Goal: Task Accomplishment & Management: Manage account settings

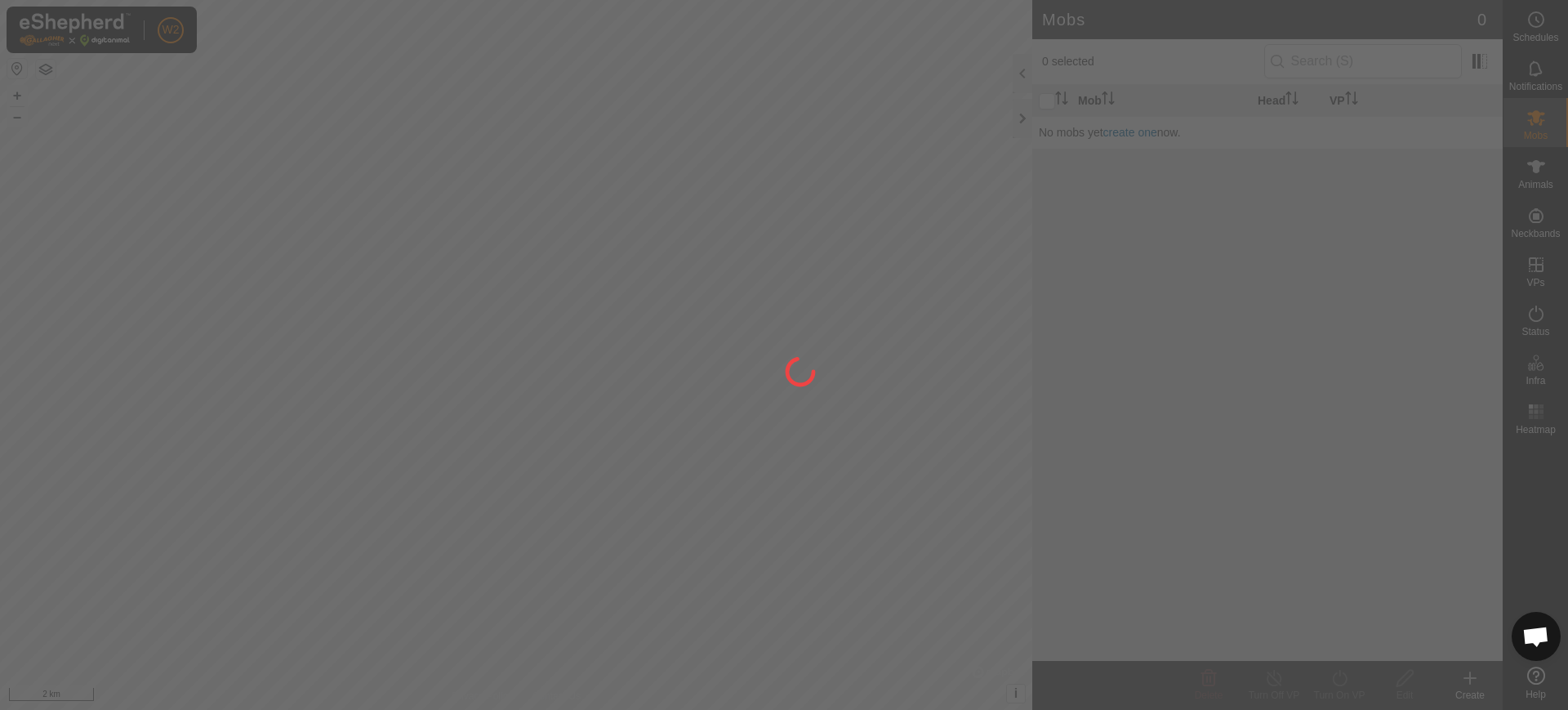
scroll to position [1301, 0]
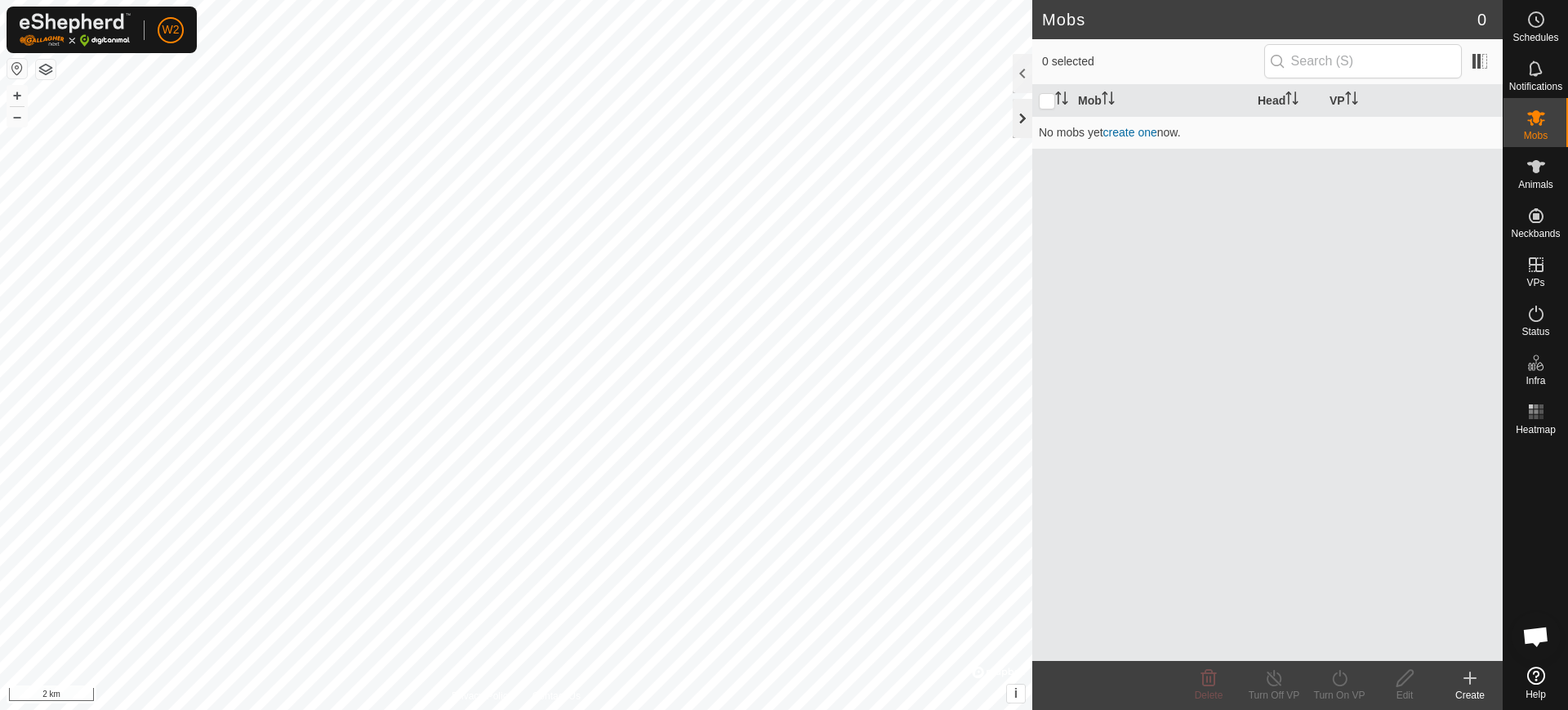
click at [1027, 126] on div at bounding box center [1022, 118] width 19 height 40
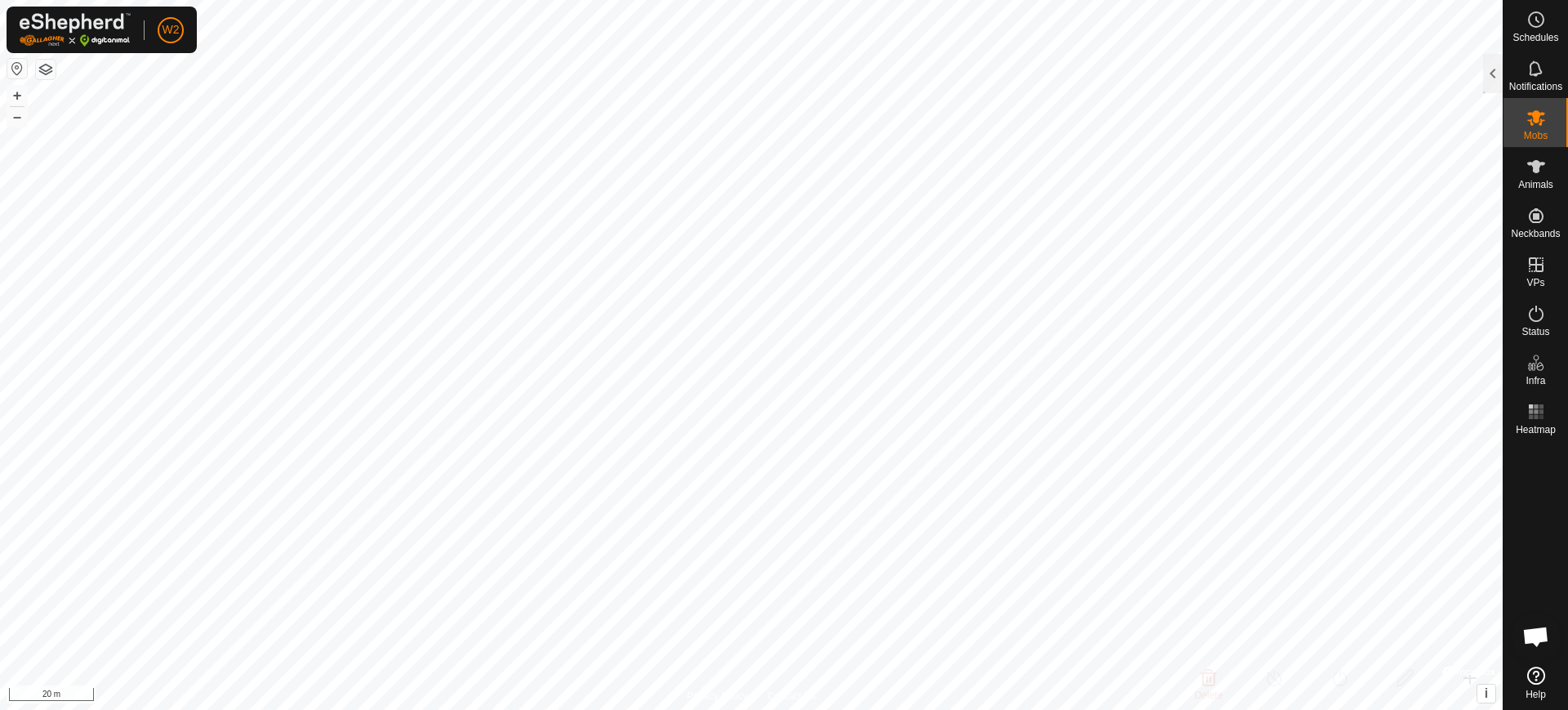
click at [14, 66] on button "button" at bounding box center [17, 68] width 19 height 19
click at [42, 66] on button "button" at bounding box center [45, 69] width 19 height 19
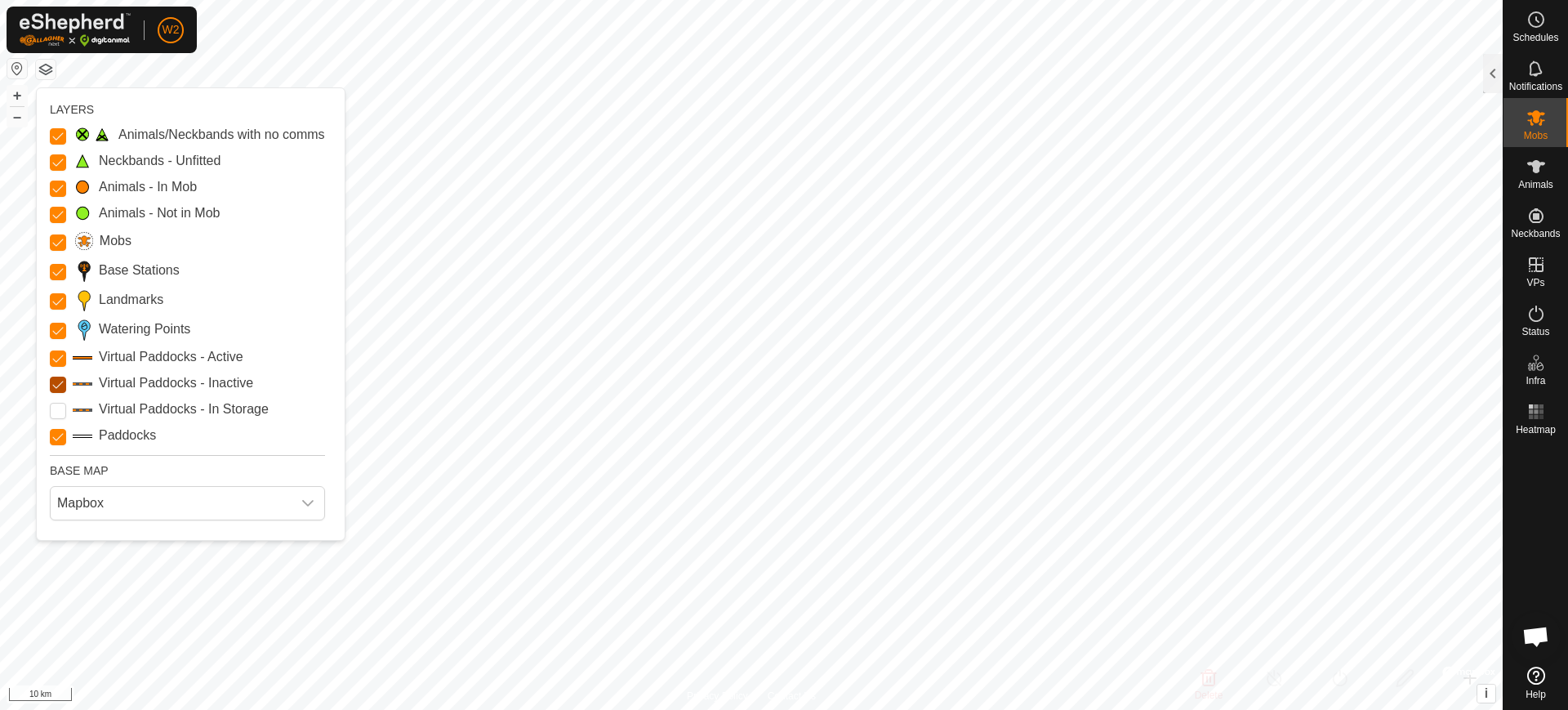
click at [55, 388] on Inactive "Virtual Paddocks - Inactive" at bounding box center [58, 385] width 17 height 17
click at [55, 387] on Inactive "Virtual Paddocks - Inactive" at bounding box center [58, 385] width 17 height 17
click at [59, 296] on input "Landmarks" at bounding box center [58, 302] width 17 height 17
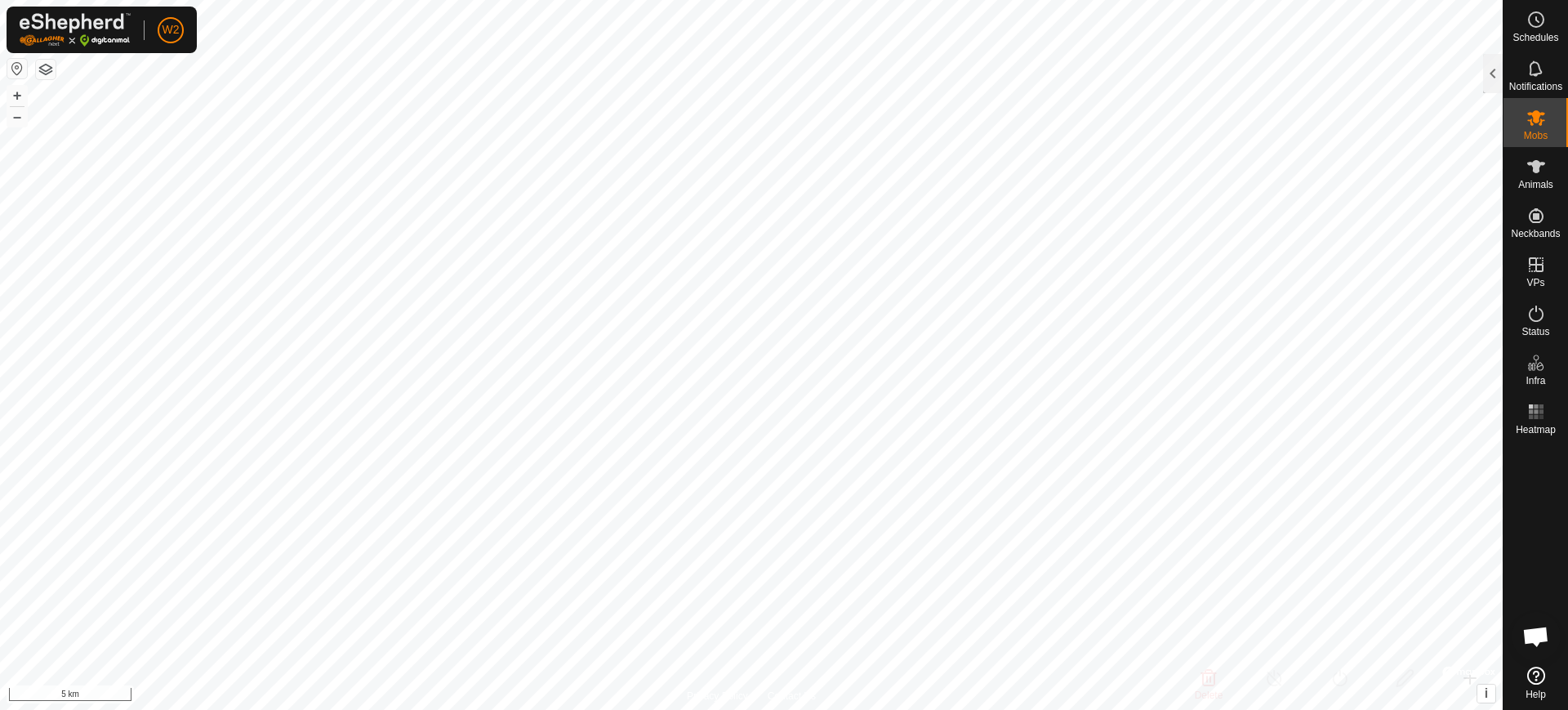
click at [51, 67] on button "button" at bounding box center [45, 69] width 19 height 19
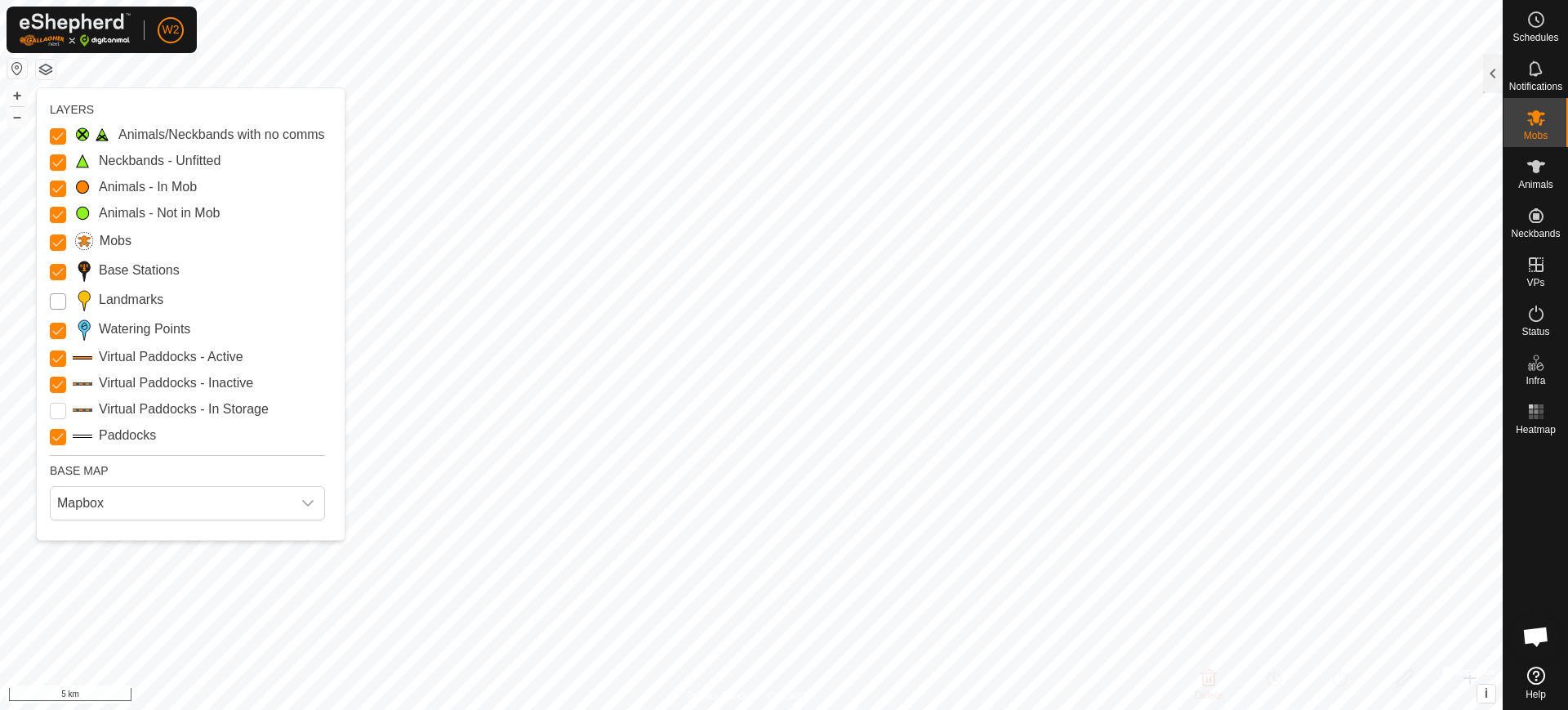
click at [62, 302] on input "Landmarks" at bounding box center [58, 302] width 17 height 17
click at [54, 408] on Storage "Virtual Paddocks - In Storage" at bounding box center [58, 411] width 17 height 17
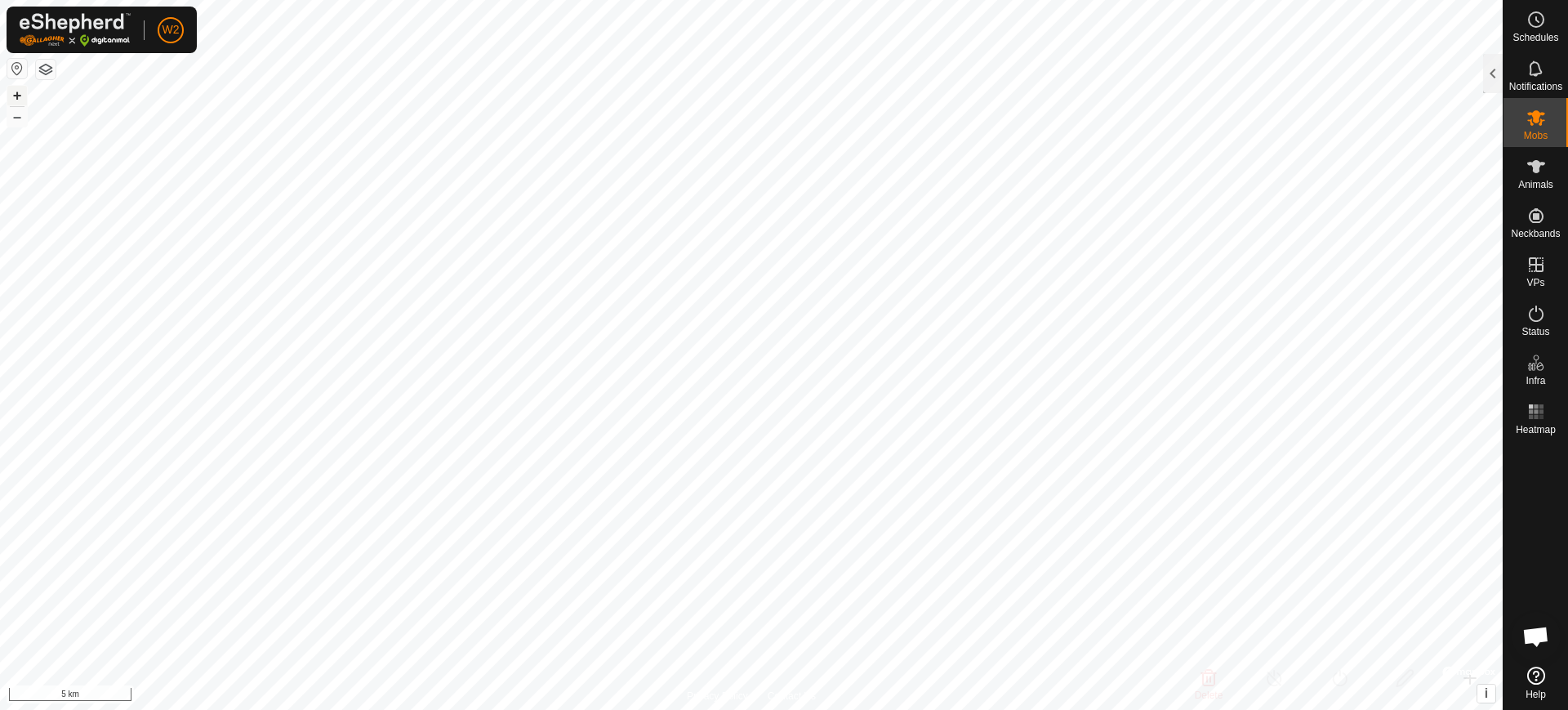
click at [16, 99] on button "+" at bounding box center [17, 95] width 19 height 19
click at [14, 114] on button "–" at bounding box center [17, 116] width 19 height 19
click at [42, 68] on button "button" at bounding box center [45, 69] width 19 height 19
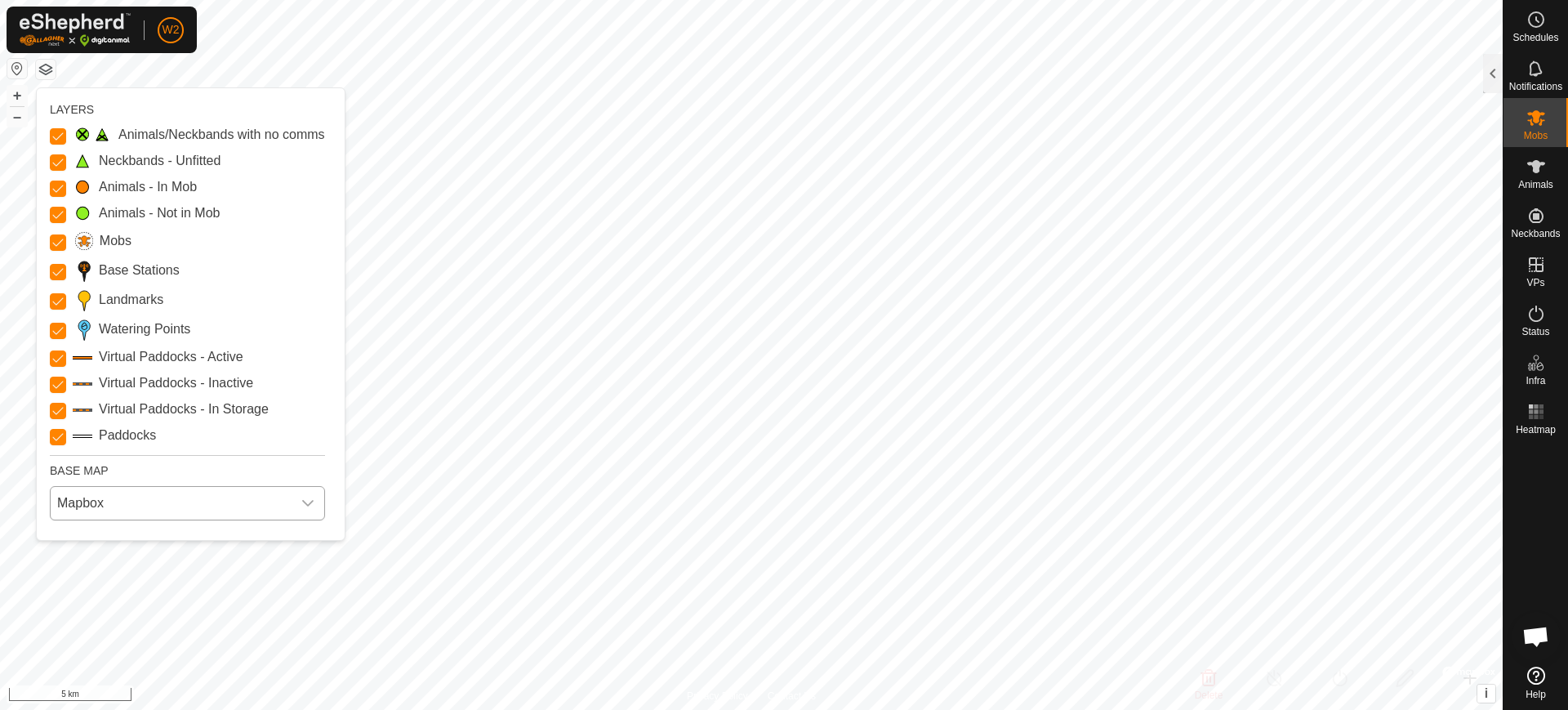
click at [210, 498] on span "Mapbox" at bounding box center [171, 503] width 241 height 33
click at [157, 544] on li "Azure" at bounding box center [188, 540] width 274 height 33
click at [216, 503] on span "Azure" at bounding box center [171, 503] width 241 height 33
click at [239, 564] on li "HERE" at bounding box center [188, 575] width 274 height 33
click at [204, 506] on span "HERE" at bounding box center [171, 503] width 241 height 33
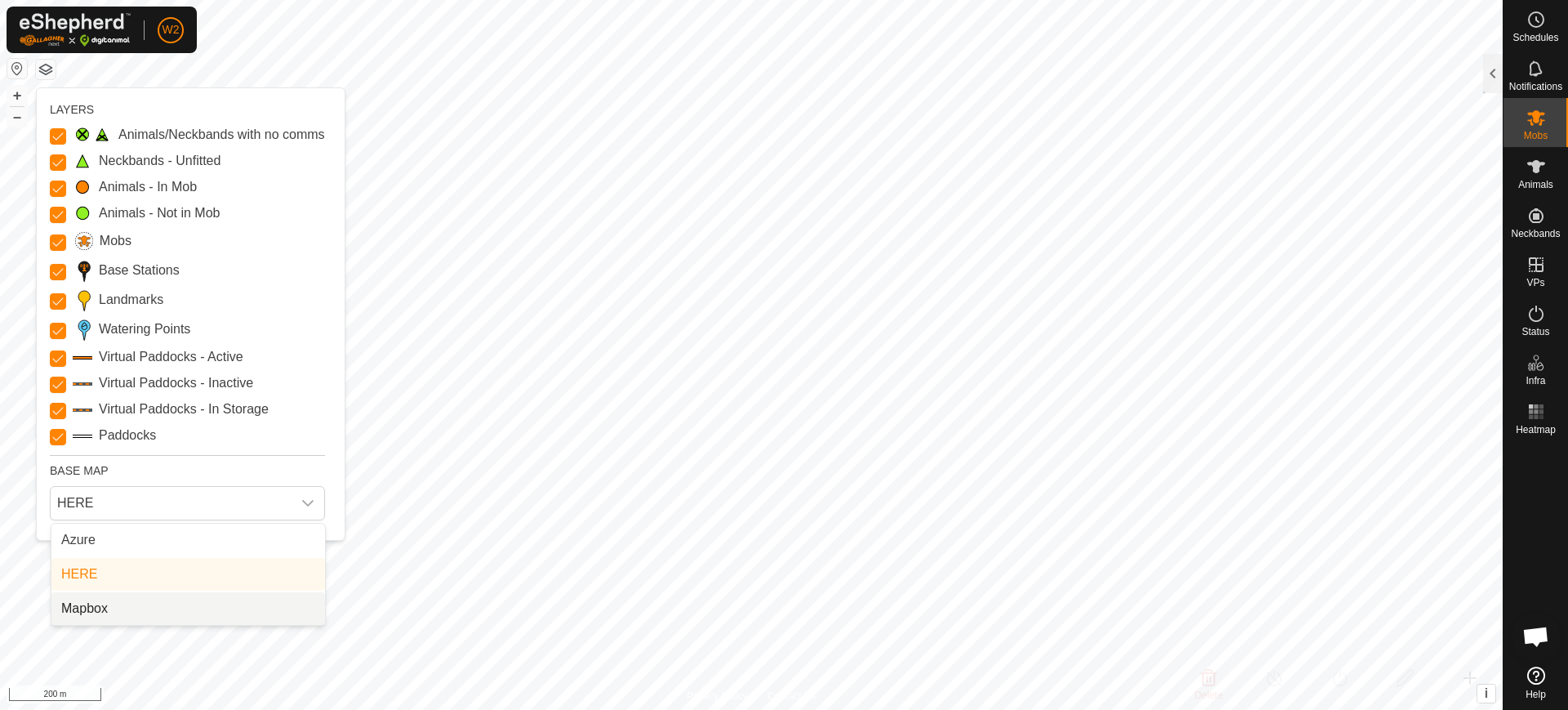
click at [191, 604] on li "Mapbox" at bounding box center [188, 609] width 274 height 33
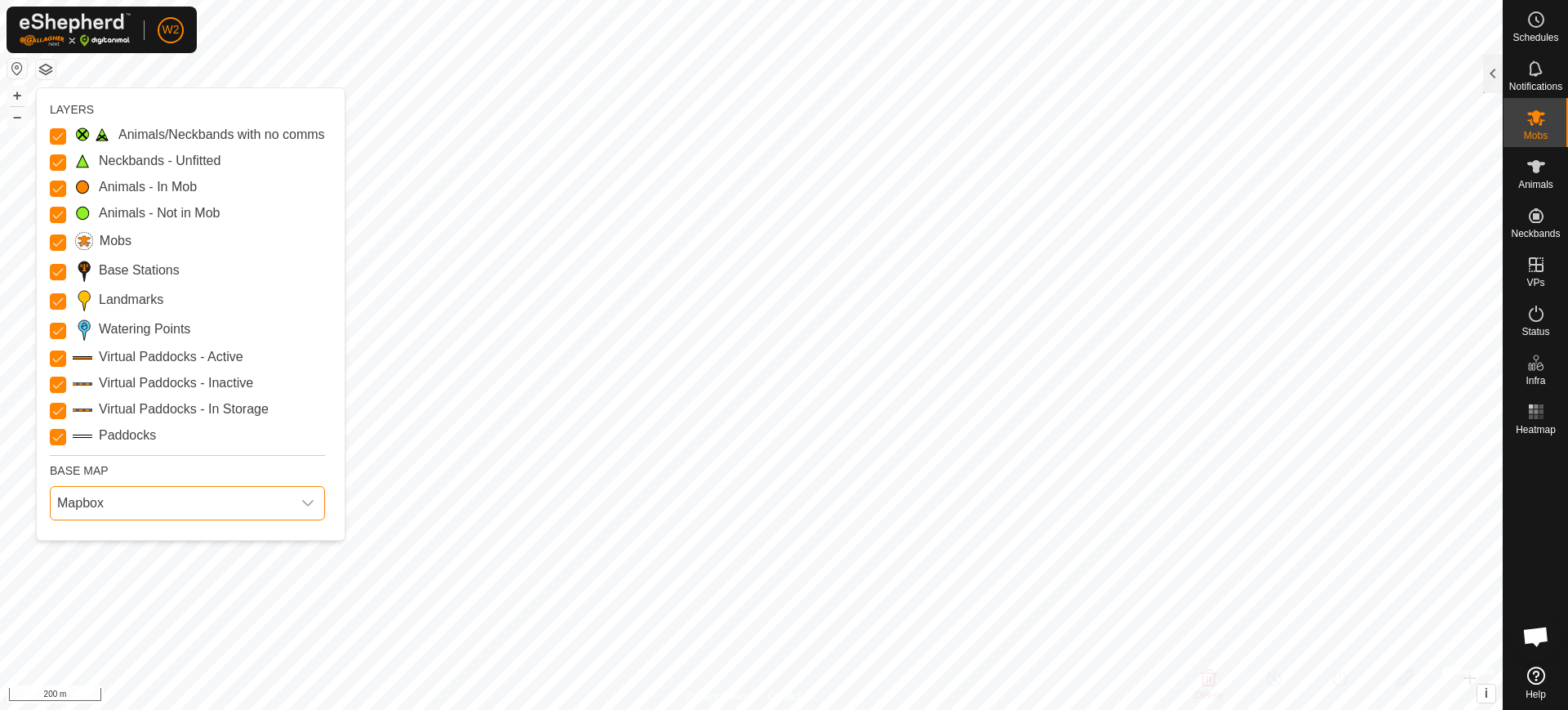
click at [256, 494] on span "Mapbox" at bounding box center [171, 503] width 241 height 33
click at [313, 508] on icon "dropdown trigger" at bounding box center [308, 503] width 13 height 13
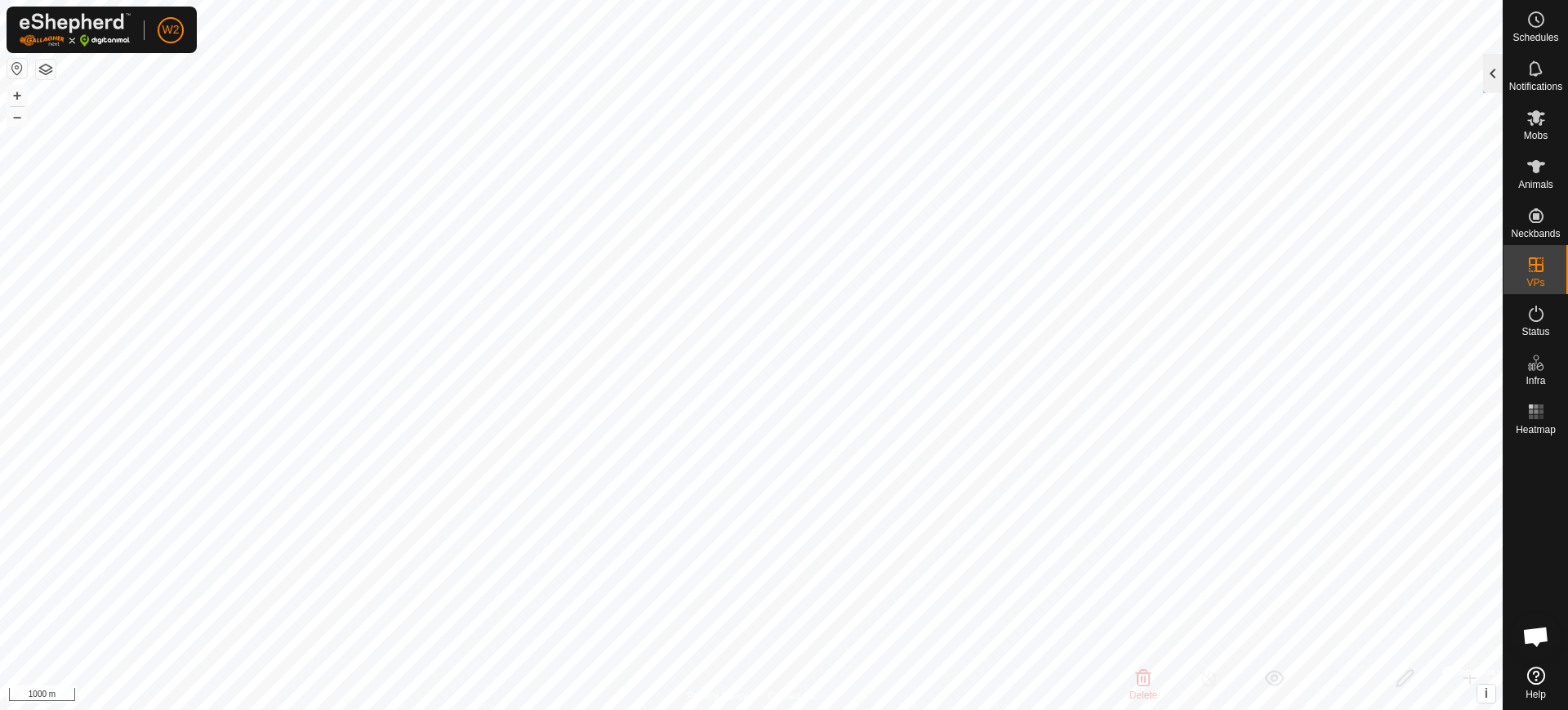
click at [1489, 70] on div at bounding box center [1492, 74] width 19 height 40
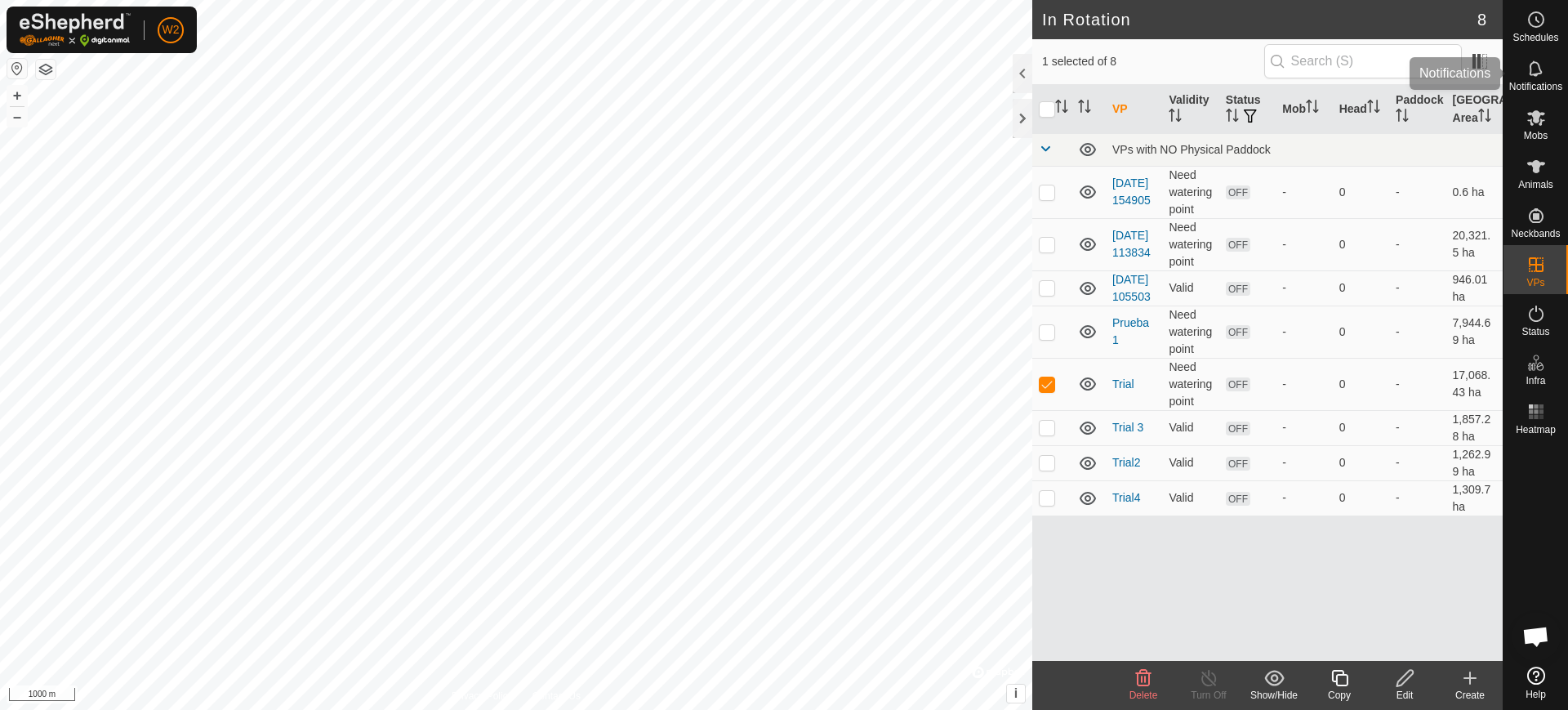
click at [1533, 82] on span "Notifications" at bounding box center [1536, 86] width 53 height 10
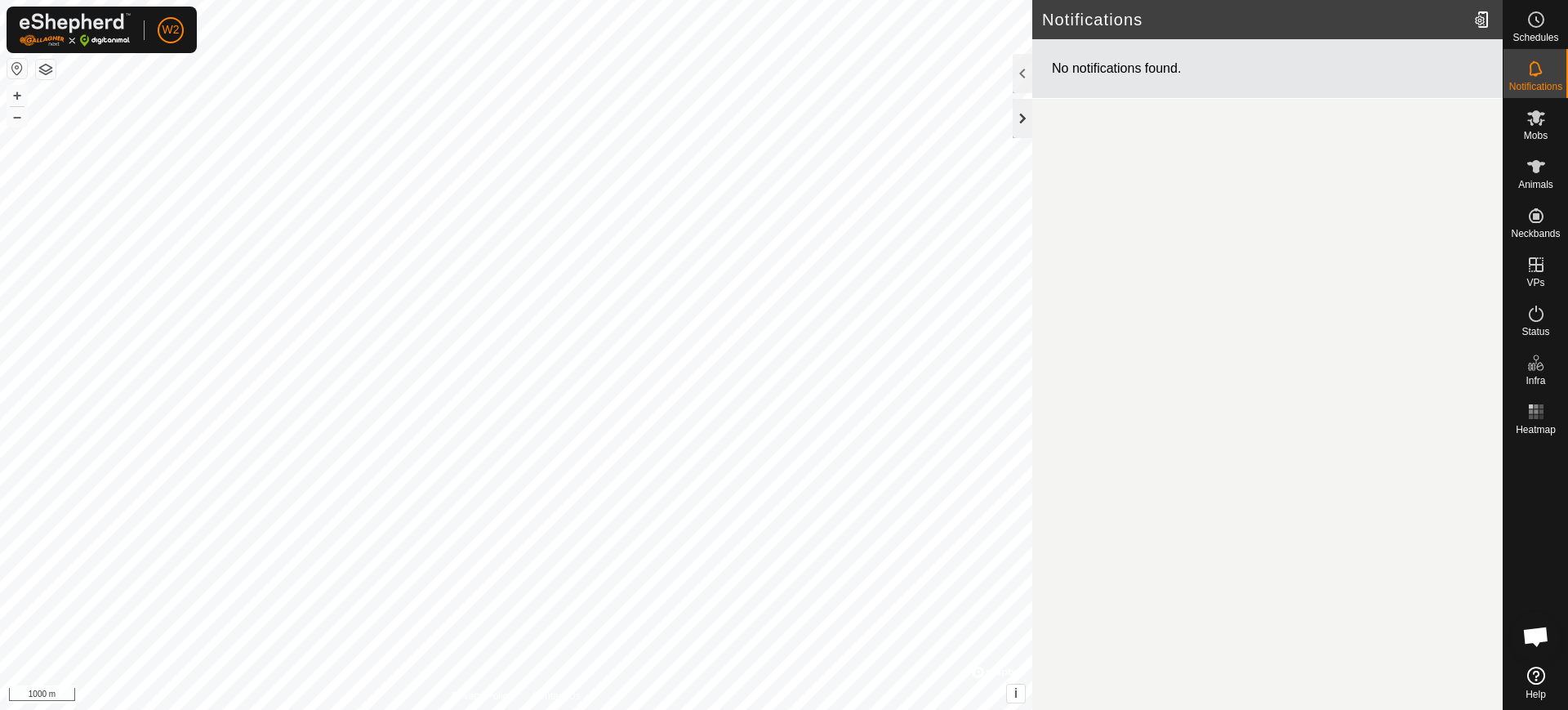
click at [1023, 117] on div at bounding box center [1022, 118] width 19 height 40
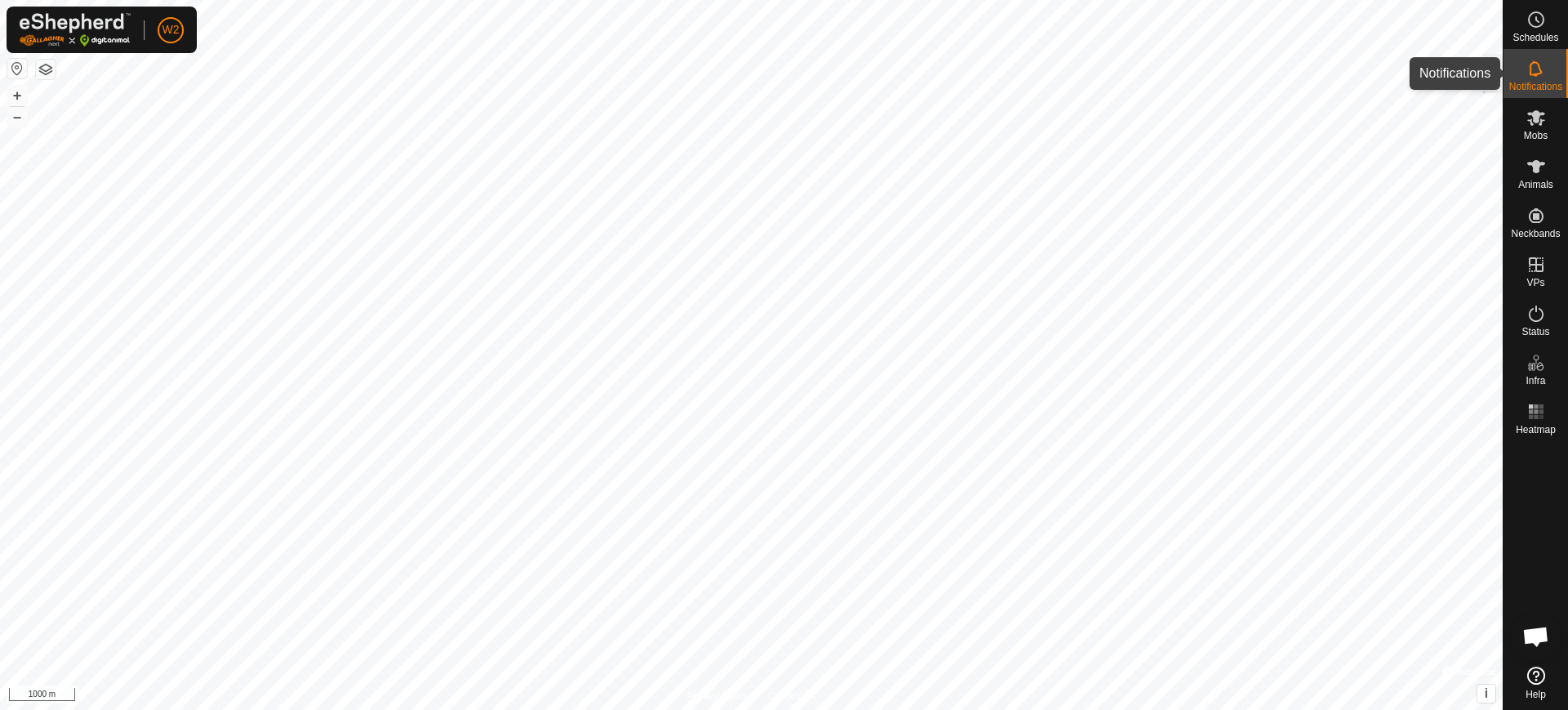
click at [1542, 86] on span "Notifications" at bounding box center [1536, 86] width 53 height 10
click at [1502, 76] on div at bounding box center [1492, 74] width 19 height 40
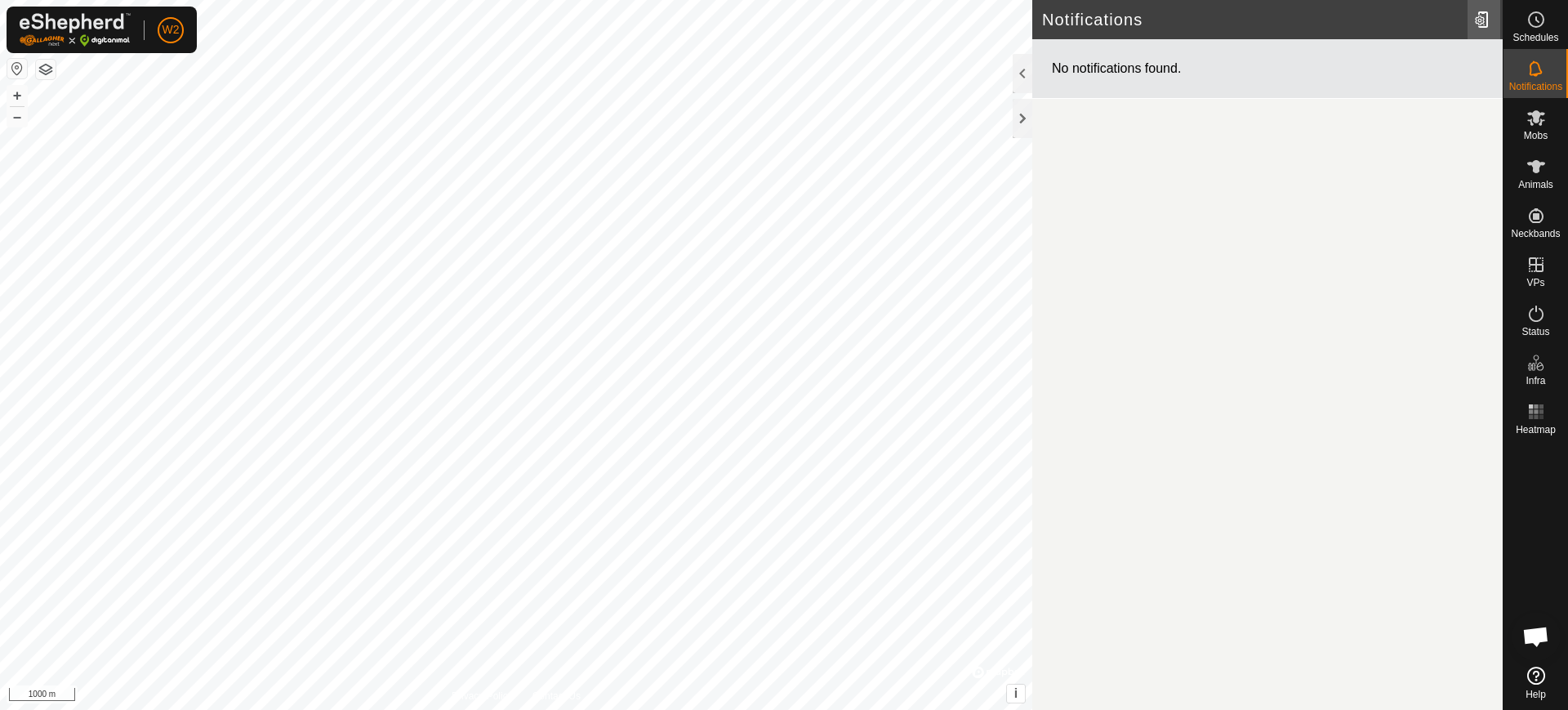
click at [1479, 13] on div at bounding box center [1483, 19] width 33 height 46
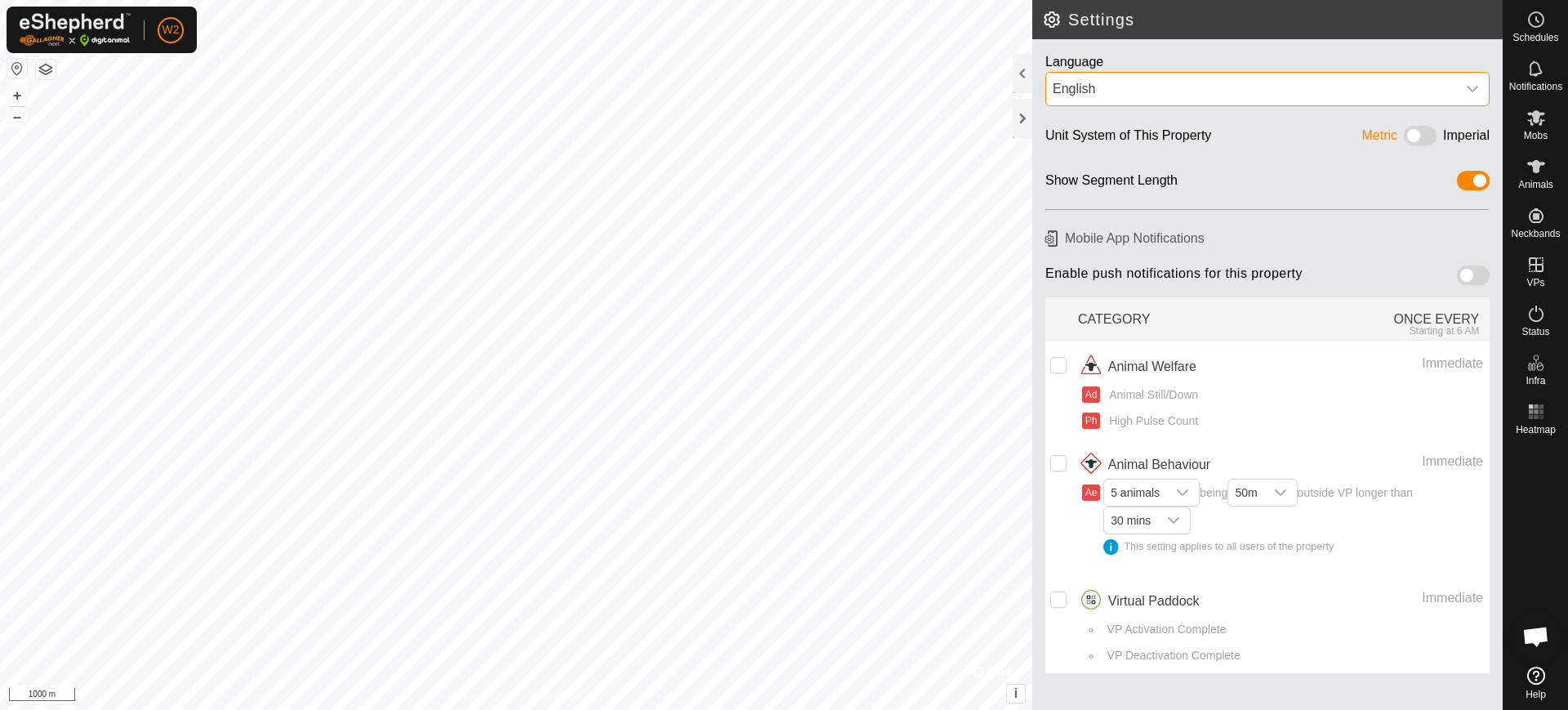
click at [1437, 91] on div "English" at bounding box center [1251, 88] width 397 height 19
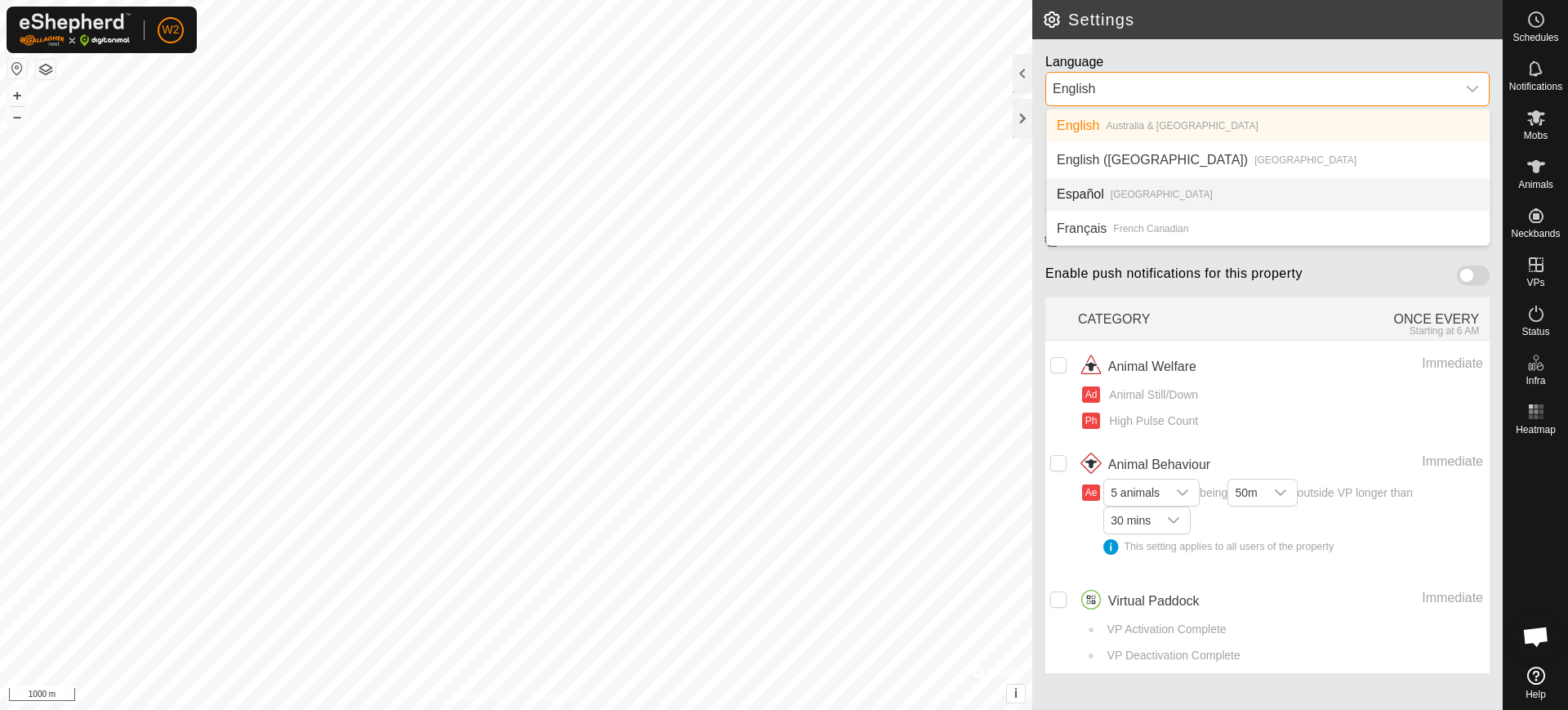
click at [1140, 195] on li "Español Spain" at bounding box center [1268, 195] width 443 height 33
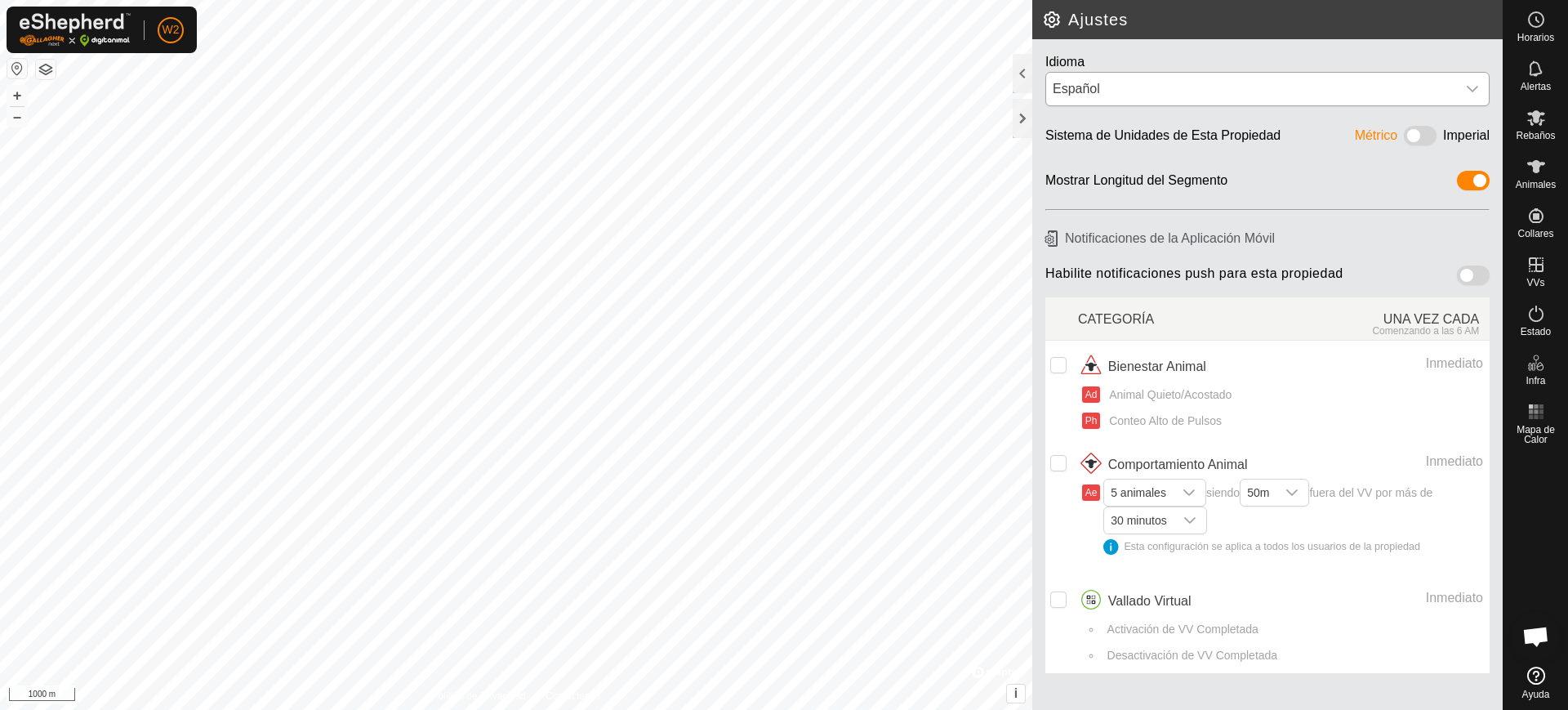
click at [1470, 273] on span at bounding box center [1473, 275] width 33 height 19
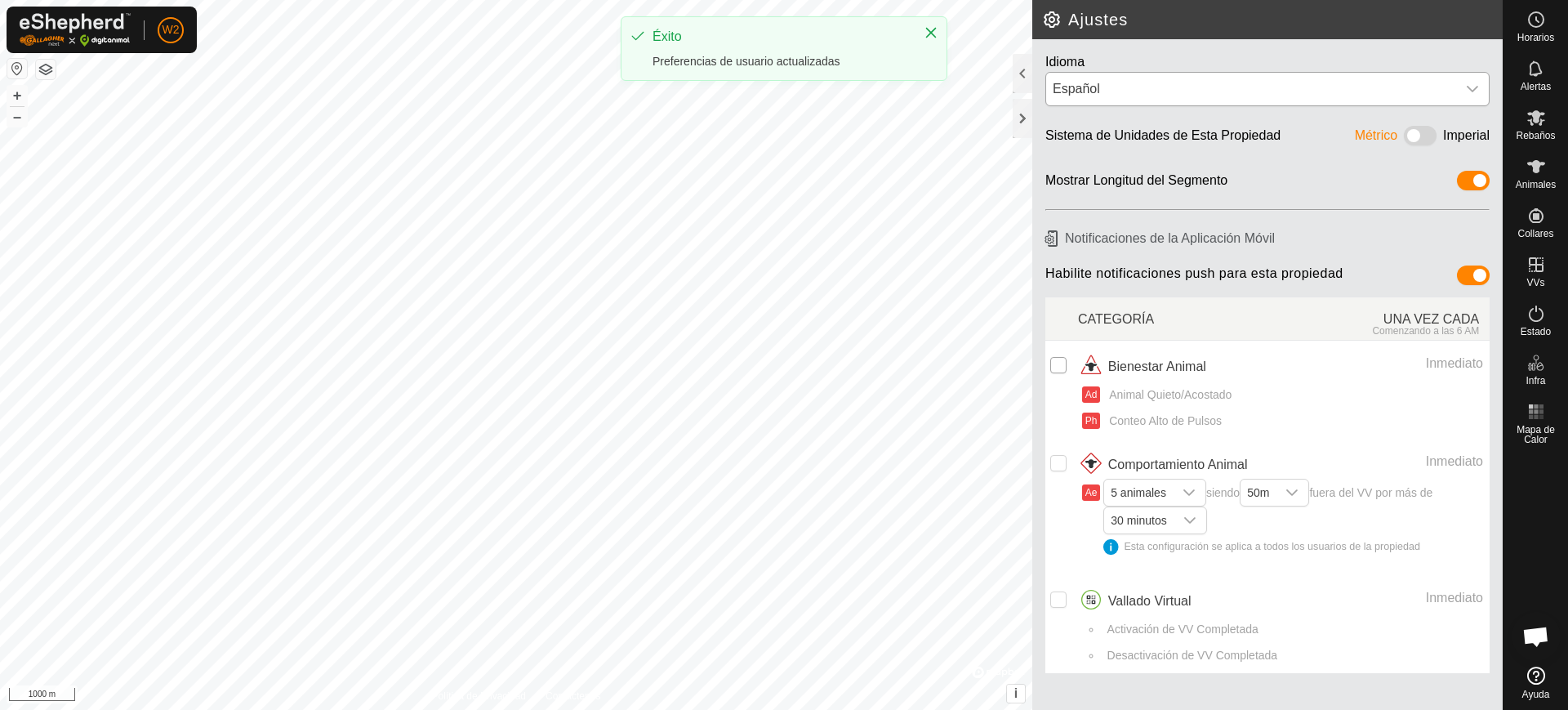
click at [1055, 366] on input "checkbox" at bounding box center [1059, 365] width 17 height 17
checkbox input "true"
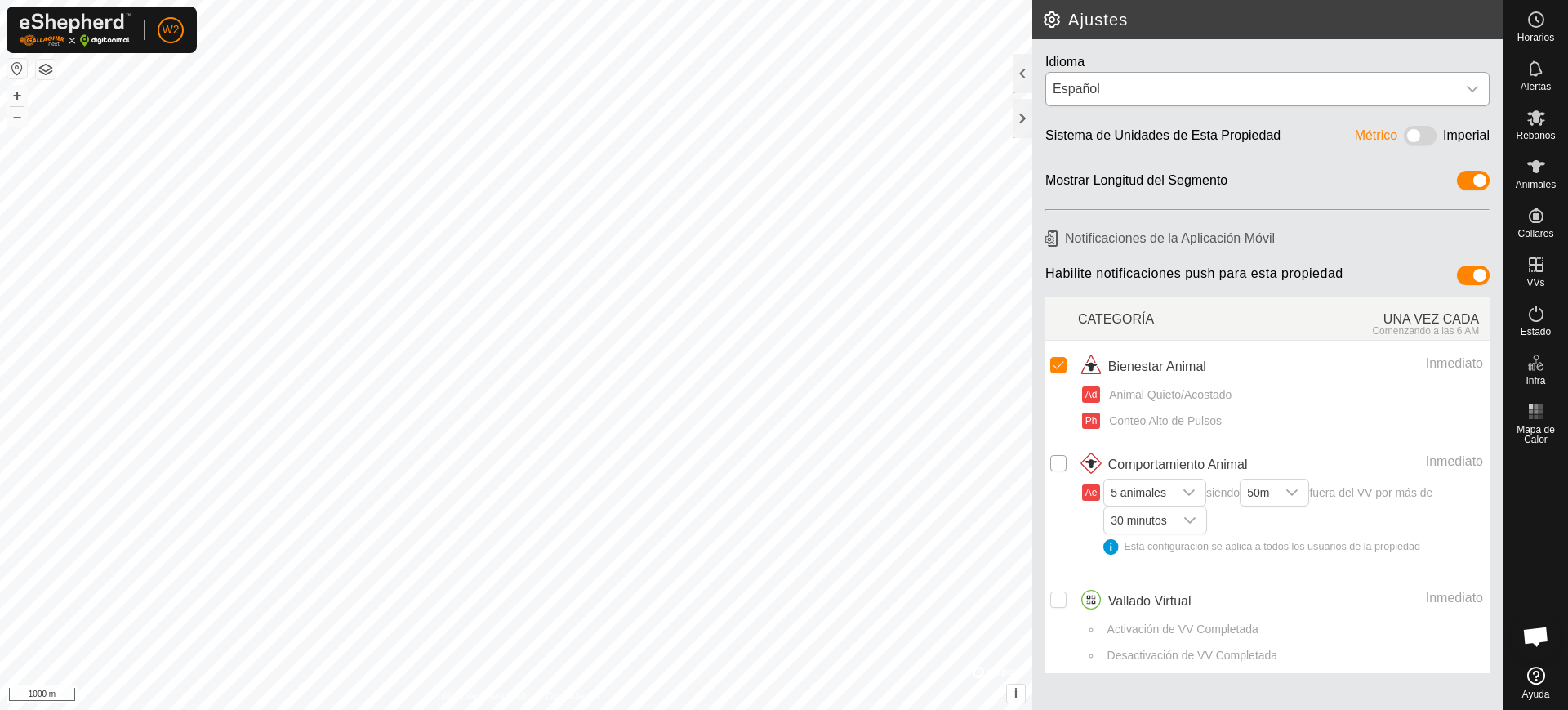
click at [1051, 466] on input "Row Unselected" at bounding box center [1059, 464] width 17 height 17
checkbox input "true"
click at [1050, 602] on td at bounding box center [1062, 624] width 33 height 98
click at [1061, 597] on input "Row Unselected" at bounding box center [1059, 600] width 17 height 17
checkbox input "true"
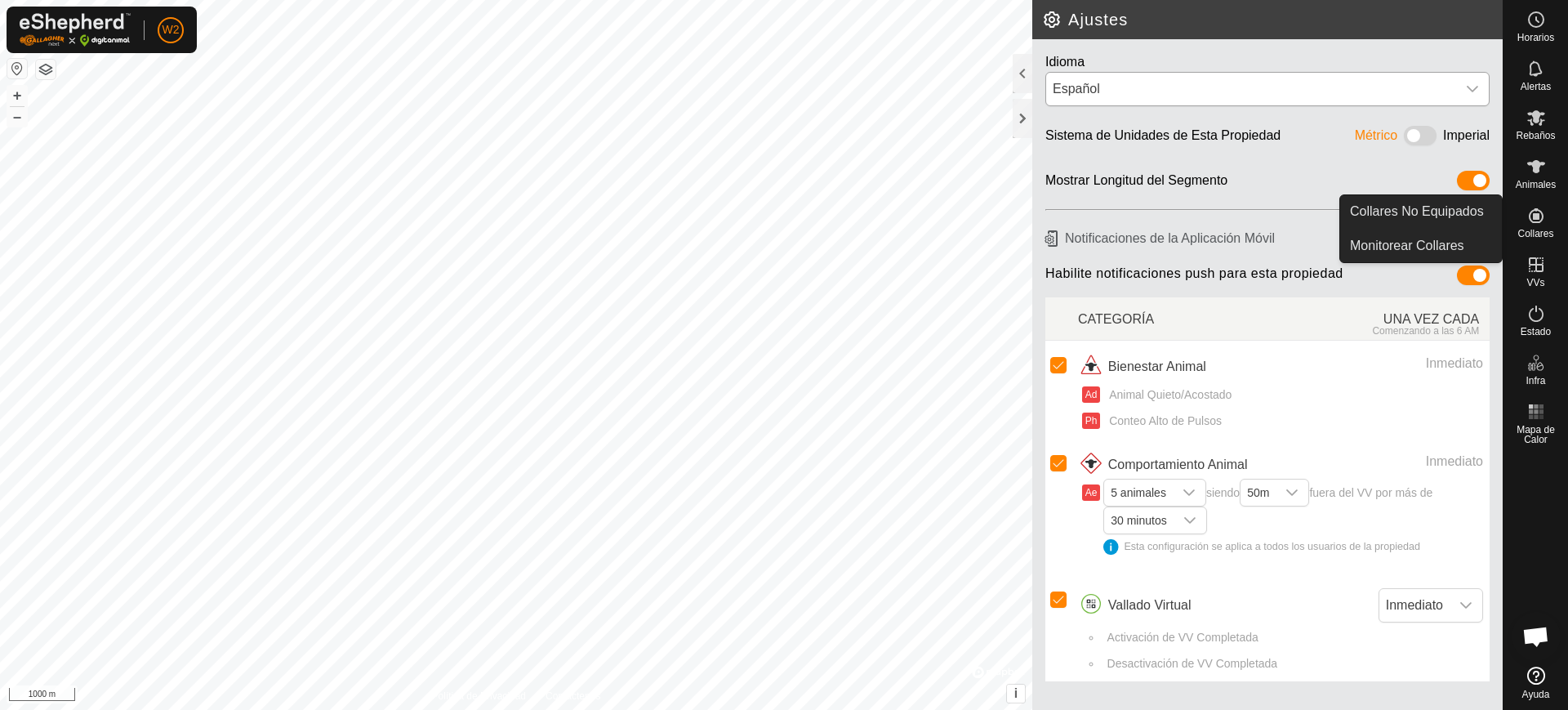
click at [1536, 220] on icon at bounding box center [1535, 215] width 19 height 19
click at [1533, 220] on icon at bounding box center [1535, 215] width 19 height 19
click at [1468, 214] on link "Collares No Equipados" at bounding box center [1421, 212] width 162 height 33
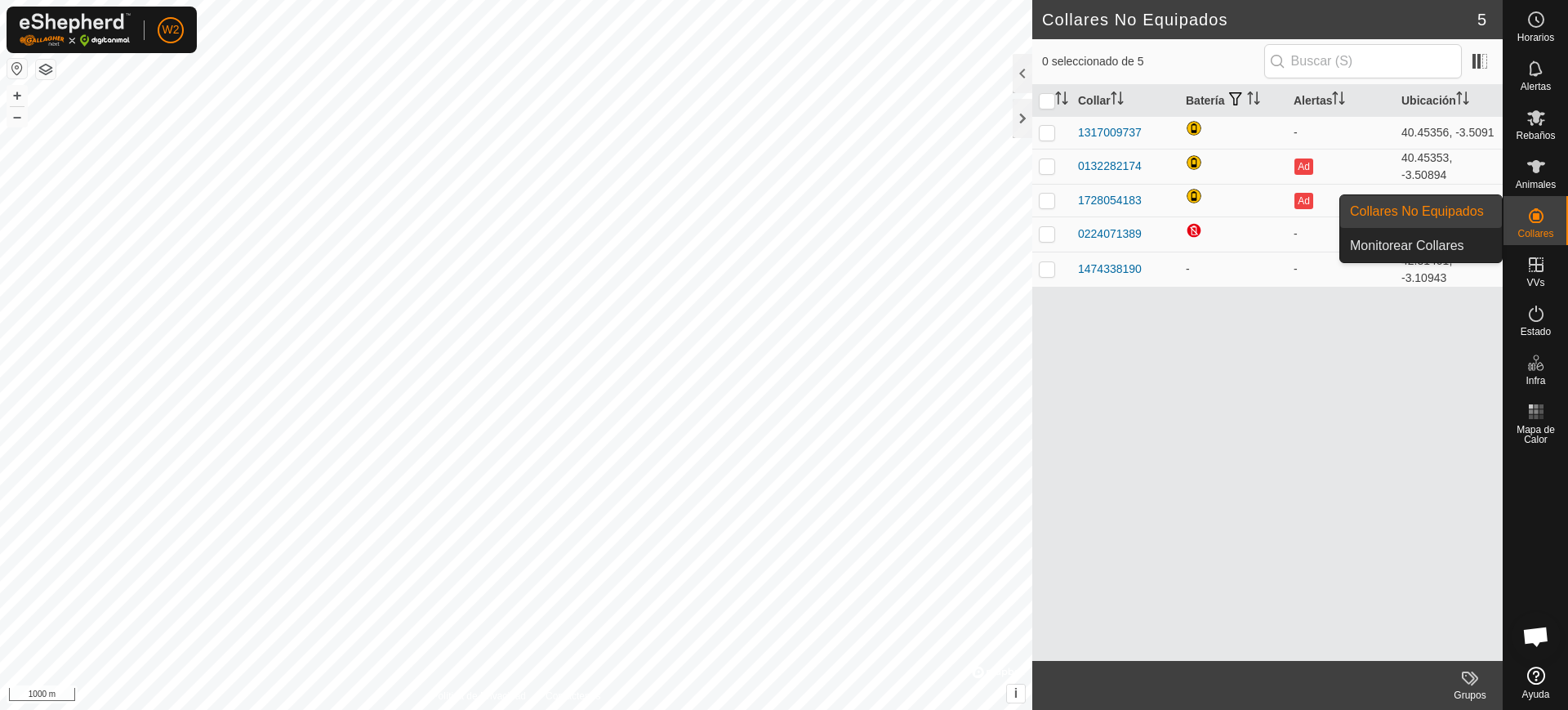
click at [1551, 237] on span "Collares" at bounding box center [1535, 234] width 36 height 10
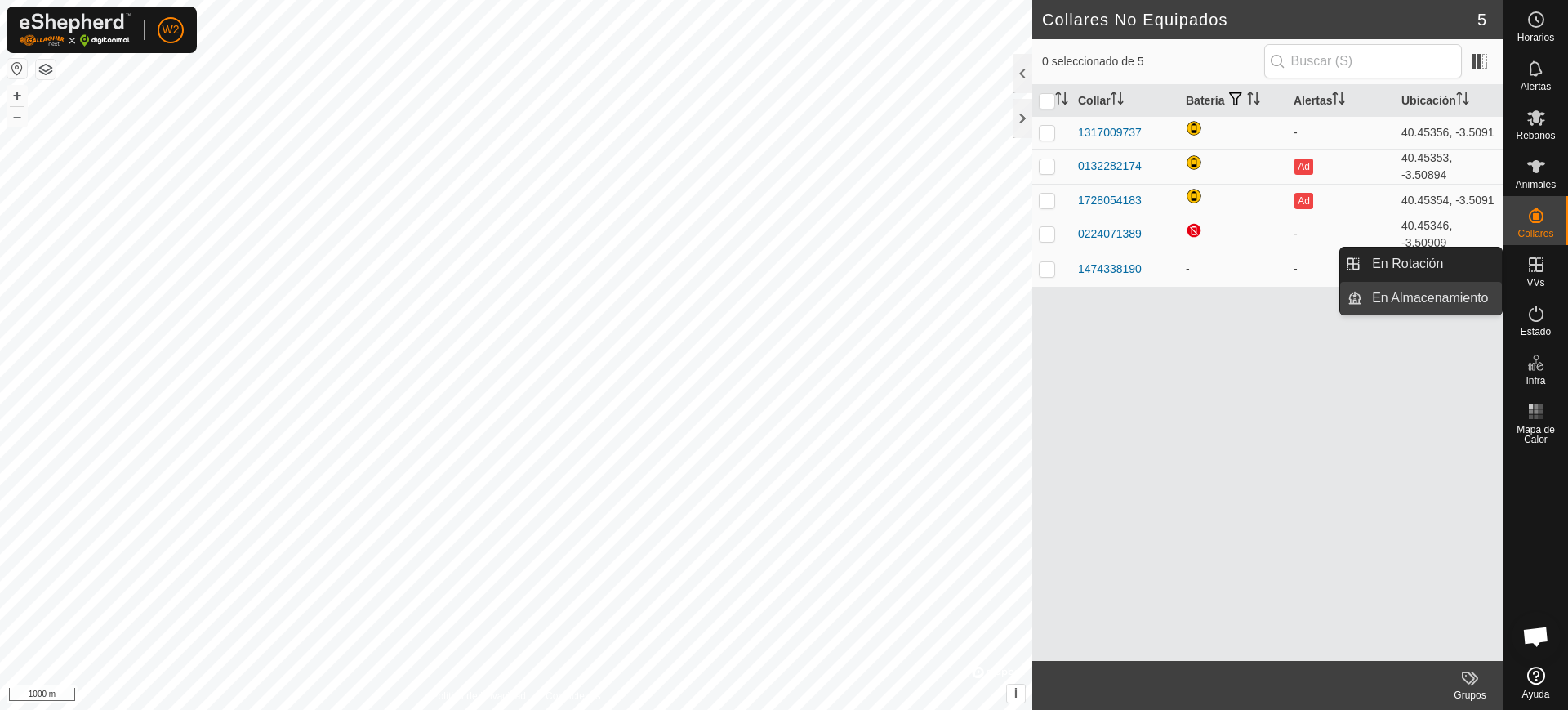
click at [1412, 304] on link "En Almacenamiento" at bounding box center [1432, 299] width 140 height 33
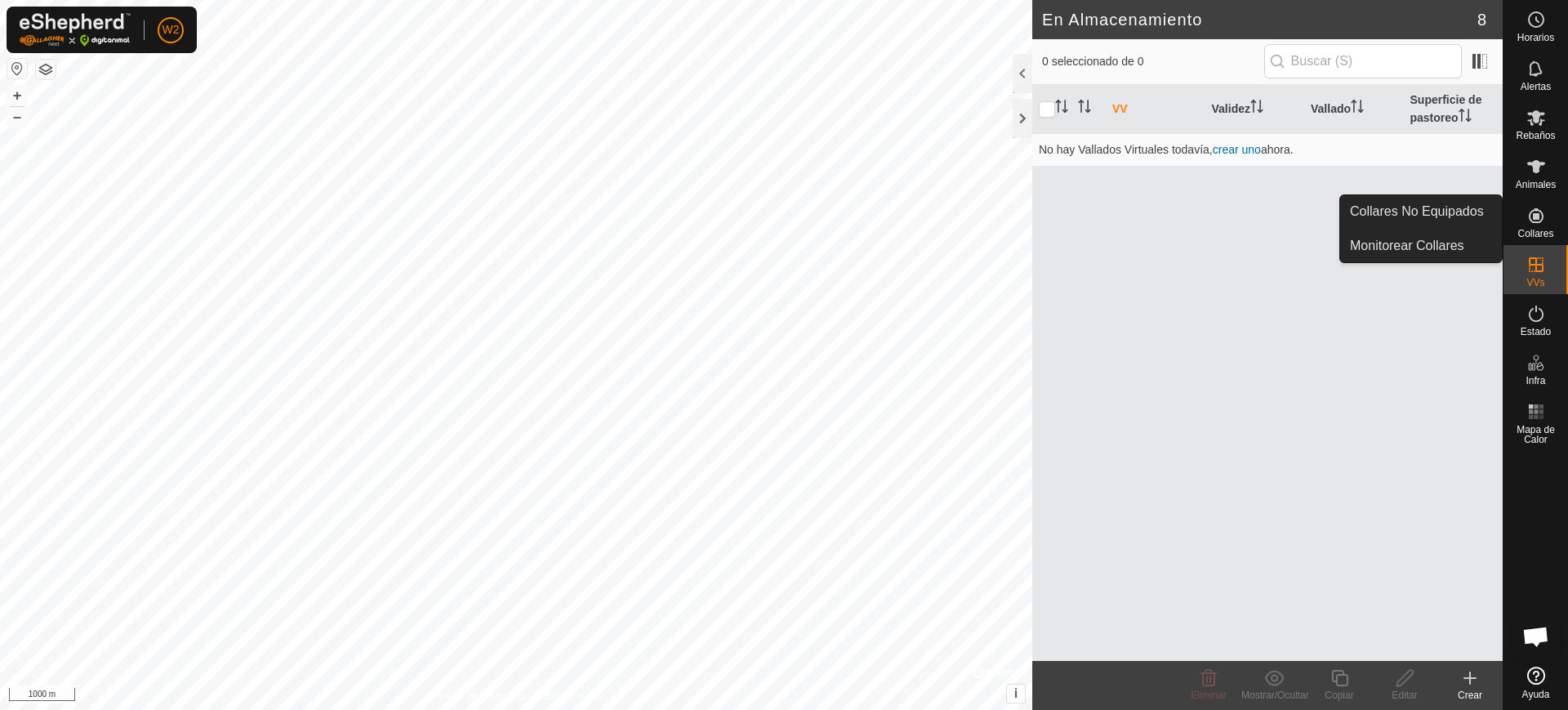
drag, startPoint x: 1530, startPoint y: 214, endPoint x: 1511, endPoint y: 220, distance: 19.9
click at [1528, 215] on icon at bounding box center [1535, 215] width 19 height 19
click at [1466, 245] on link "Monitorear Collares" at bounding box center [1421, 246] width 162 height 33
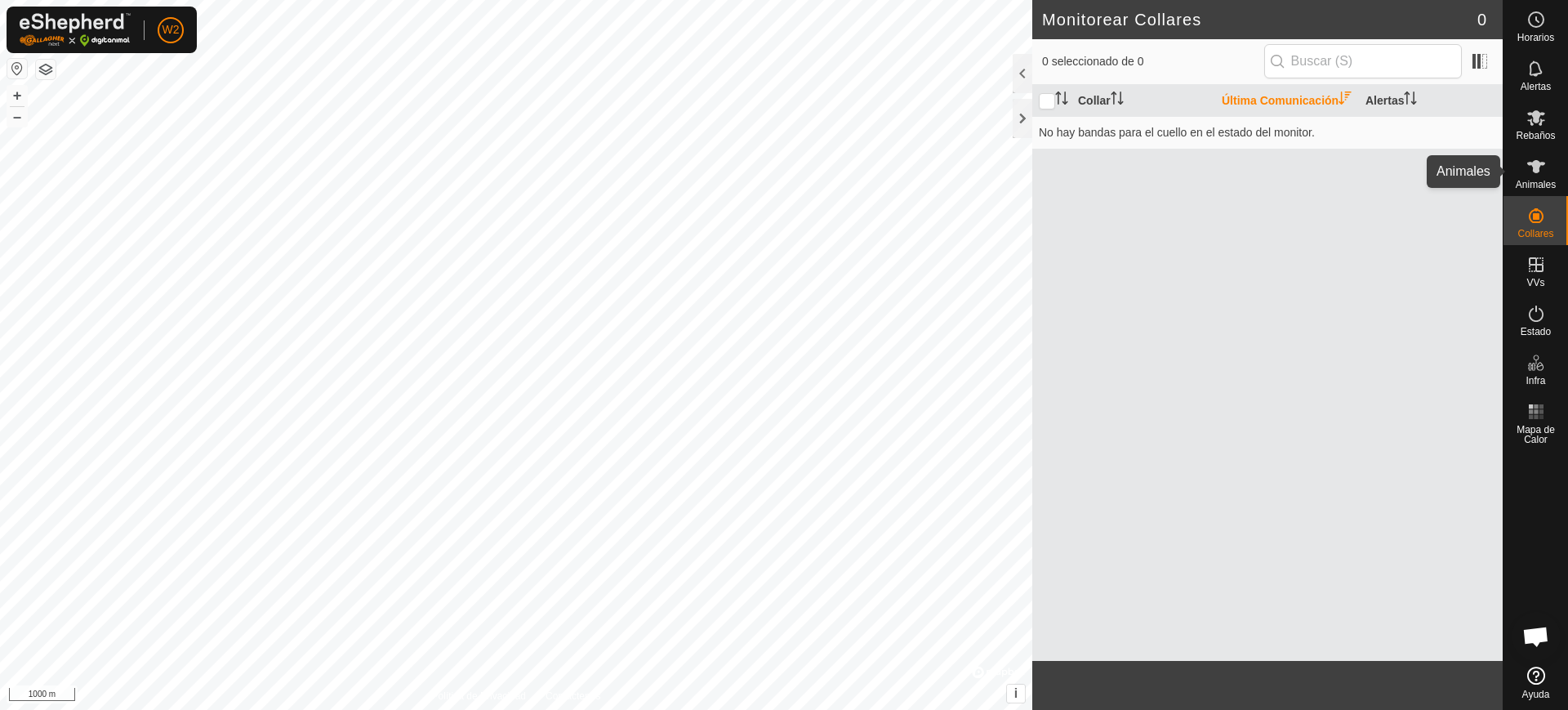
click at [1549, 178] on es-animals-svg-icon at bounding box center [1536, 166] width 29 height 26
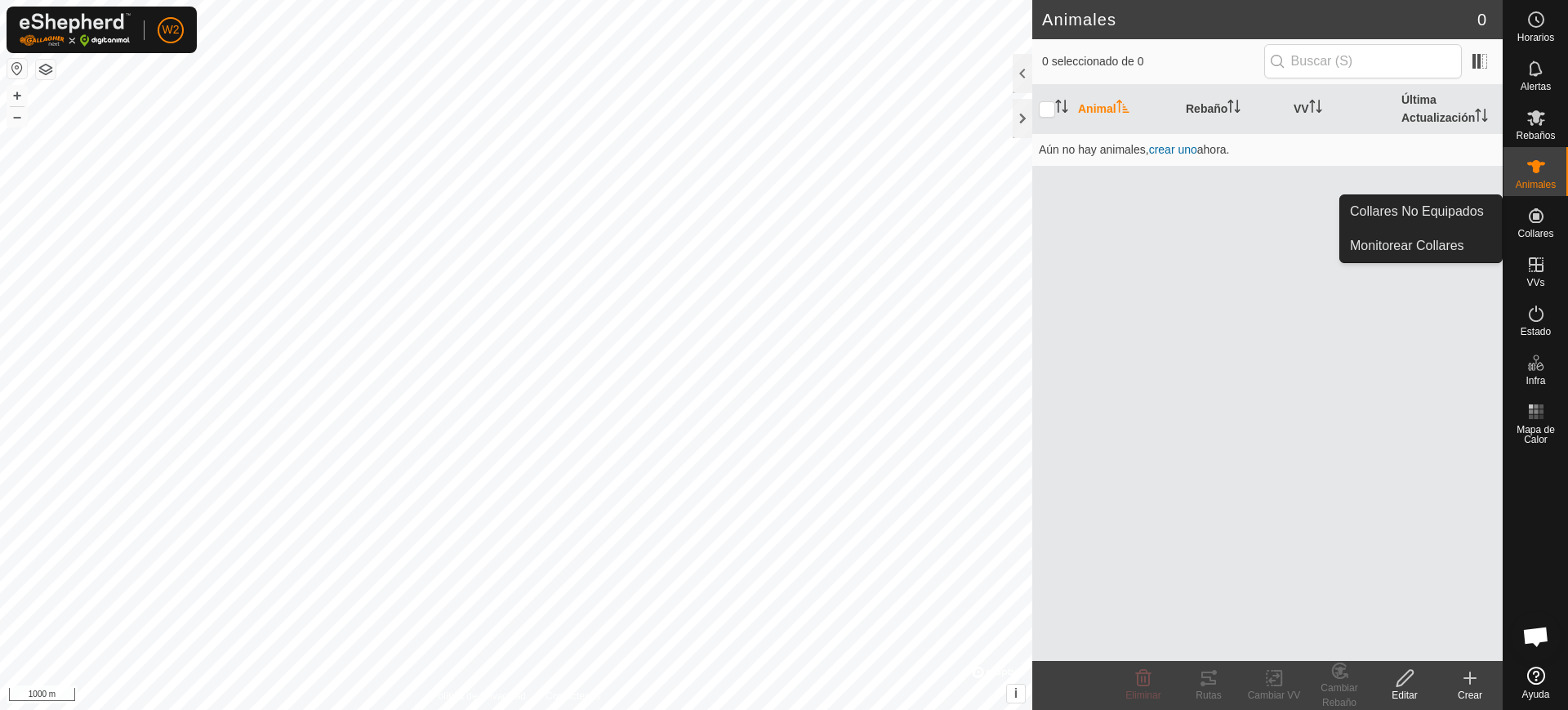
click at [1542, 225] on es-neckbands-svg-icon at bounding box center [1536, 215] width 29 height 26
click at [1479, 221] on link "Collares No Equipados" at bounding box center [1421, 212] width 162 height 33
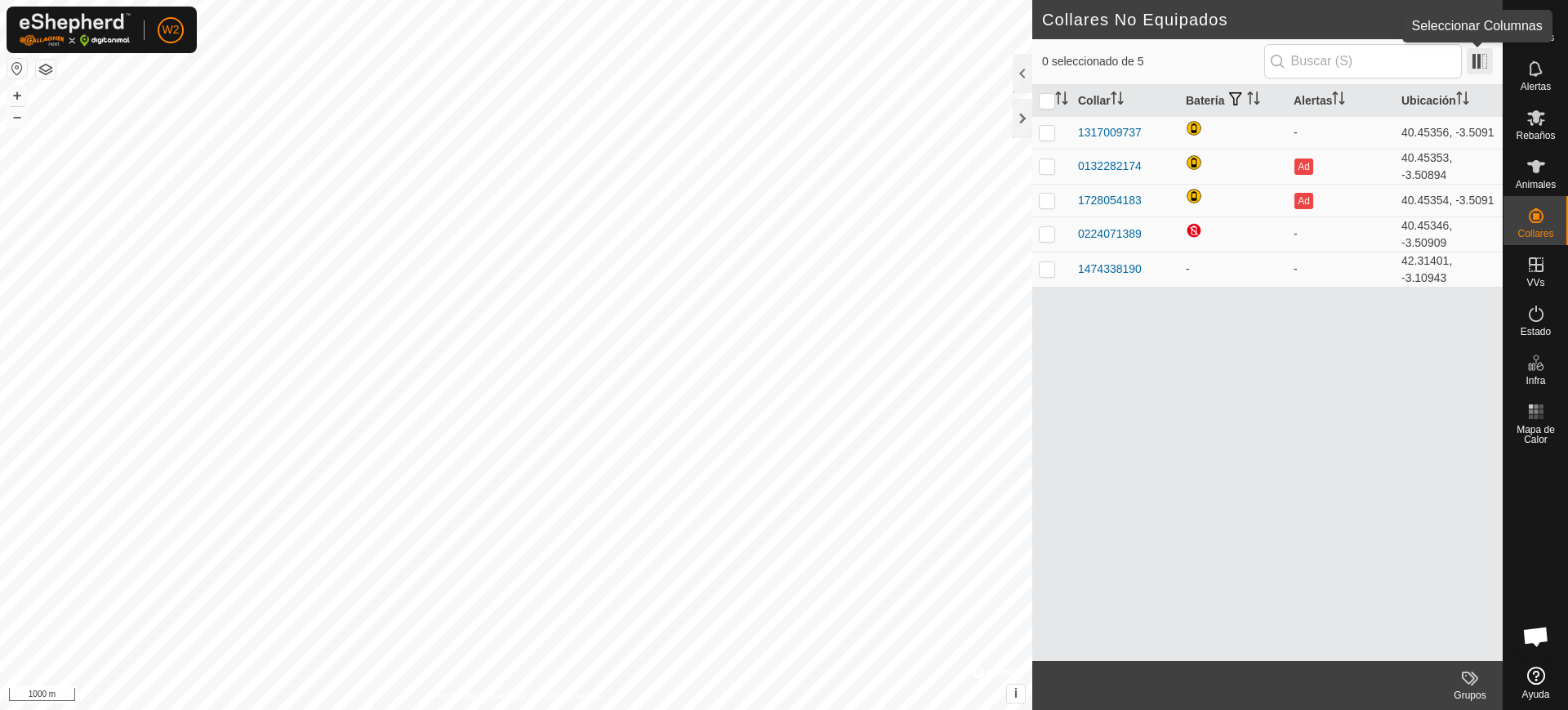
drag, startPoint x: 1471, startPoint y: 60, endPoint x: 1467, endPoint y: 70, distance: 10.8
click at [1472, 60] on span at bounding box center [1480, 61] width 26 height 26
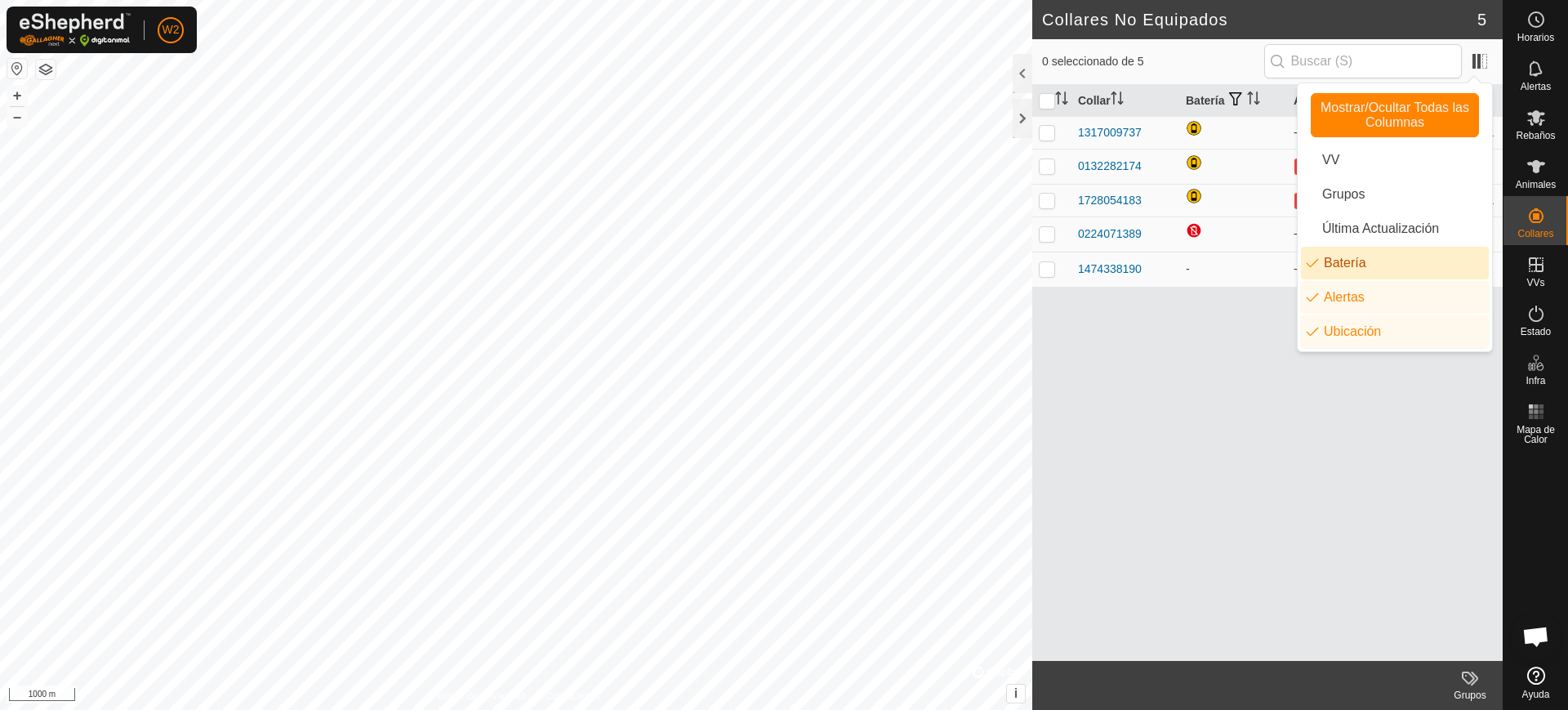
click at [1342, 271] on li "Batería" at bounding box center [1394, 263] width 187 height 33
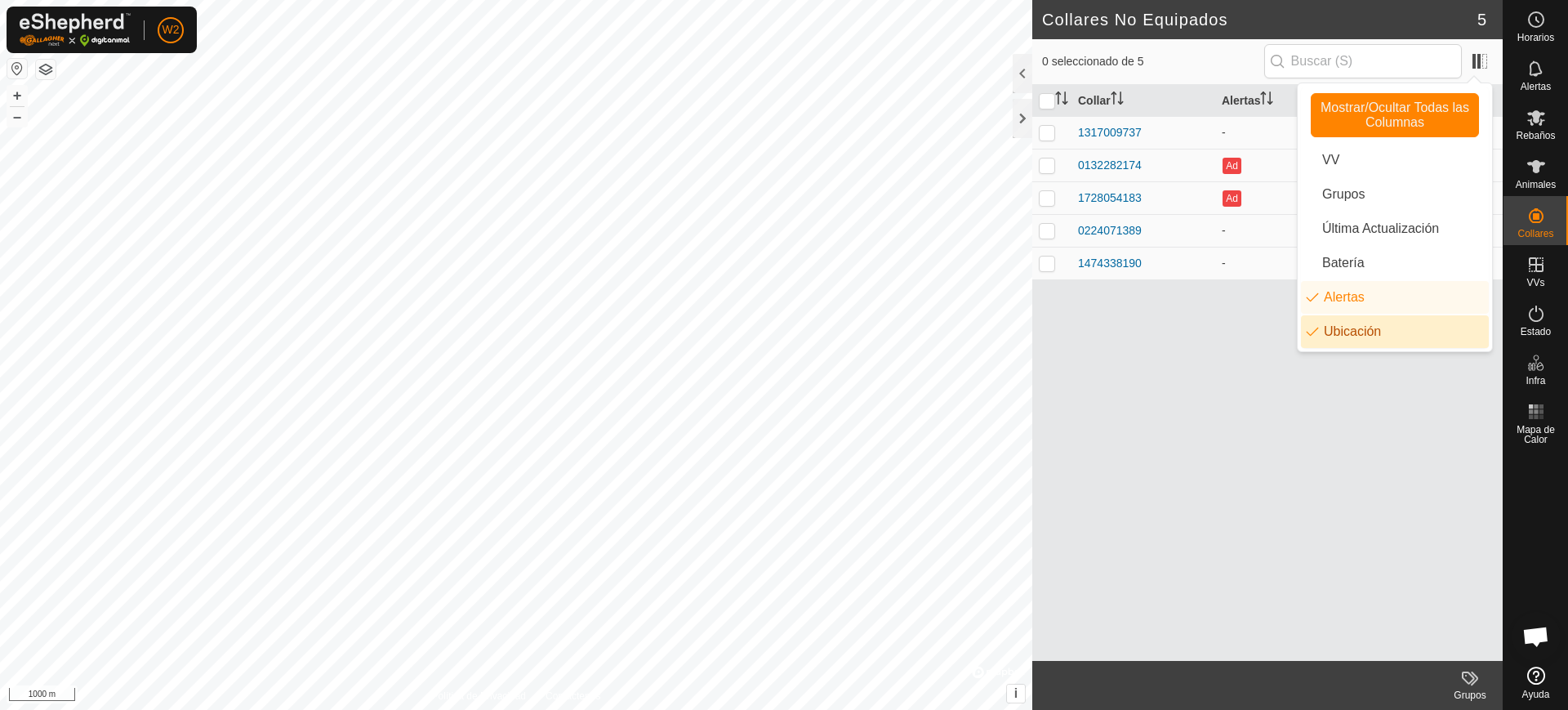
click at [1317, 472] on div "Collar Alertas Ubicación 1317009737 - 40.45356, -3.5091 0132282174 Ad 40.45353,…" at bounding box center [1267, 372] width 471 height 576
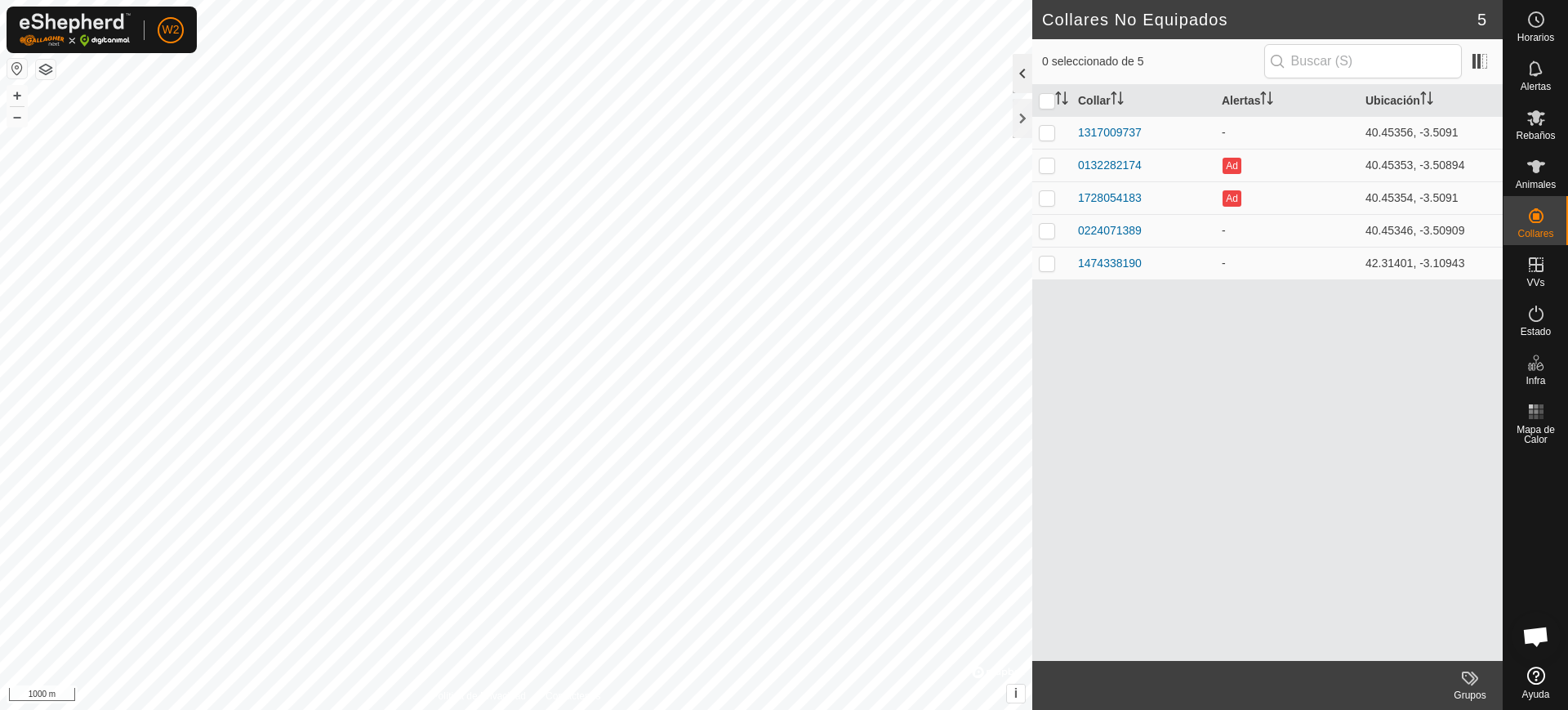
click at [1020, 73] on div at bounding box center [1022, 74] width 19 height 40
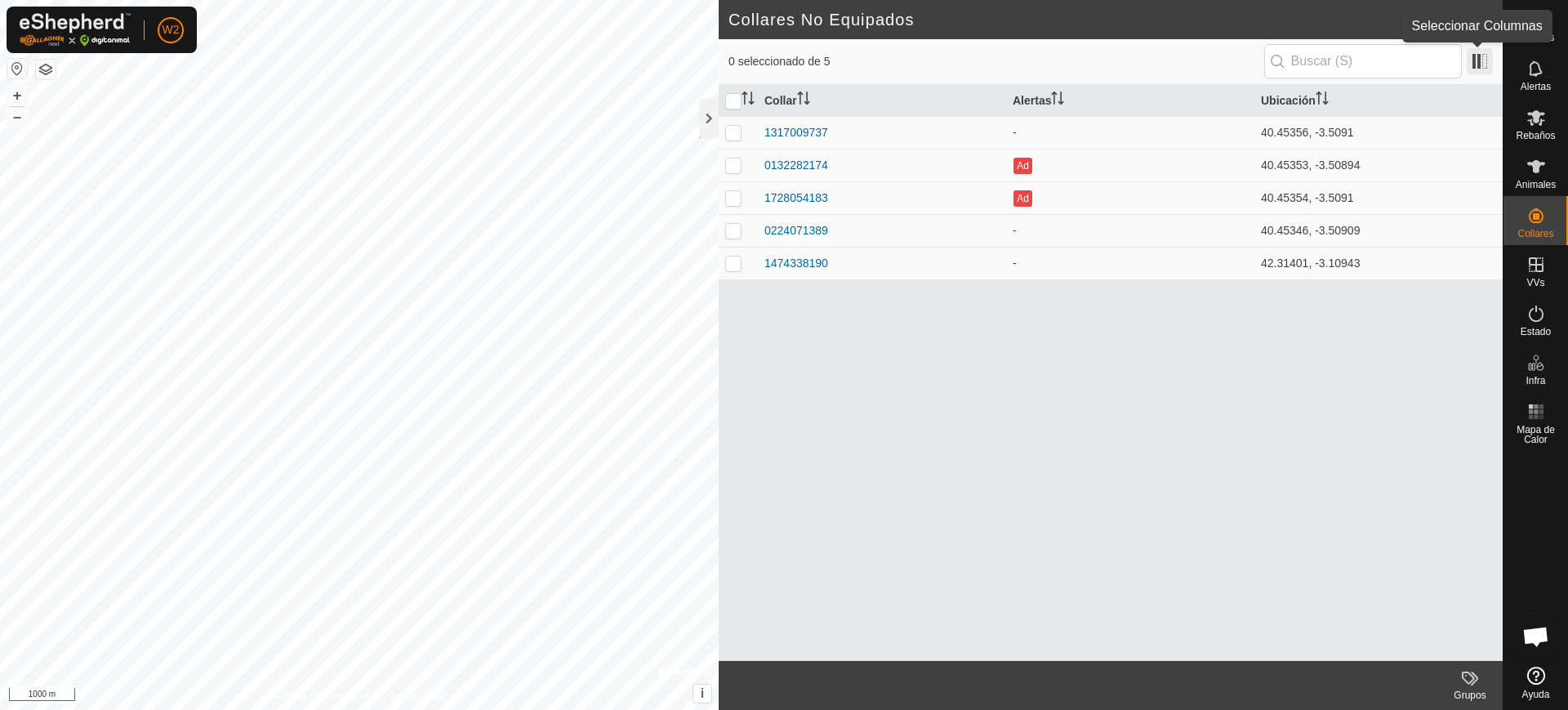
click at [1478, 69] on span at bounding box center [1480, 61] width 26 height 26
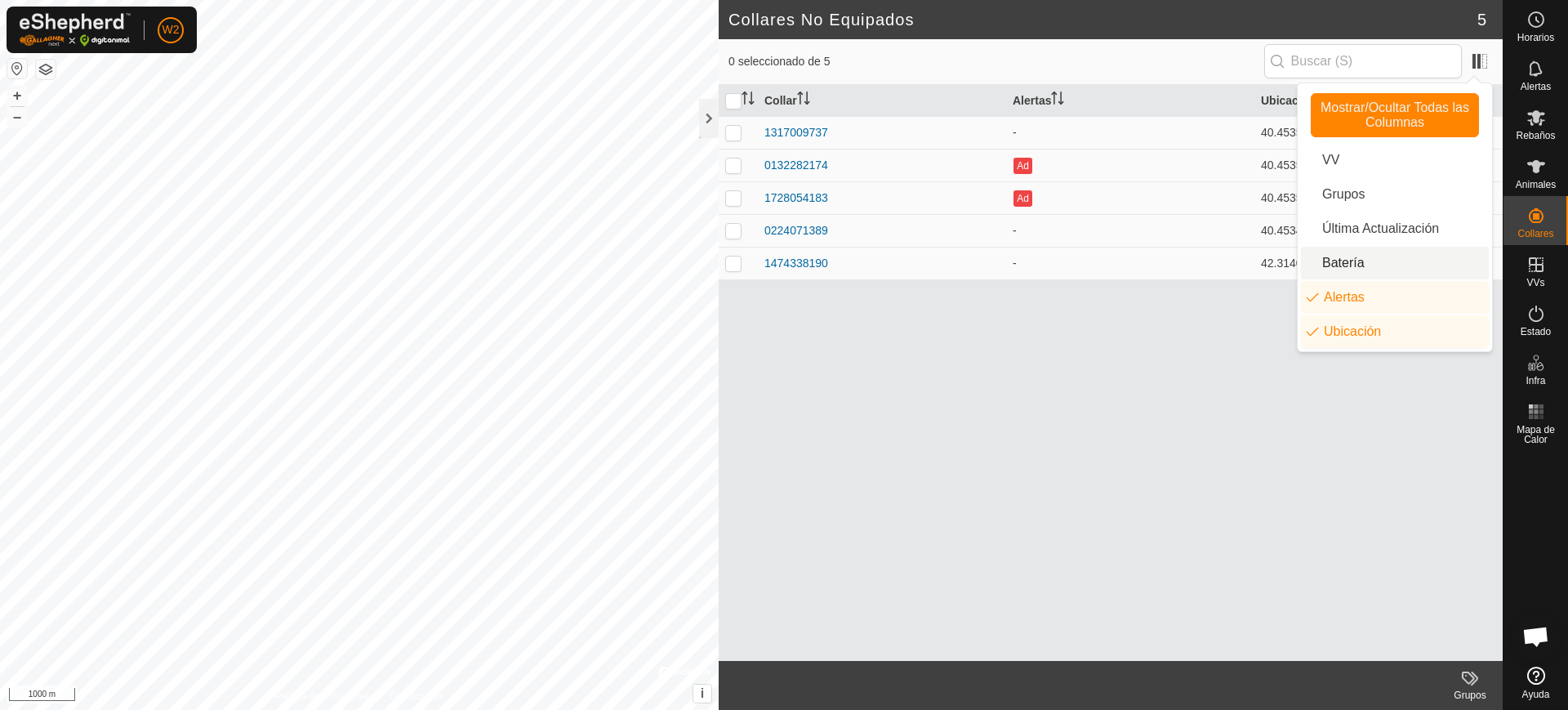
click at [1349, 259] on li "Batería" at bounding box center [1394, 263] width 187 height 33
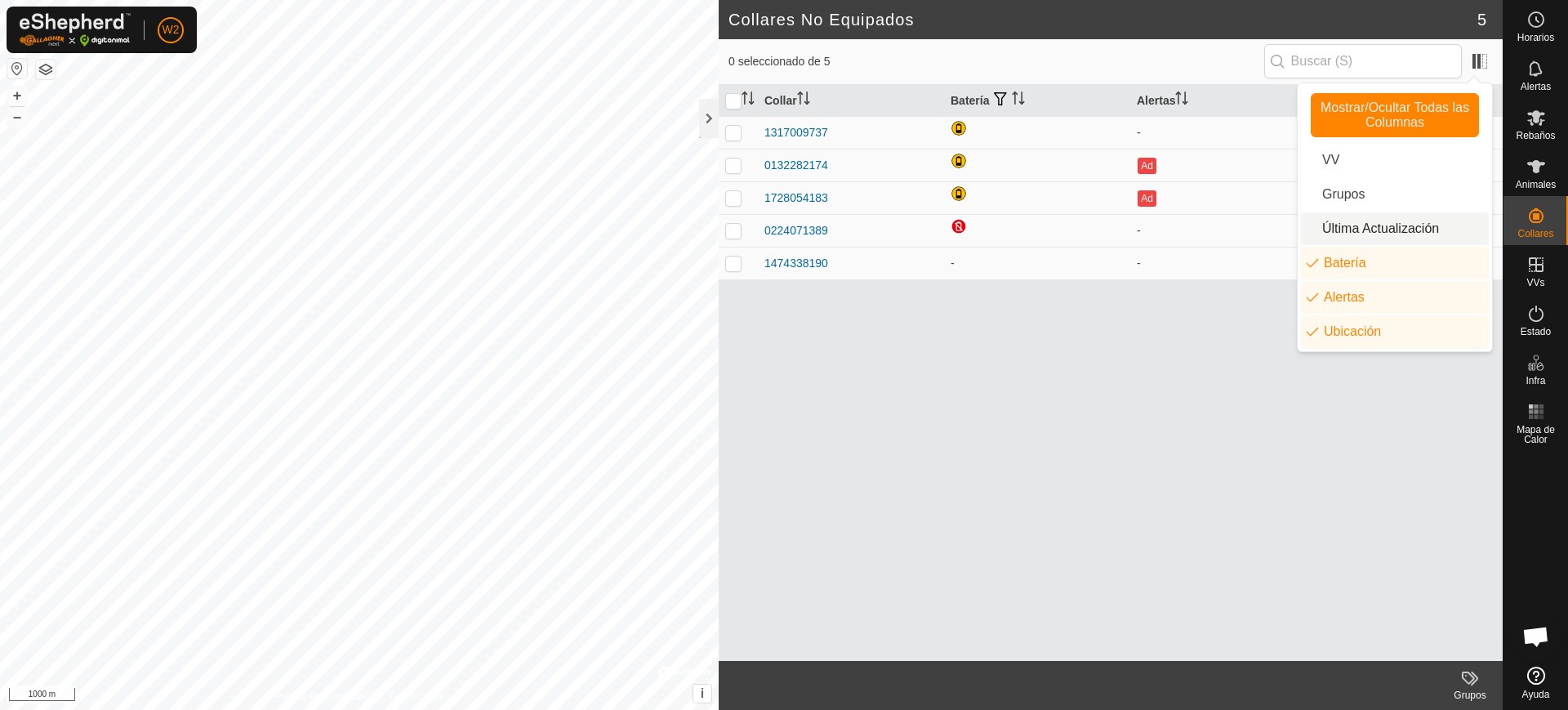
click at [1351, 229] on li "Última Actualización" at bounding box center [1394, 229] width 187 height 33
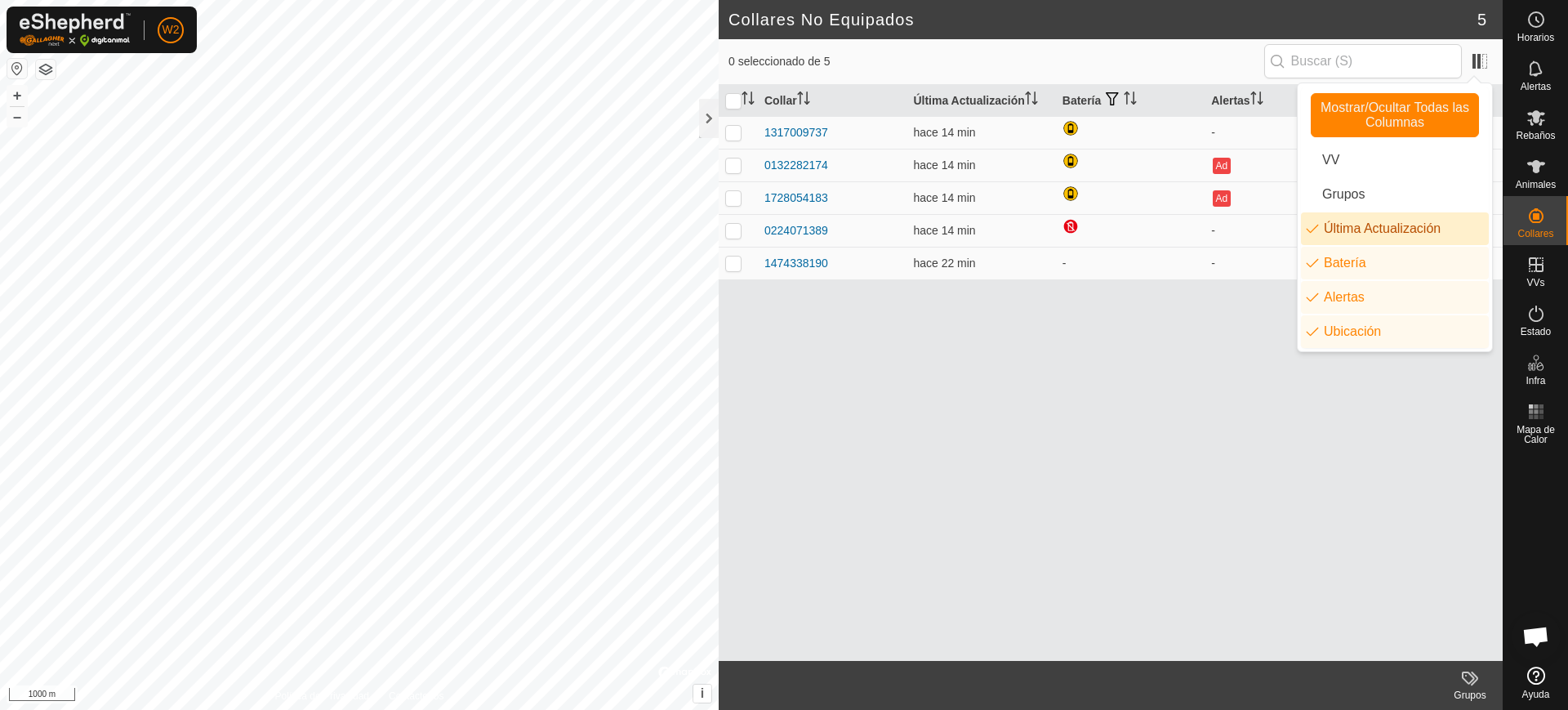
click at [1187, 372] on div "Collar Última Actualización Batería Alertas Ubicación 1317009737 hace 14 min - …" at bounding box center [1110, 372] width 784 height 576
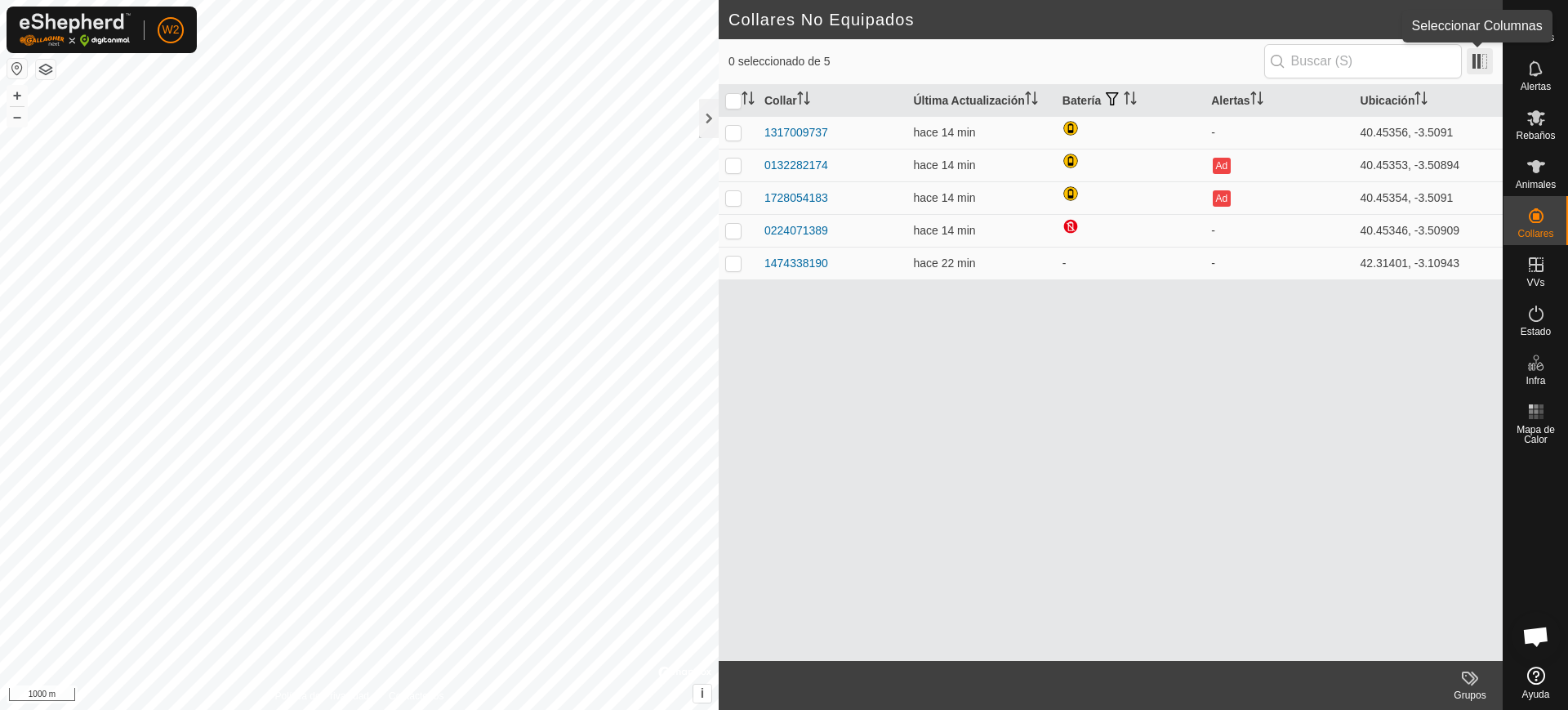
click at [1478, 67] on span at bounding box center [1480, 61] width 26 height 26
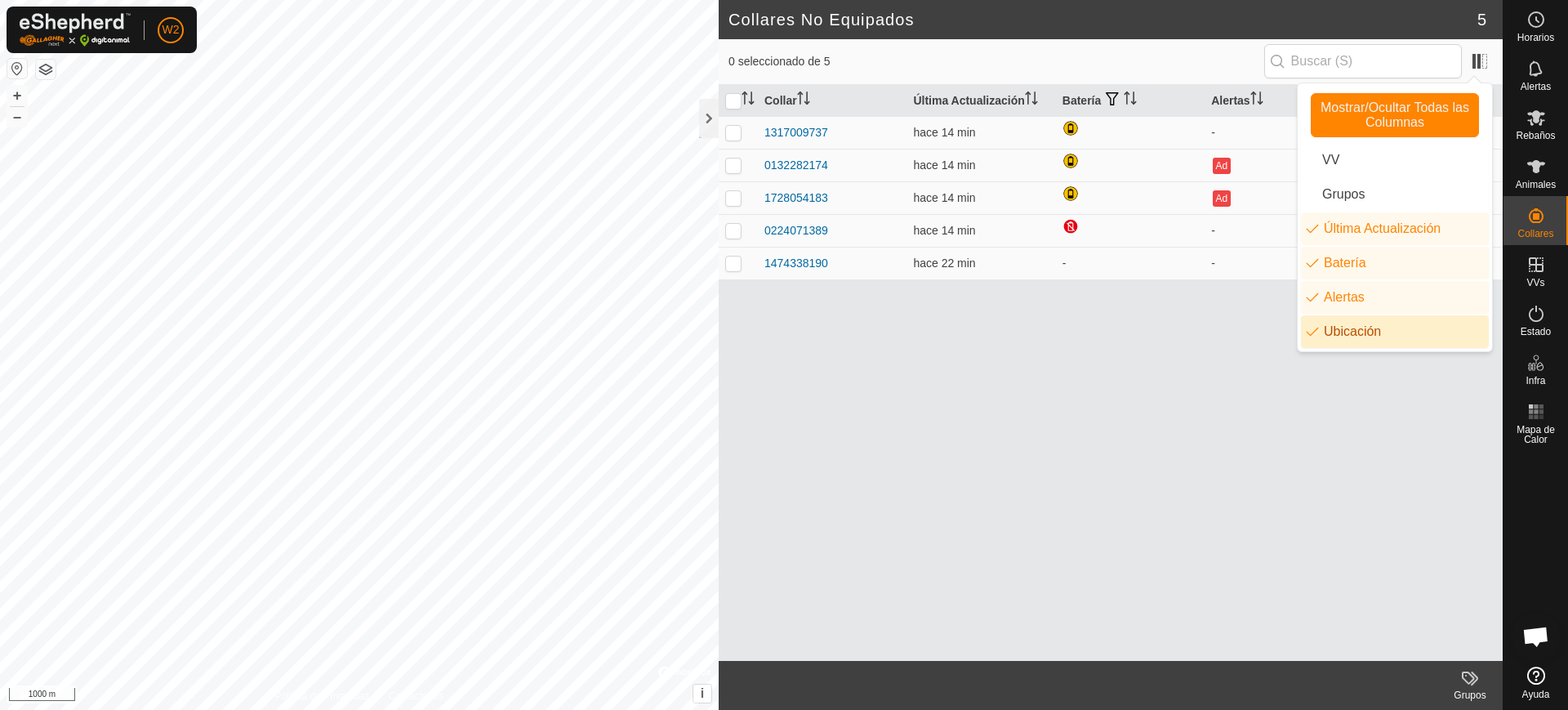
click at [1361, 338] on li "Ubicación" at bounding box center [1394, 332] width 187 height 33
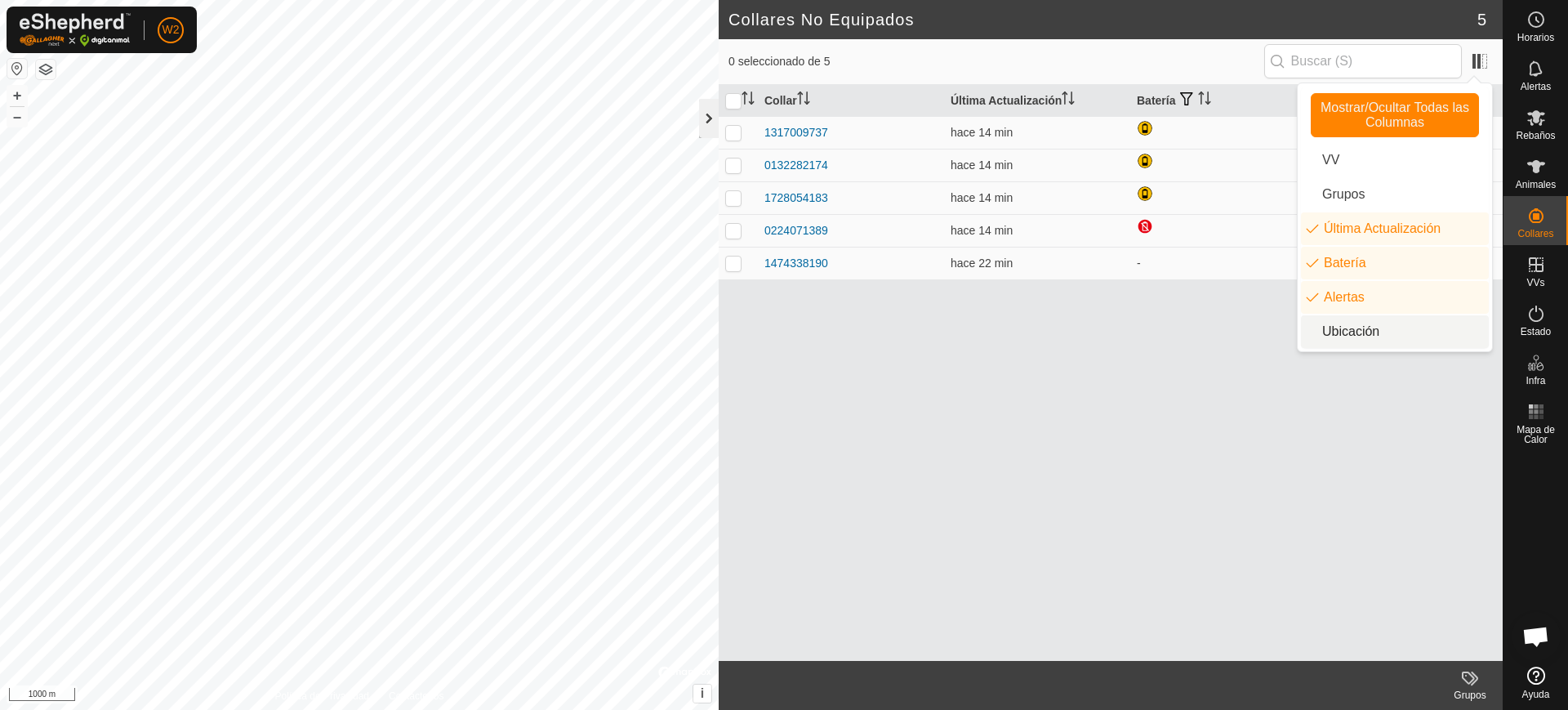
click at [714, 109] on div at bounding box center [708, 118] width 19 height 40
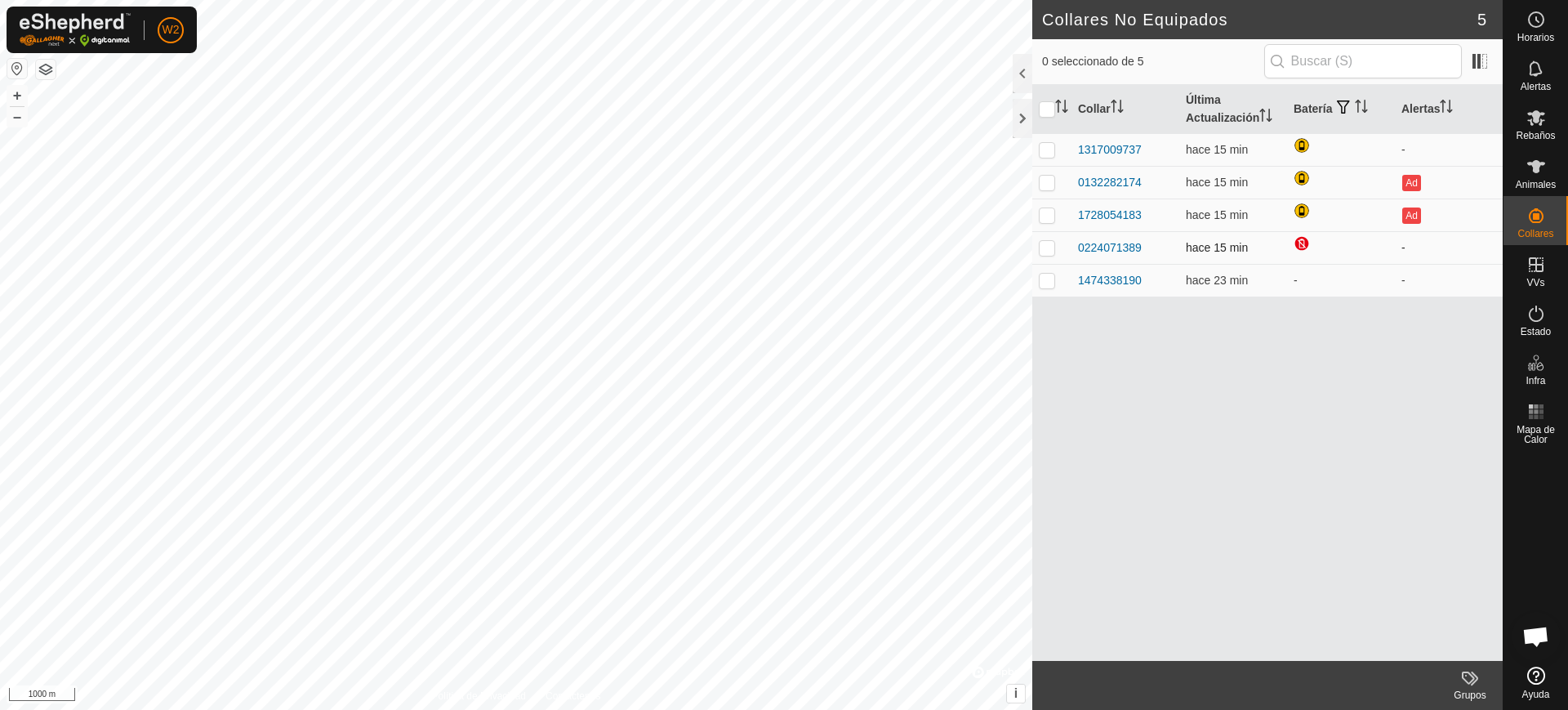
click at [1046, 247] on p-checkbox at bounding box center [1047, 247] width 17 height 13
checkbox input "true"
click at [1043, 280] on p-checkbox at bounding box center [1047, 281] width 17 height 13
checkbox input "true"
click at [1048, 241] on p-checkbox at bounding box center [1047, 247] width 17 height 13
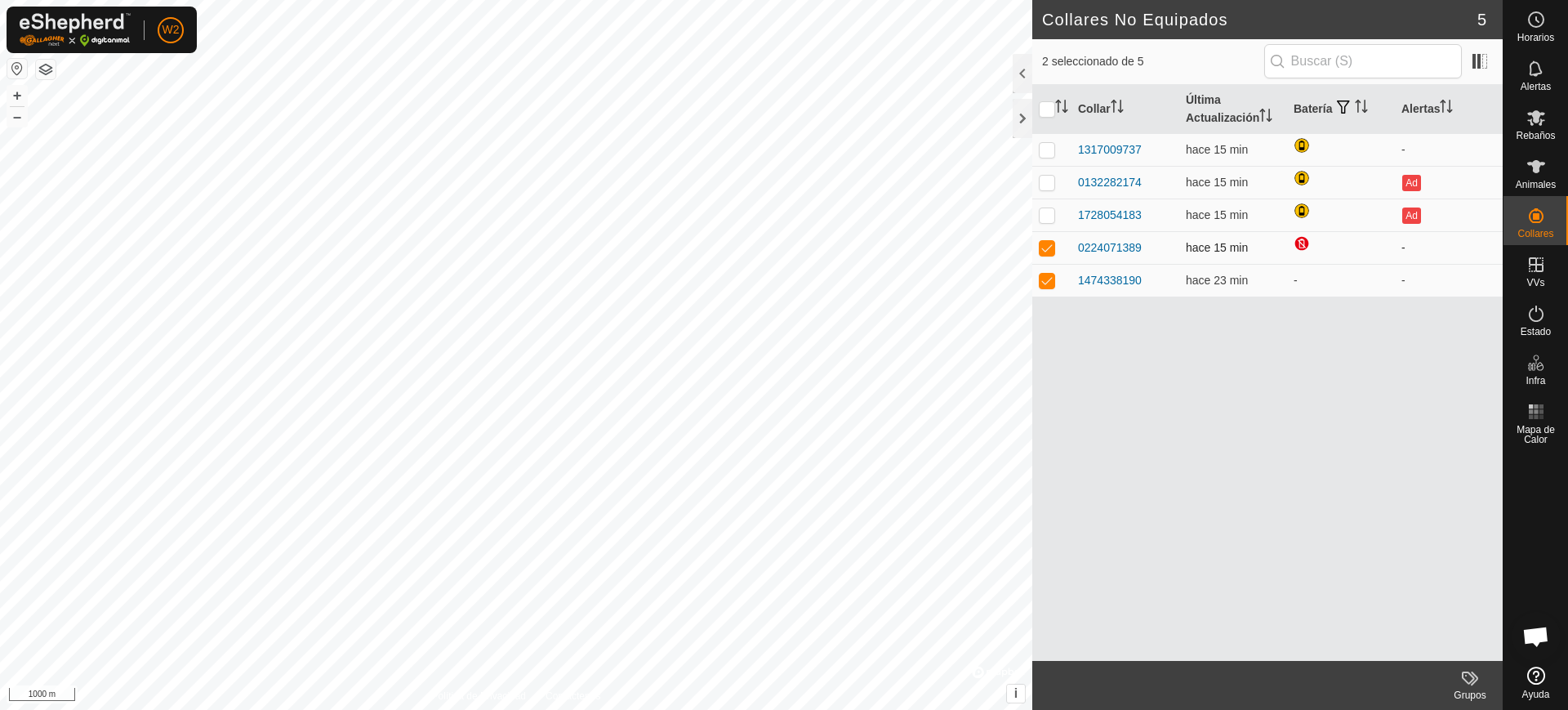
checkbox input "false"
drag, startPoint x: 1295, startPoint y: 282, endPoint x: 1312, endPoint y: 278, distance: 17.5
click at [1312, 278] on td "-" at bounding box center [1340, 281] width 108 height 33
click at [1306, 280] on td "-" at bounding box center [1340, 281] width 108 height 33
click at [1301, 280] on td "-" at bounding box center [1340, 281] width 108 height 33
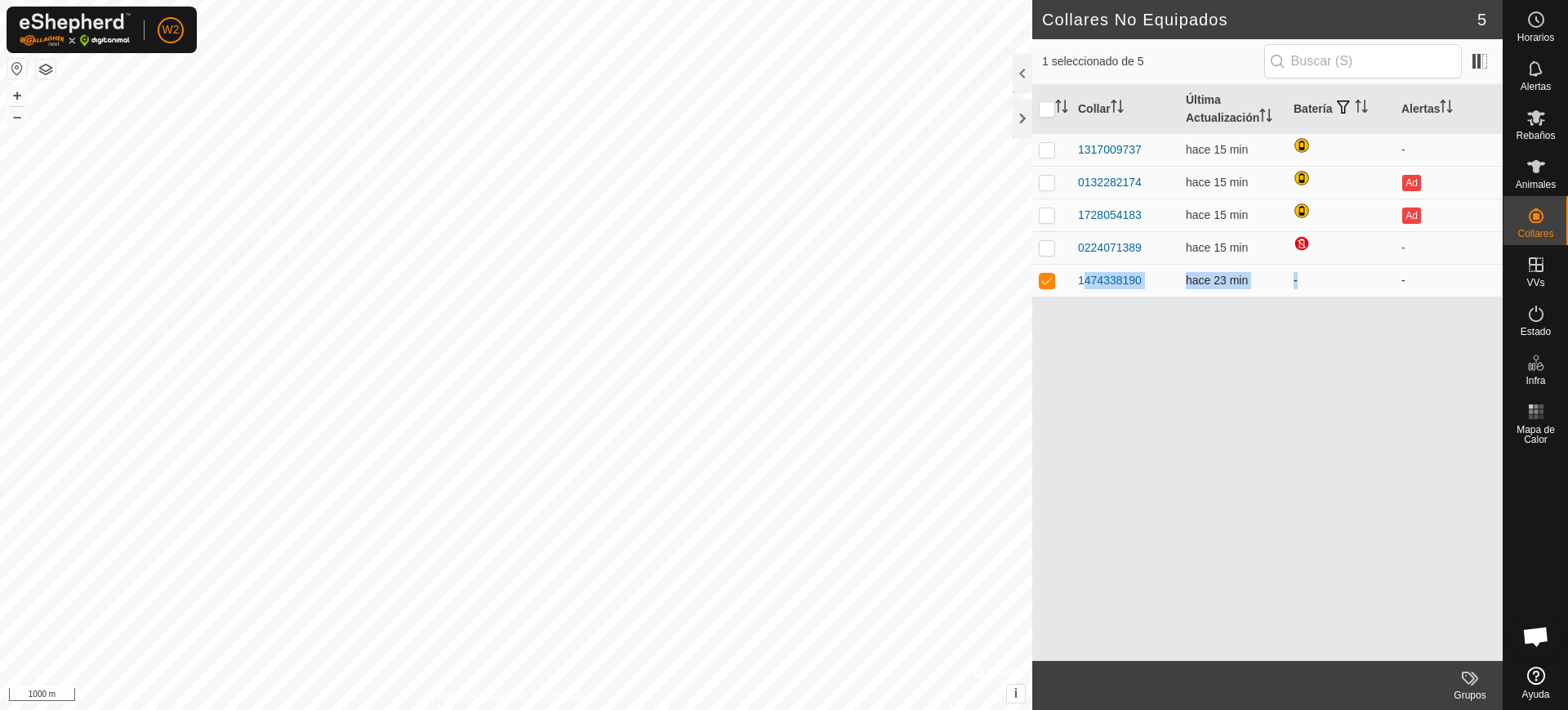
drag, startPoint x: 1267, startPoint y: 282, endPoint x: 1072, endPoint y: 292, distance: 195.3
click at [1072, 292] on tr "1474338190 hace 23 min - -" at bounding box center [1267, 281] width 471 height 33
click at [1341, 255] on td at bounding box center [1340, 247] width 108 height 33
drag, startPoint x: 1323, startPoint y: 281, endPoint x: 1279, endPoint y: 296, distance: 46.5
click at [1074, 290] on tr "1474338190 hace 23 min - -" at bounding box center [1267, 281] width 471 height 33
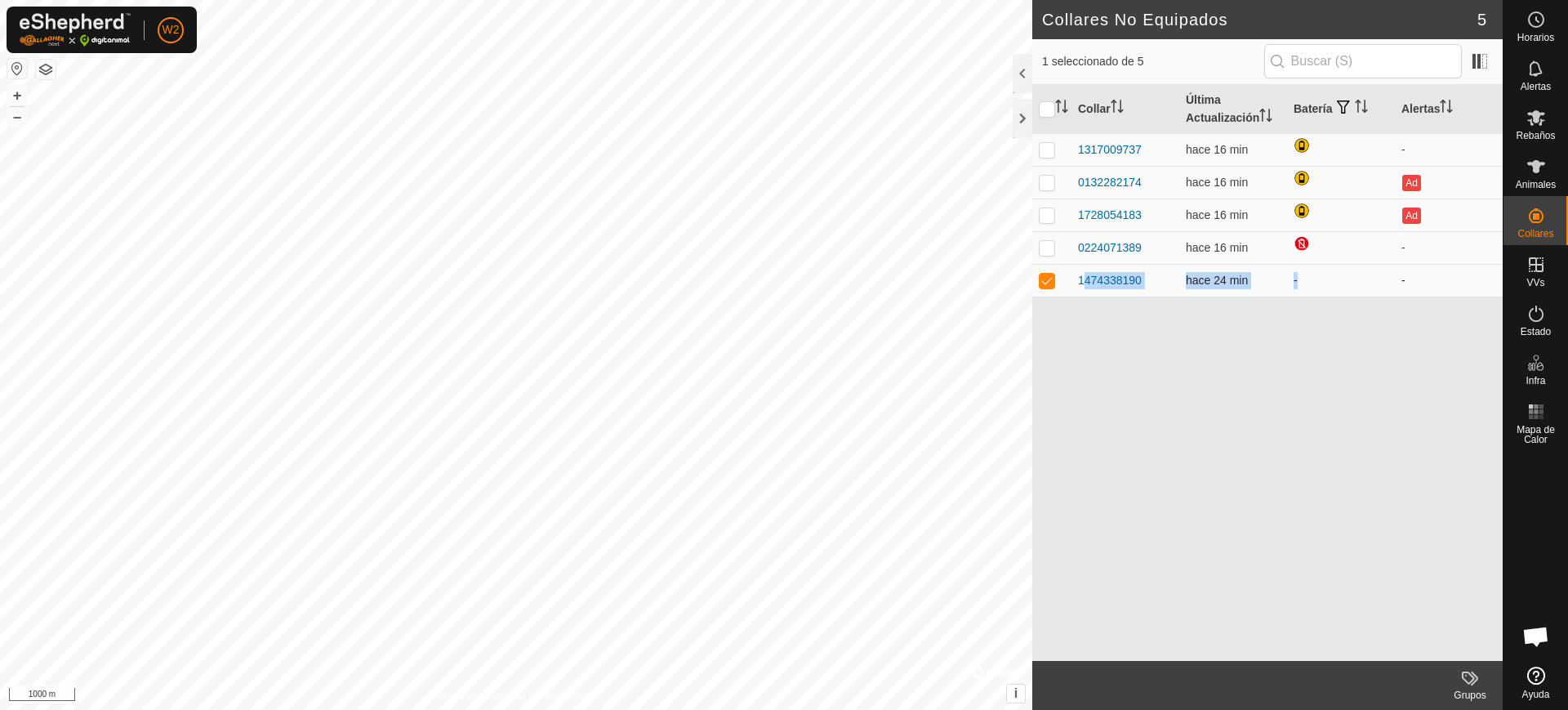
click at [1305, 281] on td "-" at bounding box center [1340, 281] width 108 height 33
click at [1538, 118] on icon at bounding box center [1536, 118] width 18 height 16
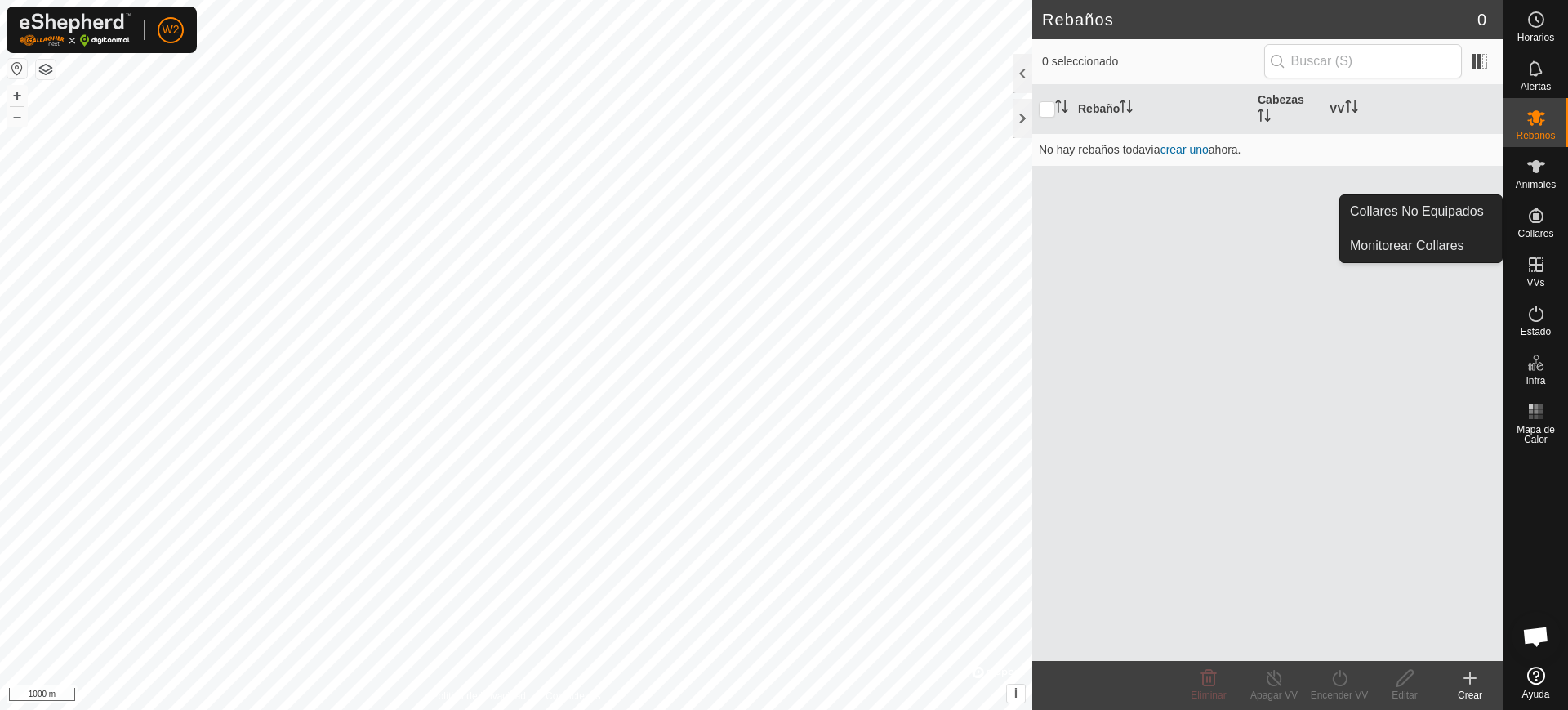
click at [1530, 223] on icon at bounding box center [1535, 215] width 19 height 19
click at [1467, 221] on link "Collares No Equipados" at bounding box center [1421, 212] width 162 height 33
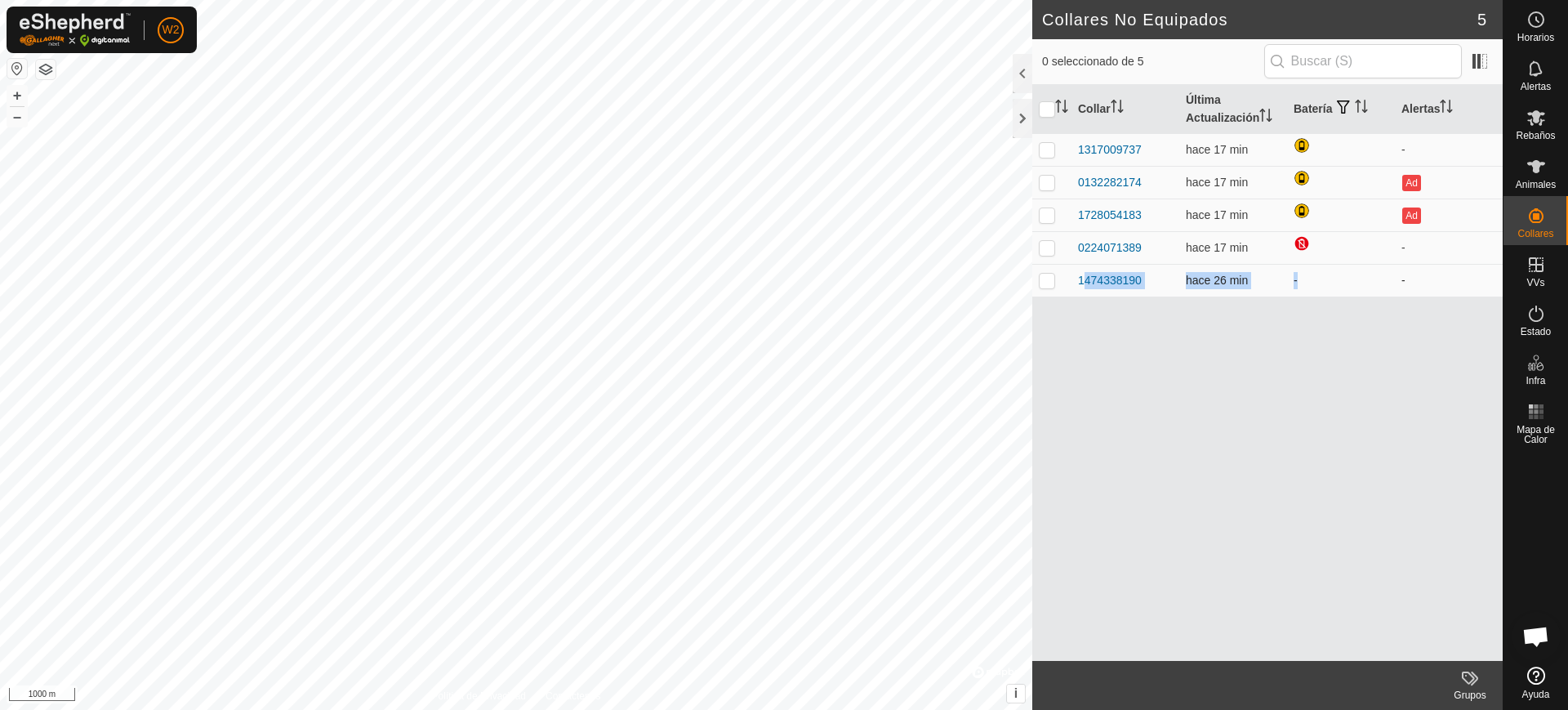
drag, startPoint x: 1069, startPoint y: 275, endPoint x: 1306, endPoint y: 272, distance: 237.0
click at [1306, 272] on tr "1474338190 hace 26 min - -" at bounding box center [1267, 281] width 471 height 33
click at [1232, 312] on div "Collar Última Actualización Batería Alertas 1317009737 hace 17 min - 0132282174…" at bounding box center [1267, 372] width 471 height 576
click at [1489, 60] on span at bounding box center [1480, 61] width 26 height 26
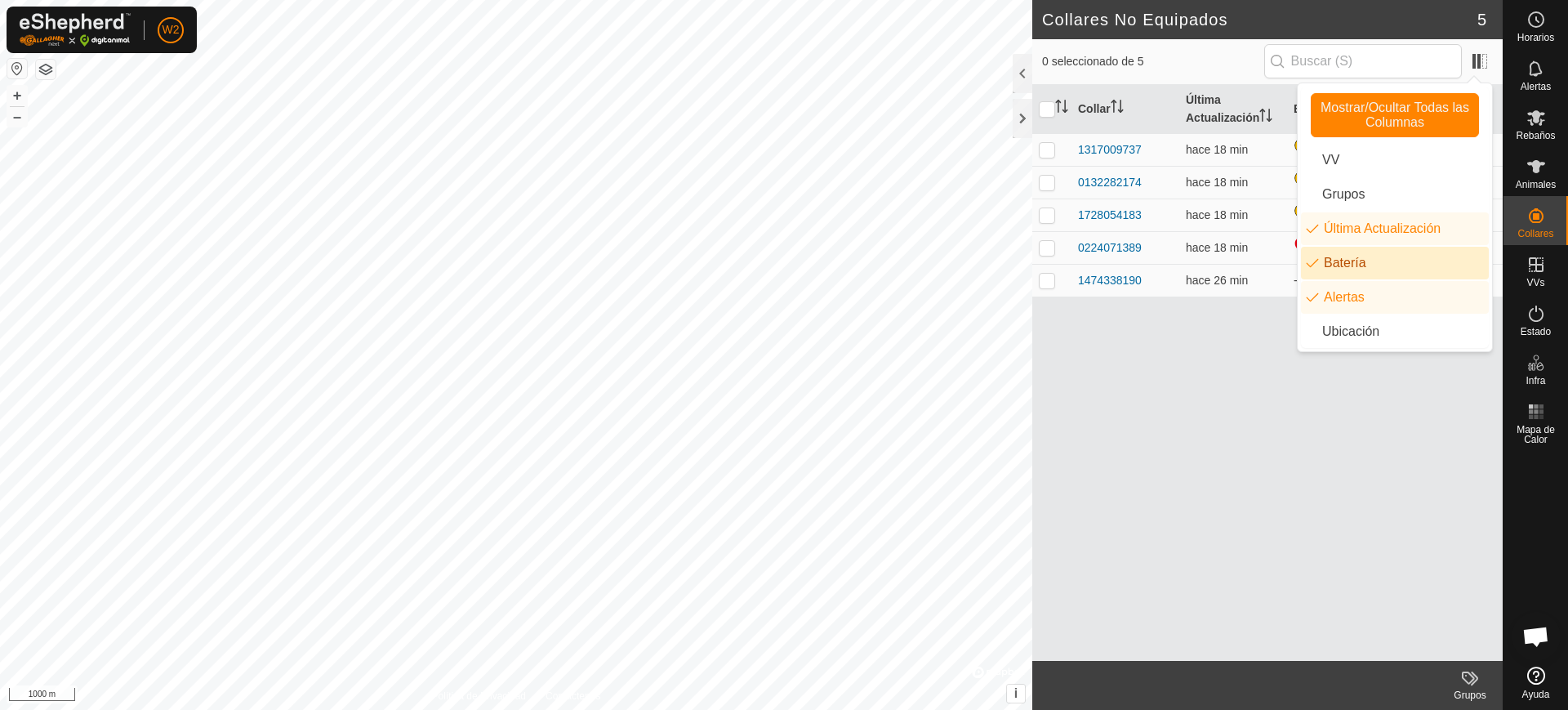
click at [1224, 419] on div "Collar Última Actualización Batería Alertas 1317009737 hace 18 min - 0132282174…" at bounding box center [1267, 372] width 471 height 576
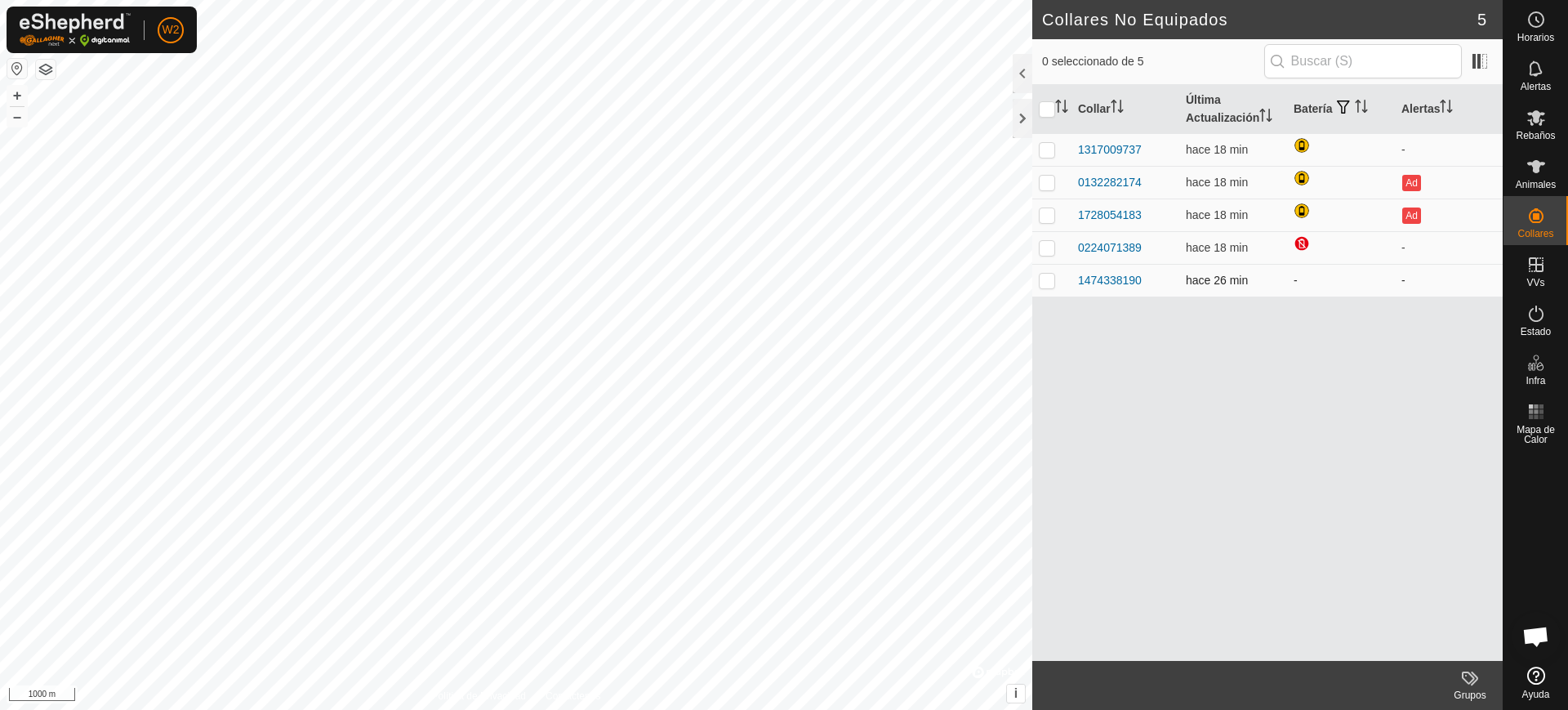
drag, startPoint x: 1277, startPoint y: 287, endPoint x: 1187, endPoint y: 289, distance: 90.0
click at [1187, 289] on td "hace 26 min" at bounding box center [1233, 281] width 108 height 33
drag, startPoint x: 1265, startPoint y: 250, endPoint x: 1197, endPoint y: 250, distance: 68.0
click at [1197, 250] on td "hace 18 min" at bounding box center [1233, 247] width 108 height 33
drag, startPoint x: 1248, startPoint y: 214, endPoint x: 1211, endPoint y: 211, distance: 37.1
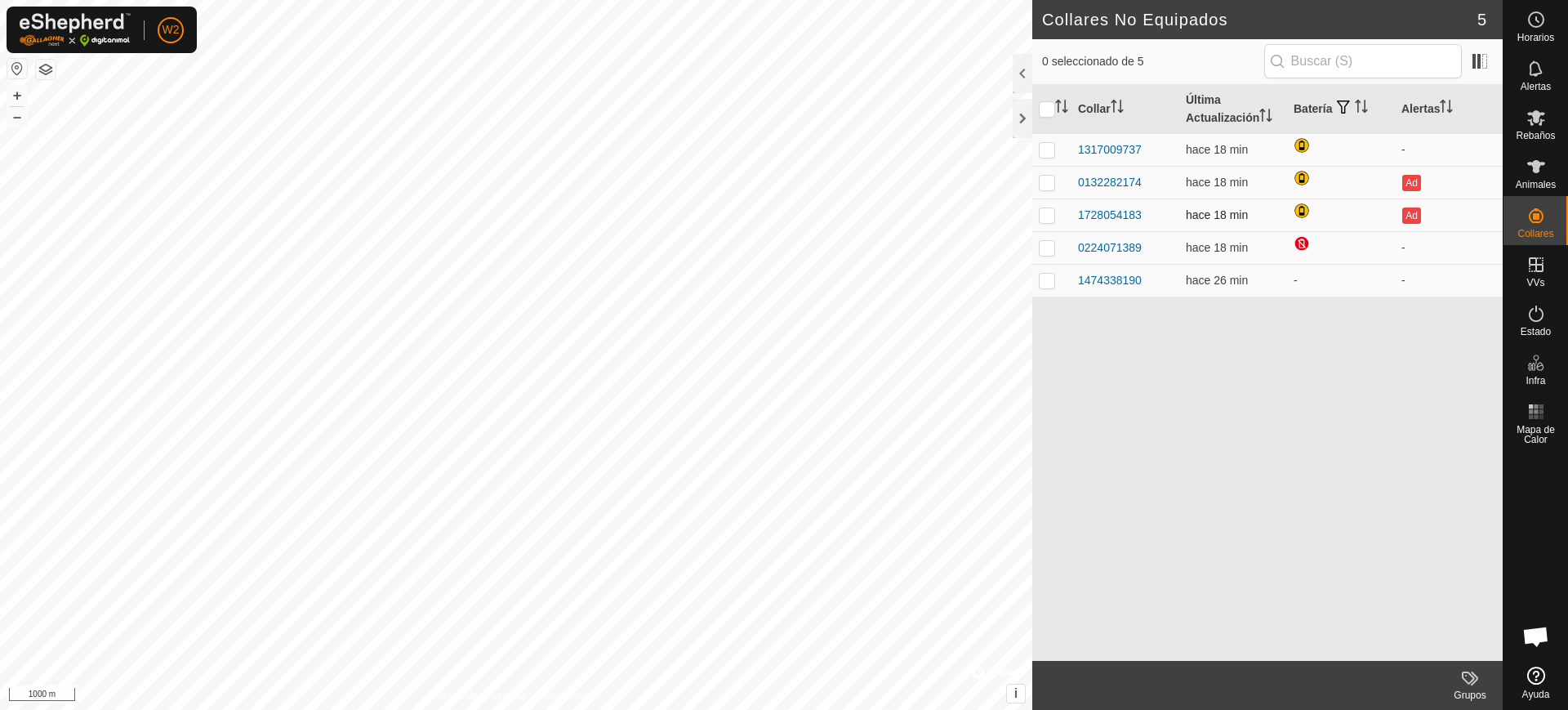
click at [1198, 214] on span "hace 18 min" at bounding box center [1217, 215] width 62 height 13
drag, startPoint x: 1254, startPoint y: 177, endPoint x: 1205, endPoint y: 178, distance: 49.0
click at [1205, 178] on td "hace 18 min" at bounding box center [1233, 182] width 108 height 33
drag, startPoint x: 1153, startPoint y: 280, endPoint x: 1068, endPoint y: 280, distance: 85.0
click at [1068, 280] on tr "1474338190 hace 26 min - -" at bounding box center [1267, 281] width 471 height 33
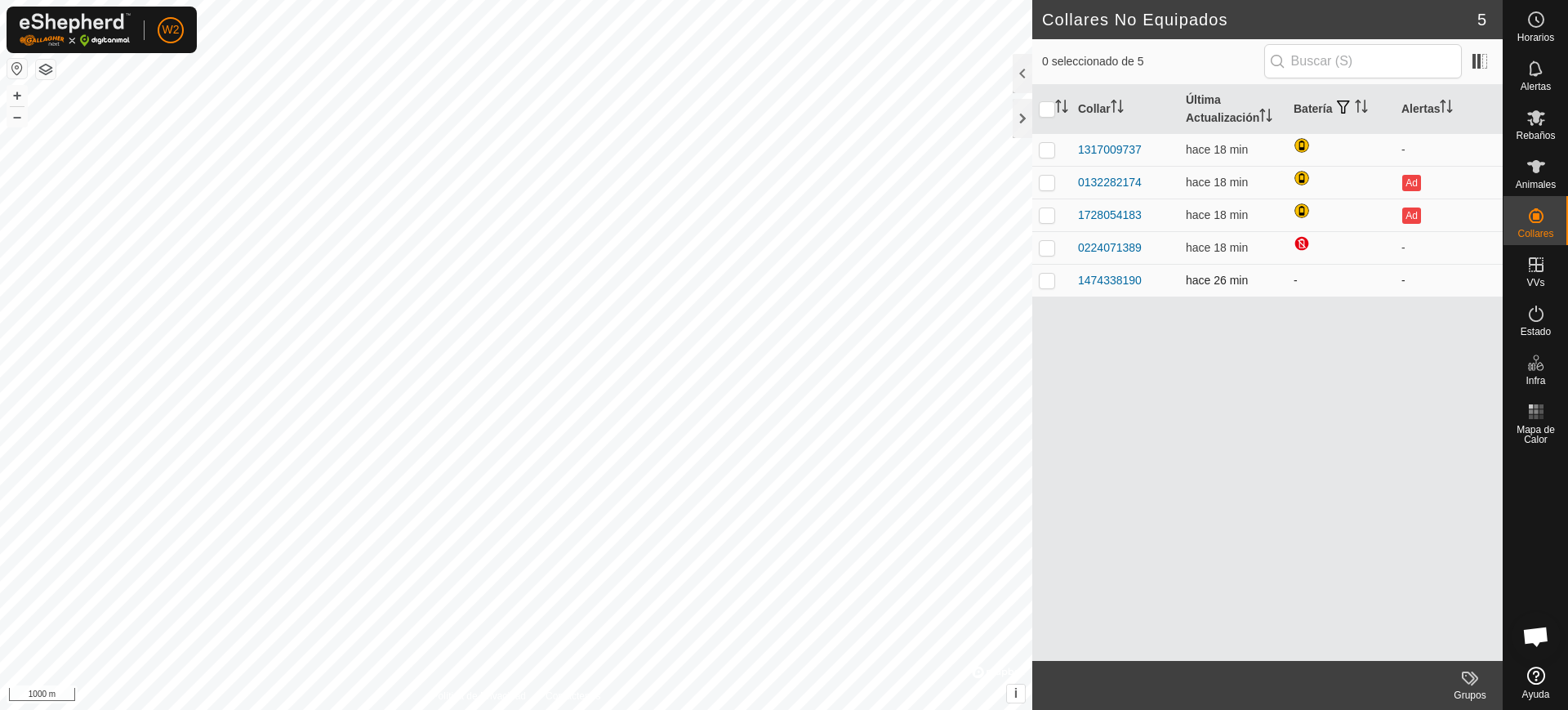
copy div "1474338190"
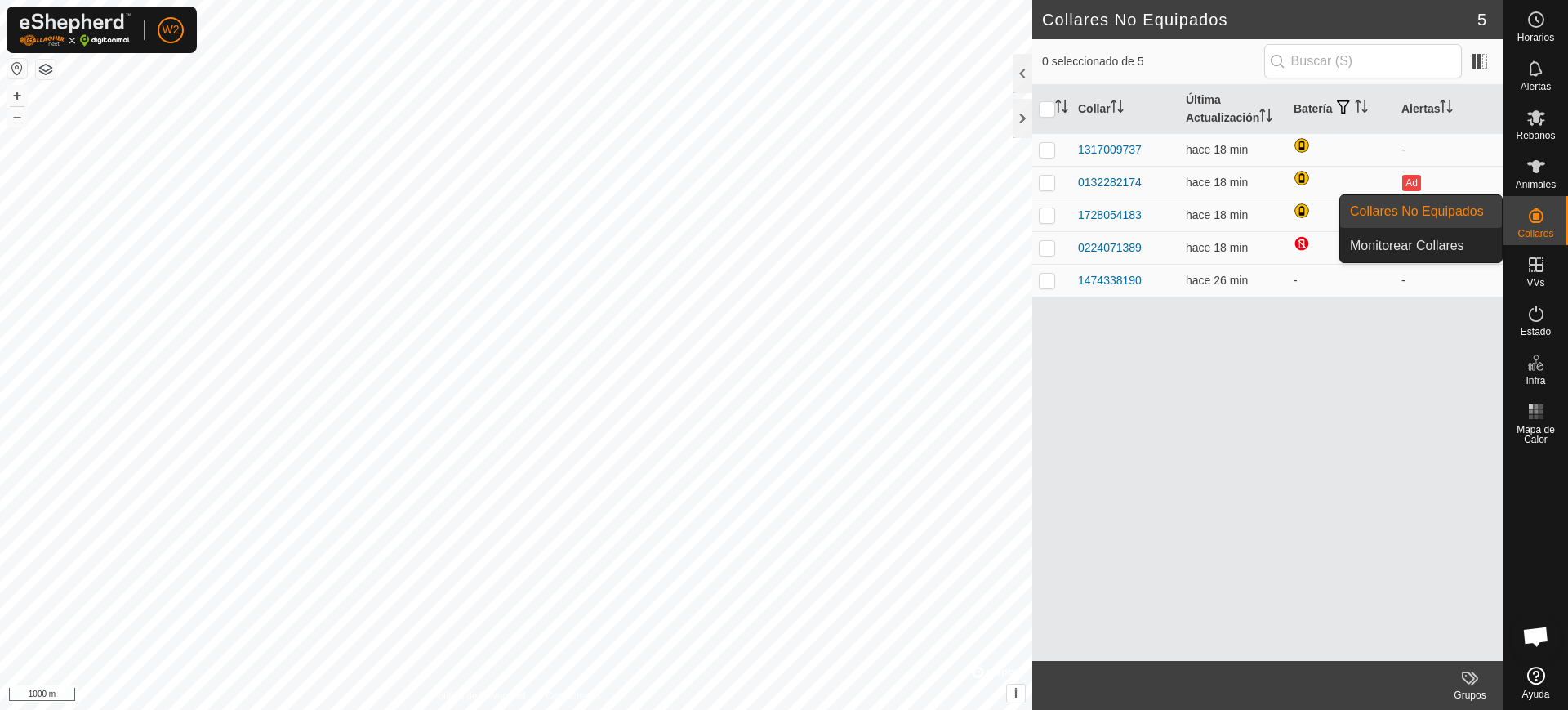
click at [1547, 213] on es-neckbands-svg-icon at bounding box center [1536, 215] width 29 height 26
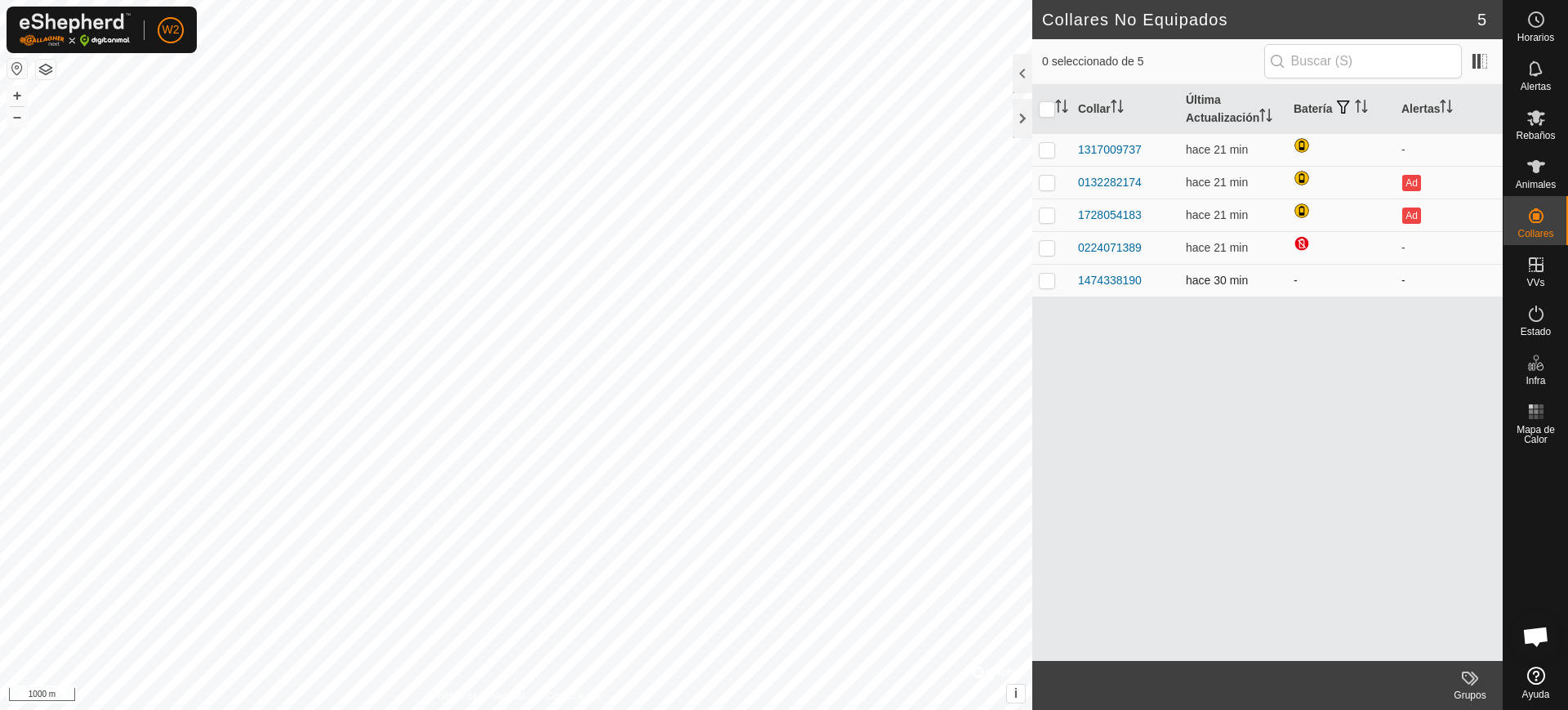
drag, startPoint x: 1160, startPoint y: 279, endPoint x: 1065, endPoint y: 281, distance: 95.0
click at [1065, 281] on tr "1474338190 hace 30 min - -" at bounding box center [1267, 281] width 471 height 33
copy div "1474338190"
click at [1527, 128] on es-mob-svg-icon at bounding box center [1536, 118] width 29 height 26
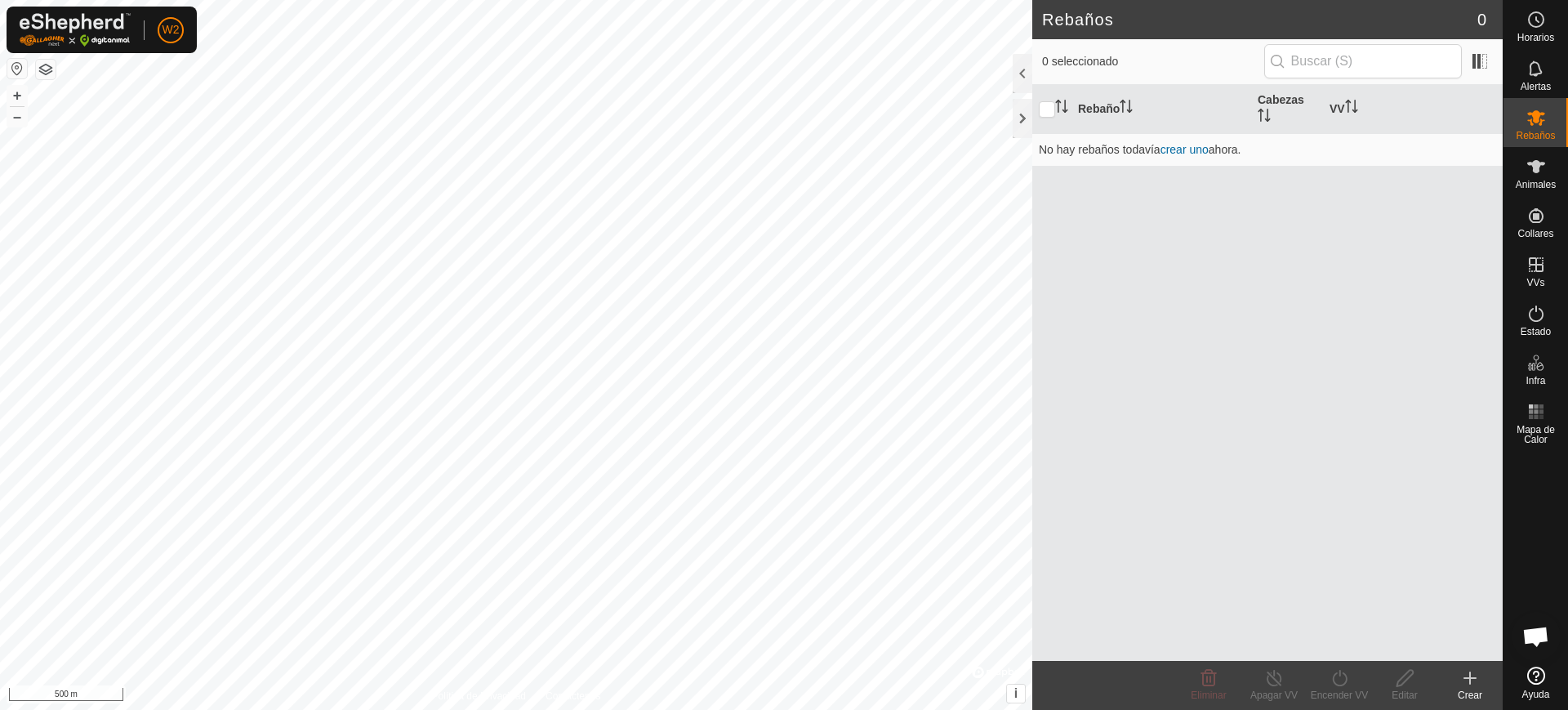
click at [1478, 686] on icon at bounding box center [1469, 678] width 19 height 19
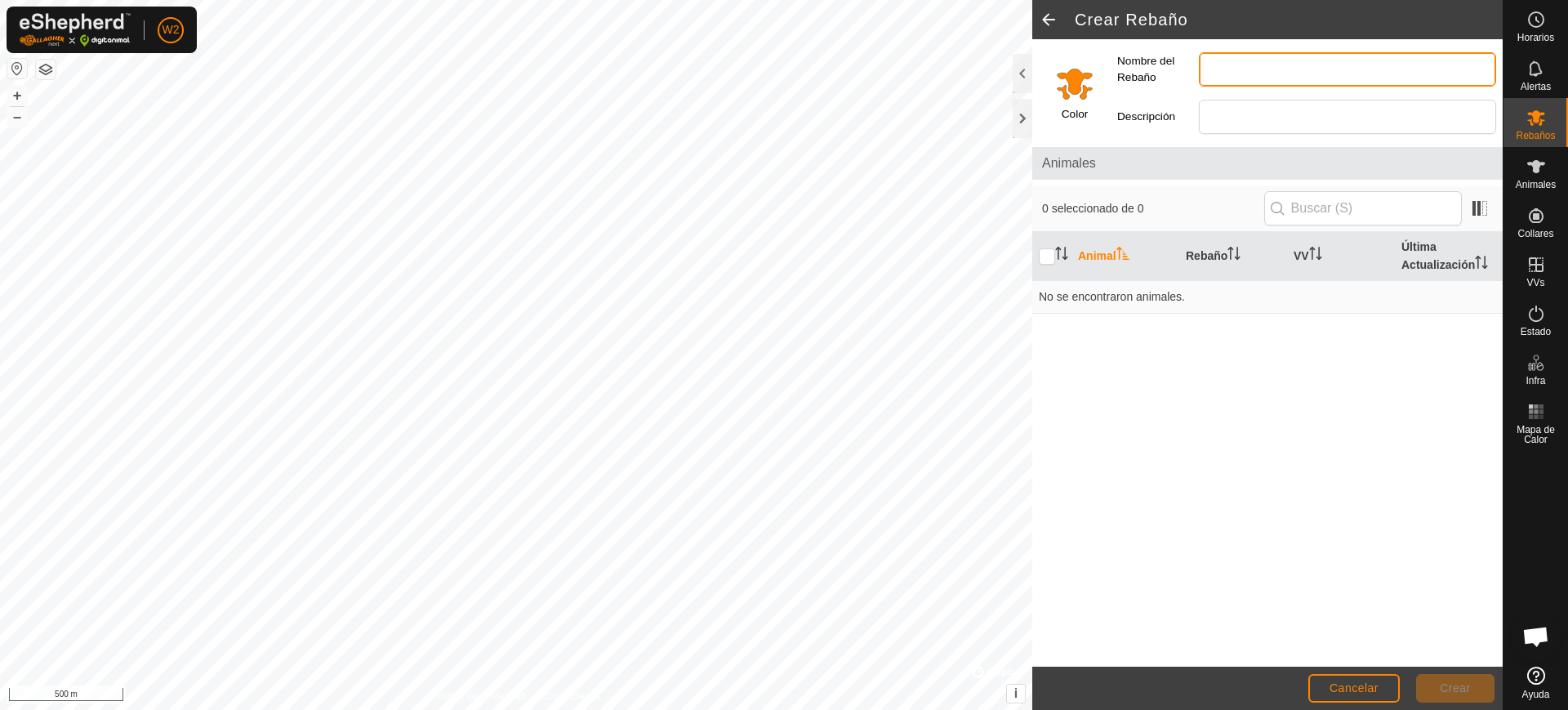
click at [1226, 63] on input "Nombre del Rebaño" at bounding box center [1346, 69] width 297 height 34
type input "Novillas Engorde"
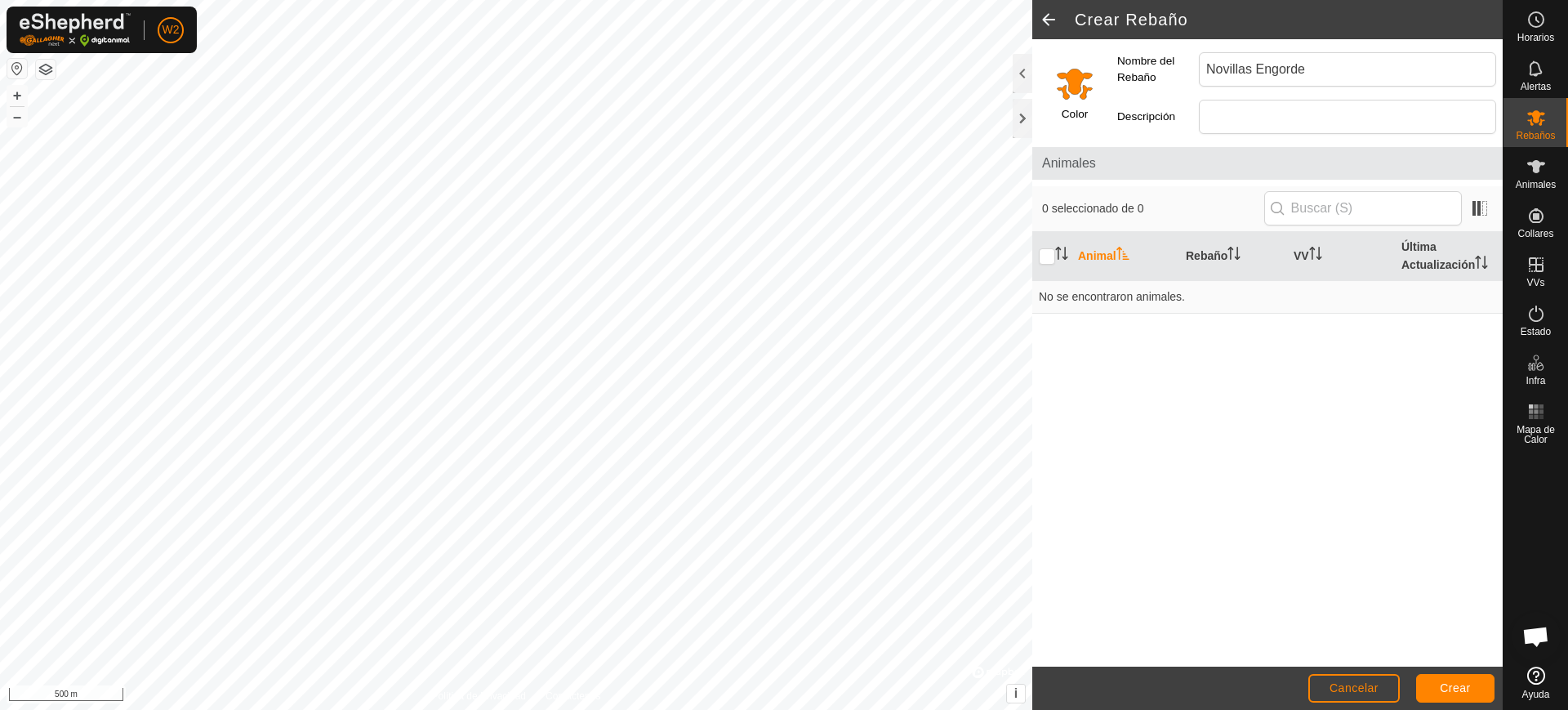
click at [1074, 90] on input "Select a color" at bounding box center [1074, 83] width 40 height 40
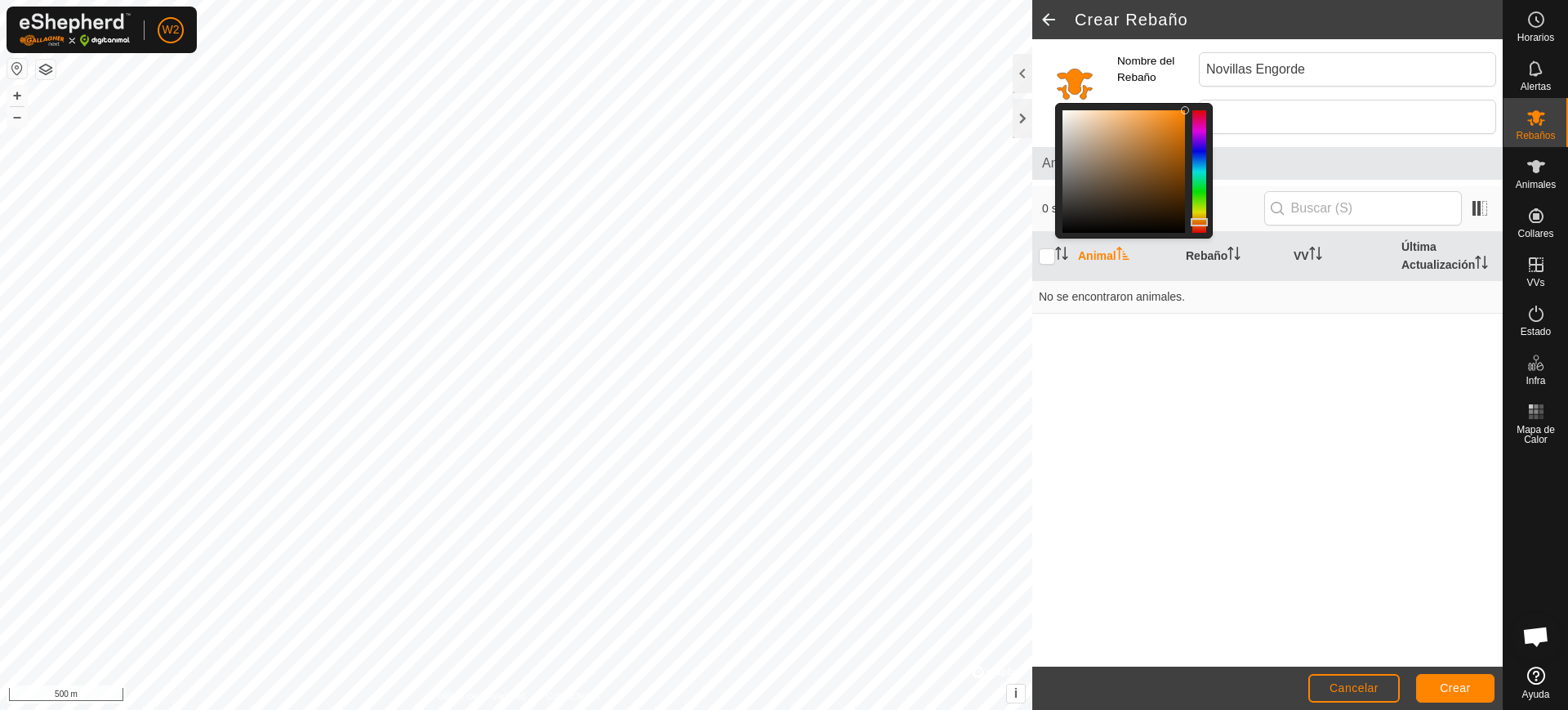
click at [1204, 152] on div at bounding box center [1199, 171] width 14 height 122
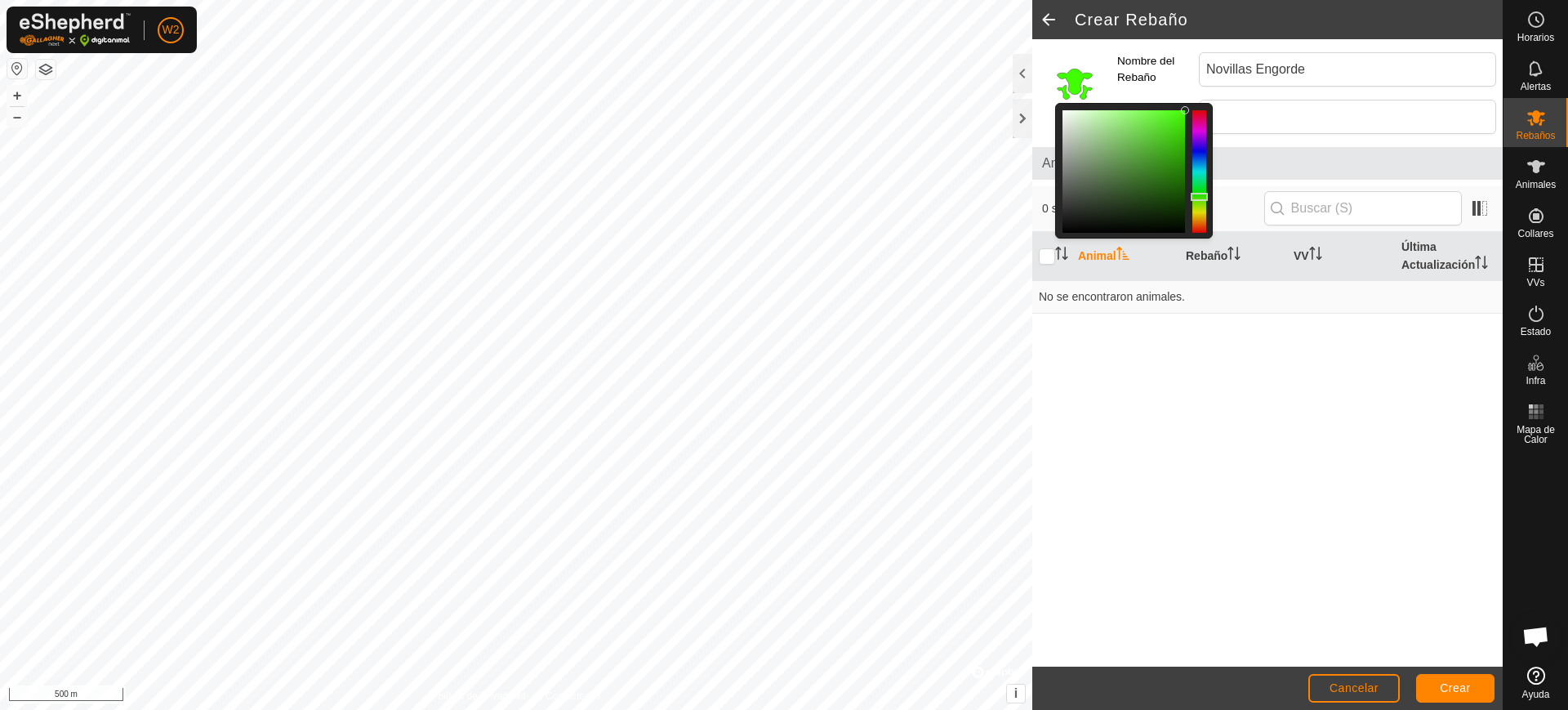
click at [1195, 197] on div at bounding box center [1199, 171] width 14 height 122
click at [1168, 138] on div at bounding box center [1123, 171] width 122 height 122
click at [1306, 352] on div "Animal Rebaño VV Última Actualización No se encontraron animales." at bounding box center [1267, 449] width 471 height 435
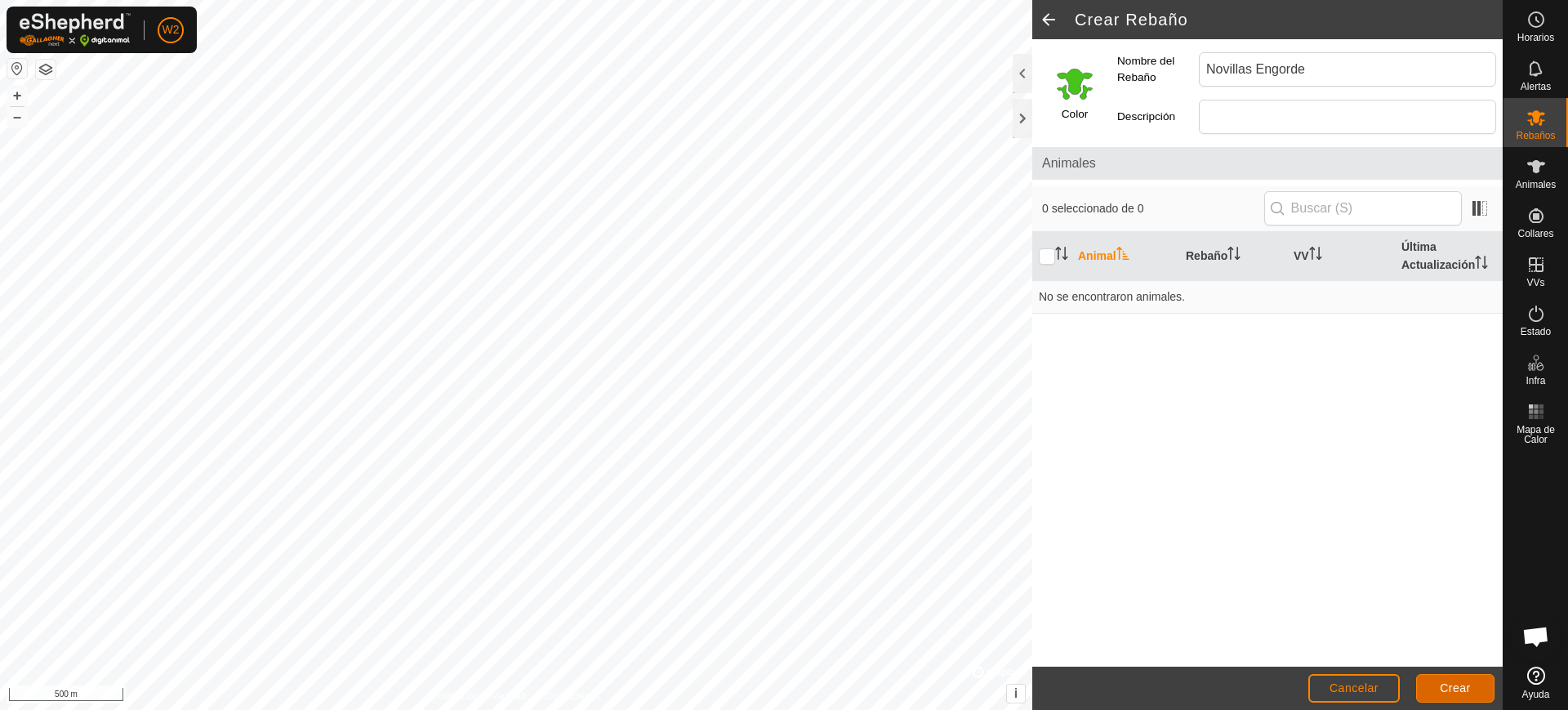
click at [1467, 686] on span "Crear" at bounding box center [1455, 688] width 31 height 13
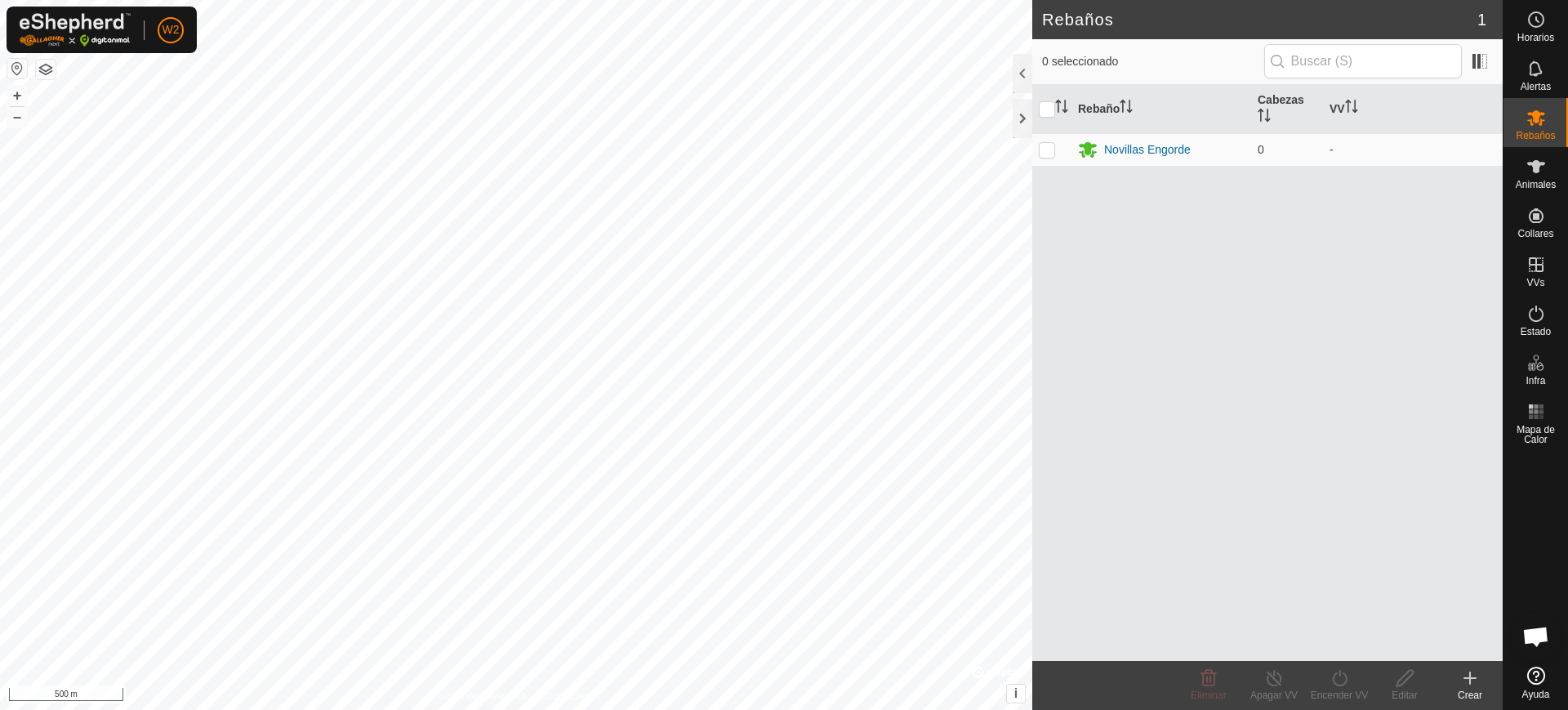
click at [1263, 578] on div "Rebaño Cabezas VV Novillas Engorde 0 -" at bounding box center [1267, 372] width 471 height 576
click at [1474, 682] on icon at bounding box center [1469, 678] width 19 height 19
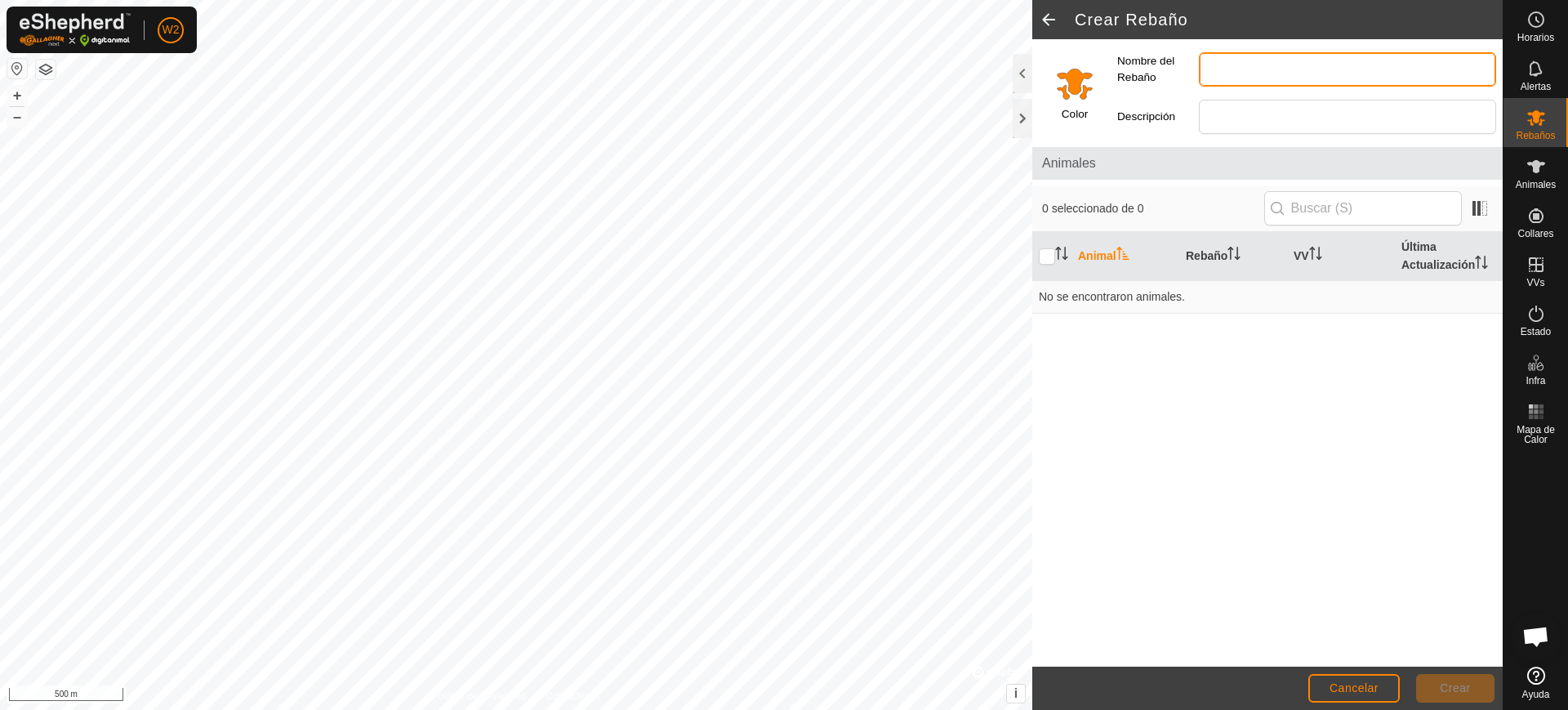
click at [1220, 64] on input "Nombre del Rebaño" at bounding box center [1346, 69] width 297 height 34
type input "Novillas"
click at [1074, 80] on input "Select a color" at bounding box center [1074, 83] width 40 height 40
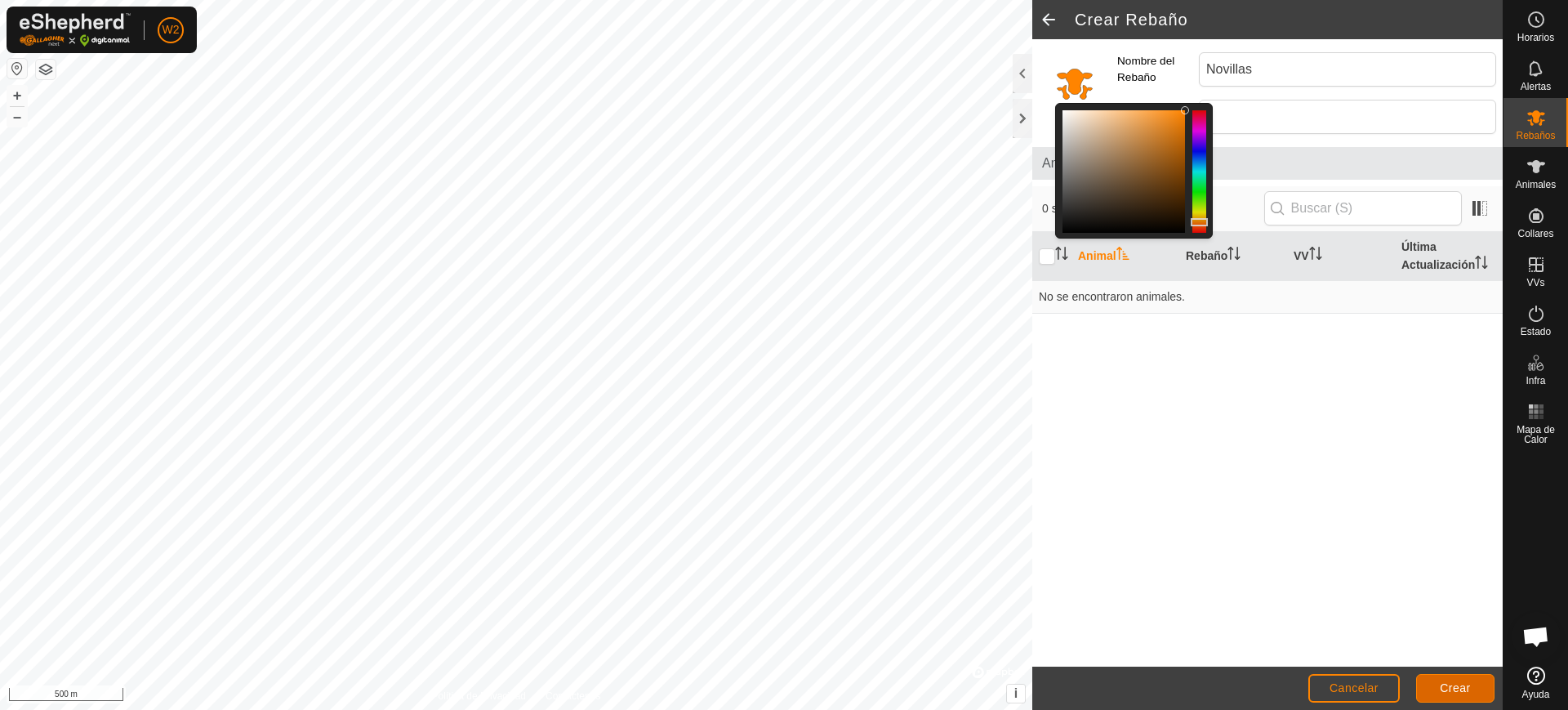
click at [1460, 694] on button "Crear" at bounding box center [1455, 688] width 78 height 29
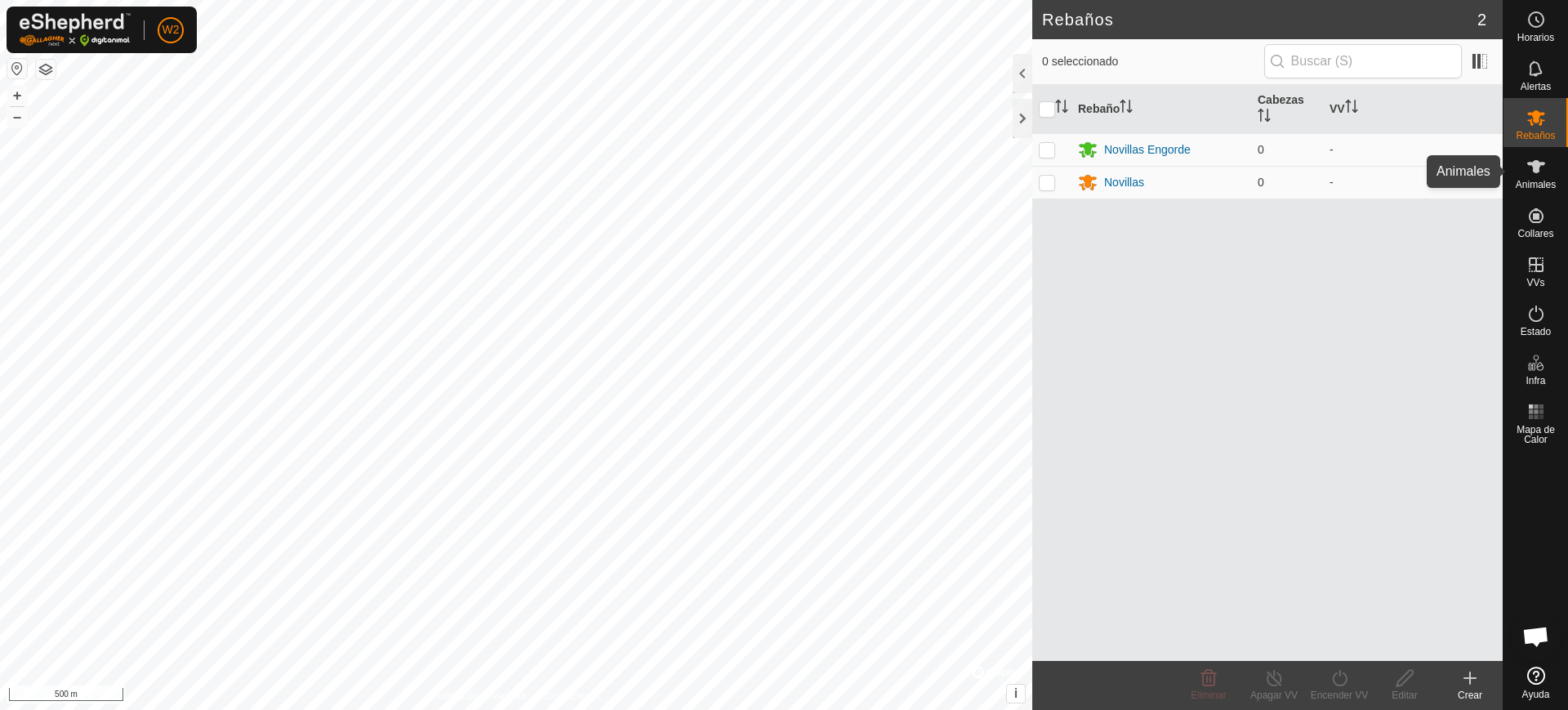
click at [1540, 176] on icon at bounding box center [1535, 166] width 19 height 19
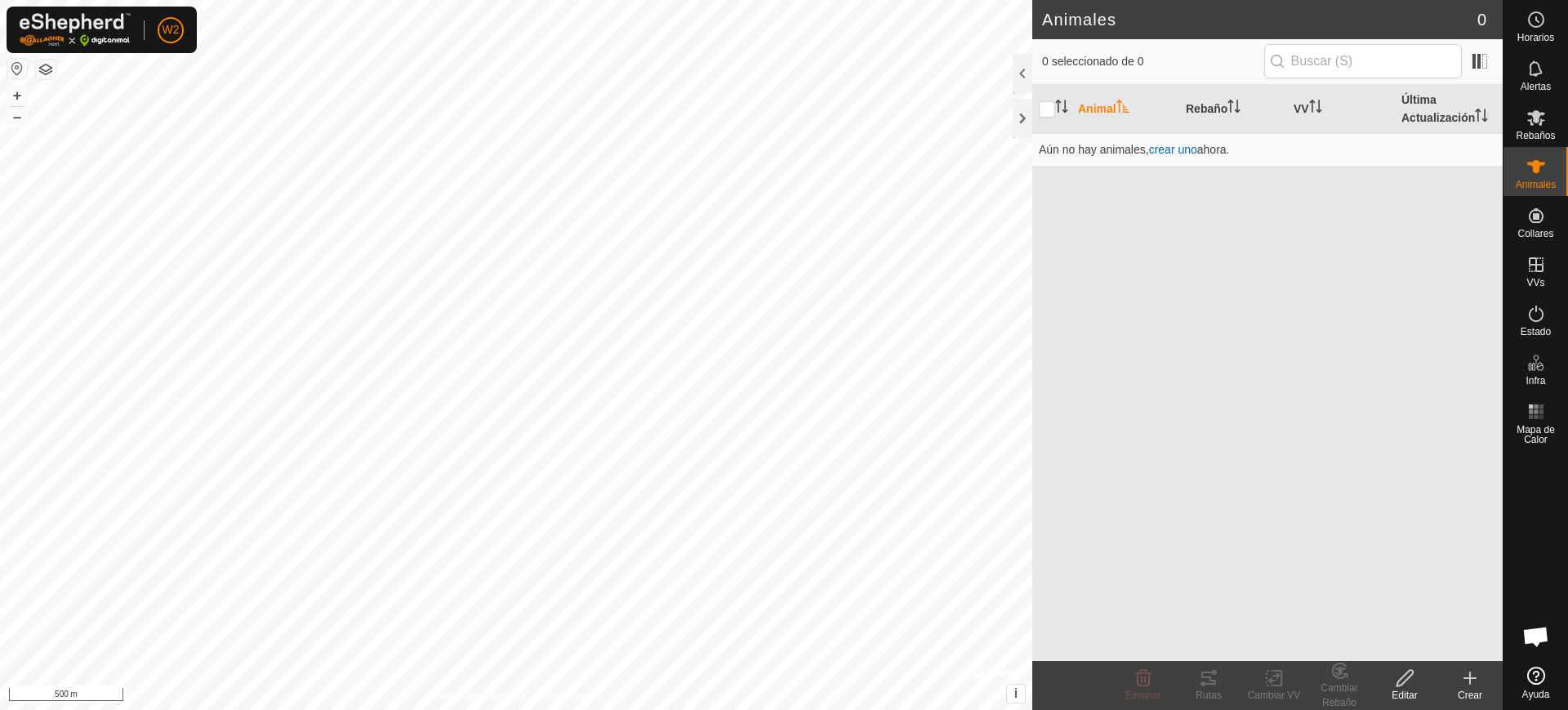
click at [1474, 681] on icon at bounding box center [1469, 678] width 19 height 19
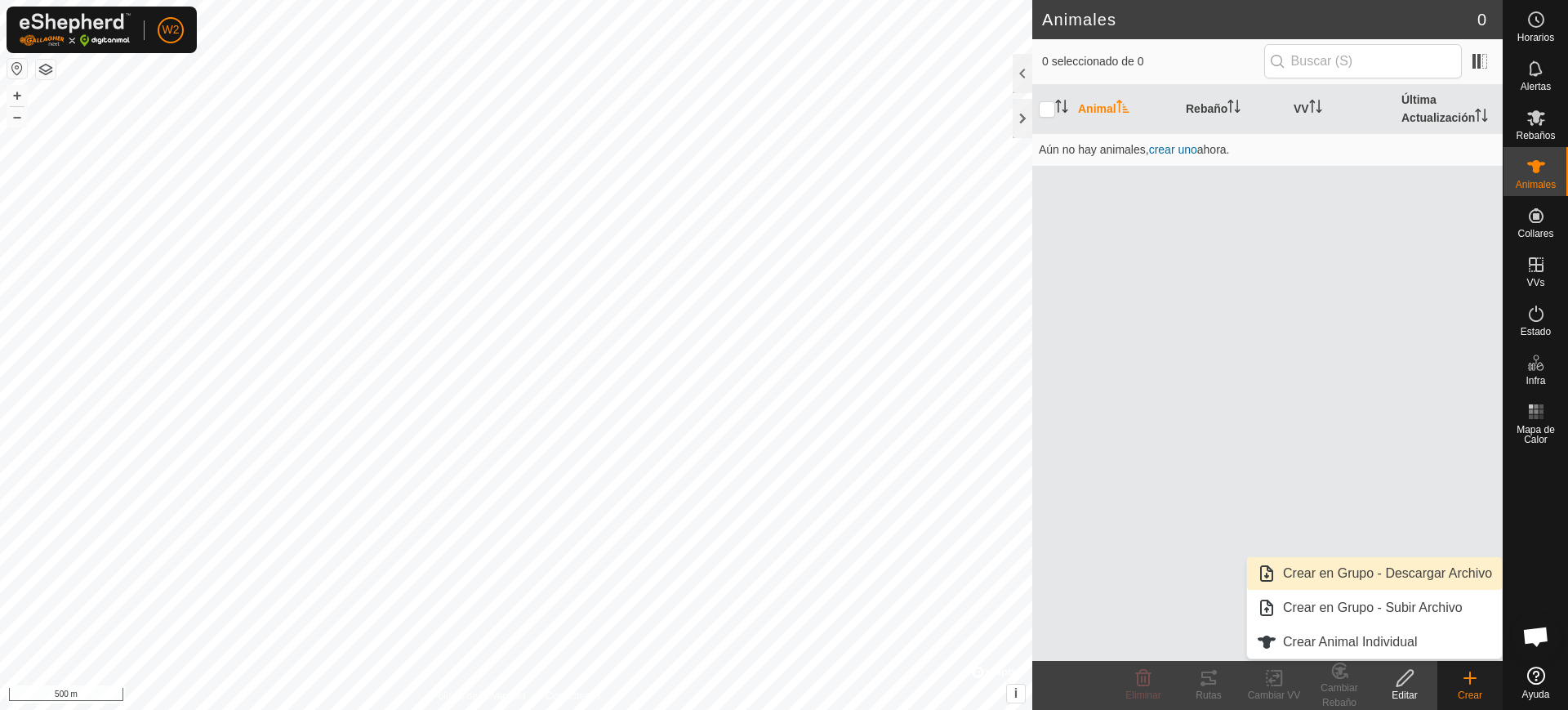
click at [1386, 574] on span "Crear en Grupo - Descargar Archivo" at bounding box center [1387, 573] width 209 height 19
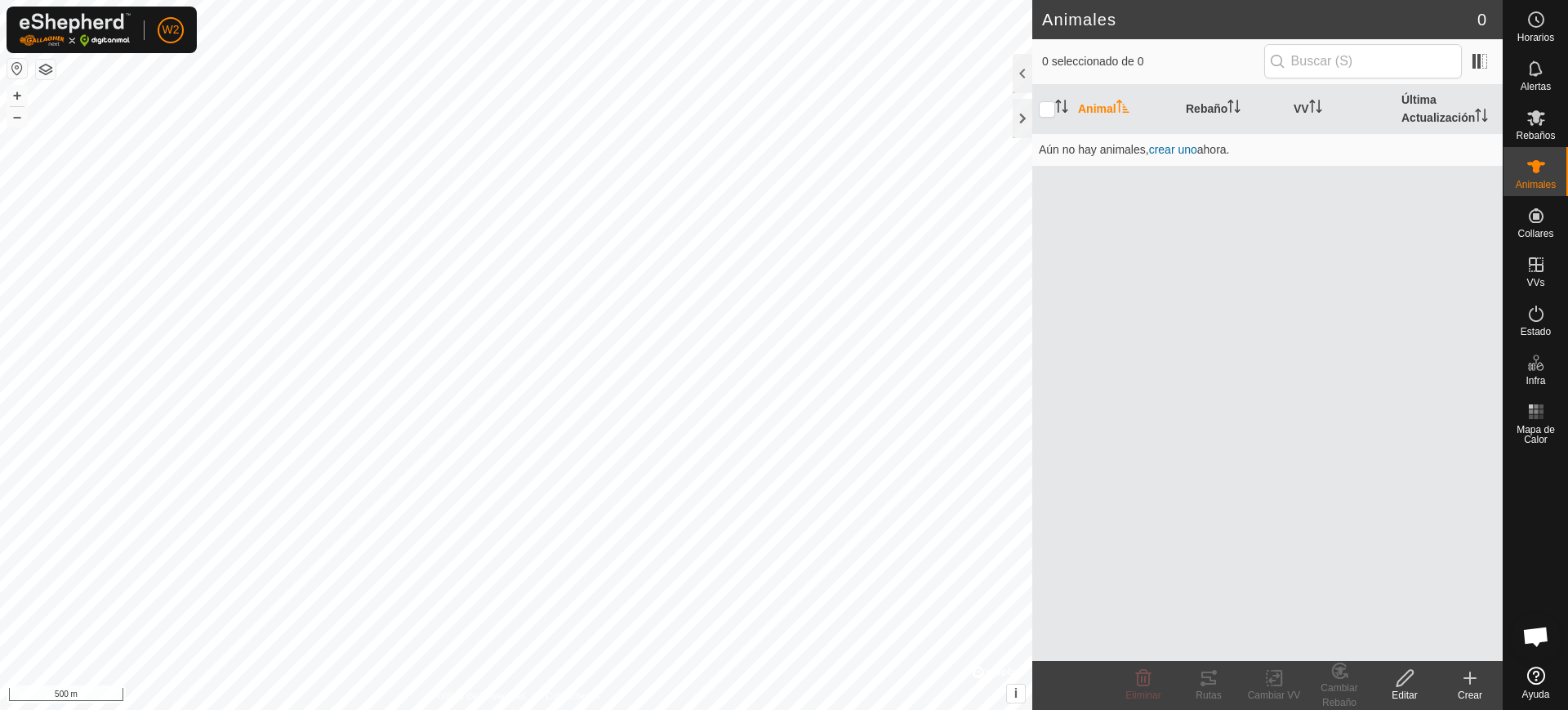
click at [1467, 678] on icon at bounding box center [1470, 678] width 11 height 0
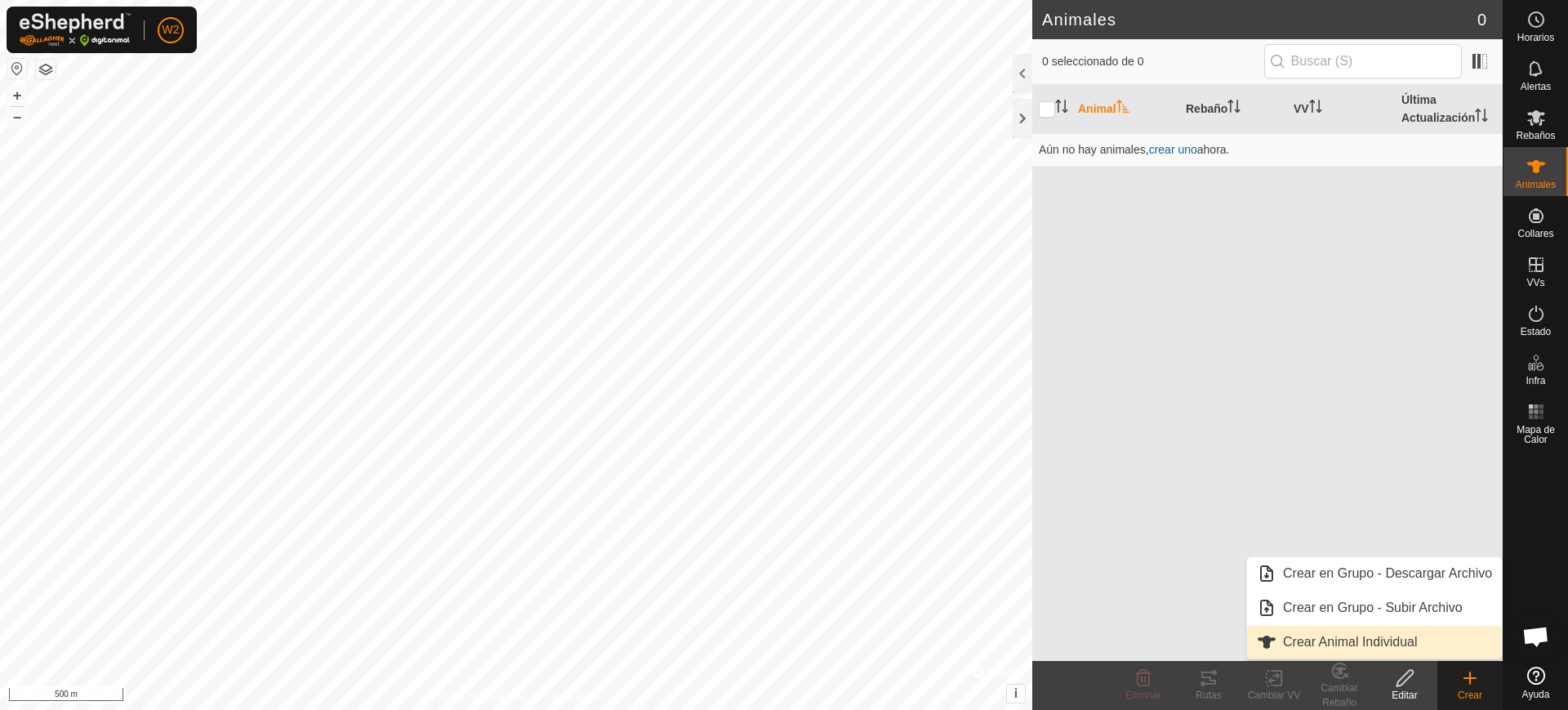
click at [1334, 647] on link "Crear Animal Individual" at bounding box center [1374, 643] width 255 height 33
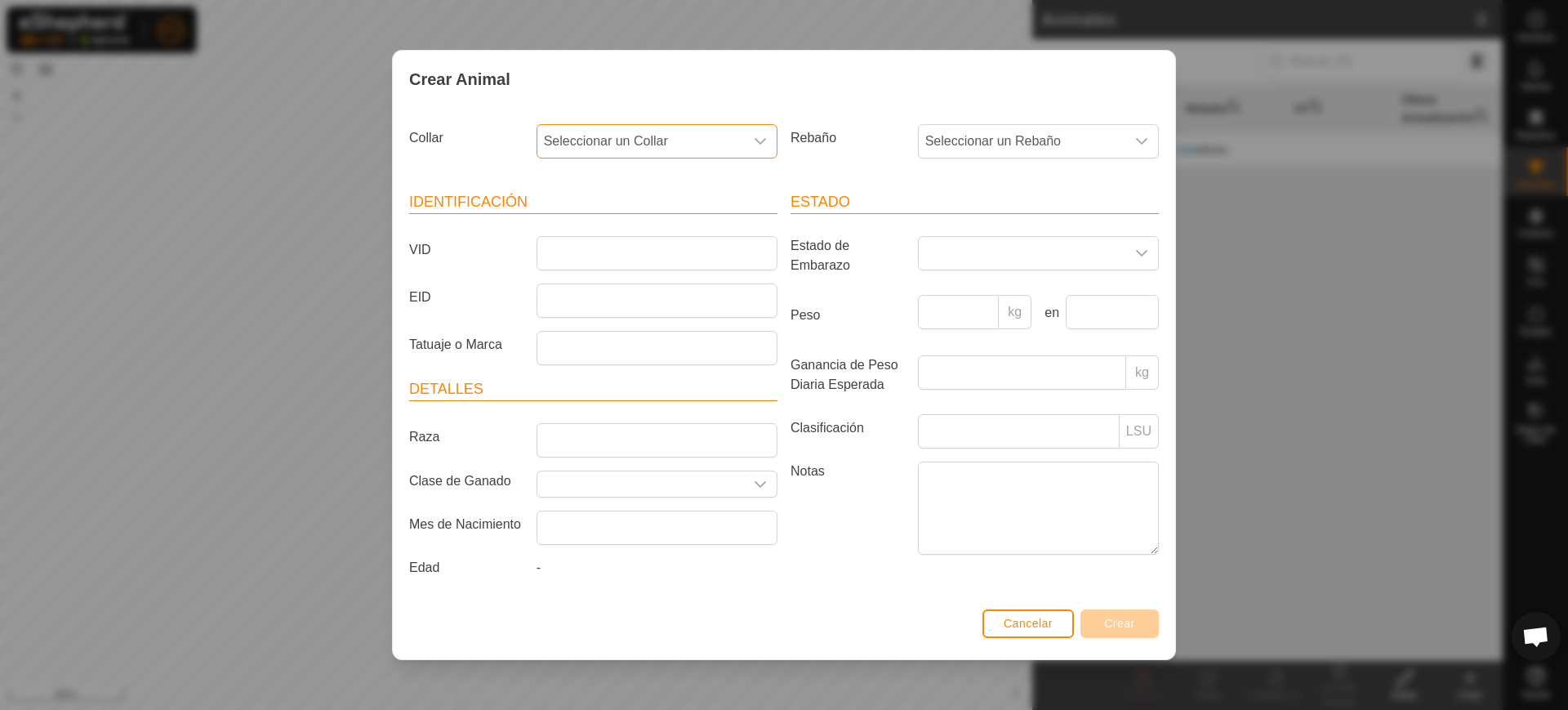
click at [631, 140] on span "Seleccionar un Collar" at bounding box center [641, 142] width 207 height 33
drag, startPoint x: 588, startPoint y: 184, endPoint x: 662, endPoint y: 180, distance: 74.1
click at [662, 180] on input "1474338190" at bounding box center [657, 185] width 220 height 34
type input "14743"
drag, startPoint x: 562, startPoint y: 189, endPoint x: 474, endPoint y: 186, distance: 88.1
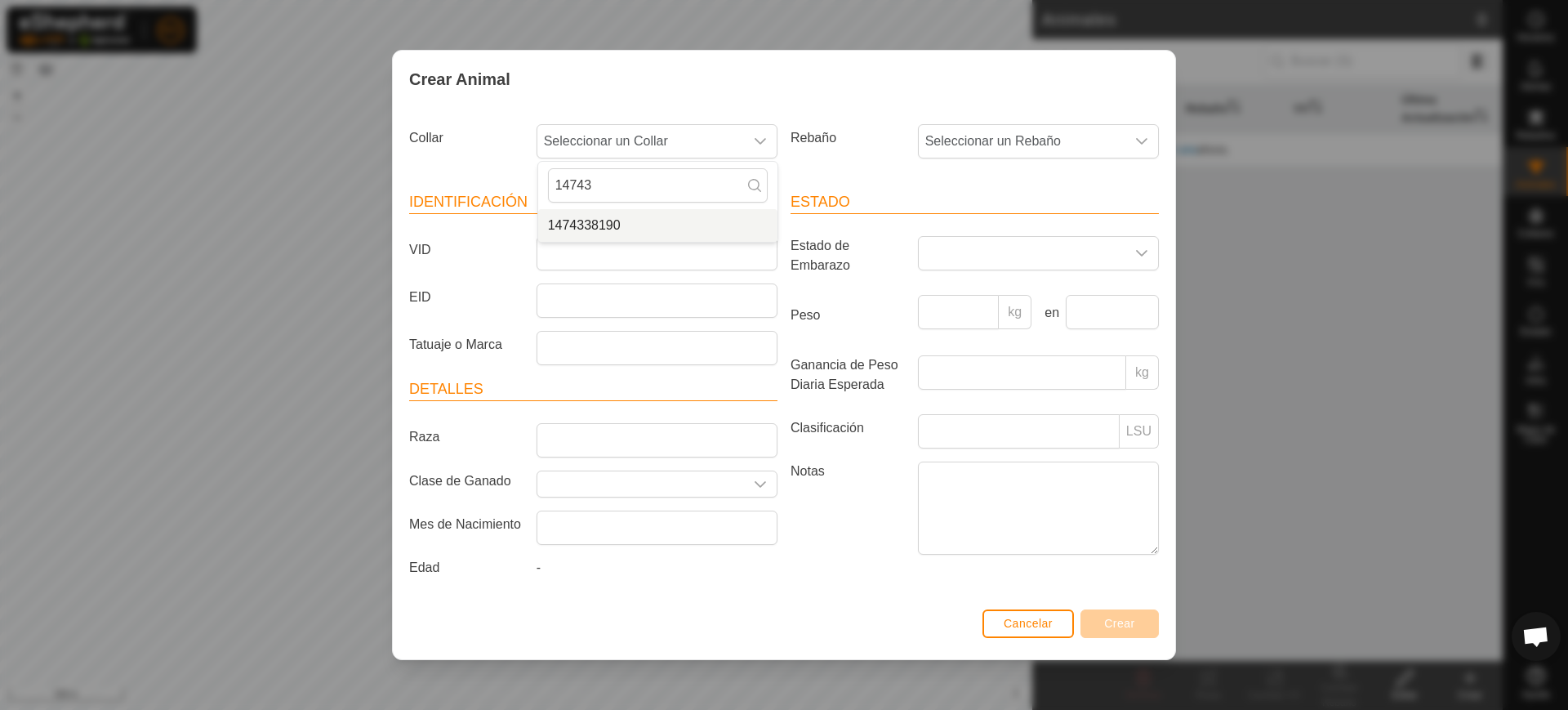
click at [474, 186] on section "Collar Seleccionar un Collar 14743 1474338190 Rebaño Seleccionar un Rebaño Iden…" at bounding box center [784, 361] width 750 height 487
click at [668, 148] on span "Seleccionar un Collar" at bounding box center [641, 142] width 207 height 33
drag, startPoint x: 611, startPoint y: 183, endPoint x: 486, endPoint y: 181, distance: 125.0
click at [486, 181] on section "Collar Seleccionar un Collar 14743 1474338190 Rebaño Seleccionar un Rebaño Iden…" at bounding box center [784, 361] width 750 height 487
click at [663, 143] on span "Seleccionar un Collar" at bounding box center [641, 142] width 207 height 33
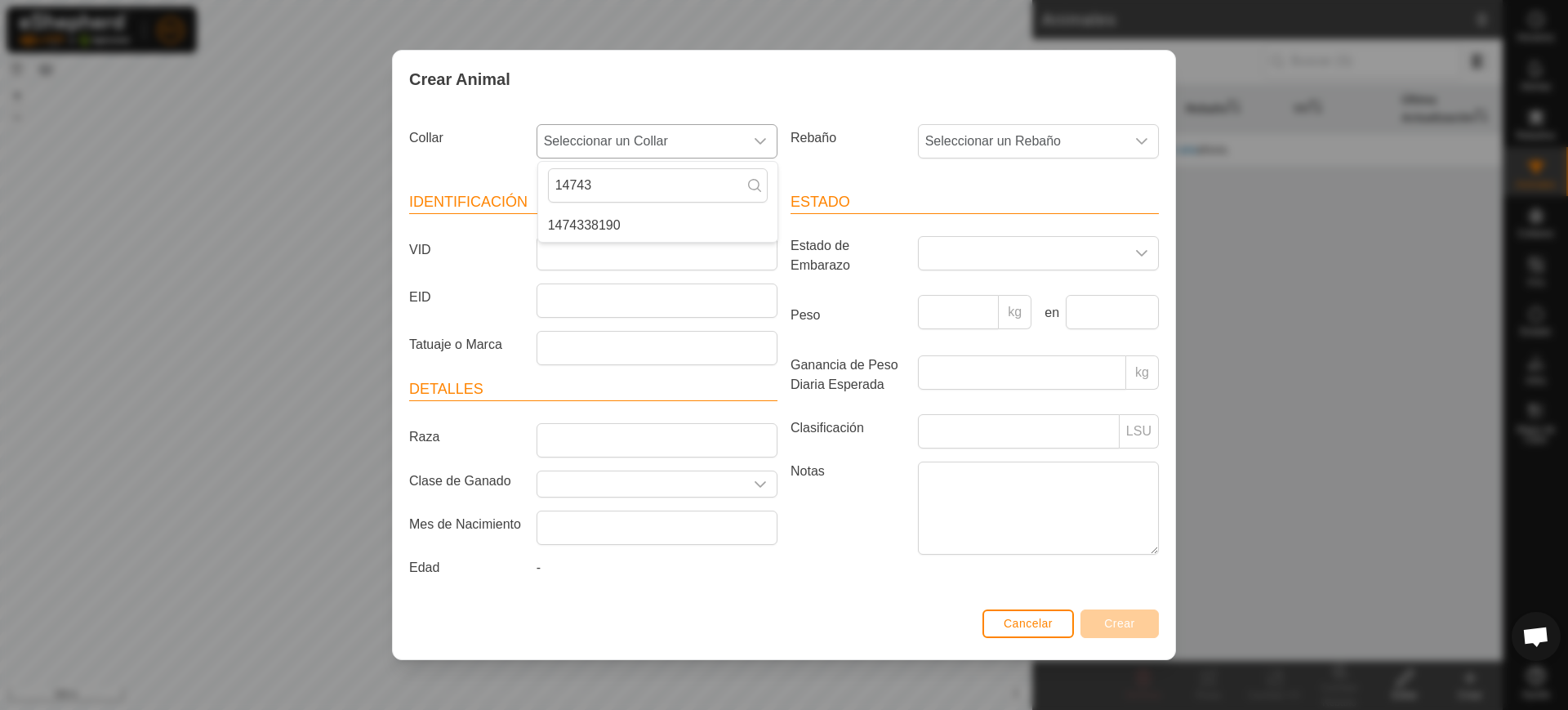
drag, startPoint x: 640, startPoint y: 192, endPoint x: 540, endPoint y: 187, distance: 100.1
click at [540, 187] on div "14743" at bounding box center [657, 186] width 239 height 48
type input "38190"
click at [630, 235] on li "1474338190" at bounding box center [657, 225] width 239 height 33
click at [751, 133] on div "dropdown trigger" at bounding box center [760, 142] width 33 height 33
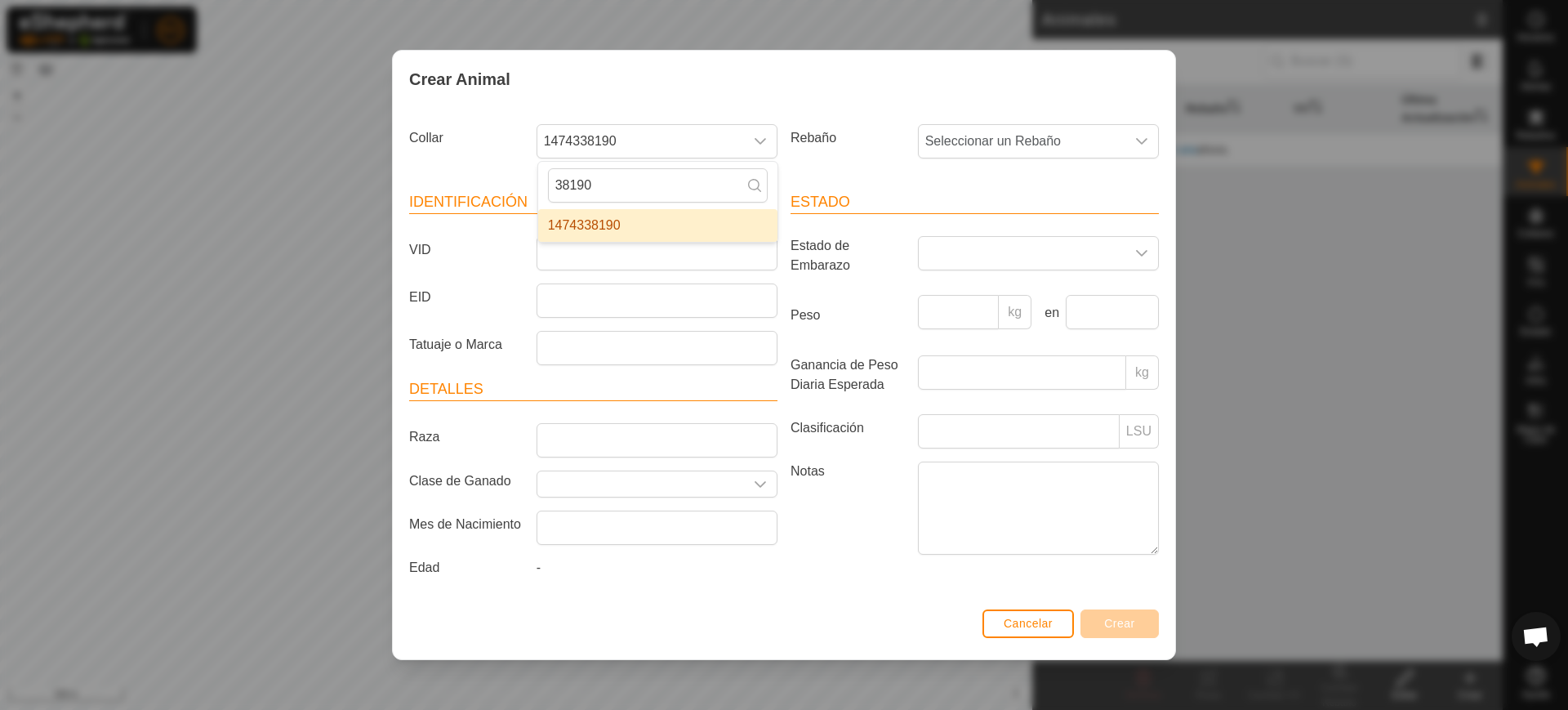
drag, startPoint x: 689, startPoint y: 184, endPoint x: 486, endPoint y: 184, distance: 203.0
click at [486, 184] on section "Collar 1474338190 38190 1474338190 Rebaño Seleccionar un Rebaño Identificación …" at bounding box center [784, 361] width 750 height 487
click at [745, 139] on div "dropdown trigger" at bounding box center [760, 142] width 33 height 33
drag, startPoint x: 659, startPoint y: 195, endPoint x: 644, endPoint y: 194, distance: 15.0
click at [644, 194] on input "38190" at bounding box center [657, 185] width 220 height 34
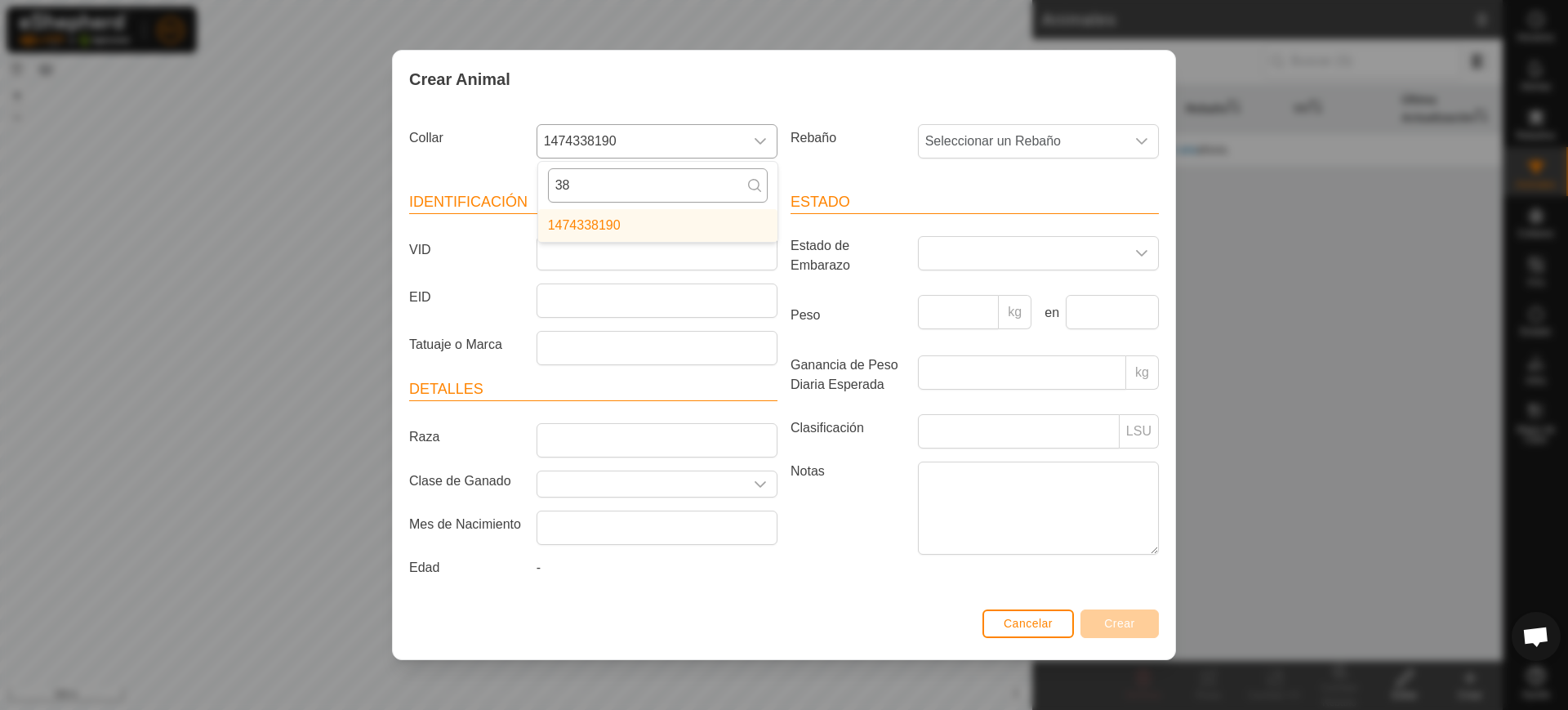
type input "3"
type input "38190"
click at [642, 215] on li "1474338190" at bounding box center [657, 225] width 239 height 33
click at [1108, 148] on span "Seleccionar un Rebaño" at bounding box center [1021, 142] width 207 height 33
click at [1007, 258] on li "Novillas Engorde" at bounding box center [1039, 260] width 239 height 33
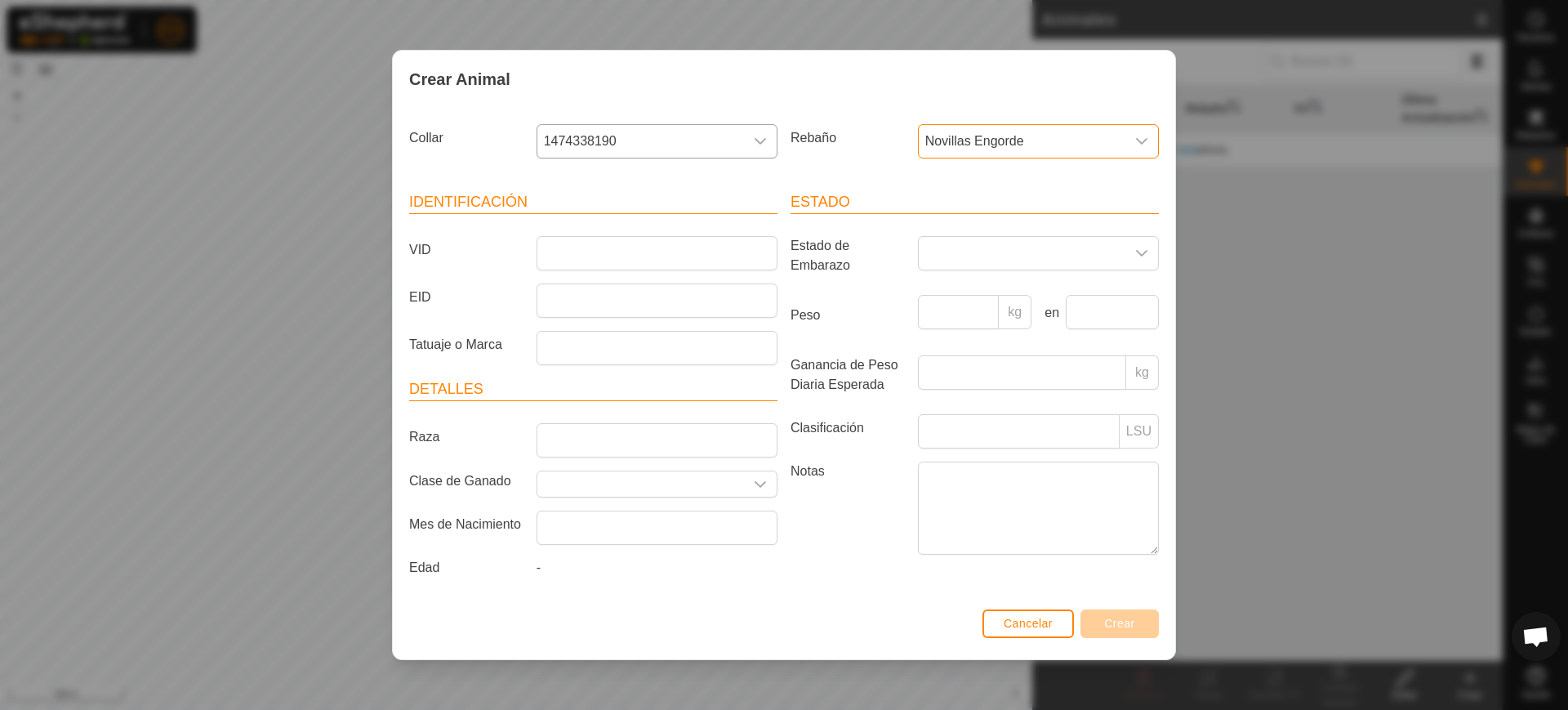
click at [994, 142] on span "Novillas Engorde" at bounding box center [1021, 142] width 207 height 33
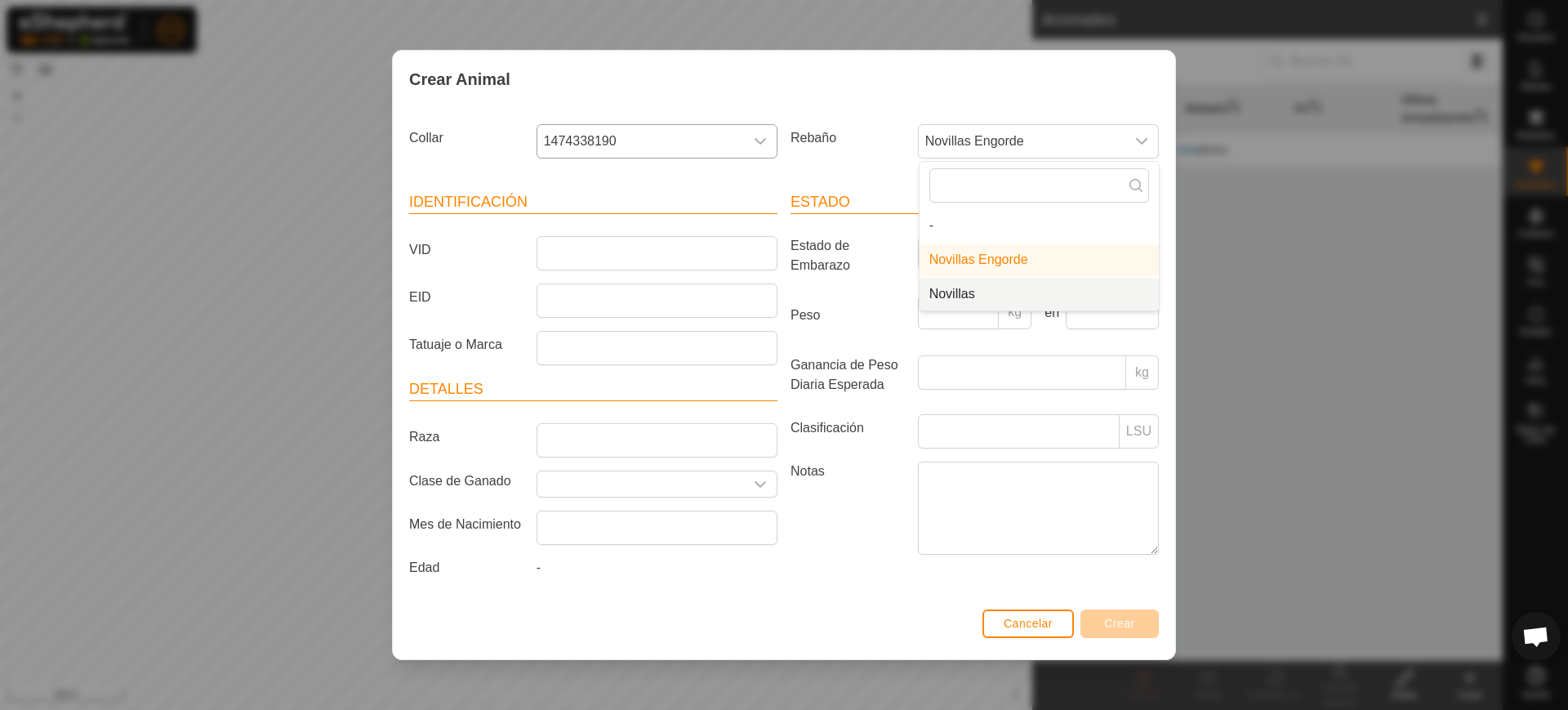
click at [971, 296] on li "Novillas" at bounding box center [1039, 294] width 239 height 33
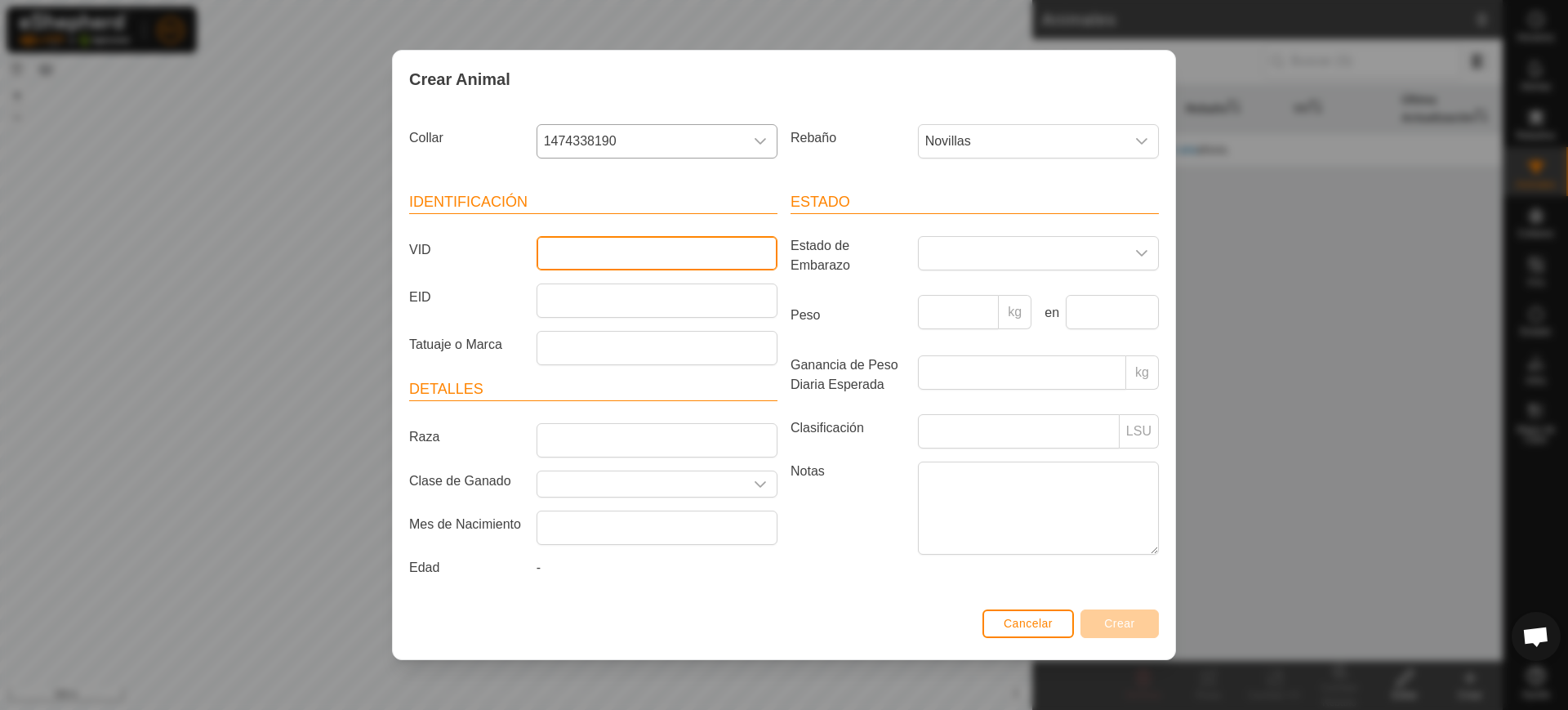
drag, startPoint x: 558, startPoint y: 254, endPoint x: 549, endPoint y: 254, distance: 9.0
click at [558, 254] on input "VID" at bounding box center [657, 253] width 241 height 34
drag, startPoint x: 611, startPoint y: 247, endPoint x: 461, endPoint y: 243, distance: 150.1
click at [461, 243] on div "VID 7084" at bounding box center [593, 253] width 381 height 34
drag, startPoint x: 620, startPoint y: 252, endPoint x: 503, endPoint y: 250, distance: 117.0
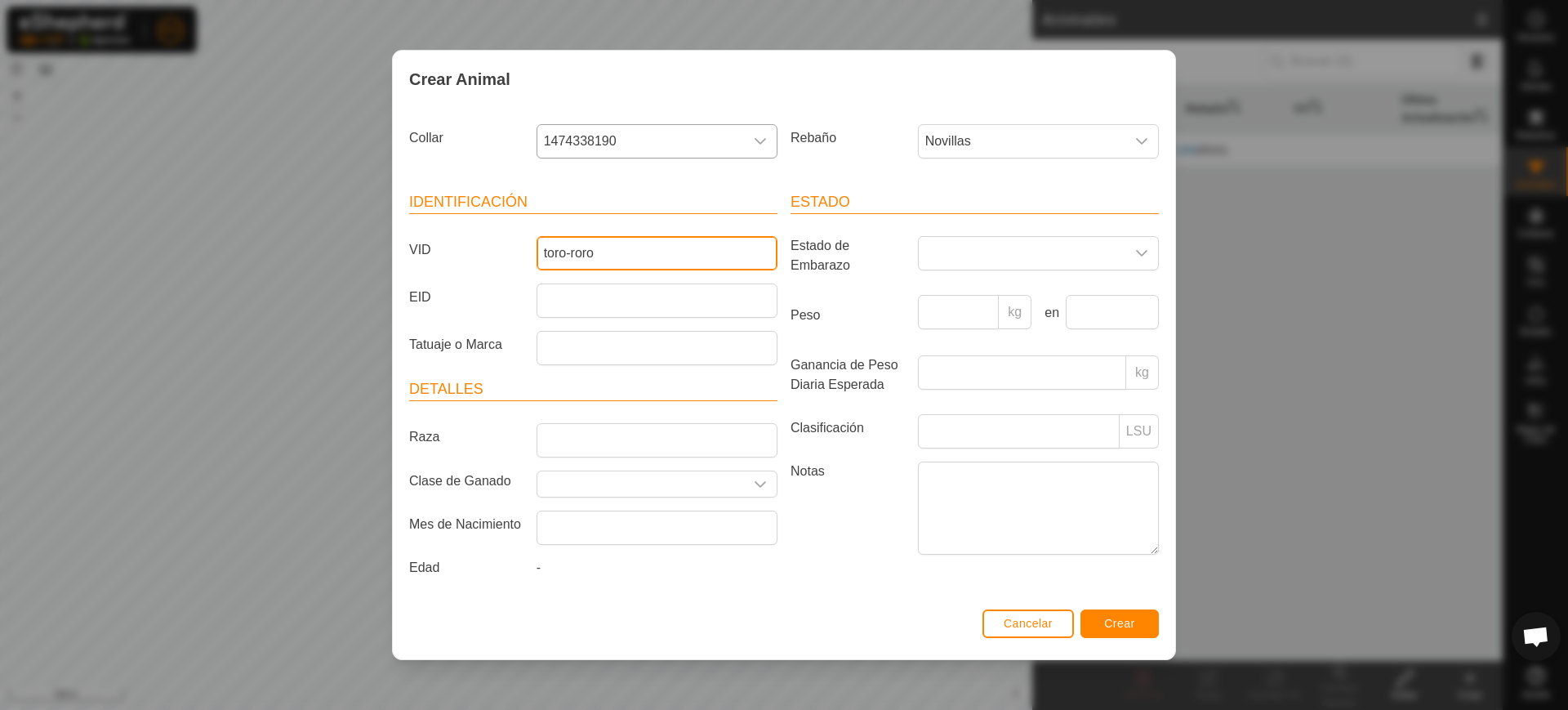
click at [503, 250] on div "VID toro-roro" at bounding box center [593, 253] width 381 height 34
type input "2478"
click at [1129, 625] on span "Crear" at bounding box center [1119, 624] width 31 height 13
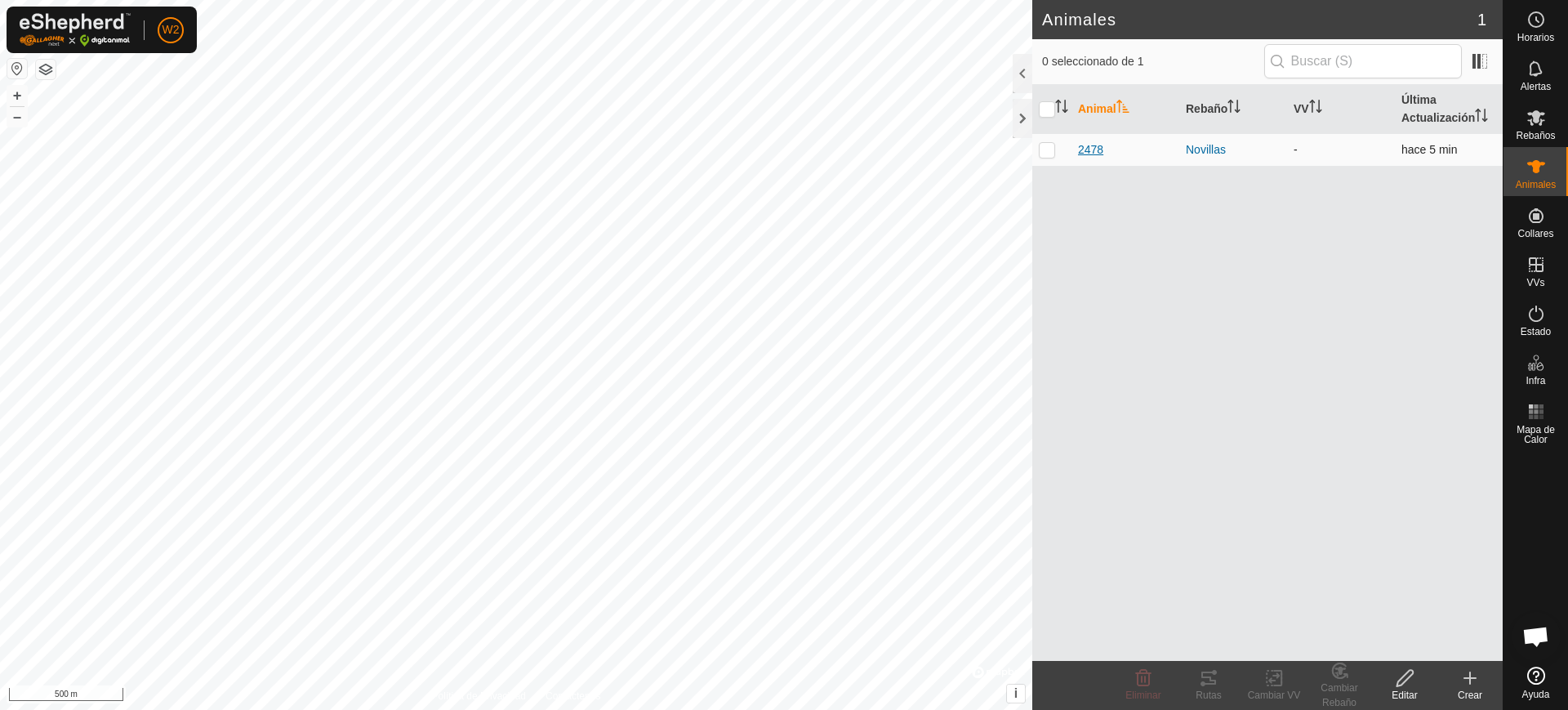
click at [1089, 143] on span "2478" at bounding box center [1091, 150] width 26 height 17
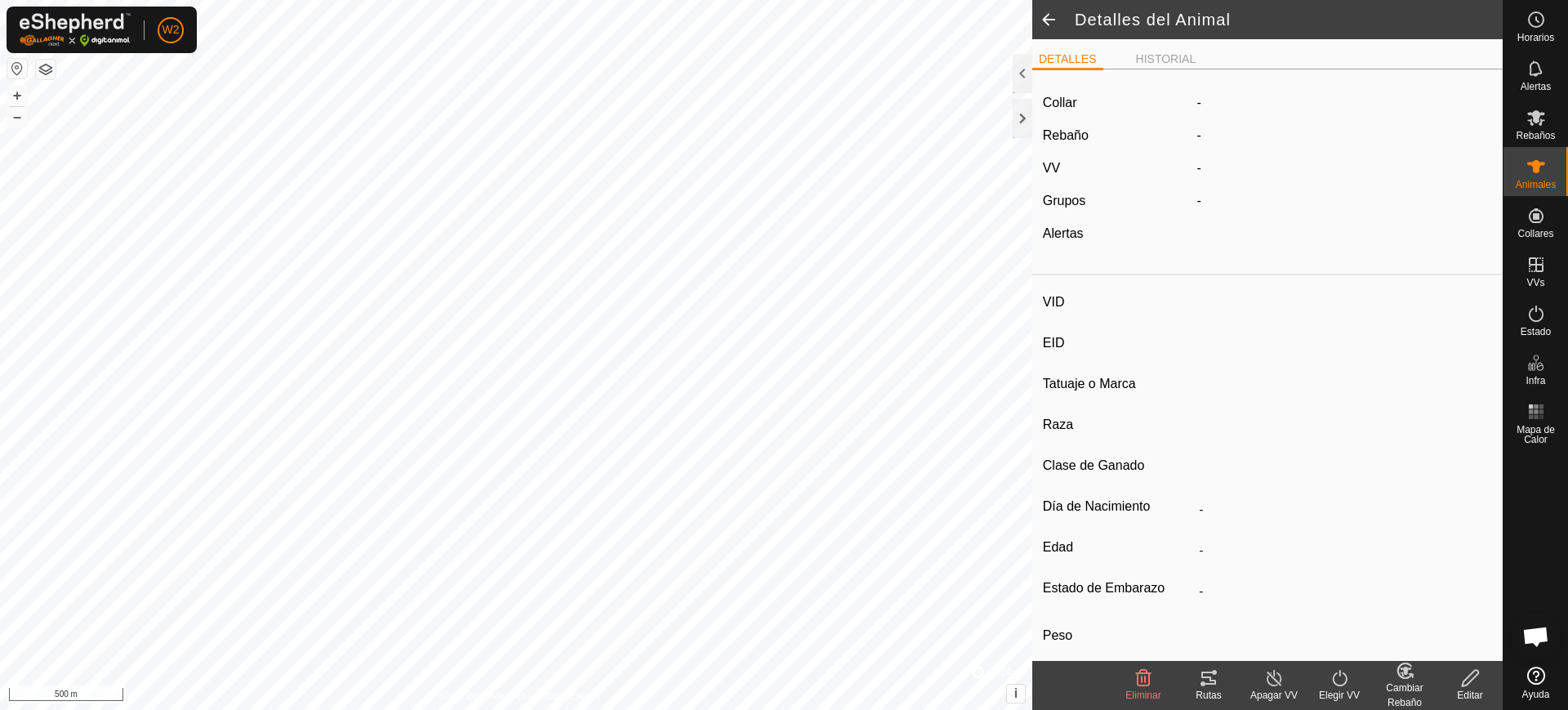
type input "2478"
type input "-"
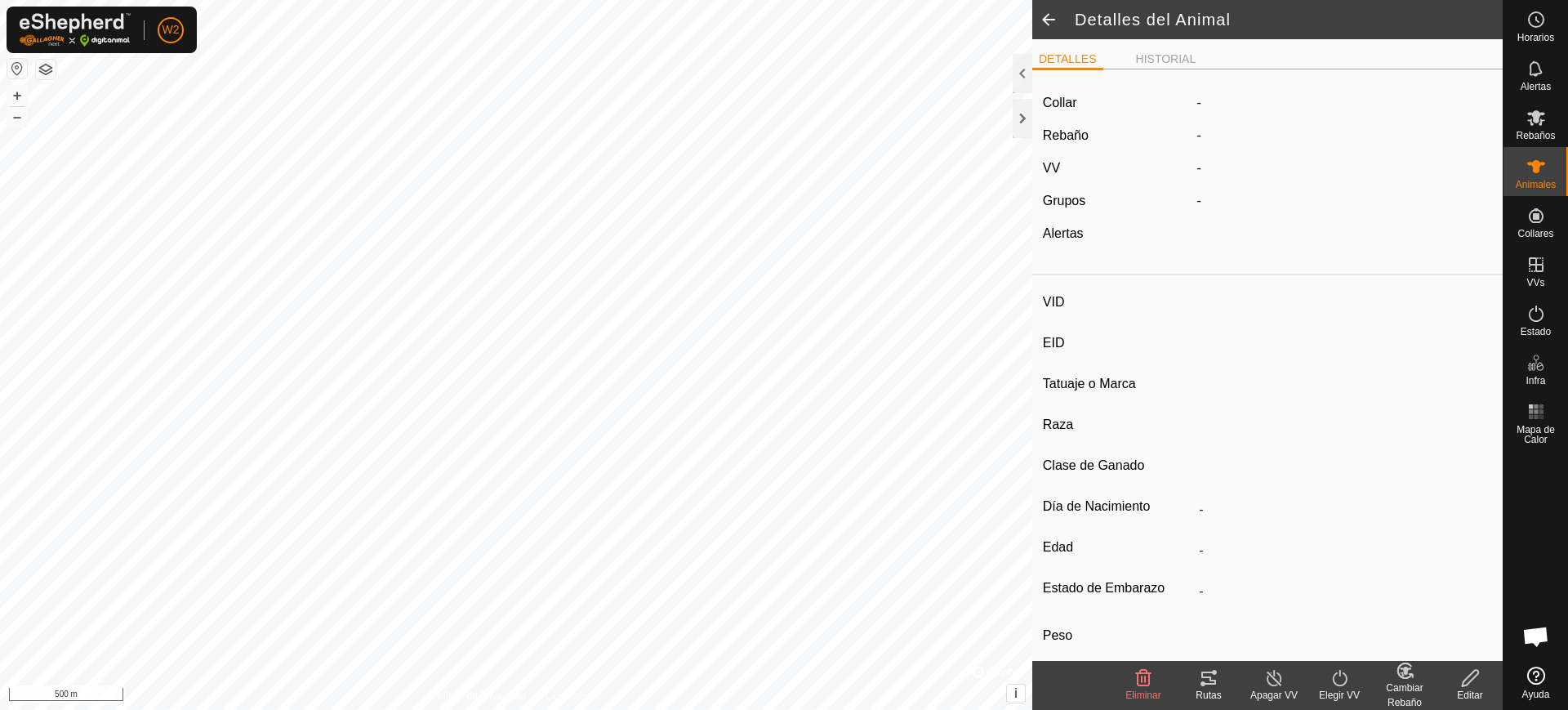
type input "0 kg"
type input "-"
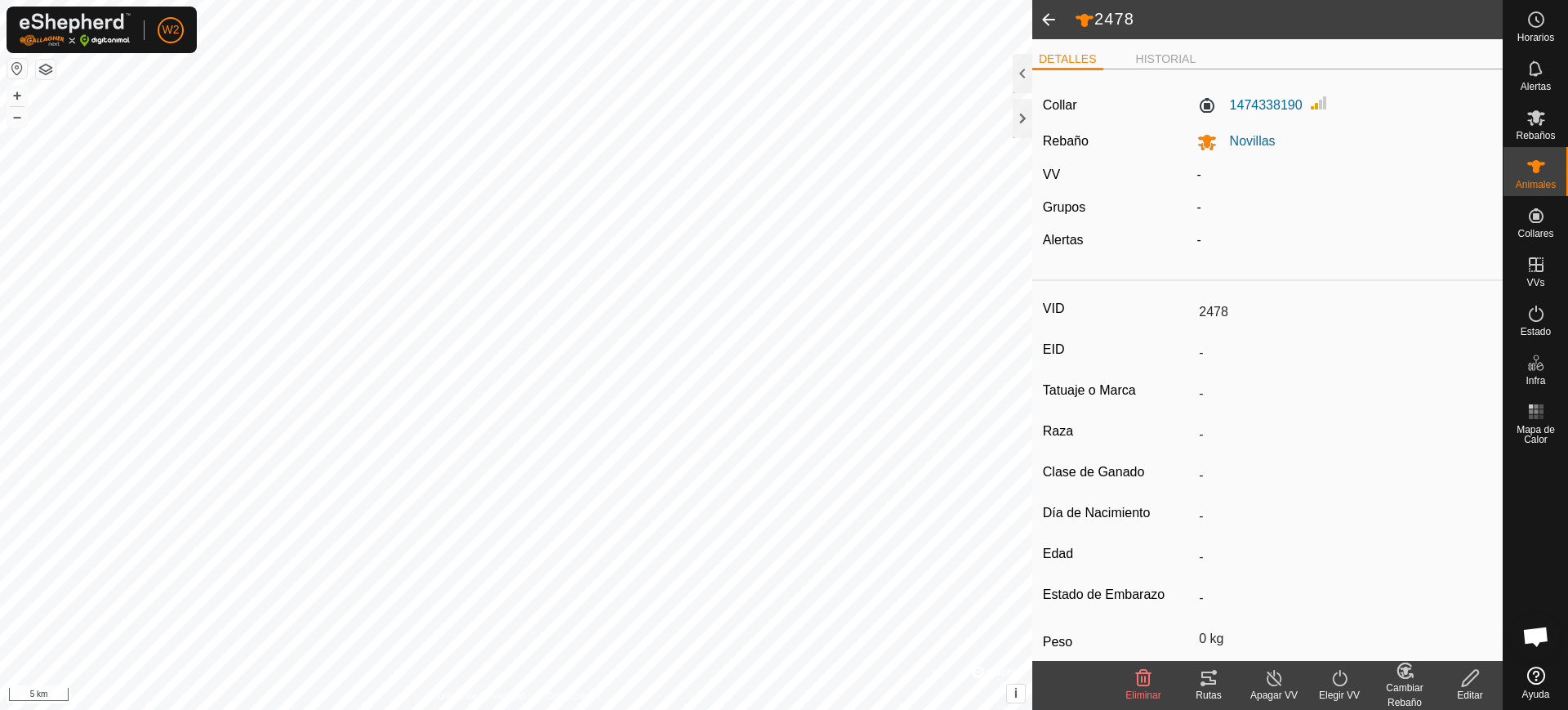
click at [1063, 14] on span at bounding box center [1049, 19] width 33 height 40
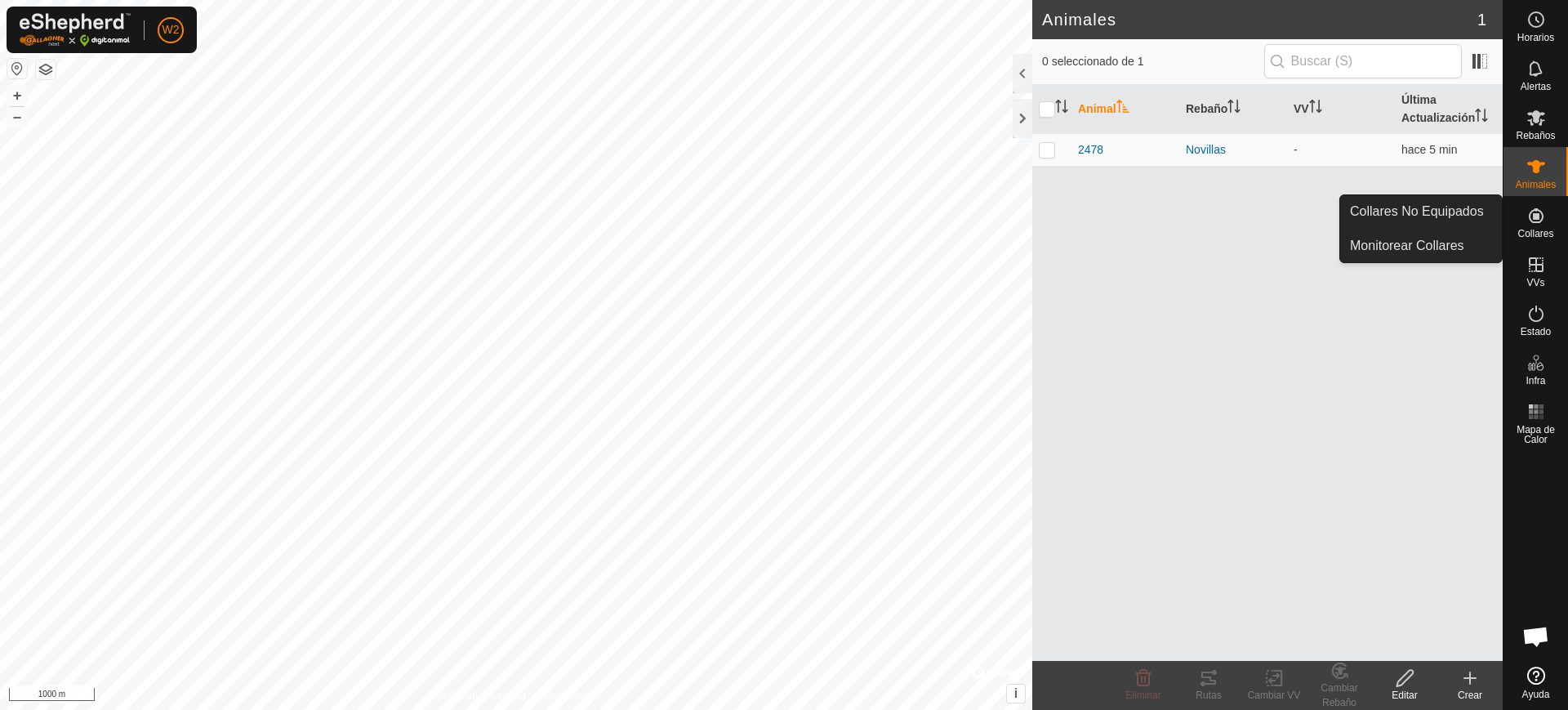
drag, startPoint x: 1538, startPoint y: 215, endPoint x: 1500, endPoint y: 223, distance: 38.8
click at [1538, 216] on icon at bounding box center [1536, 216] width 15 height 15
click at [1460, 216] on link "Collares No Equipados" at bounding box center [1421, 212] width 162 height 33
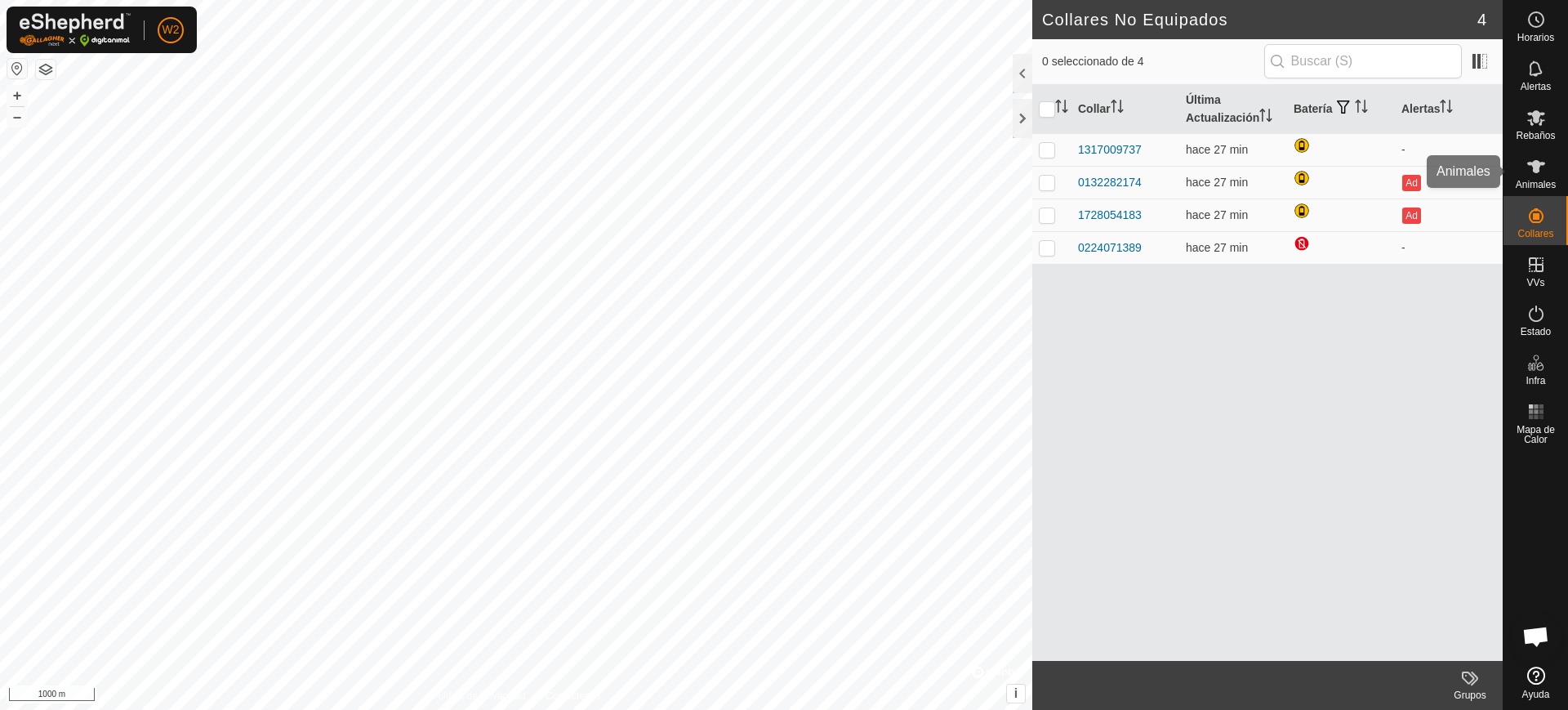
click at [1546, 165] on es-animals-svg-icon at bounding box center [1536, 166] width 29 height 26
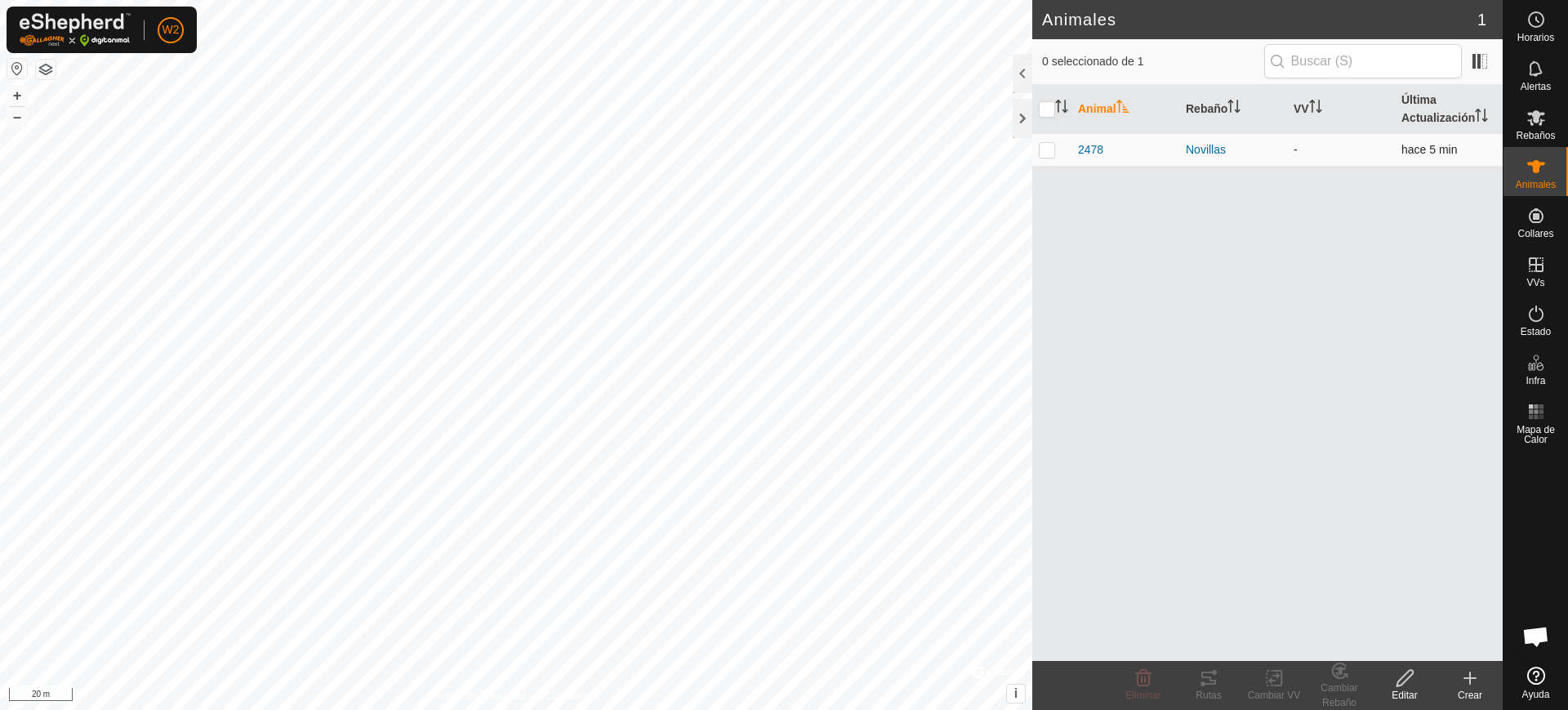
drag, startPoint x: 1051, startPoint y: 152, endPoint x: 1036, endPoint y: 155, distance: 15.3
click at [1050, 152] on p-checkbox at bounding box center [1047, 149] width 17 height 13
checkbox input "true"
click at [1043, 152] on p-checkbox at bounding box center [1047, 149] width 17 height 13
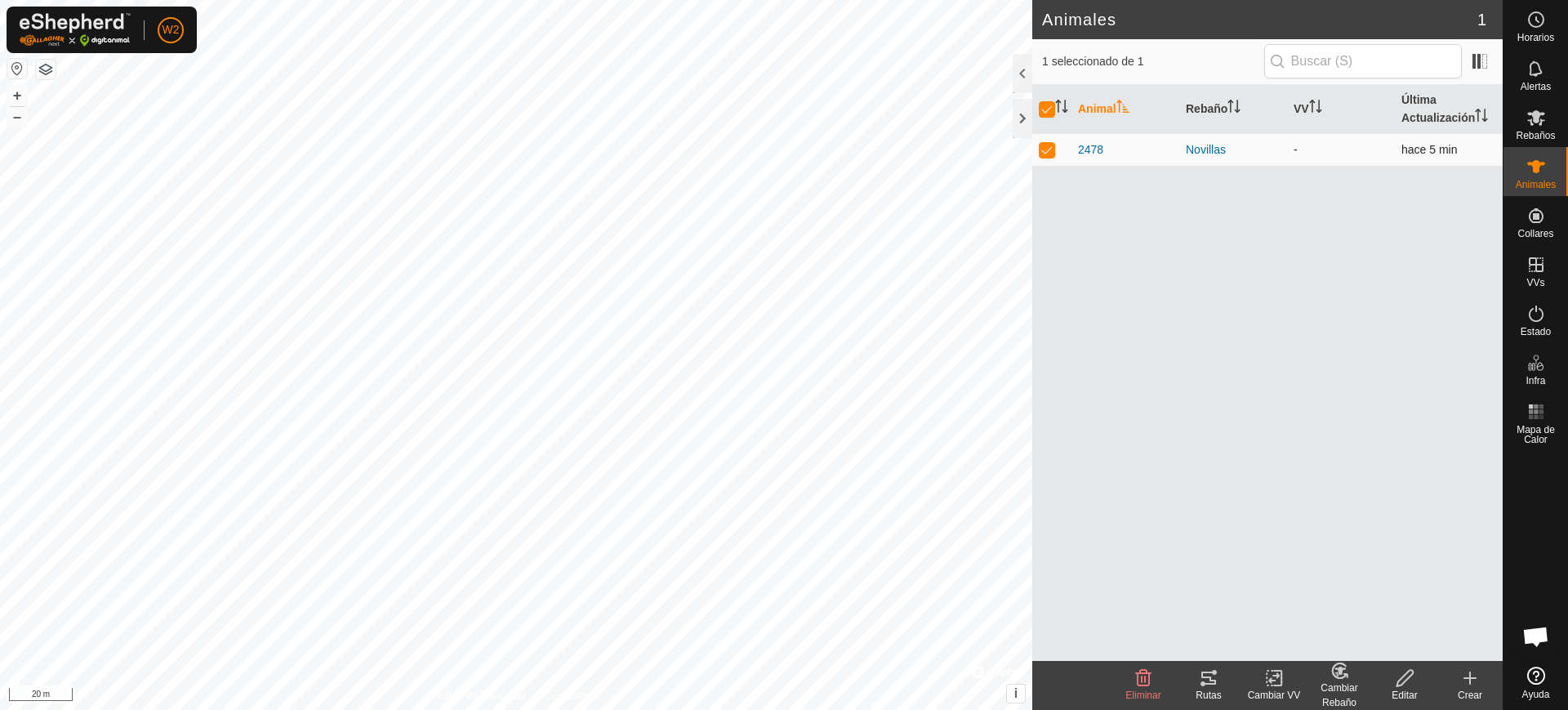
checkbox input "false"
click at [1542, 128] on es-mob-svg-icon at bounding box center [1536, 118] width 29 height 26
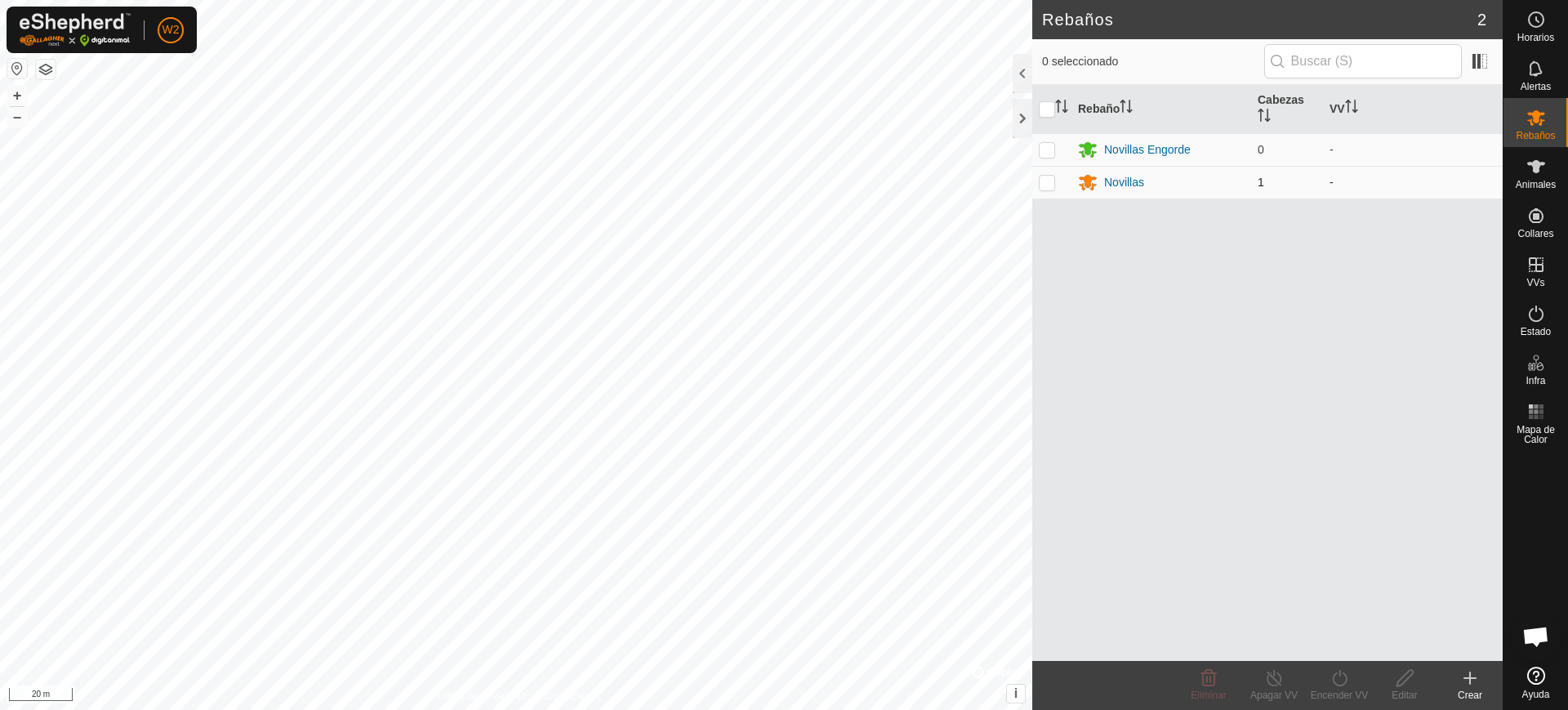
scroll to position [1301, 0]
click at [1540, 163] on icon at bounding box center [1536, 166] width 18 height 13
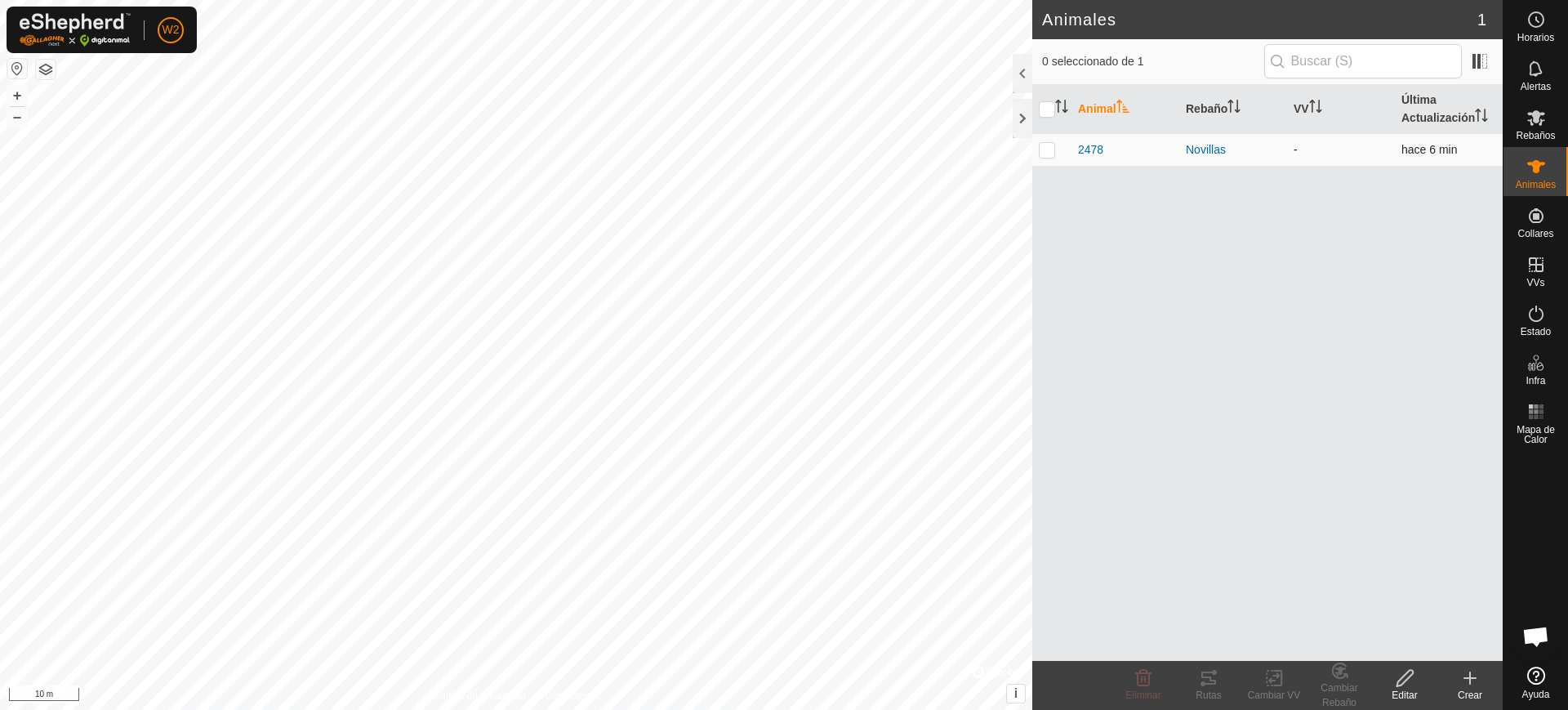
click at [1050, 150] on p-checkbox at bounding box center [1047, 149] width 17 height 13
checkbox input "true"
click at [1404, 684] on icon at bounding box center [1404, 678] width 20 height 19
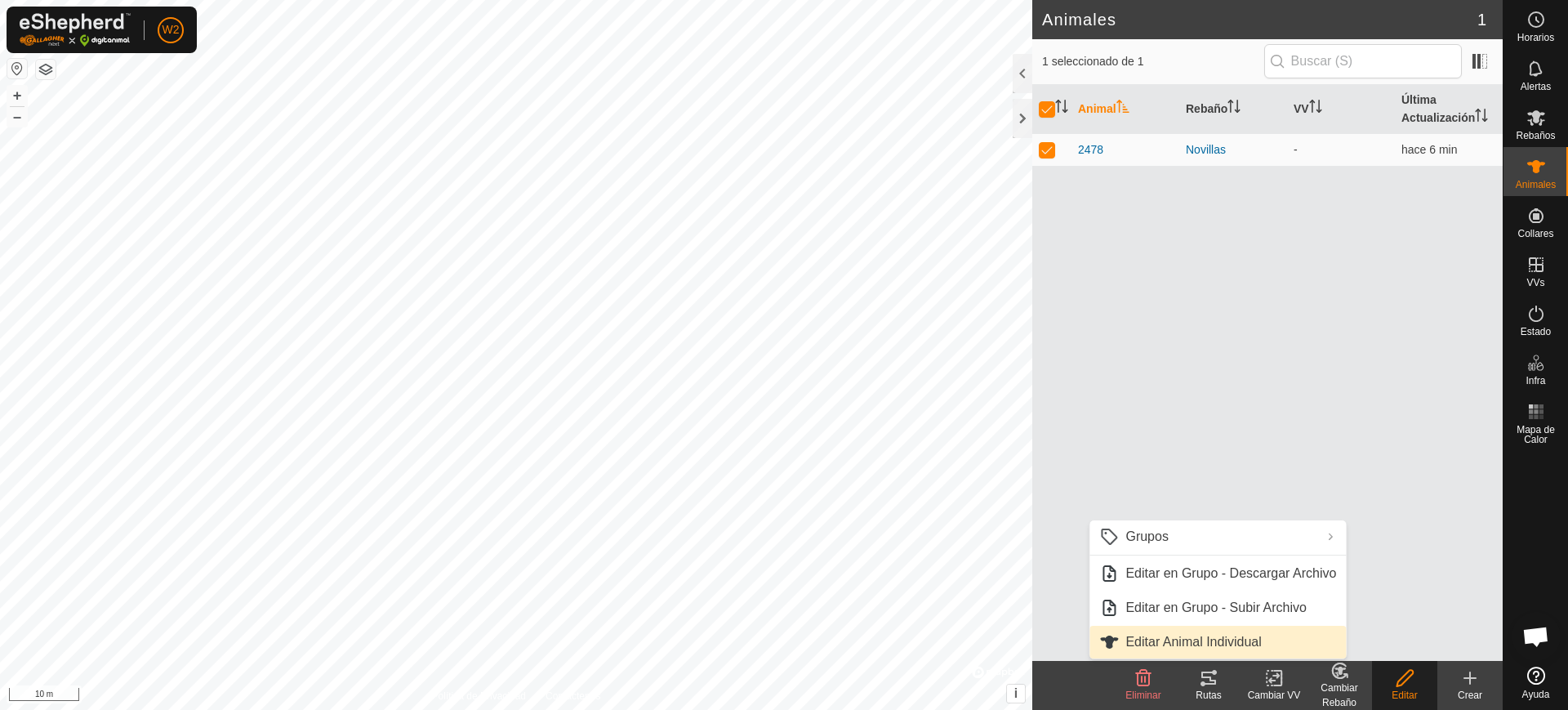
click at [1240, 639] on link "Editar Animal Individual" at bounding box center [1217, 643] width 256 height 33
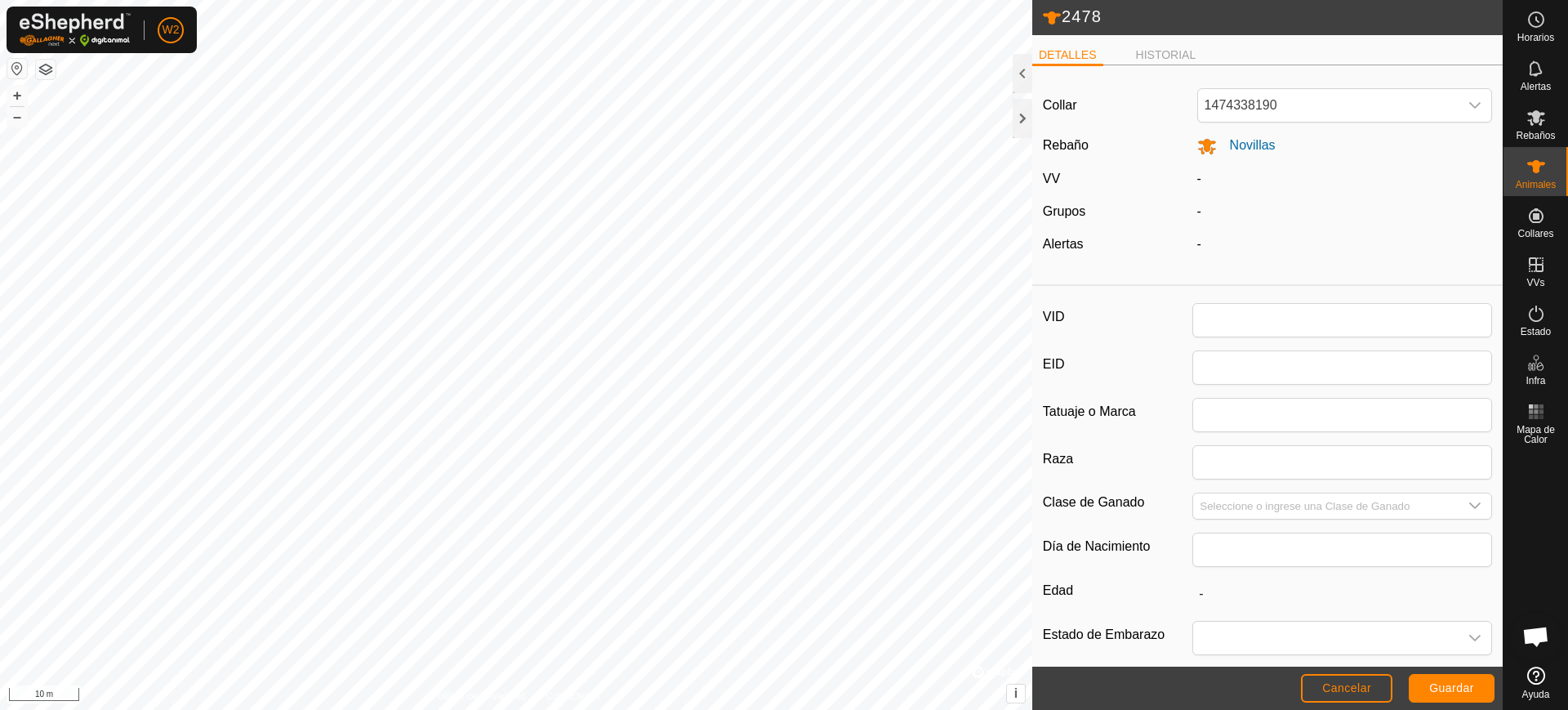
type input "2478"
type input "0"
click at [1336, 688] on span "Cancelar" at bounding box center [1346, 688] width 49 height 13
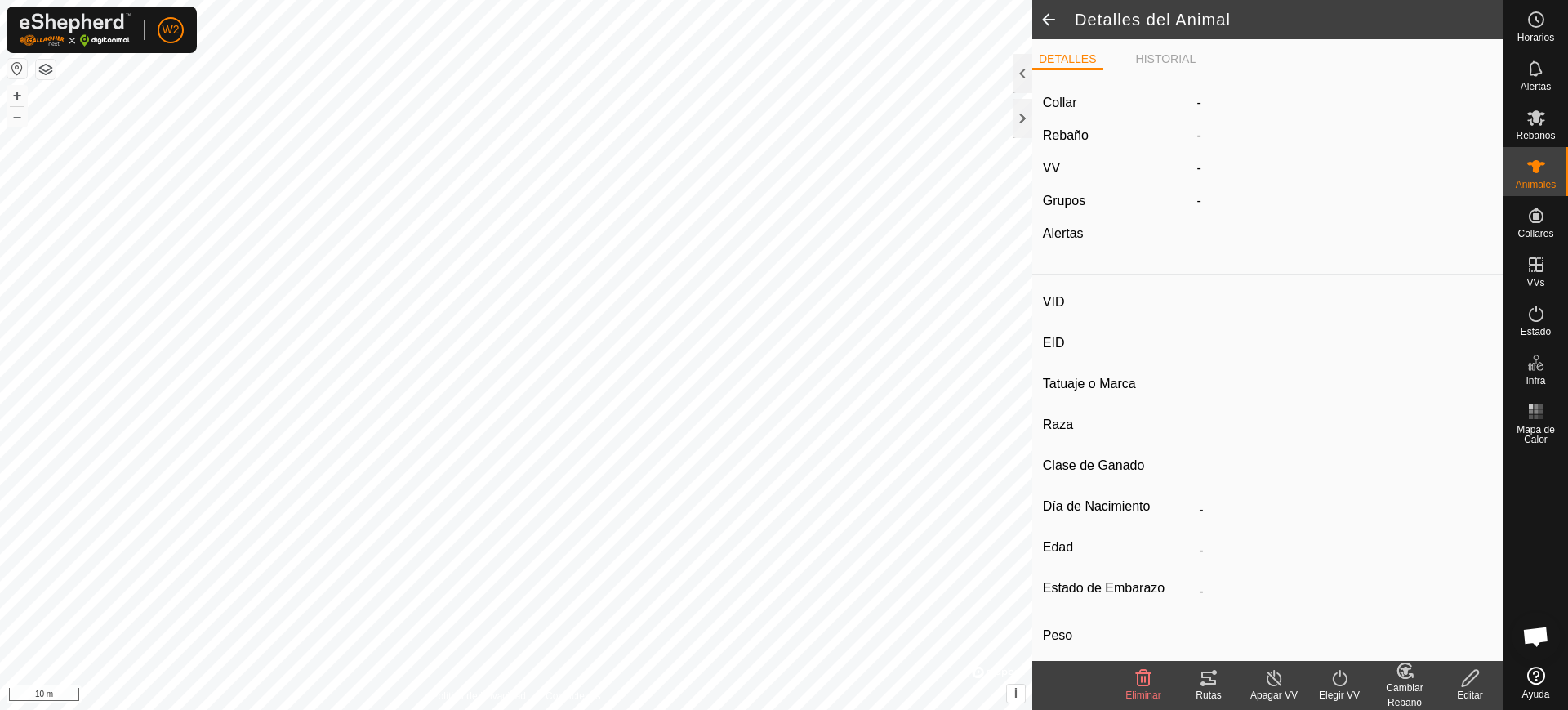
type input "2478"
type input "-"
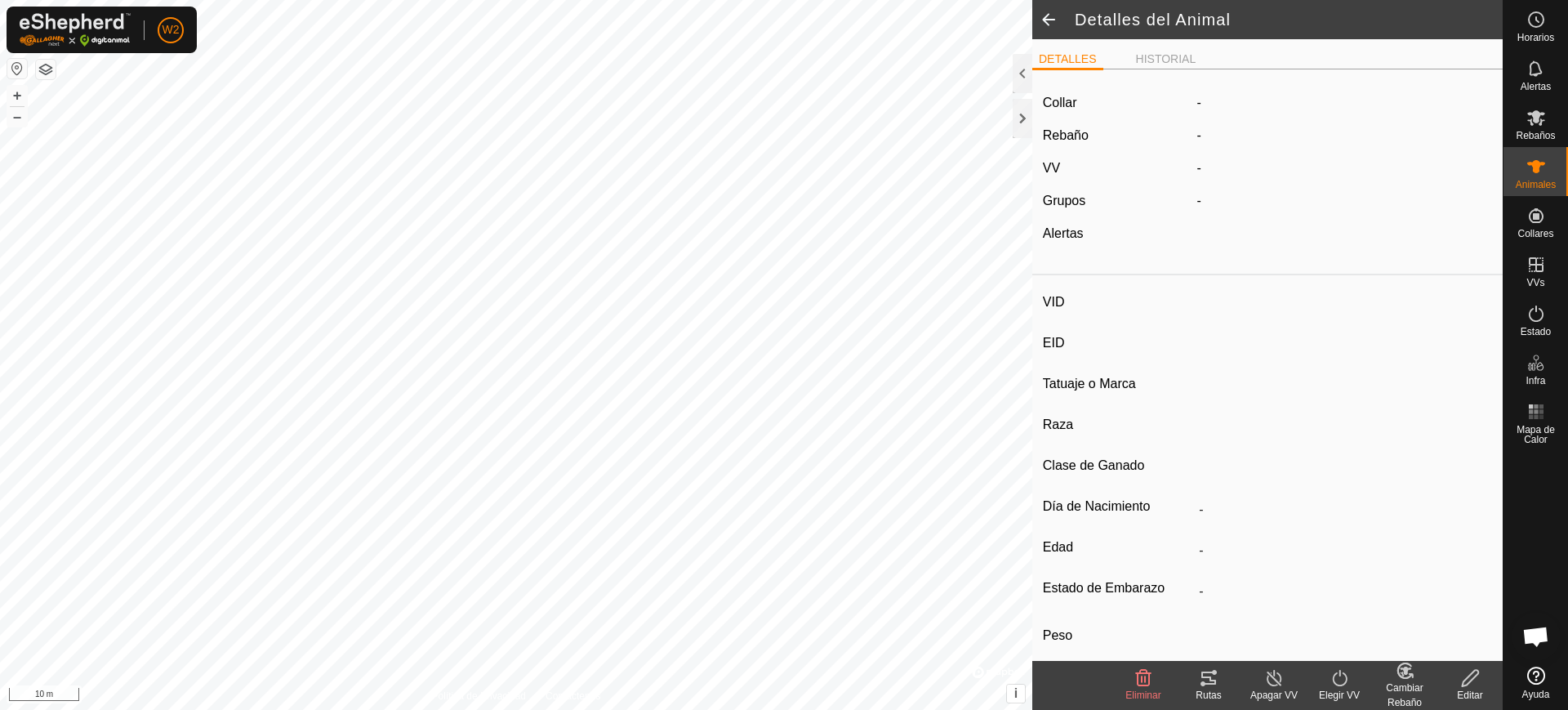
type input "0 kg"
type input "-"
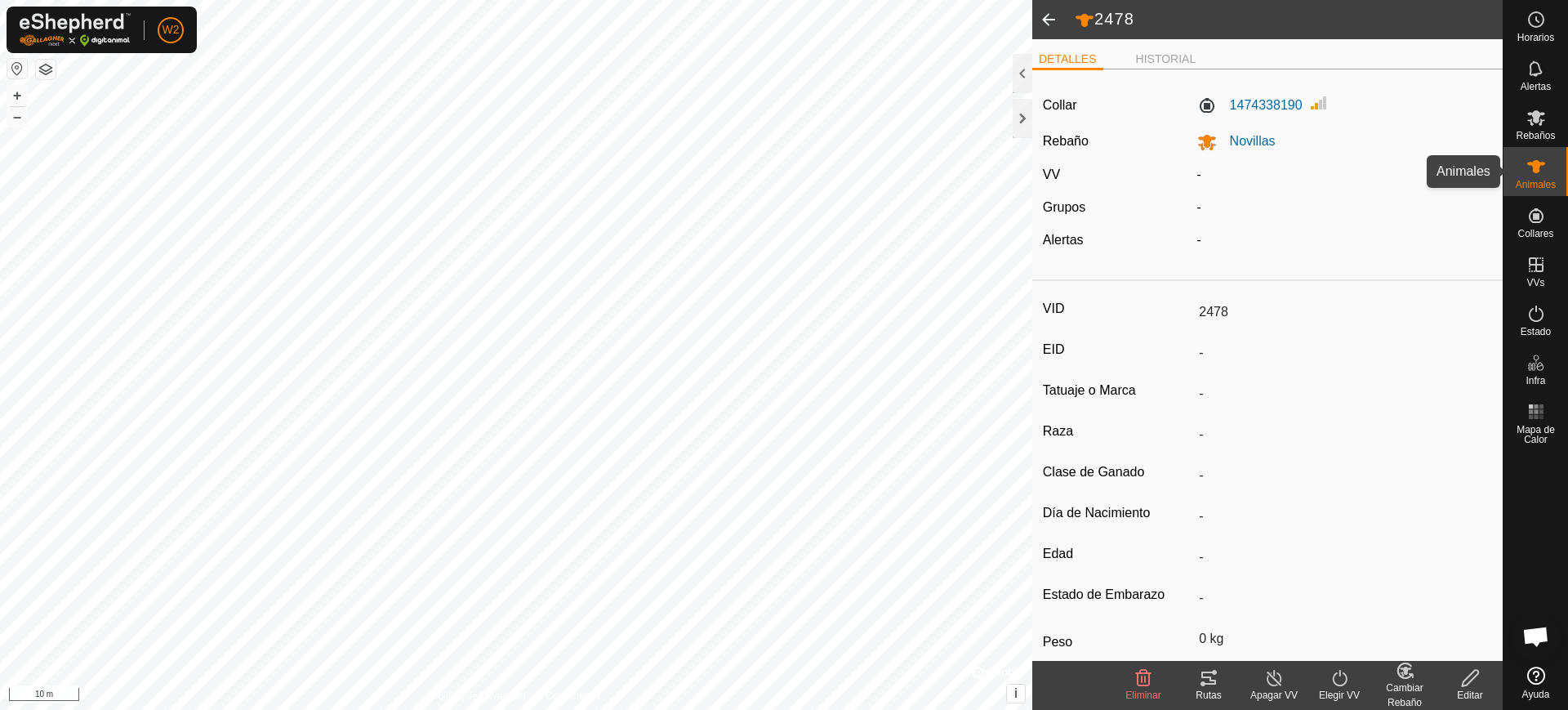
click at [1542, 166] on icon at bounding box center [1535, 166] width 19 height 19
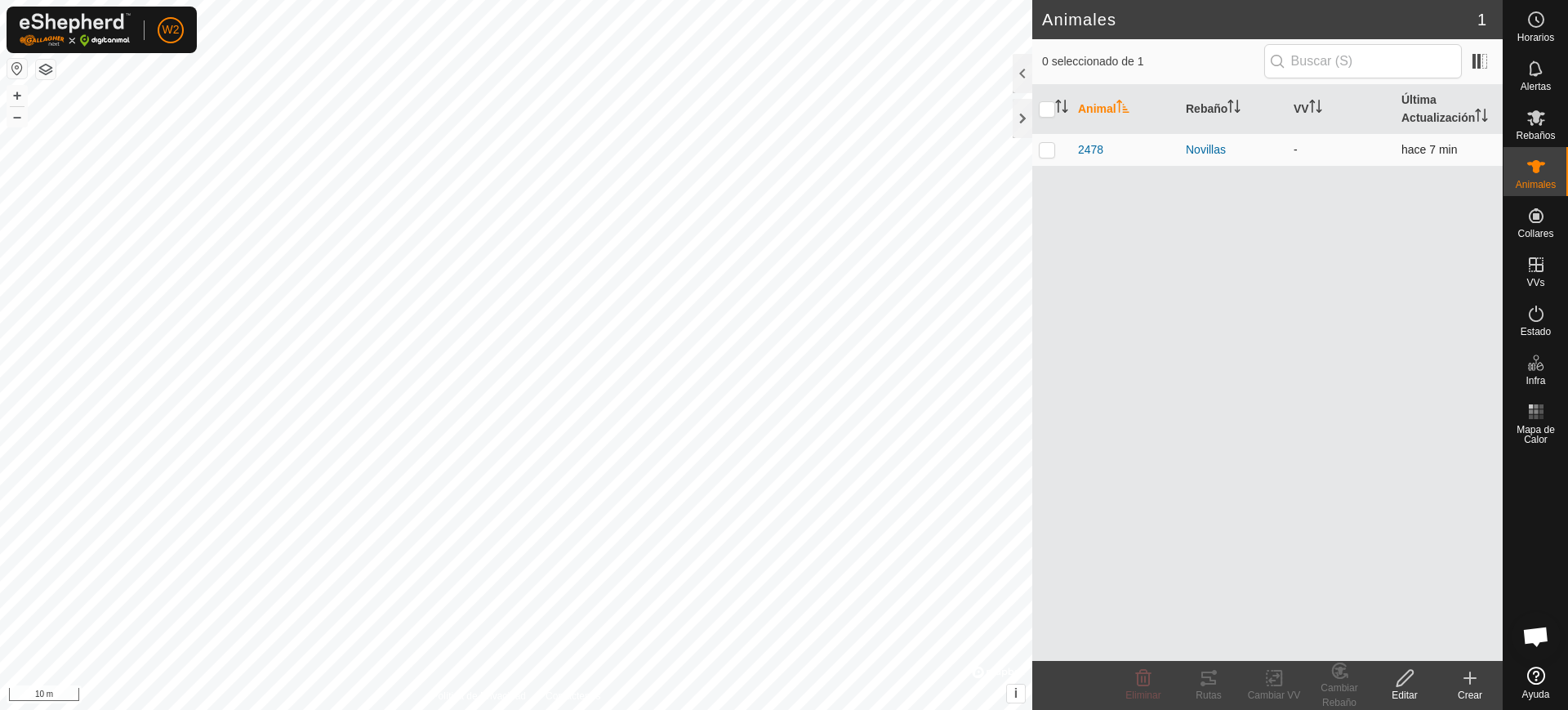
click at [1043, 143] on p-checkbox at bounding box center [1047, 149] width 17 height 13
checkbox input "true"
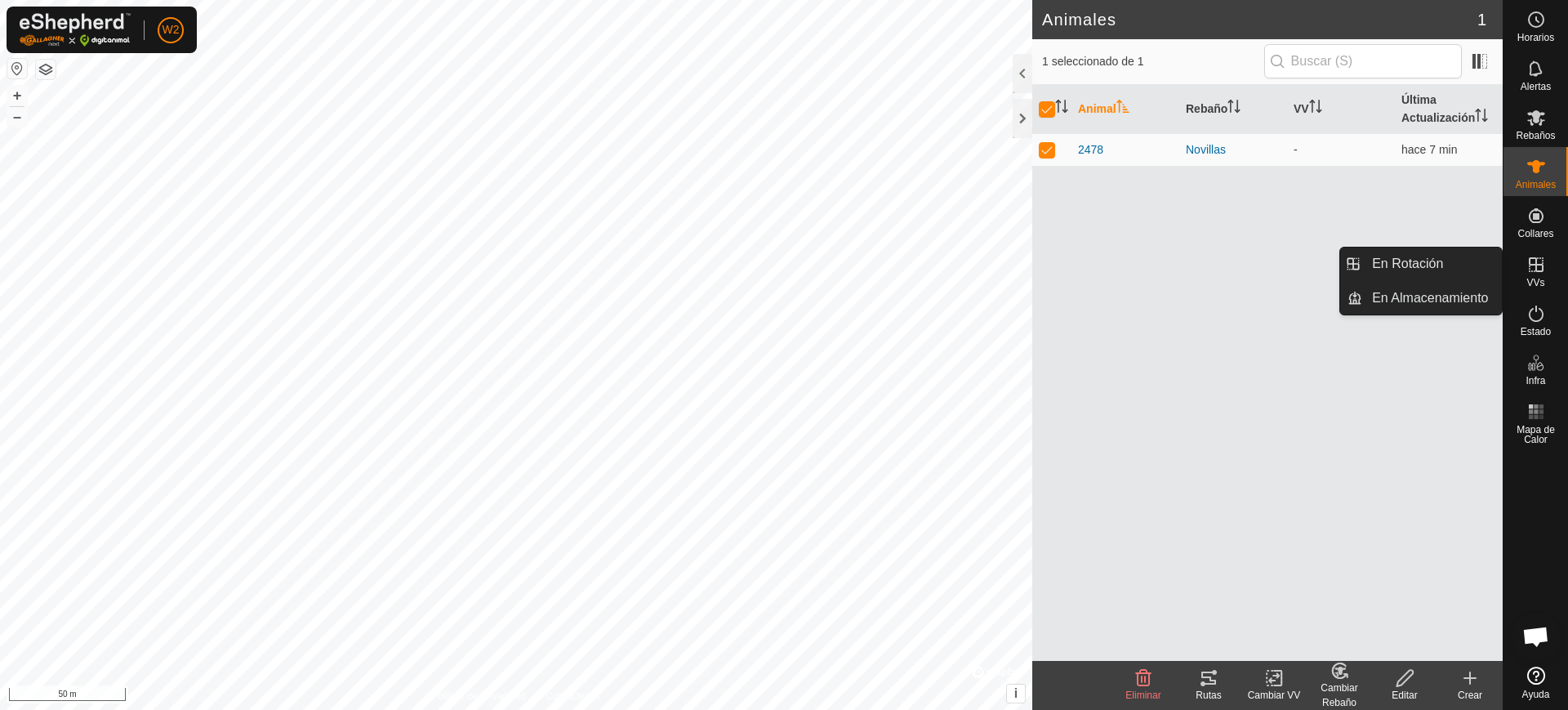
click at [1537, 262] on icon at bounding box center [1535, 264] width 19 height 19
click at [1452, 262] on link "En Rotación" at bounding box center [1432, 264] width 140 height 33
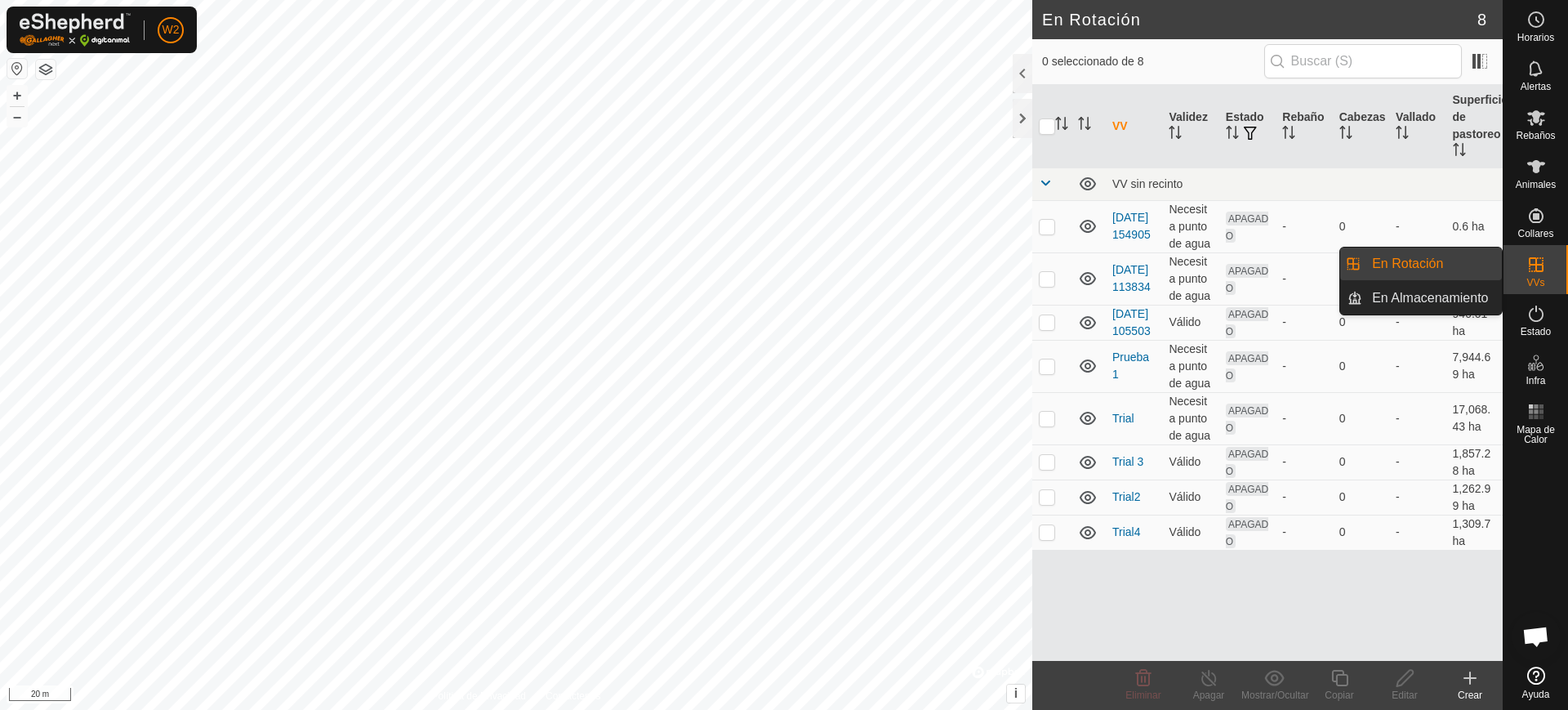
click at [1442, 268] on link "En Rotación" at bounding box center [1432, 264] width 140 height 33
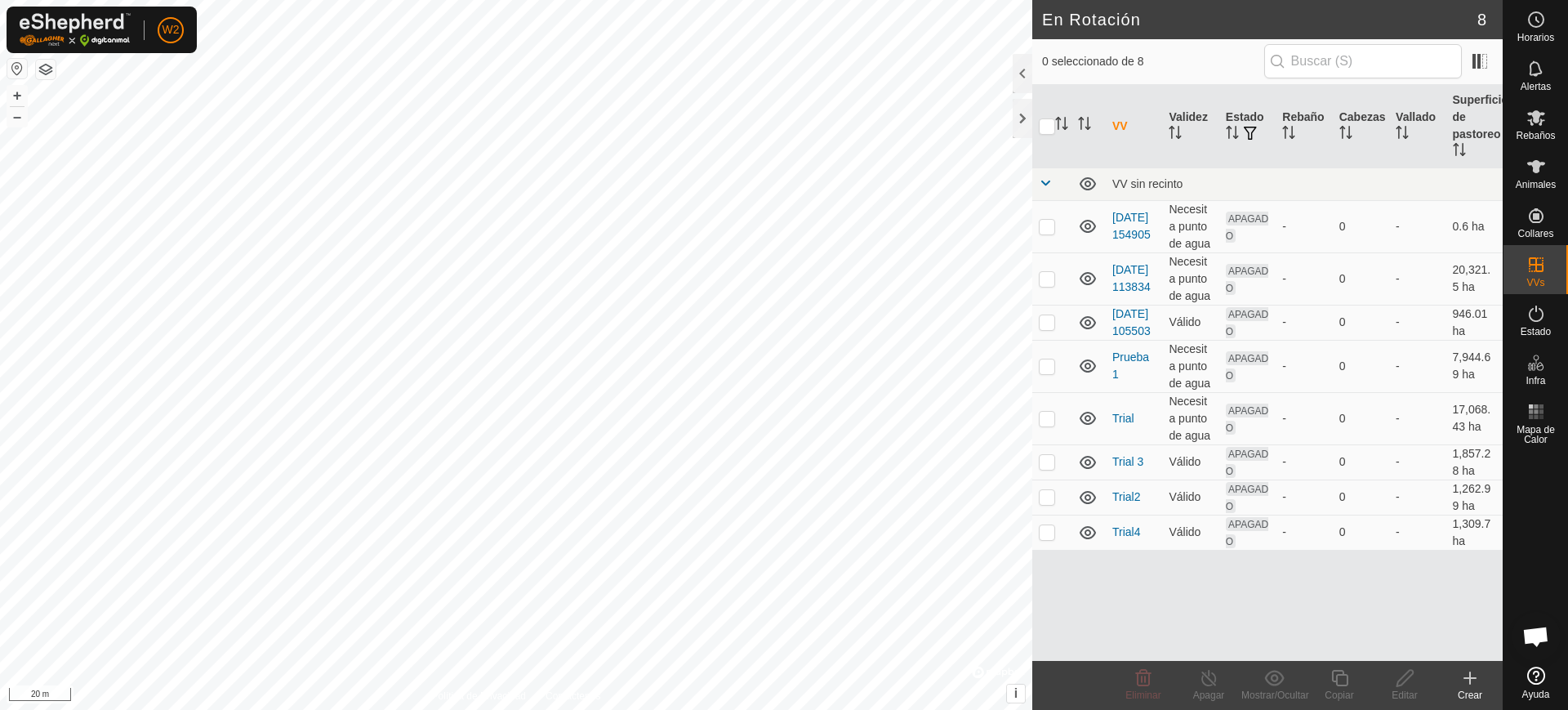
click at [1475, 682] on icon at bounding box center [1469, 678] width 19 height 19
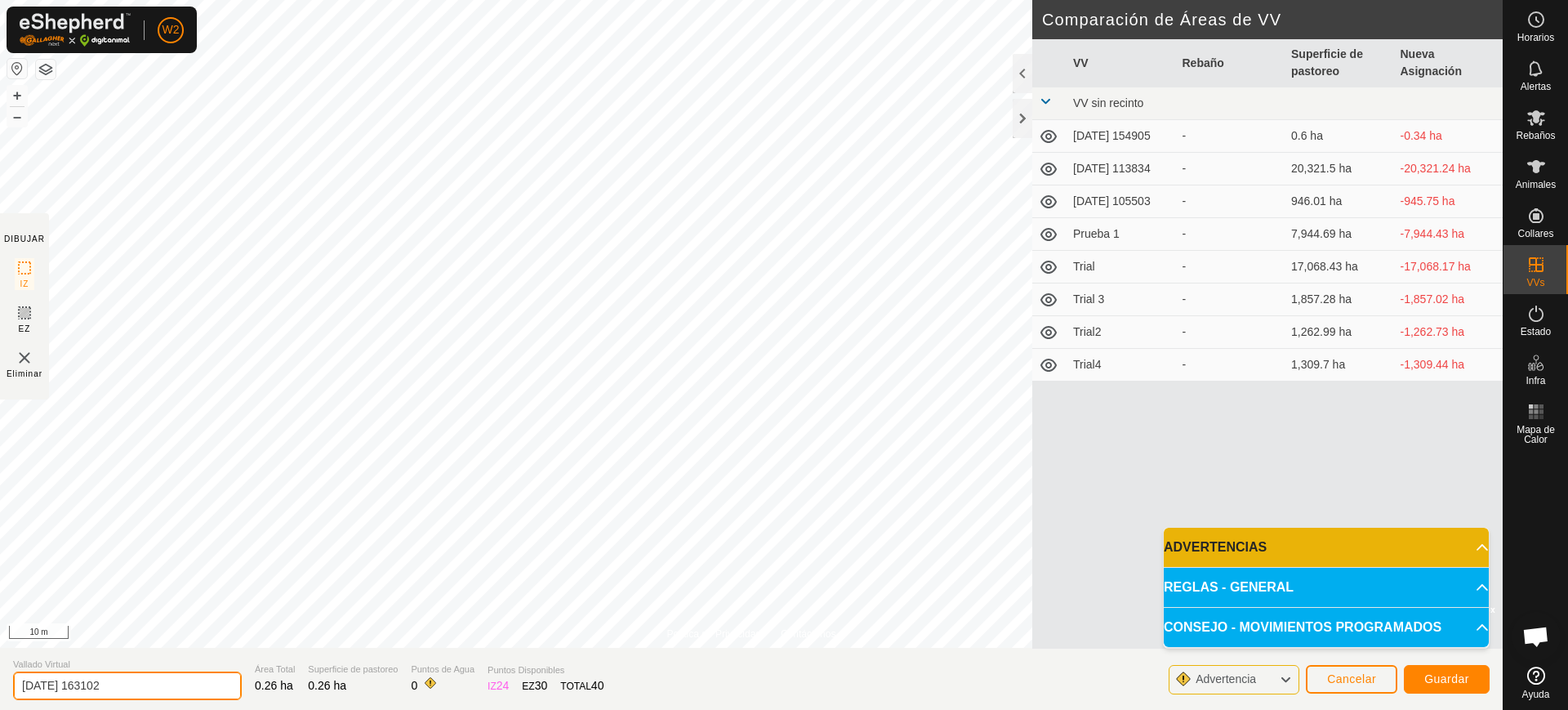
drag, startPoint x: 136, startPoint y: 687, endPoint x: 0, endPoint y: 683, distance: 136.1
click at [0, 683] on section "Vallado Virtual 2025-10-02 163102 Área Total 0.26 ha Superficie de pastoreo 0.2…" at bounding box center [751, 680] width 1503 height 63
type input "aprendizaje"
click at [1439, 542] on p-accordion-header "ADVERTENCIAS" at bounding box center [1326, 547] width 325 height 40
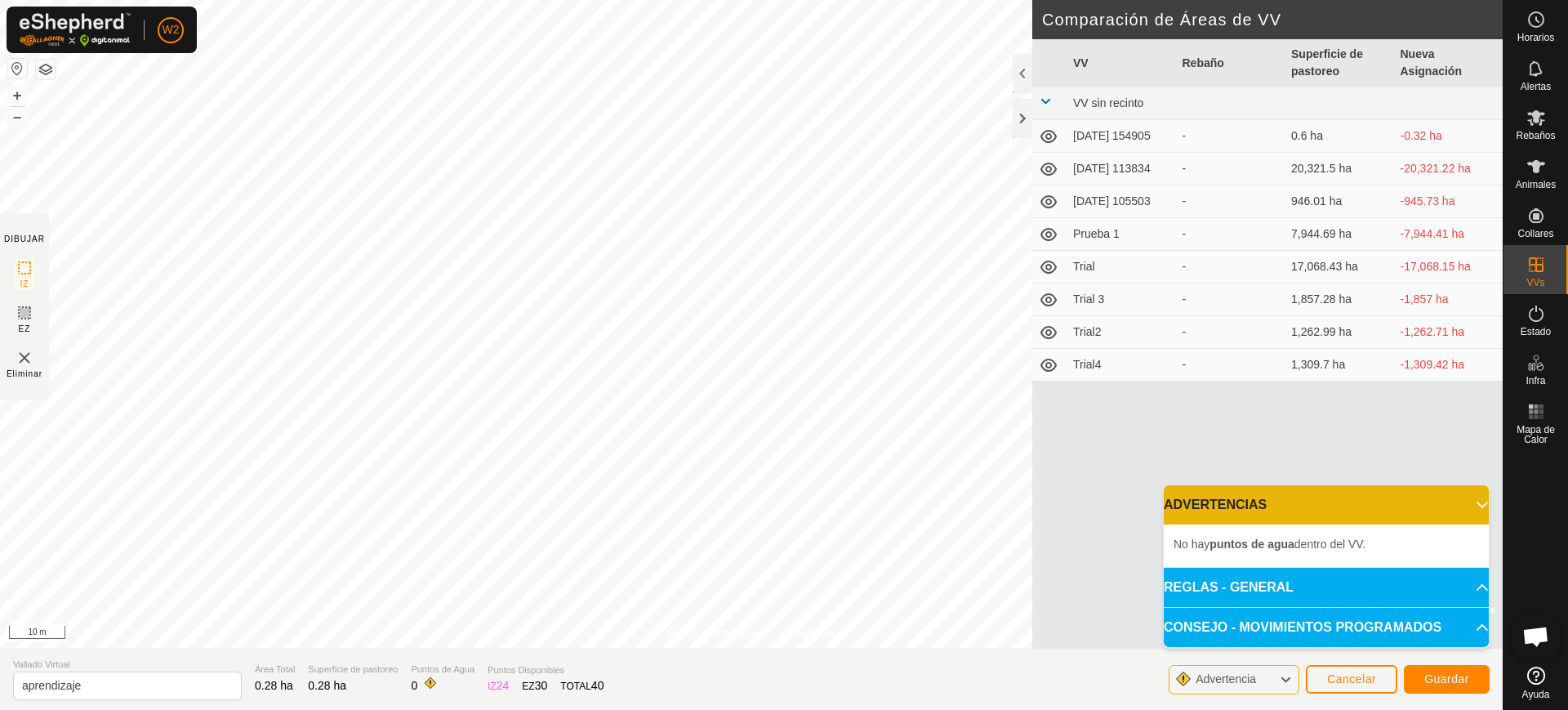
click at [1426, 581] on p-accordion-header "REGLAS - GENERAL" at bounding box center [1326, 587] width 325 height 40
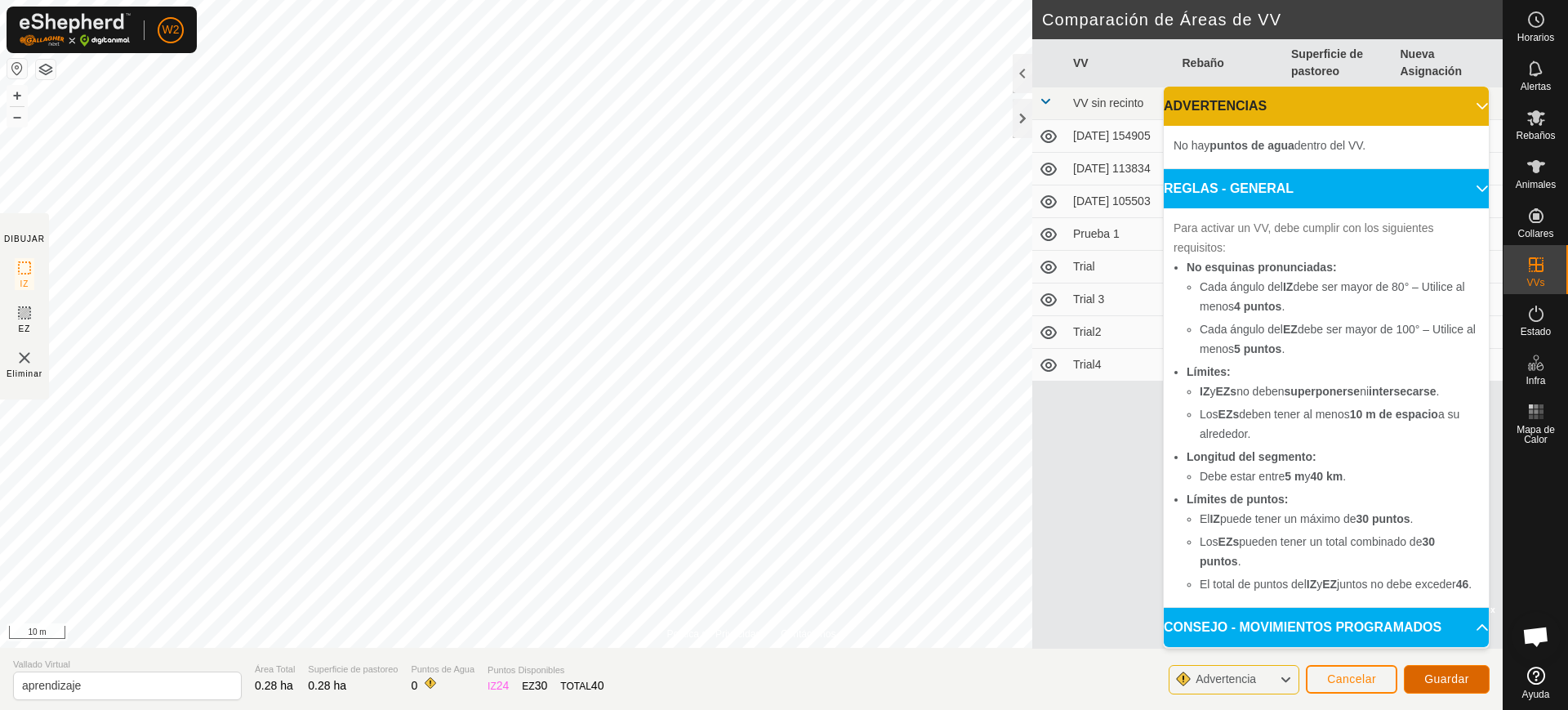
click at [1460, 684] on span "Guardar" at bounding box center [1446, 679] width 45 height 13
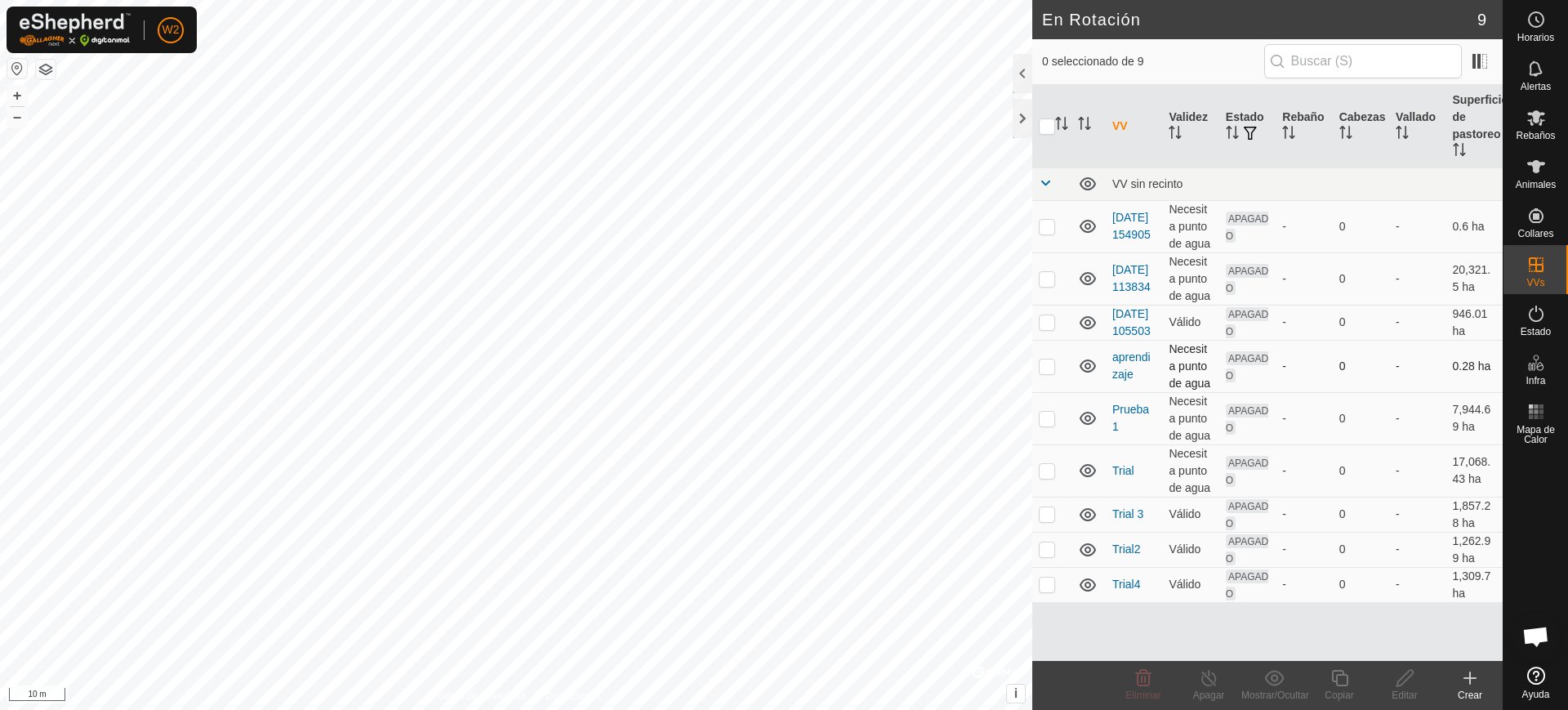
click at [1050, 372] on p-checkbox at bounding box center [1047, 366] width 17 height 13
checkbox input "true"
click at [1342, 686] on icon at bounding box center [1339, 678] width 20 height 19
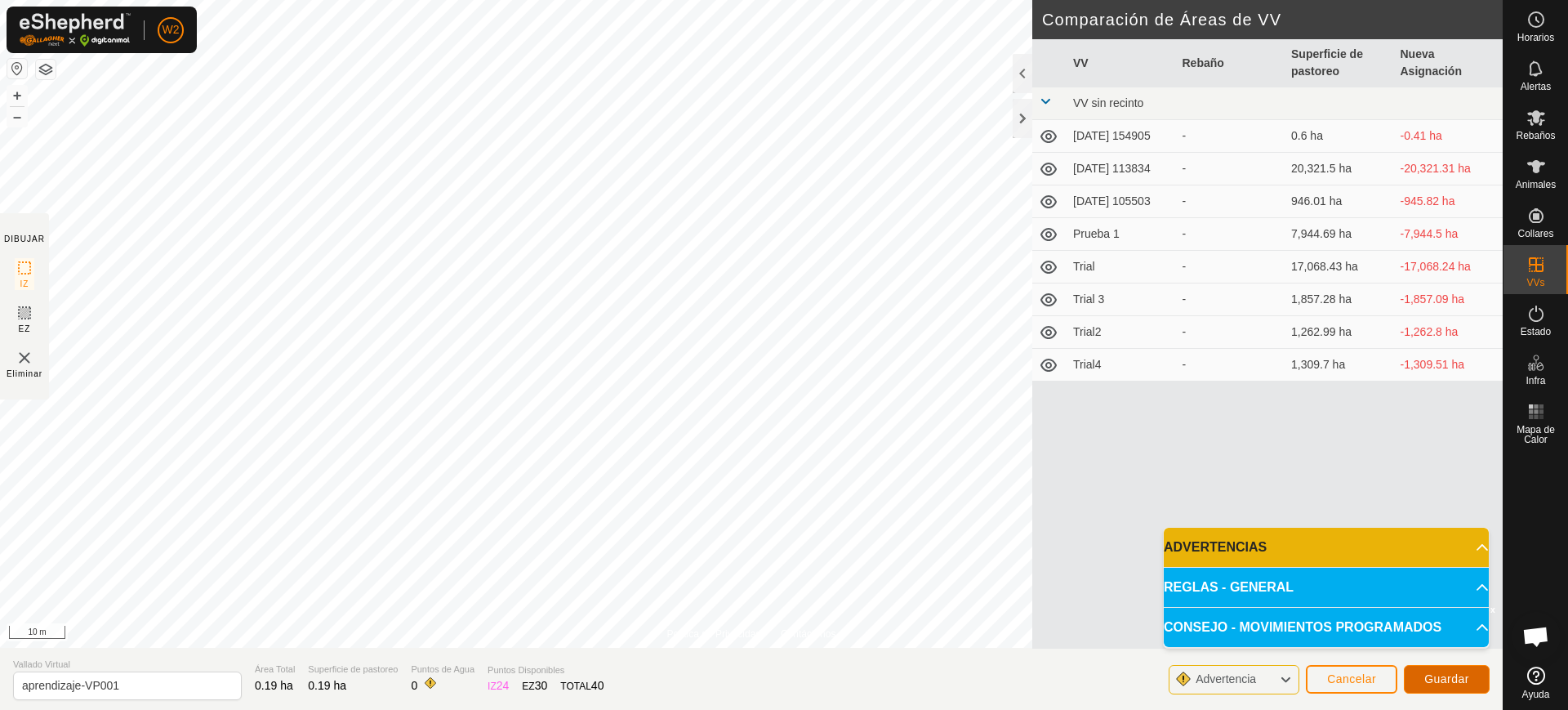
click at [1455, 680] on span "Guardar" at bounding box center [1446, 679] width 45 height 13
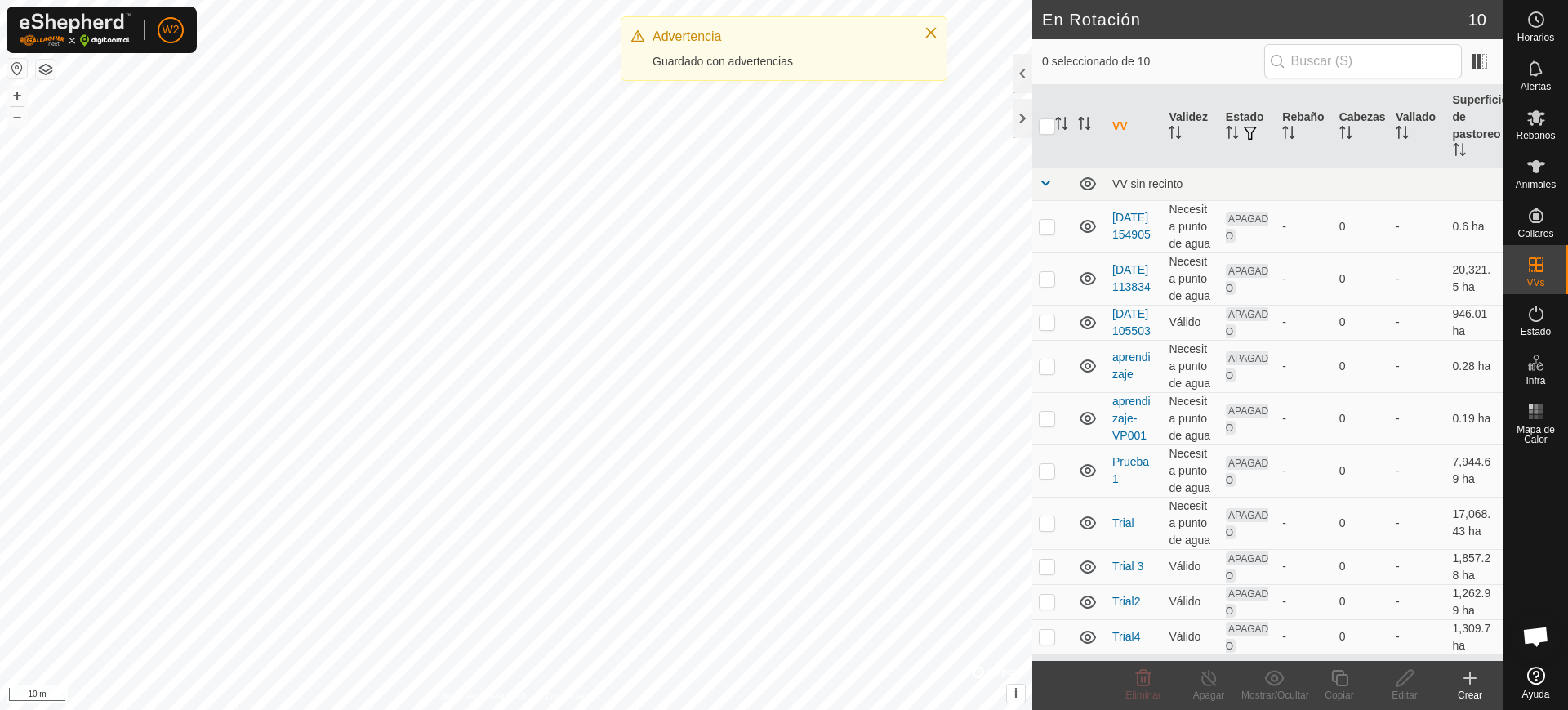
checkbox input "true"
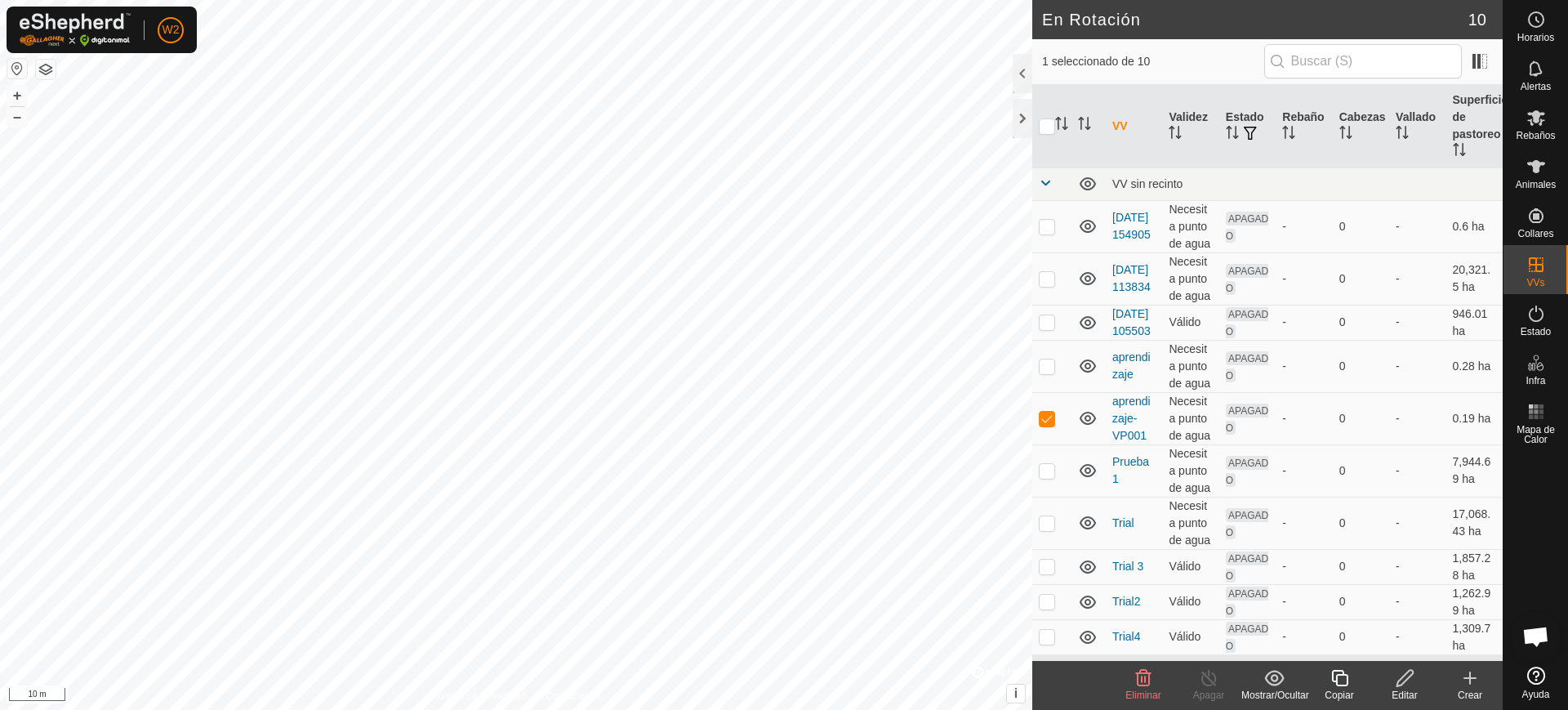
checkbox input "true"
checkbox input "false"
checkbox input "true"
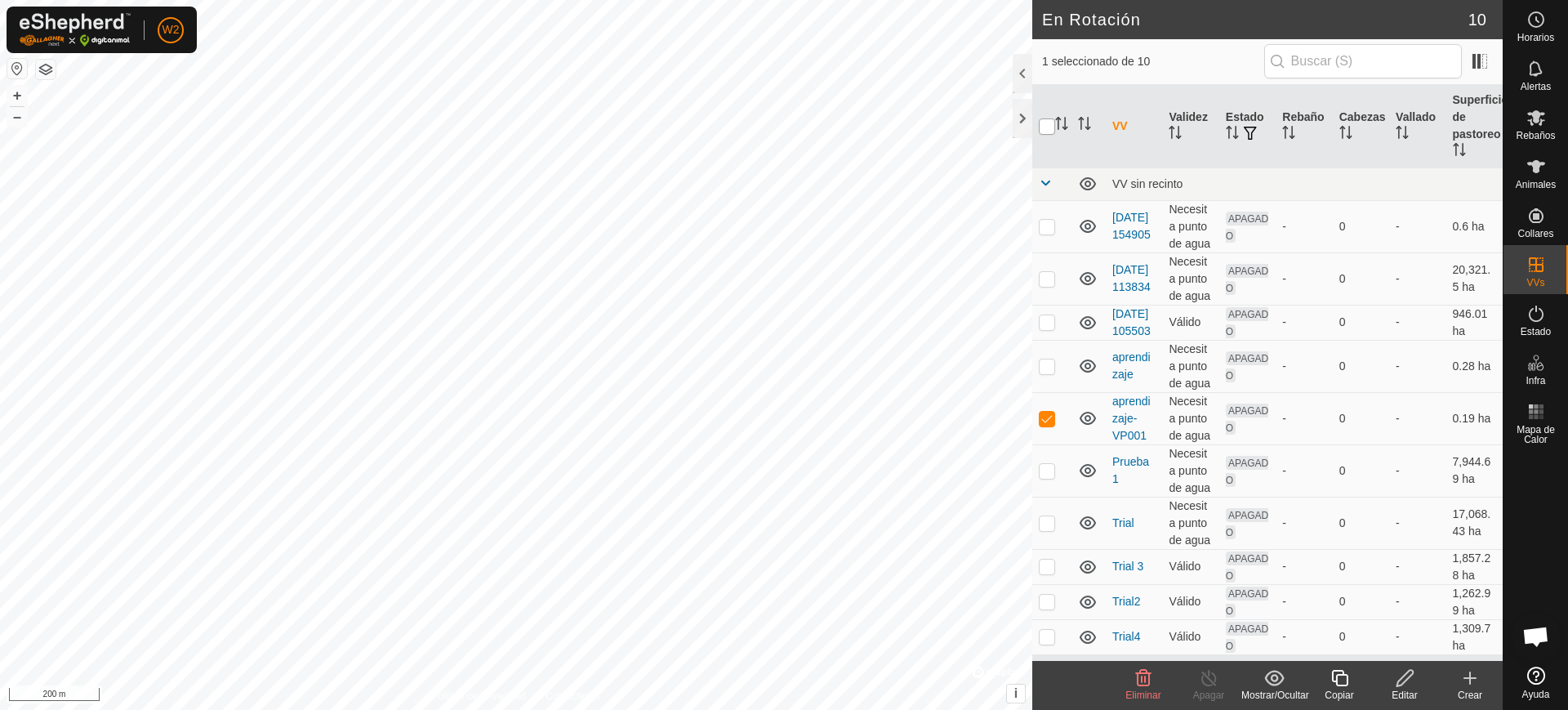
click at [1046, 120] on input "checkbox" at bounding box center [1047, 127] width 17 height 17
checkbox input "true"
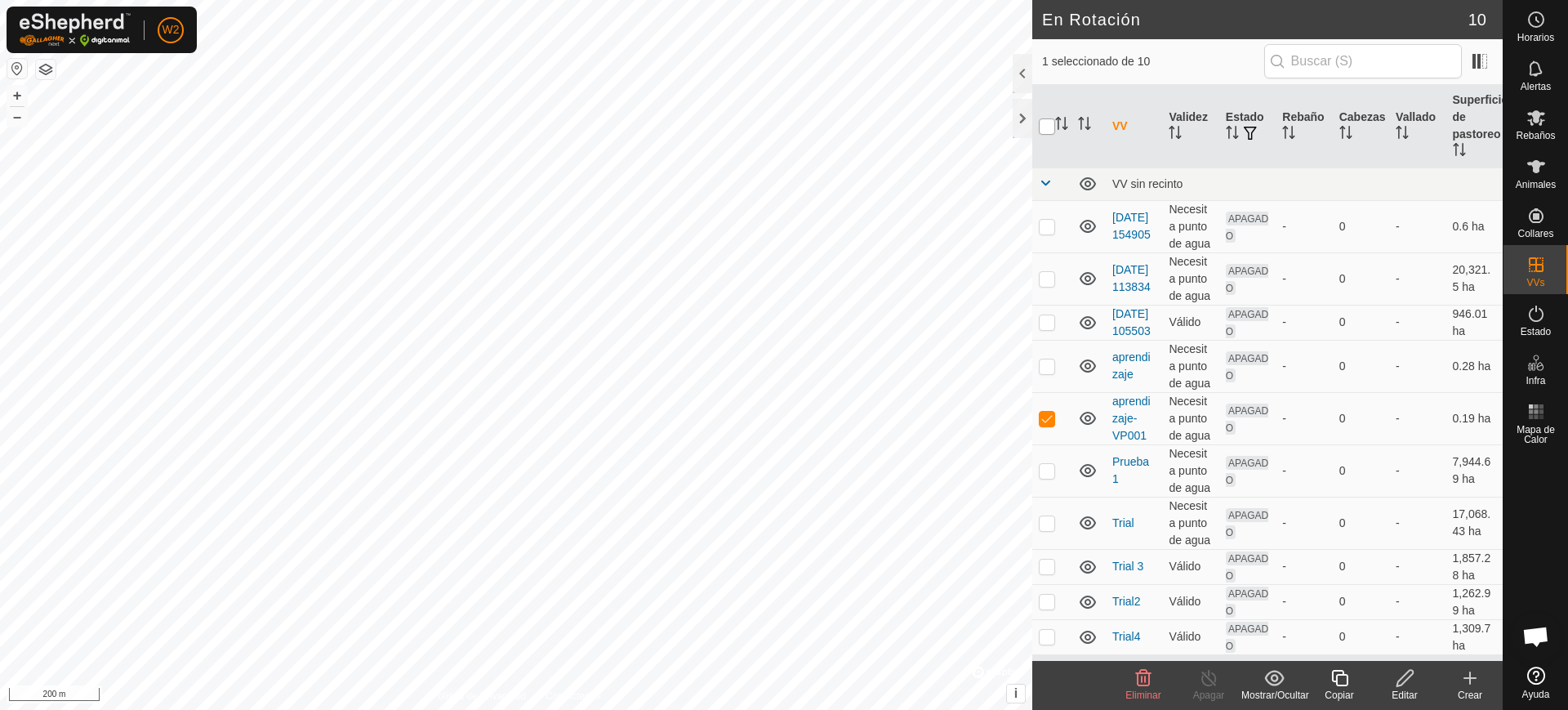
checkbox input "true"
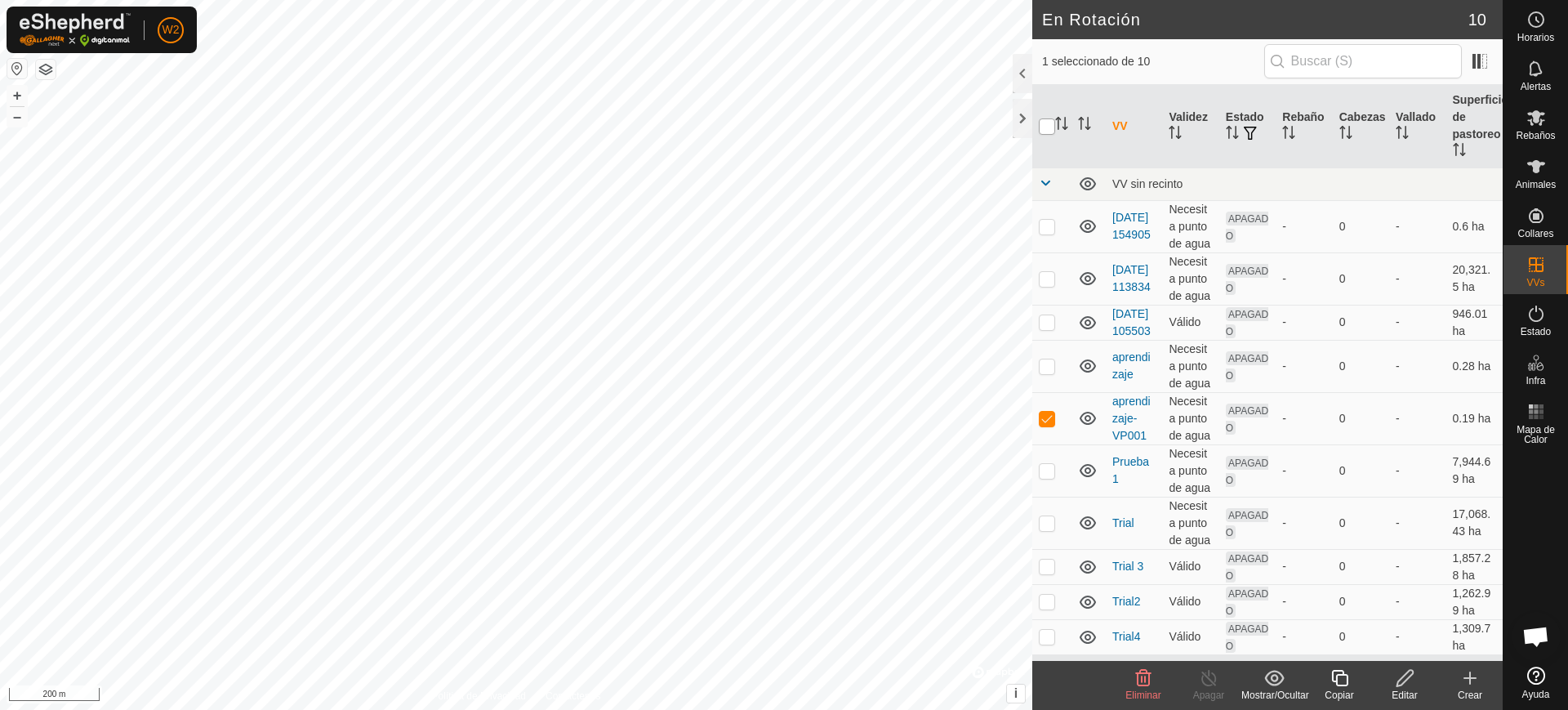
checkbox input "true"
click at [1047, 120] on input "checkbox" at bounding box center [1047, 127] width 17 height 17
checkbox input "false"
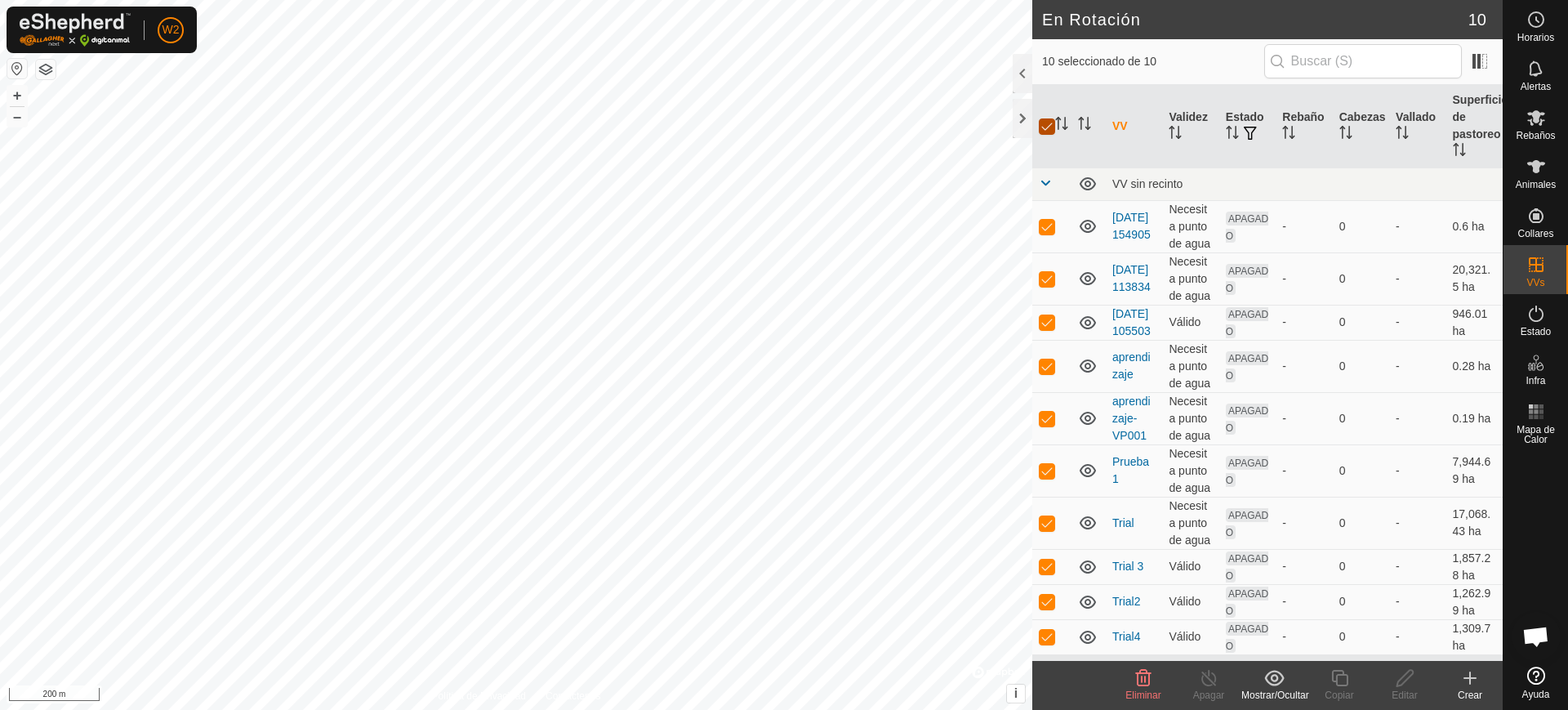
checkbox input "false"
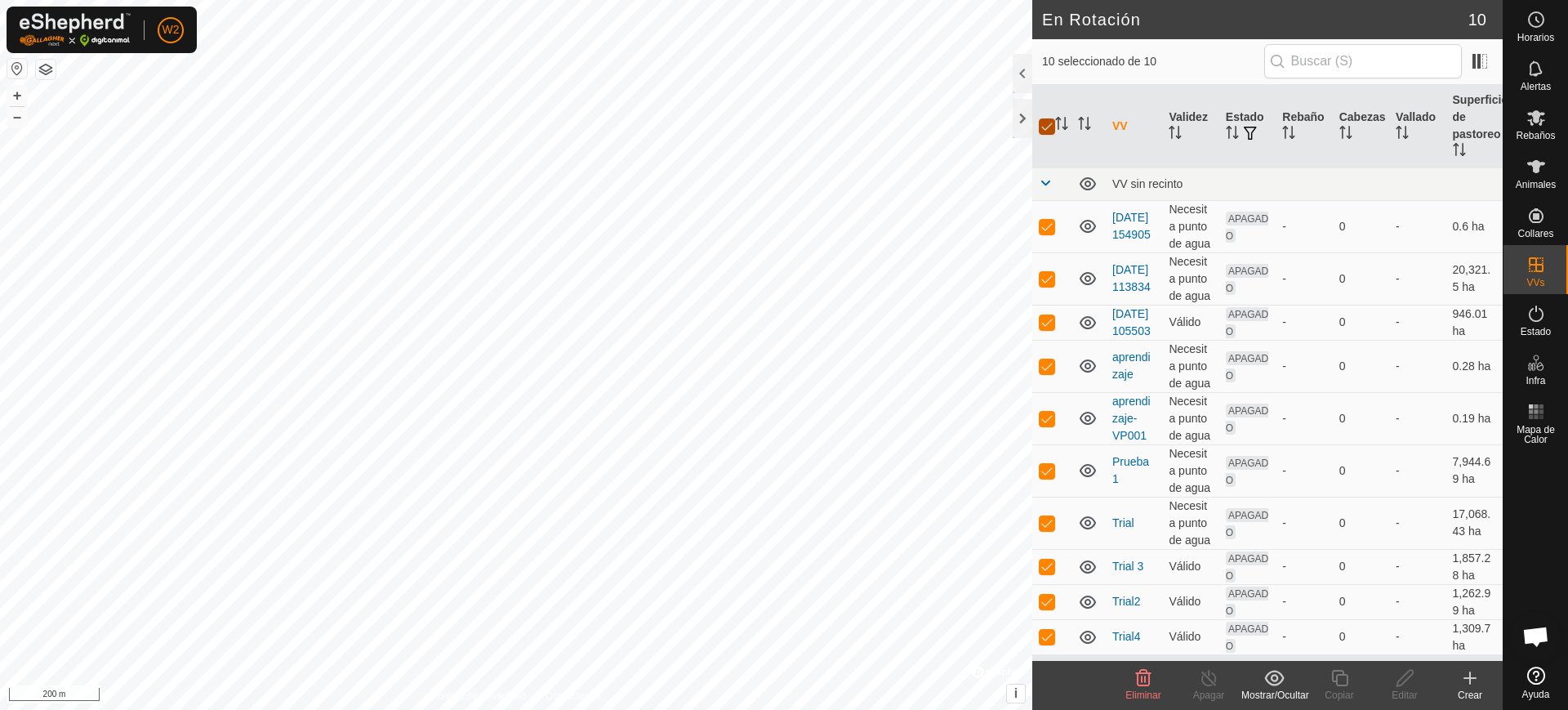
checkbox input "false"
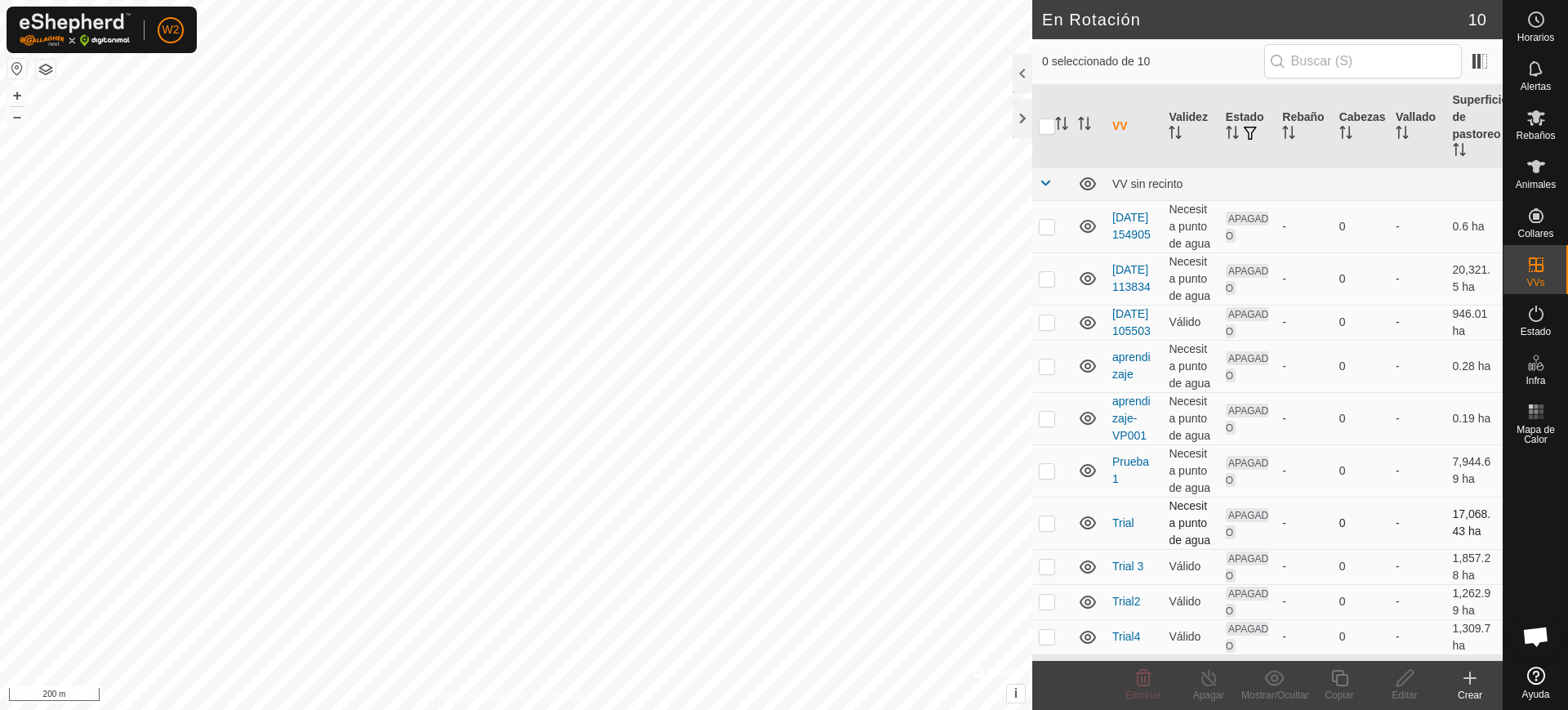
scroll to position [0, 0]
click at [1023, 72] on div at bounding box center [1022, 74] width 19 height 40
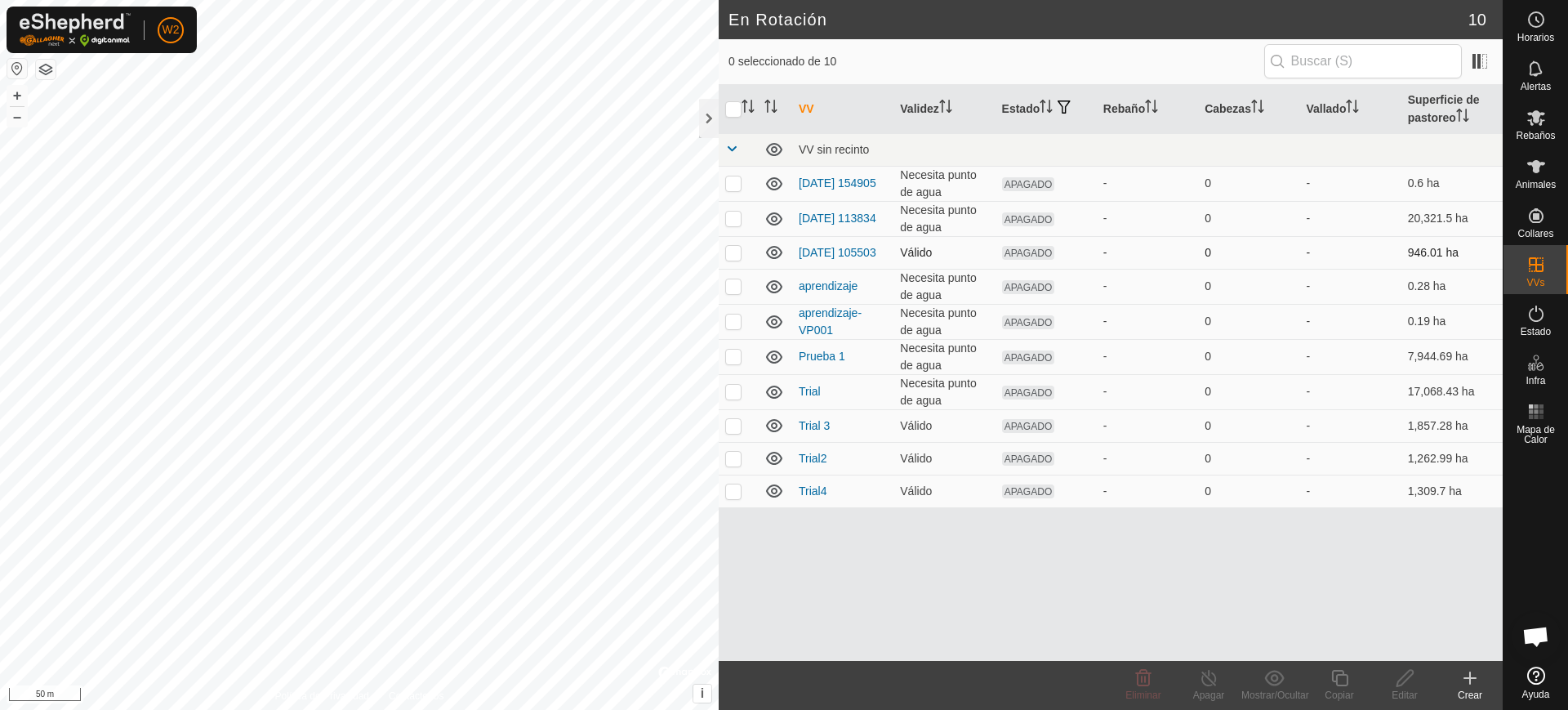
click at [737, 253] on p-checkbox at bounding box center [733, 252] width 17 height 13
checkbox input "true"
click at [737, 106] on input "checkbox" at bounding box center [733, 109] width 17 height 17
checkbox input "true"
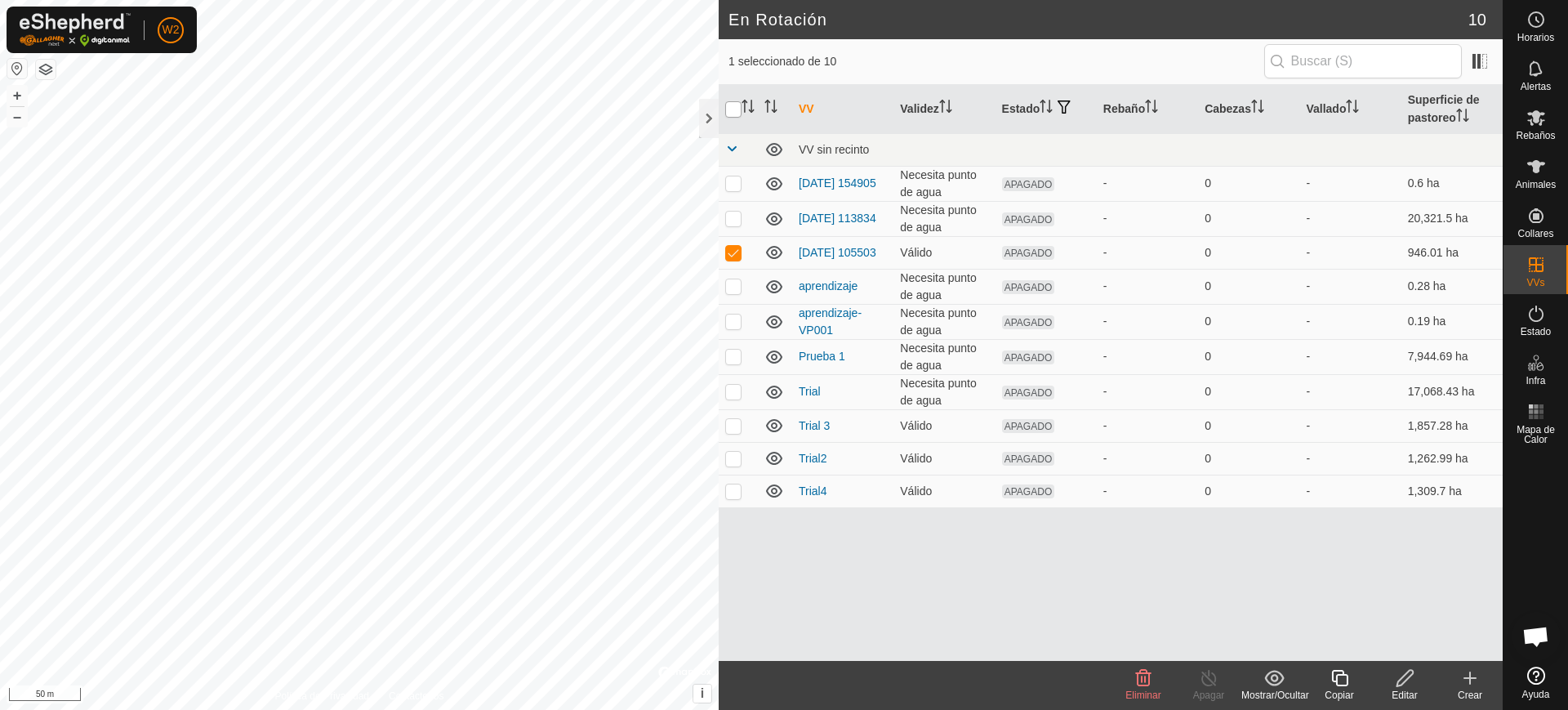
checkbox input "true"
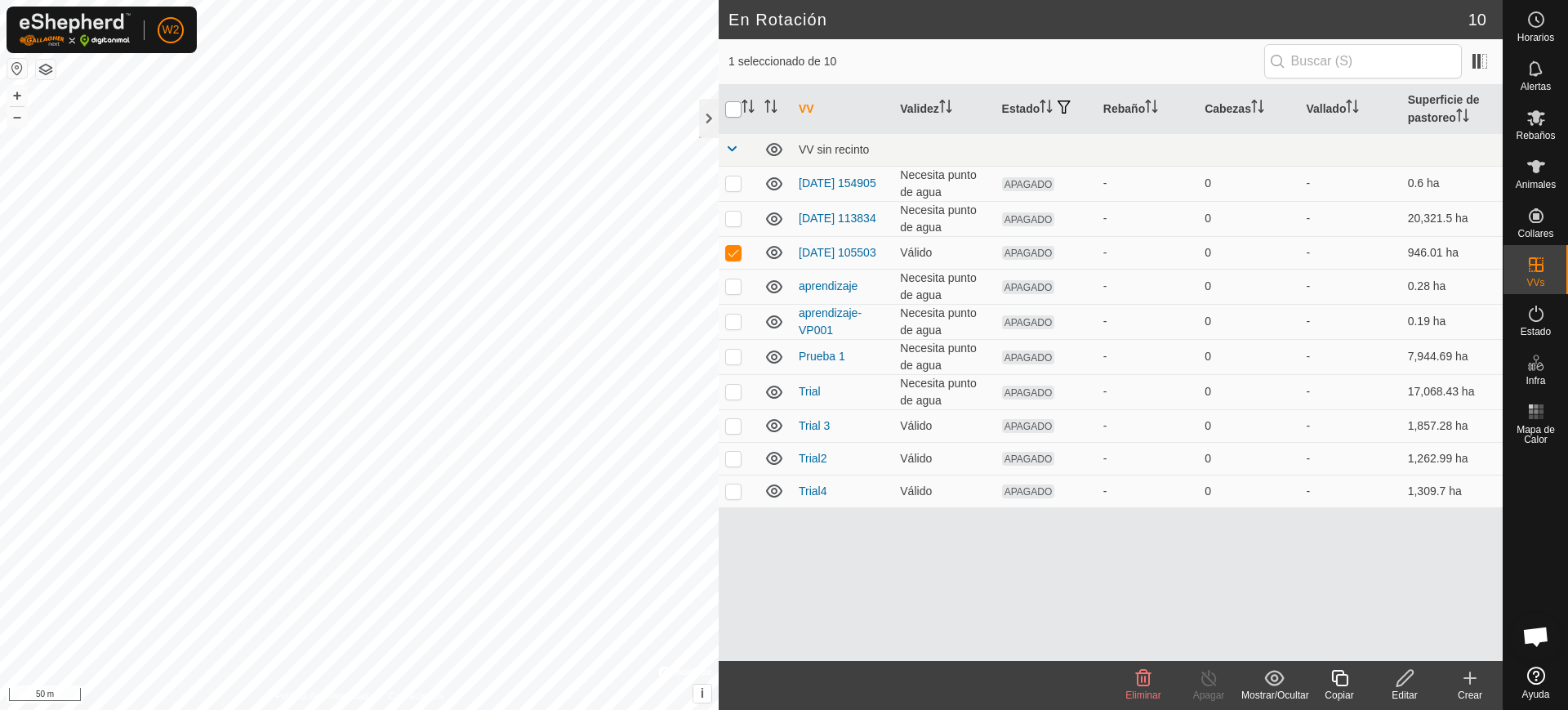
checkbox input "true"
click at [731, 288] on p-checkbox at bounding box center [733, 286] width 17 height 13
checkbox input "false"
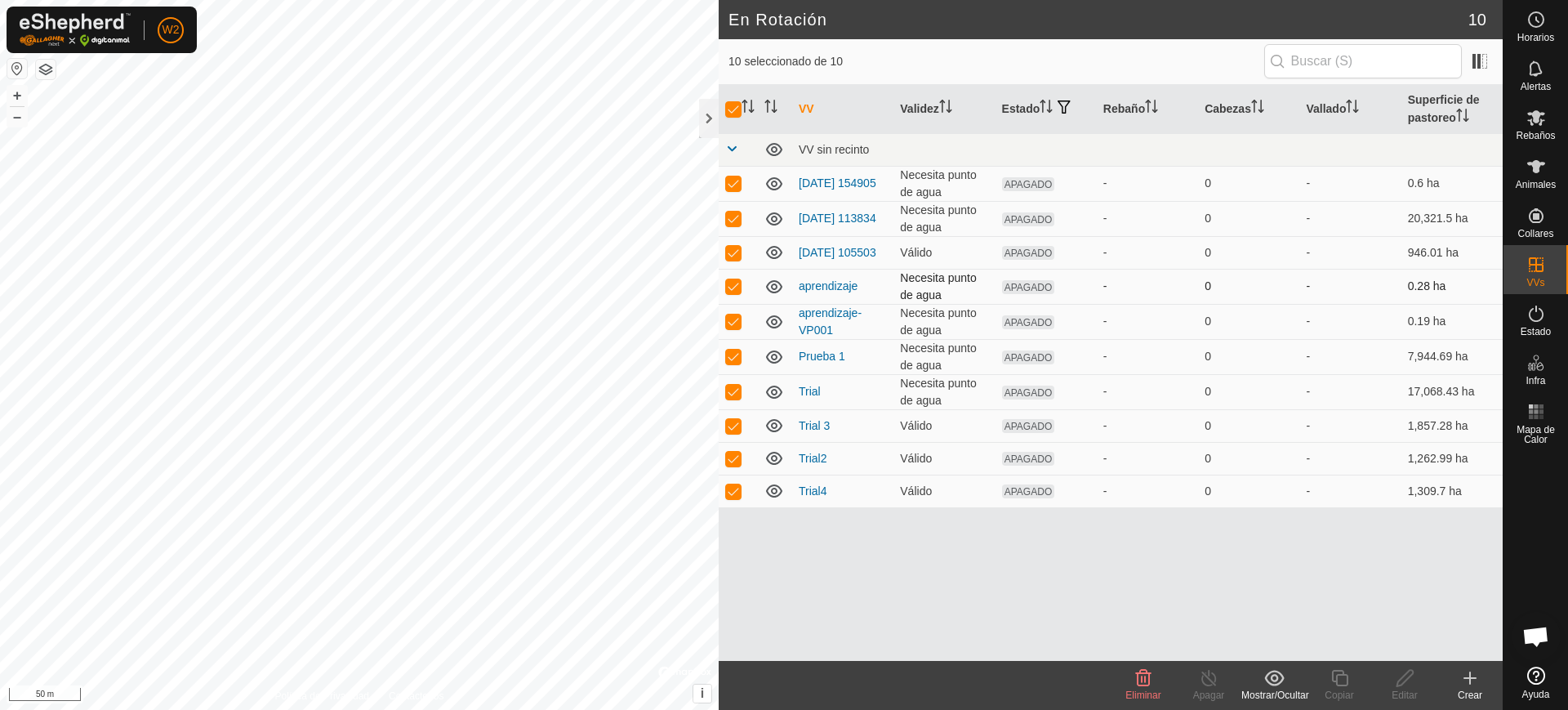
checkbox input "false"
click at [735, 326] on p-checkbox at bounding box center [733, 321] width 17 height 13
checkbox input "false"
click at [1281, 690] on div "Mostrar/Ocultar" at bounding box center [1273, 695] width 65 height 15
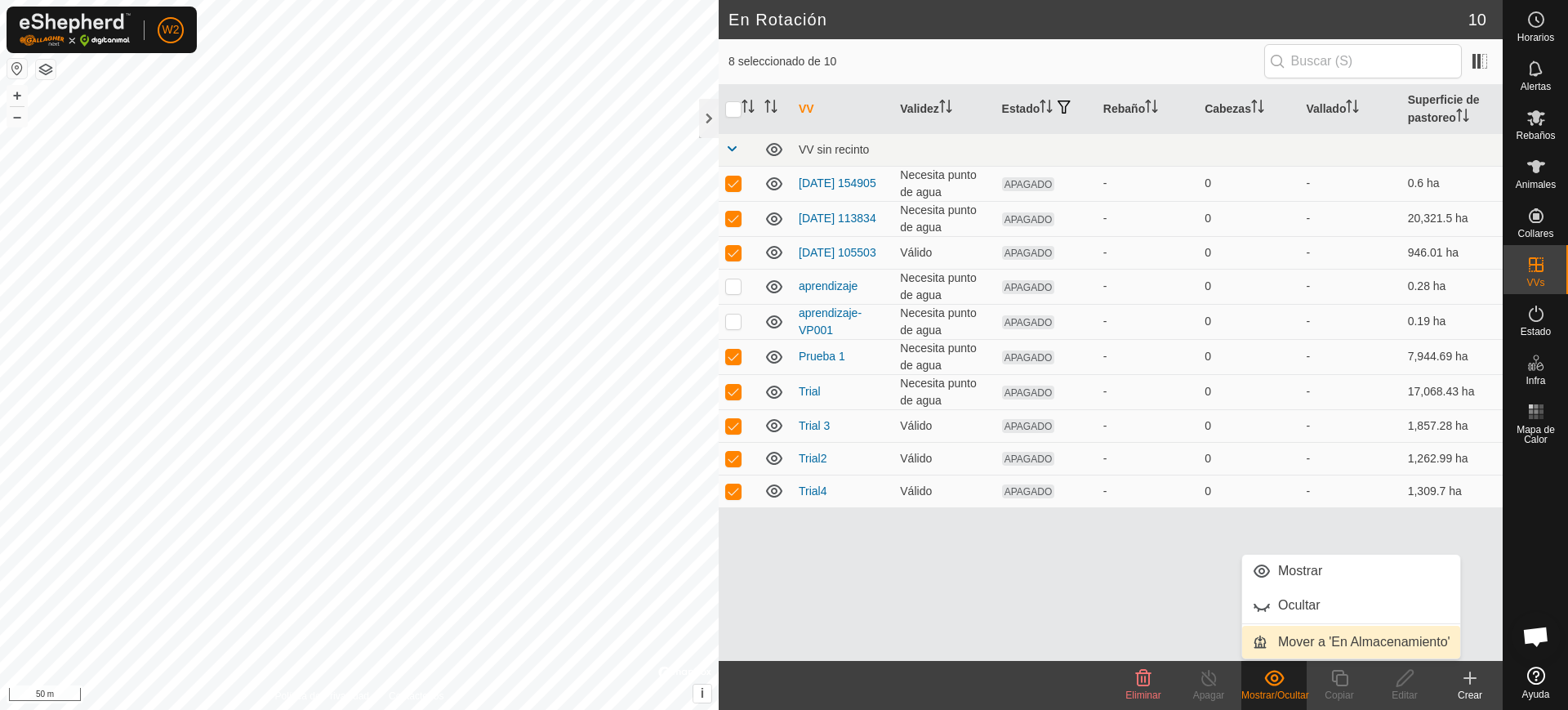
click at [1323, 644] on link "Mover a 'En Almacenamiento'" at bounding box center [1350, 643] width 218 height 33
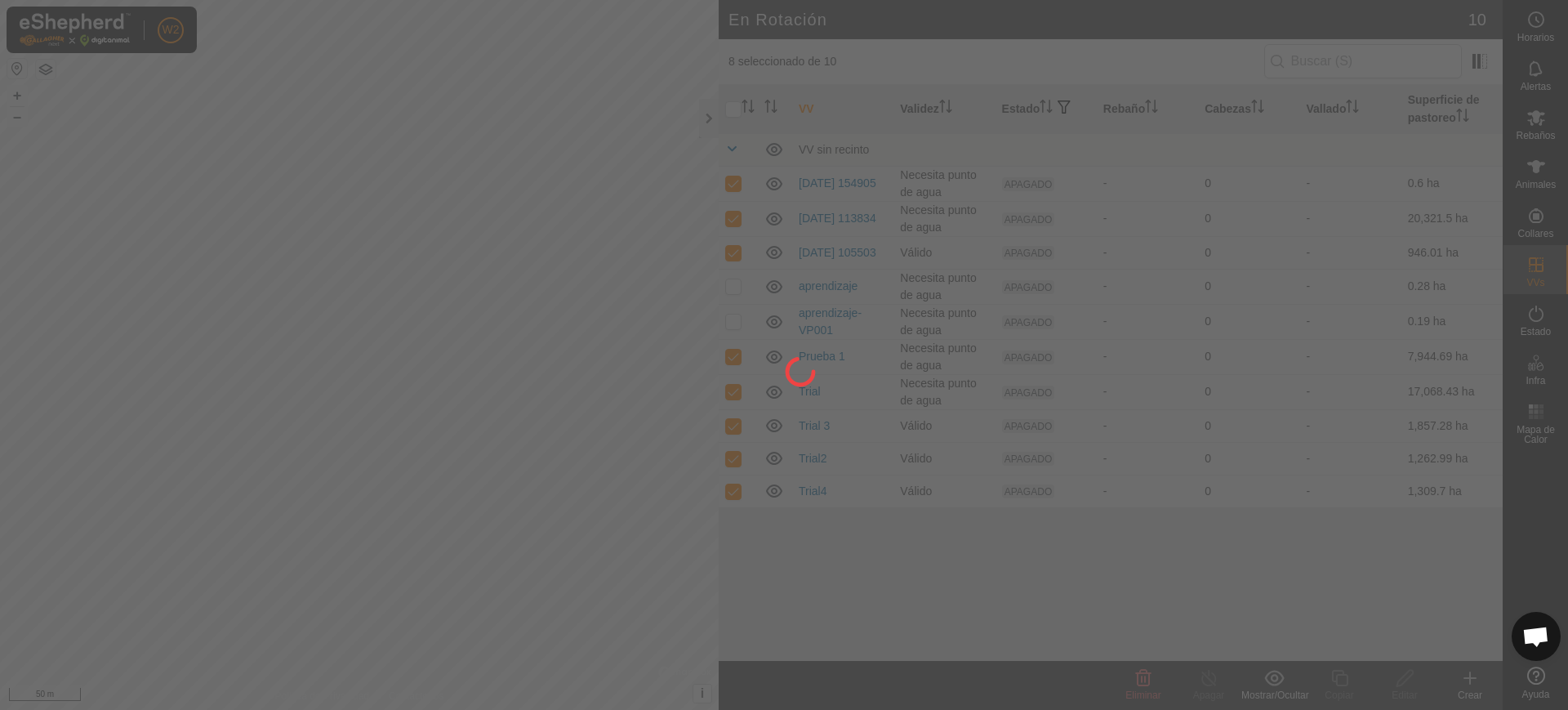
checkbox input "false"
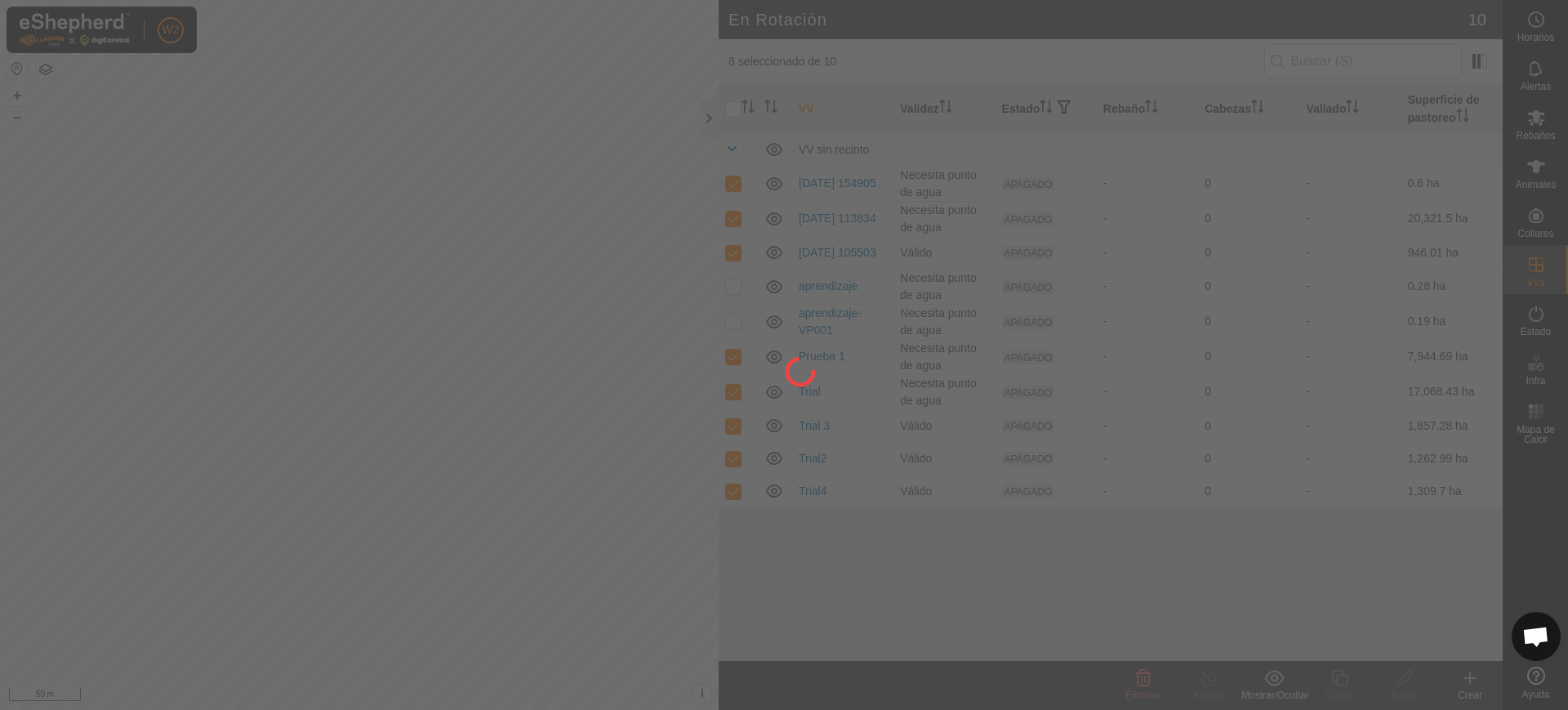
checkbox input "false"
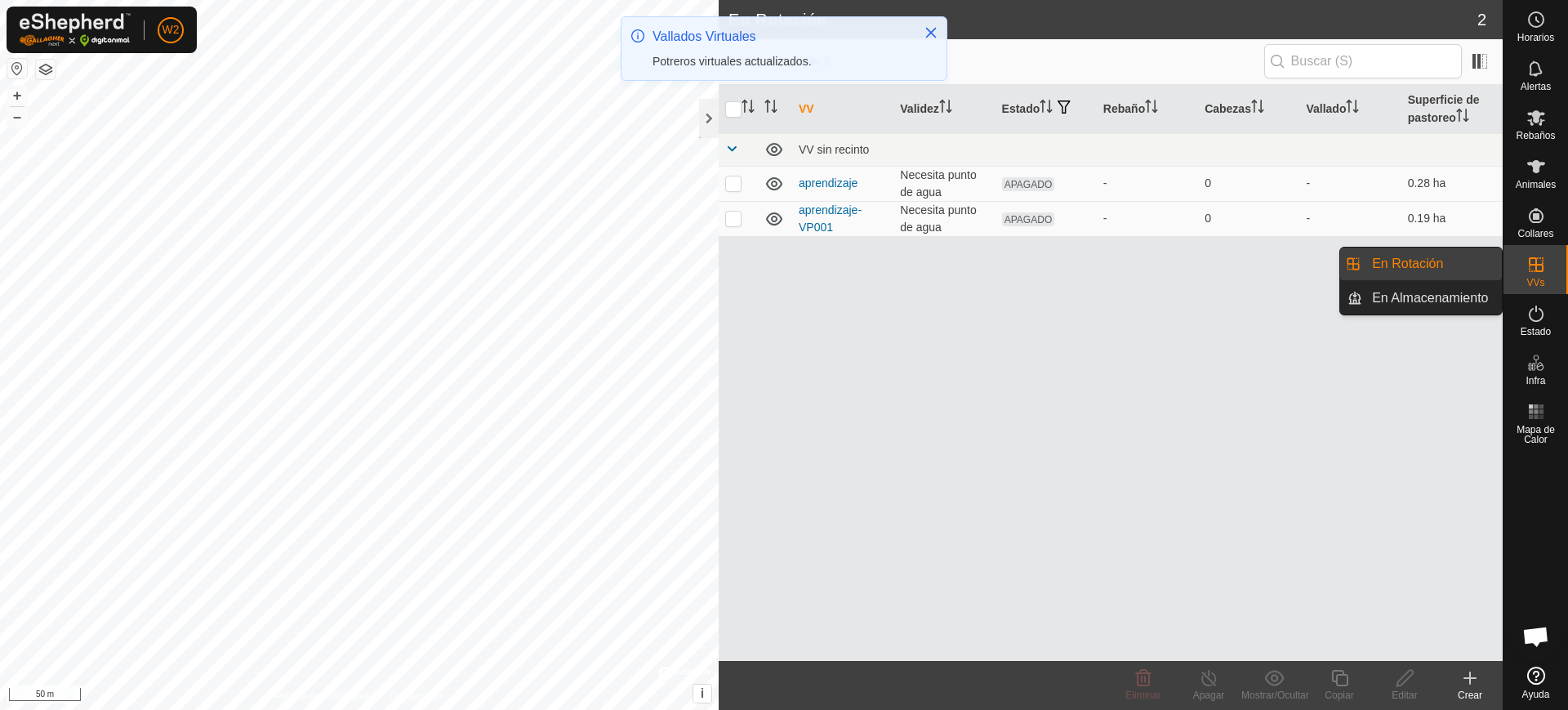
click at [1541, 281] on span "VVs" at bounding box center [1535, 282] width 18 height 10
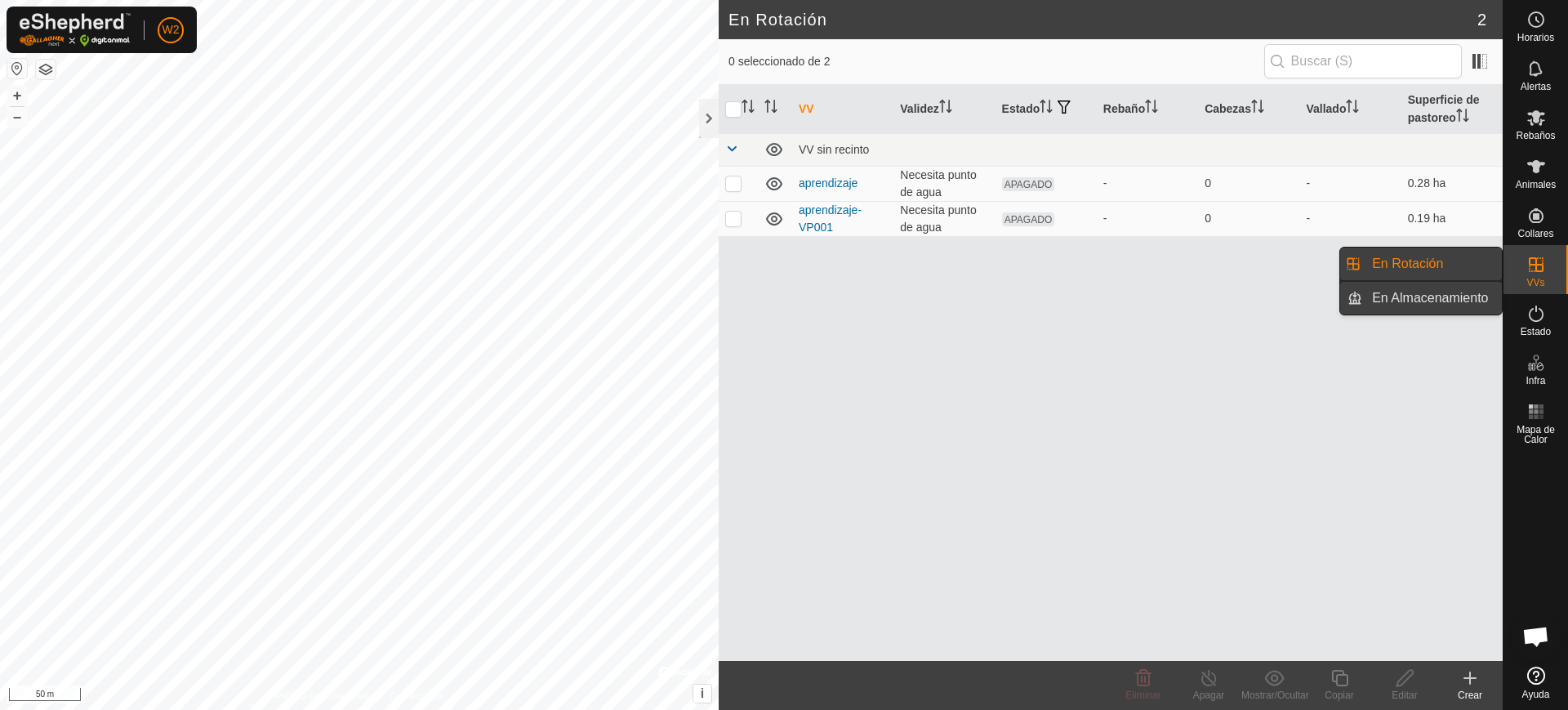
click at [1479, 298] on link "En Almacenamiento" at bounding box center [1432, 299] width 140 height 33
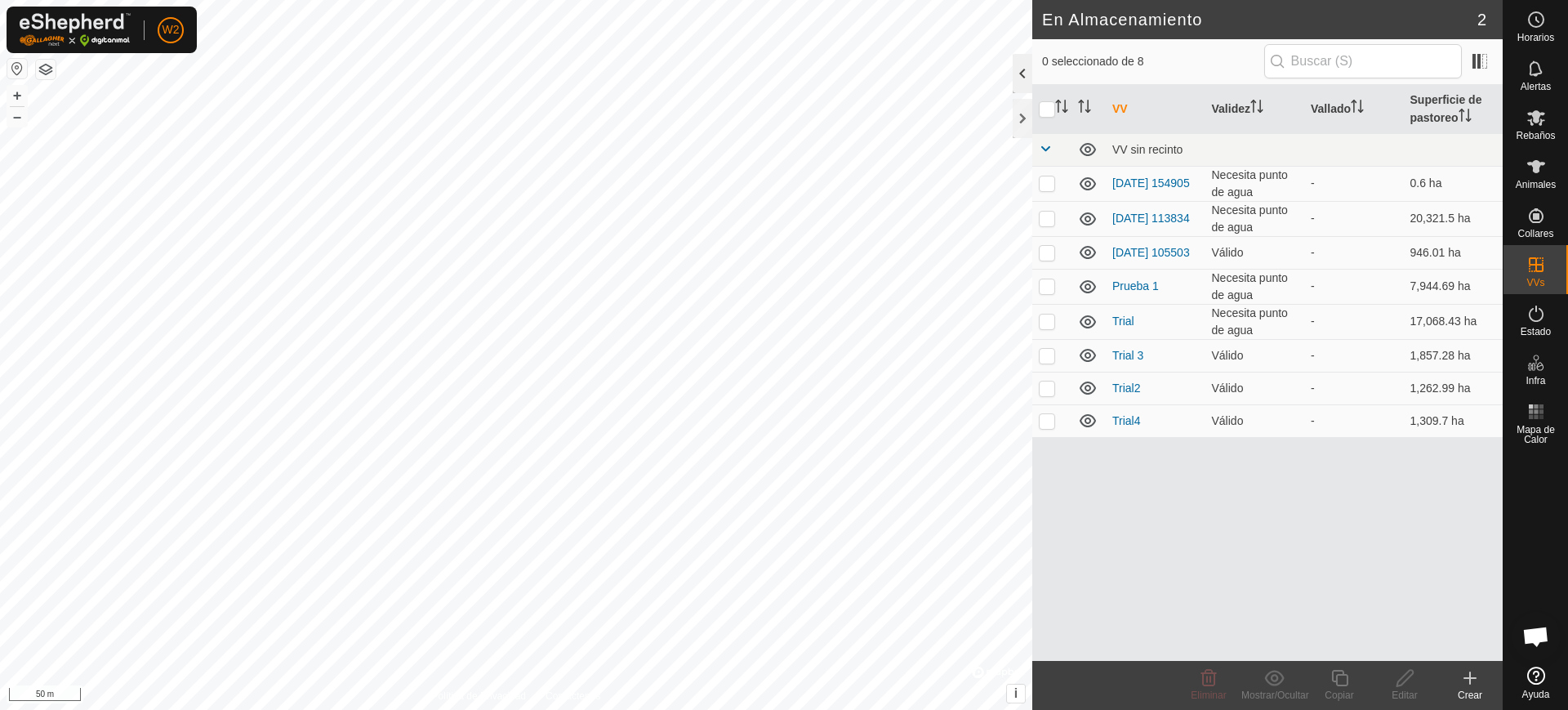
click at [1017, 63] on div at bounding box center [1022, 74] width 19 height 40
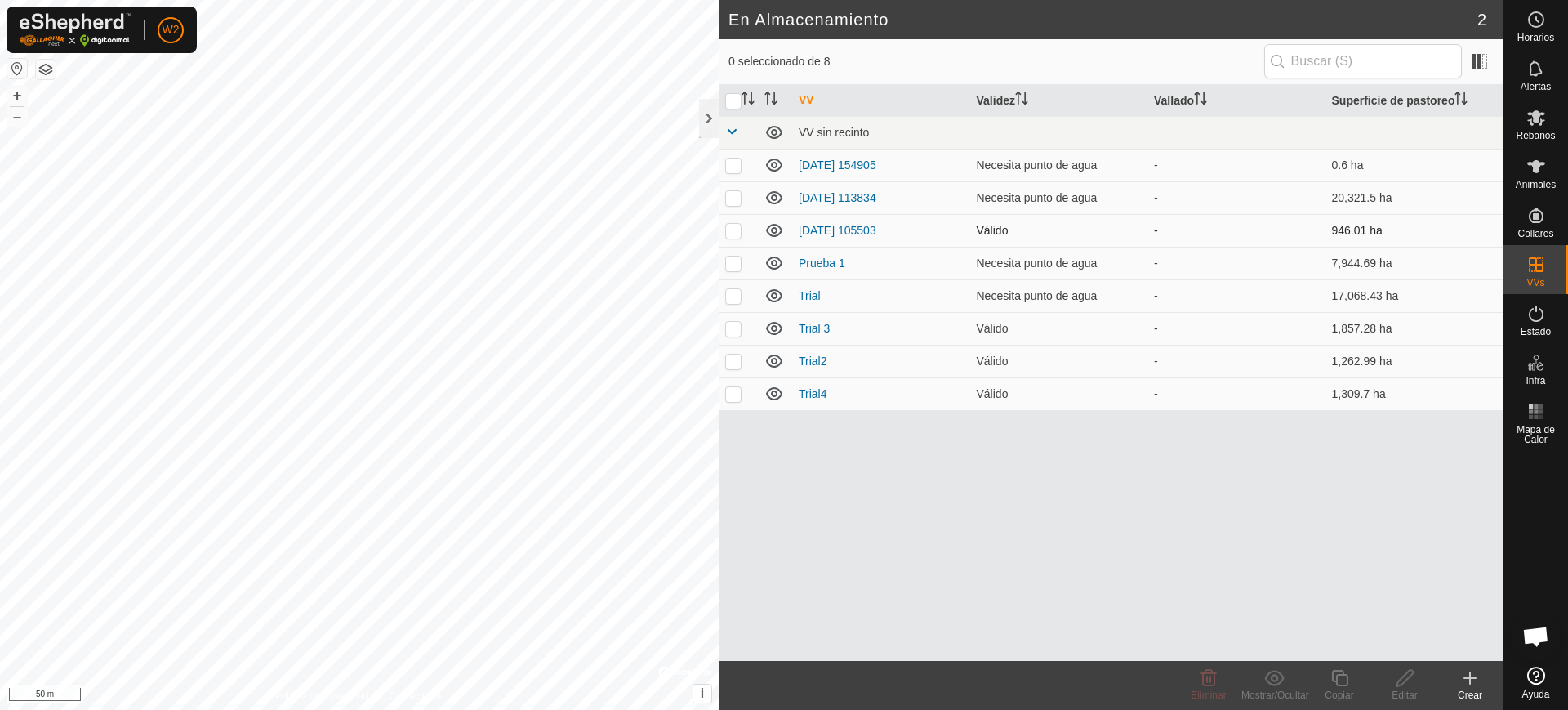
click at [725, 232] on p-checkbox at bounding box center [733, 230] width 17 height 13
checkbox input "true"
click at [731, 254] on td at bounding box center [738, 263] width 40 height 33
checkbox input "true"
click at [735, 281] on td at bounding box center [738, 296] width 40 height 33
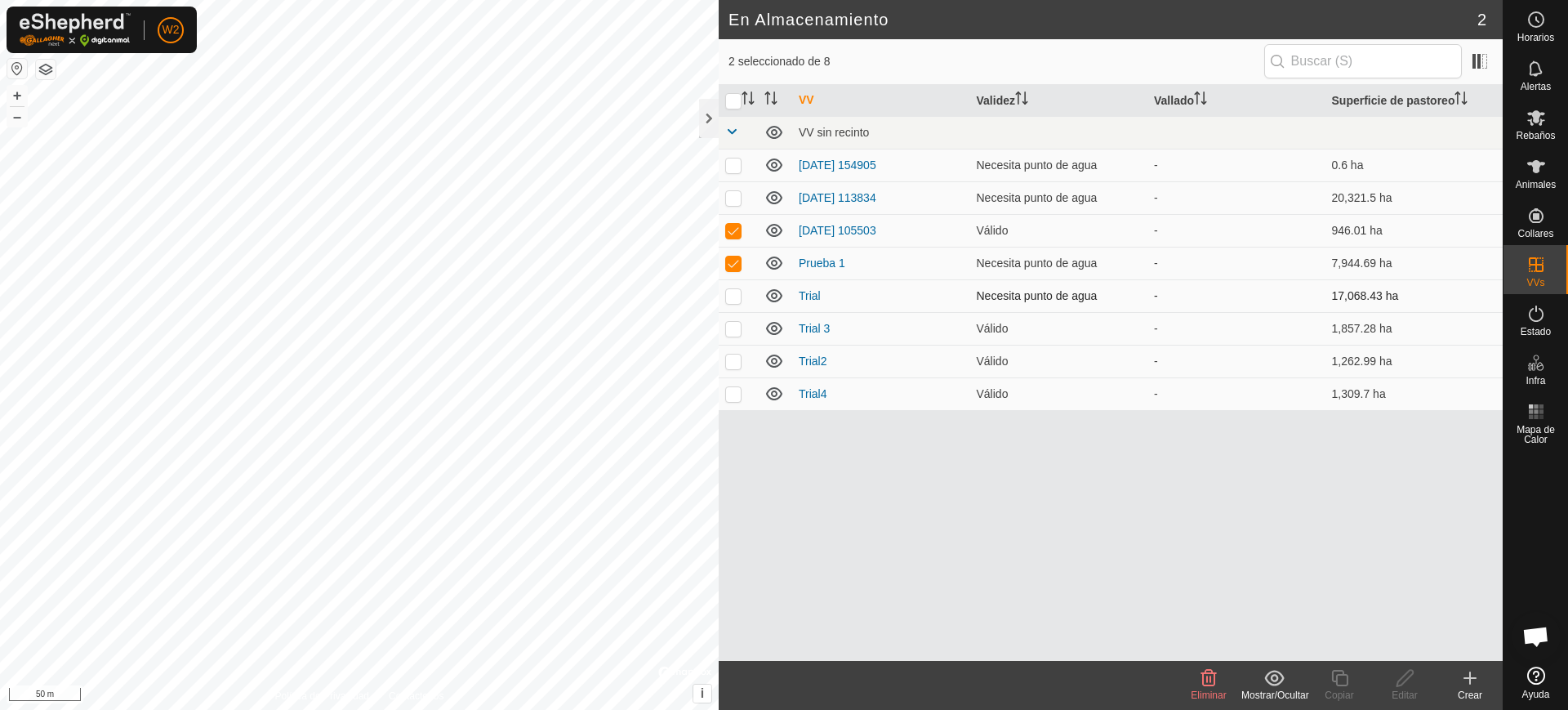
checkbox input "true"
click at [1273, 677] on icon at bounding box center [1274, 678] width 20 height 19
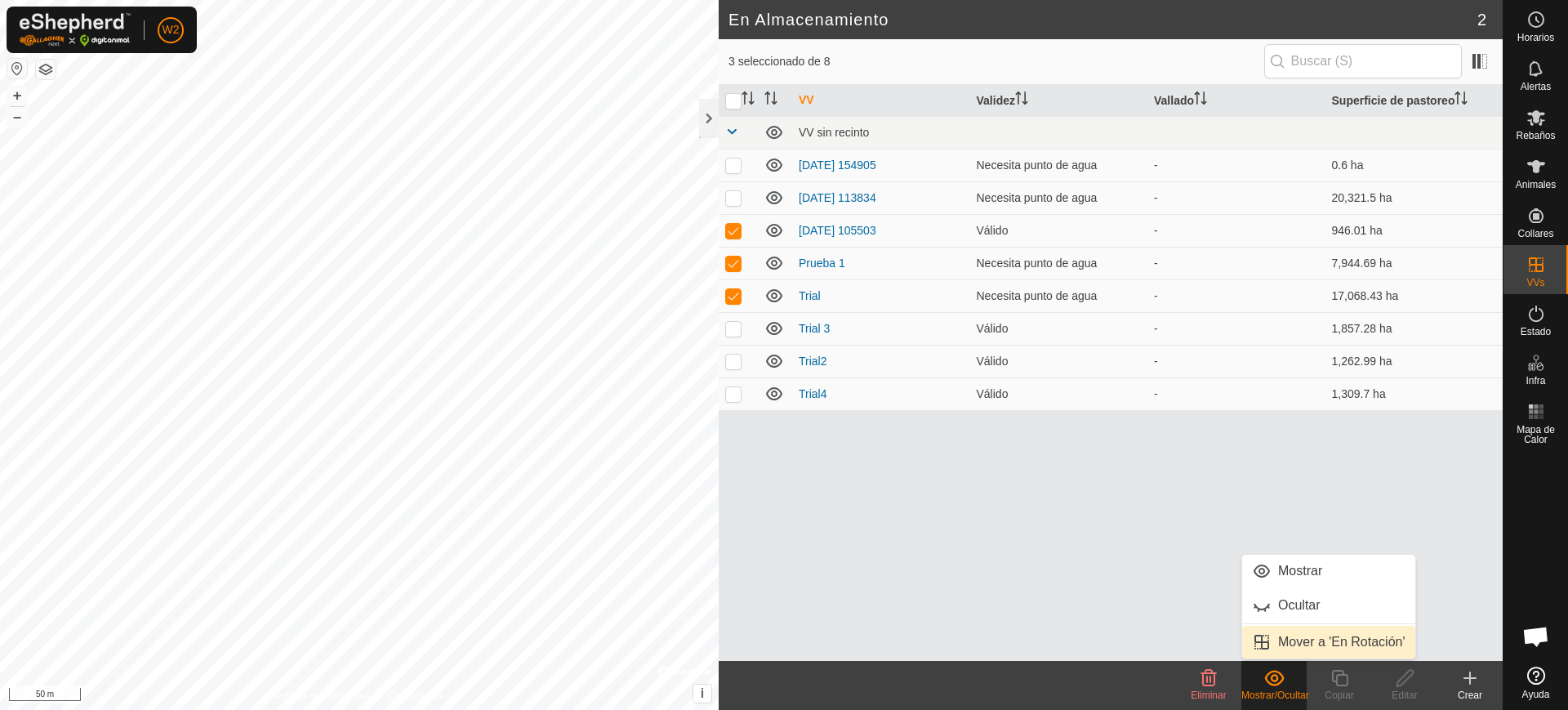
click at [1298, 641] on link "Mover a 'En Rotación'" at bounding box center [1328, 643] width 173 height 33
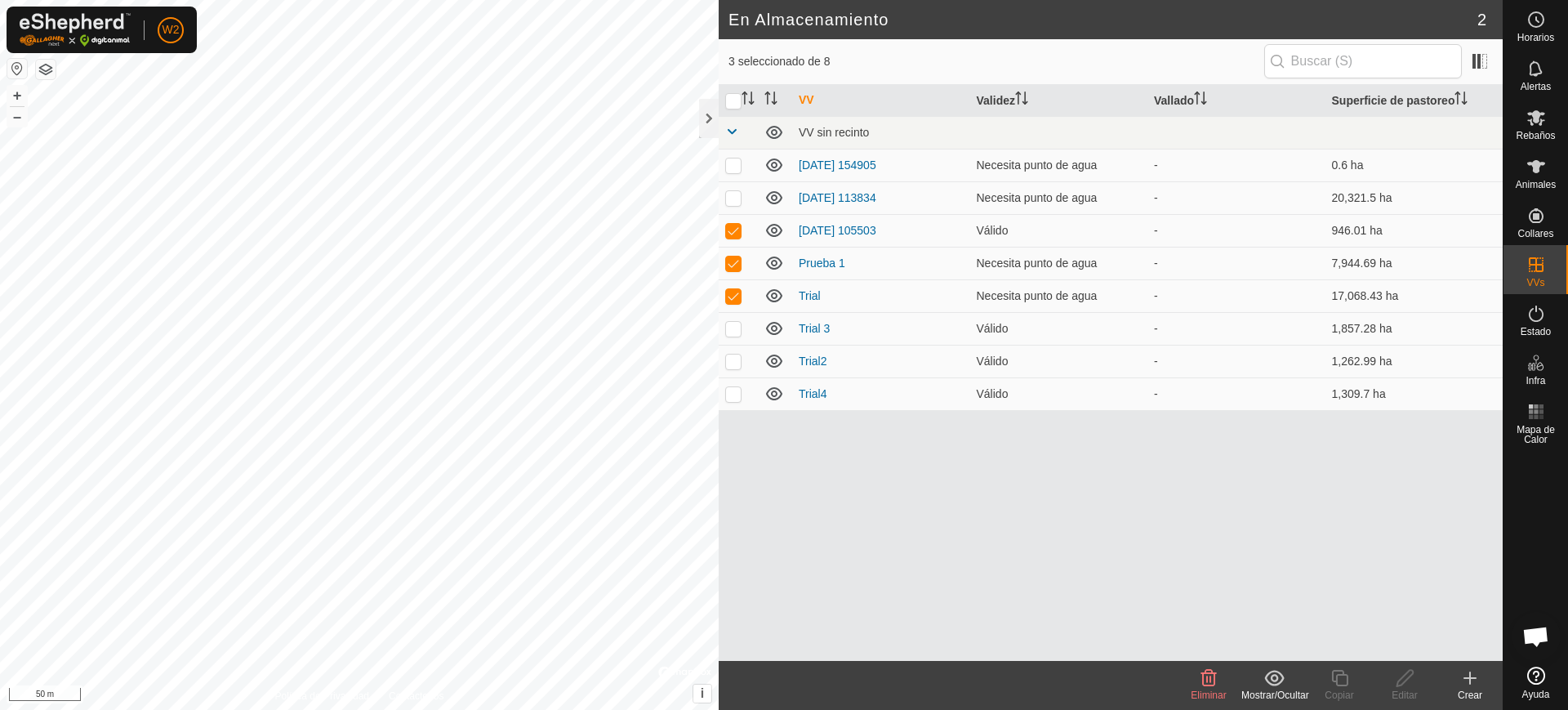
checkbox input "false"
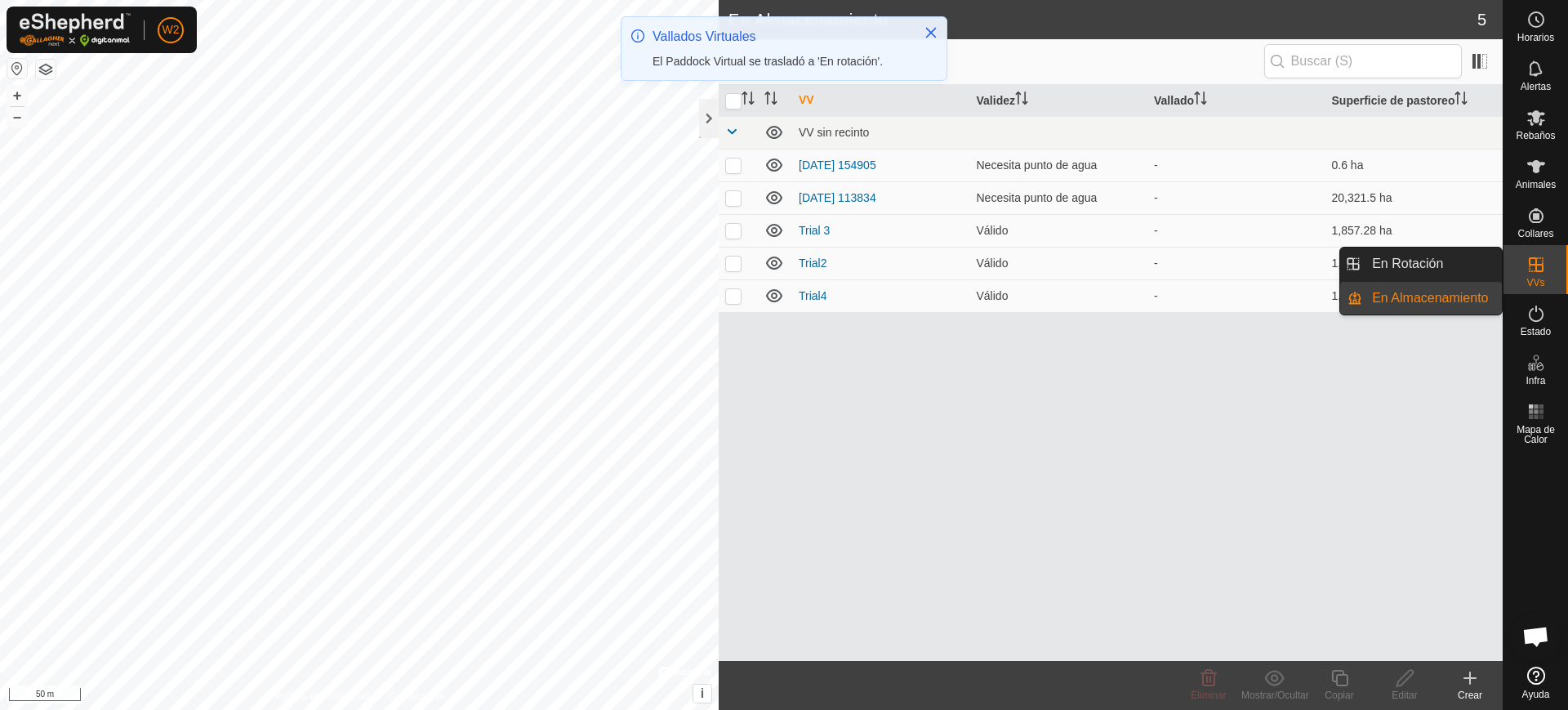
click at [1540, 266] on icon at bounding box center [1535, 264] width 19 height 19
click at [1449, 269] on link "En Rotación" at bounding box center [1432, 264] width 140 height 33
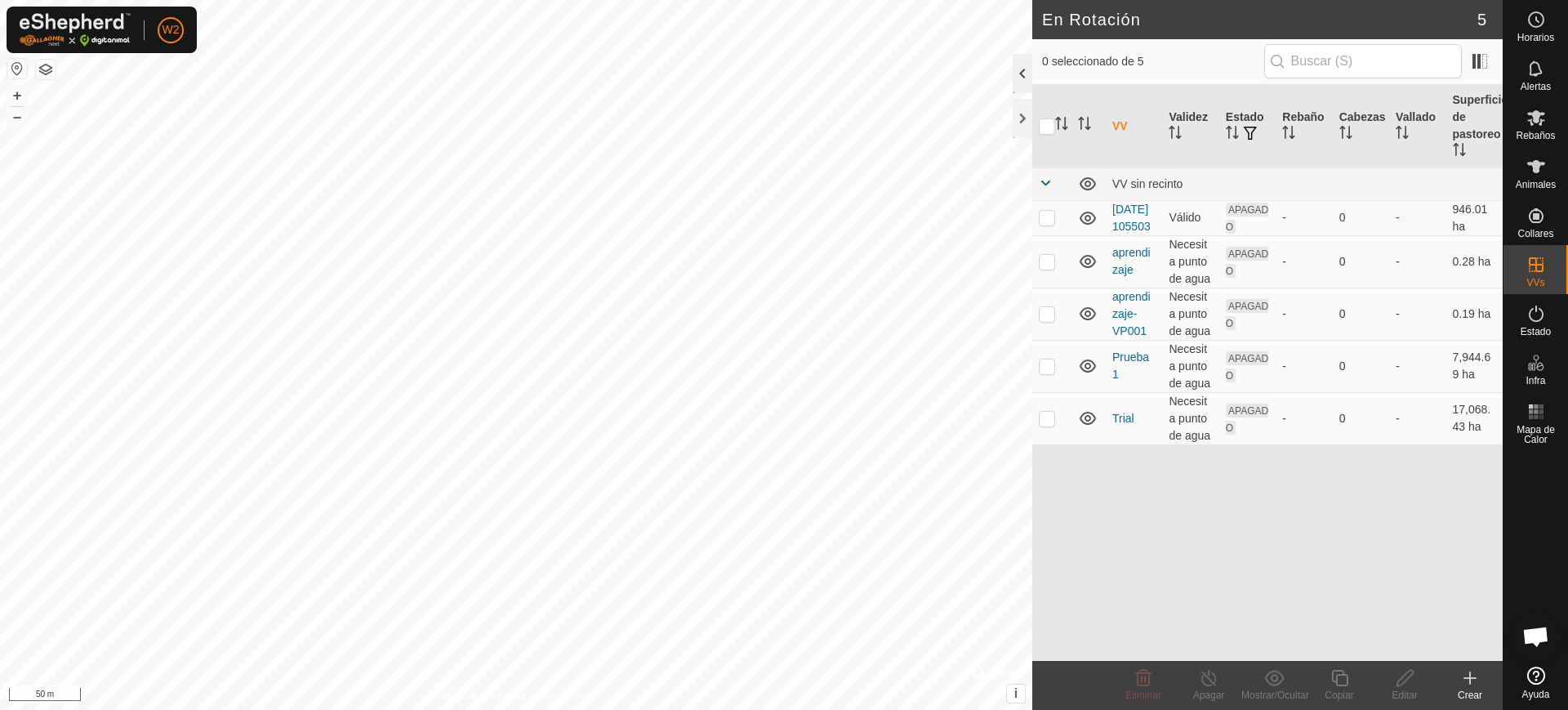
click at [1028, 70] on div at bounding box center [1022, 74] width 19 height 40
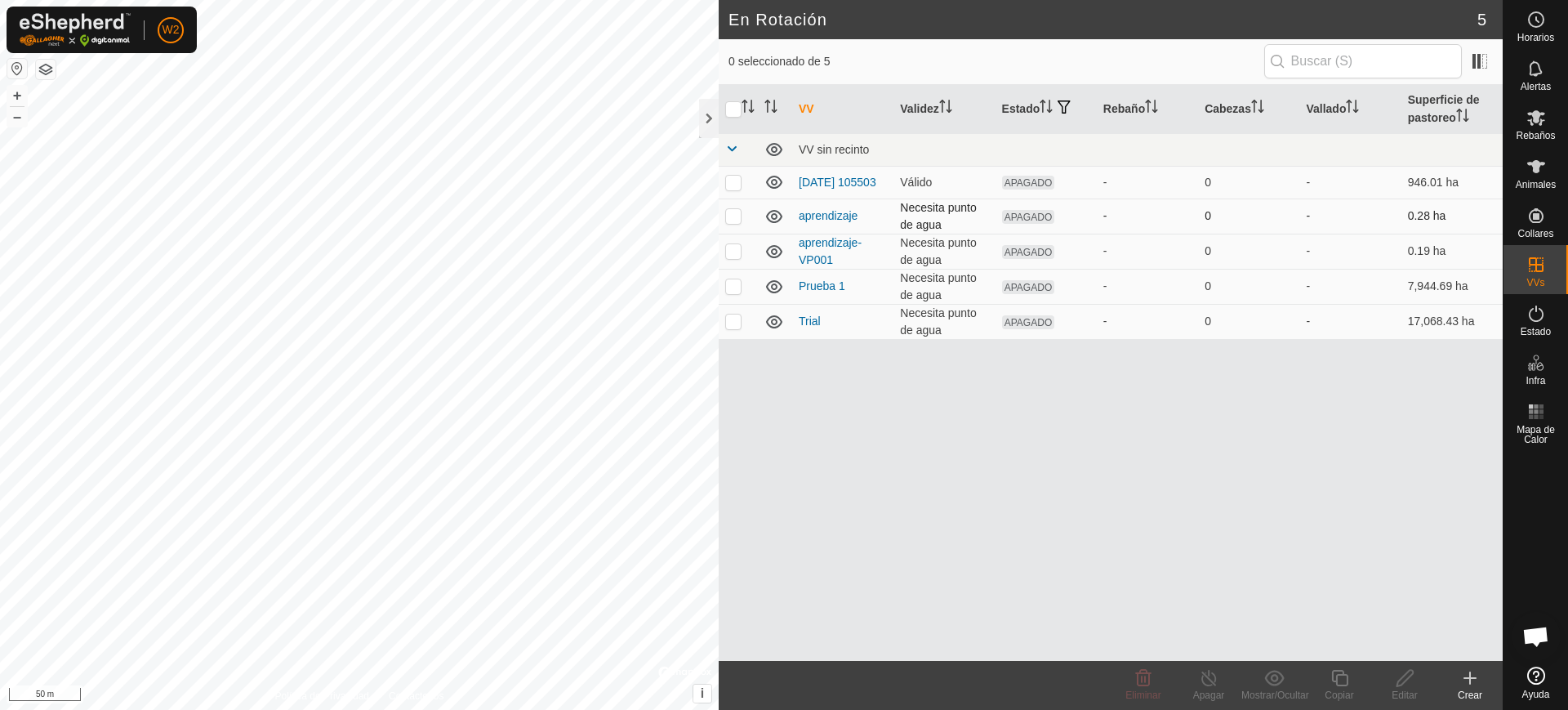
click at [732, 223] on p-checkbox at bounding box center [733, 215] width 17 height 13
checkbox input "true"
click at [731, 261] on td at bounding box center [738, 251] width 40 height 35
checkbox input "true"
drag, startPoint x: 900, startPoint y: 205, endPoint x: 973, endPoint y: 230, distance: 77.2
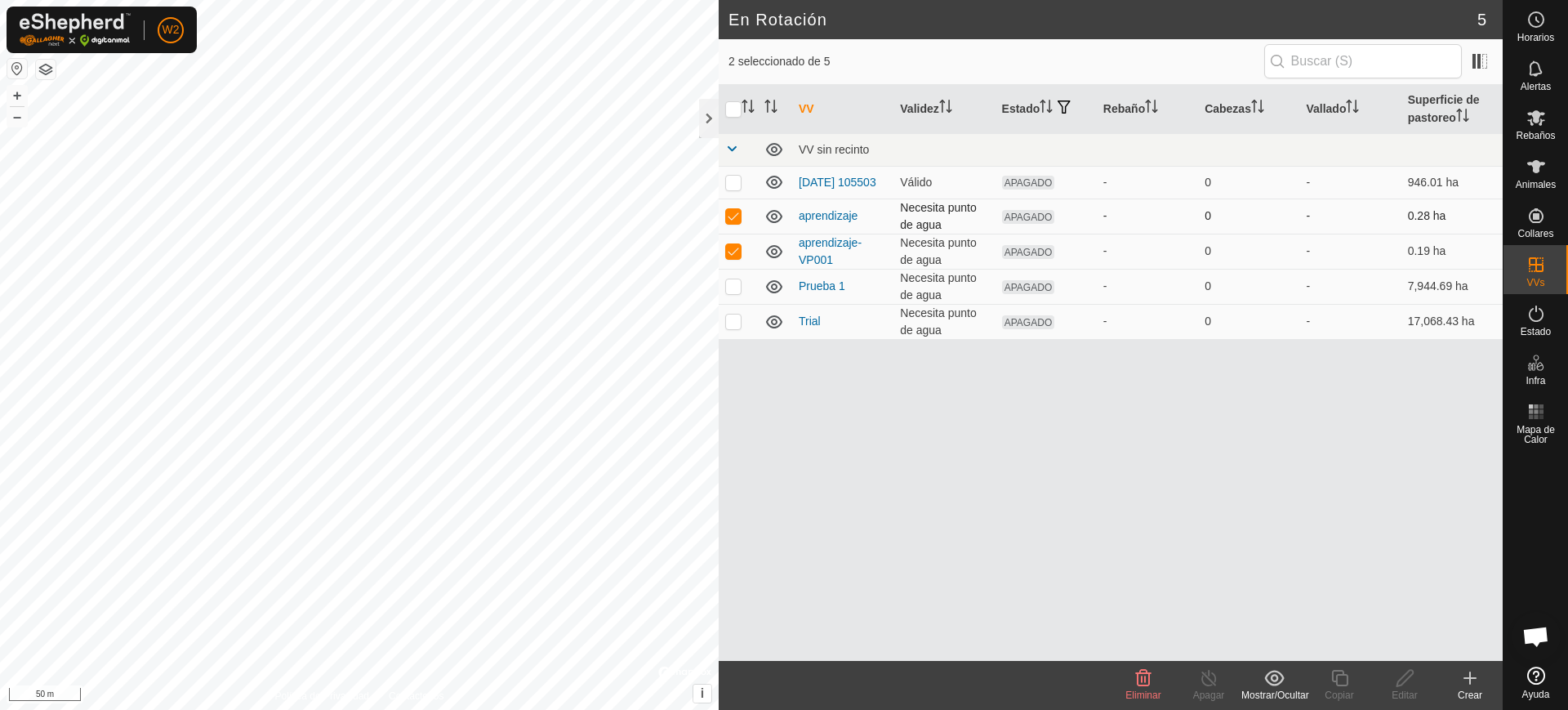
click at [973, 230] on td "Necesita punto de agua" at bounding box center [944, 216] width 101 height 35
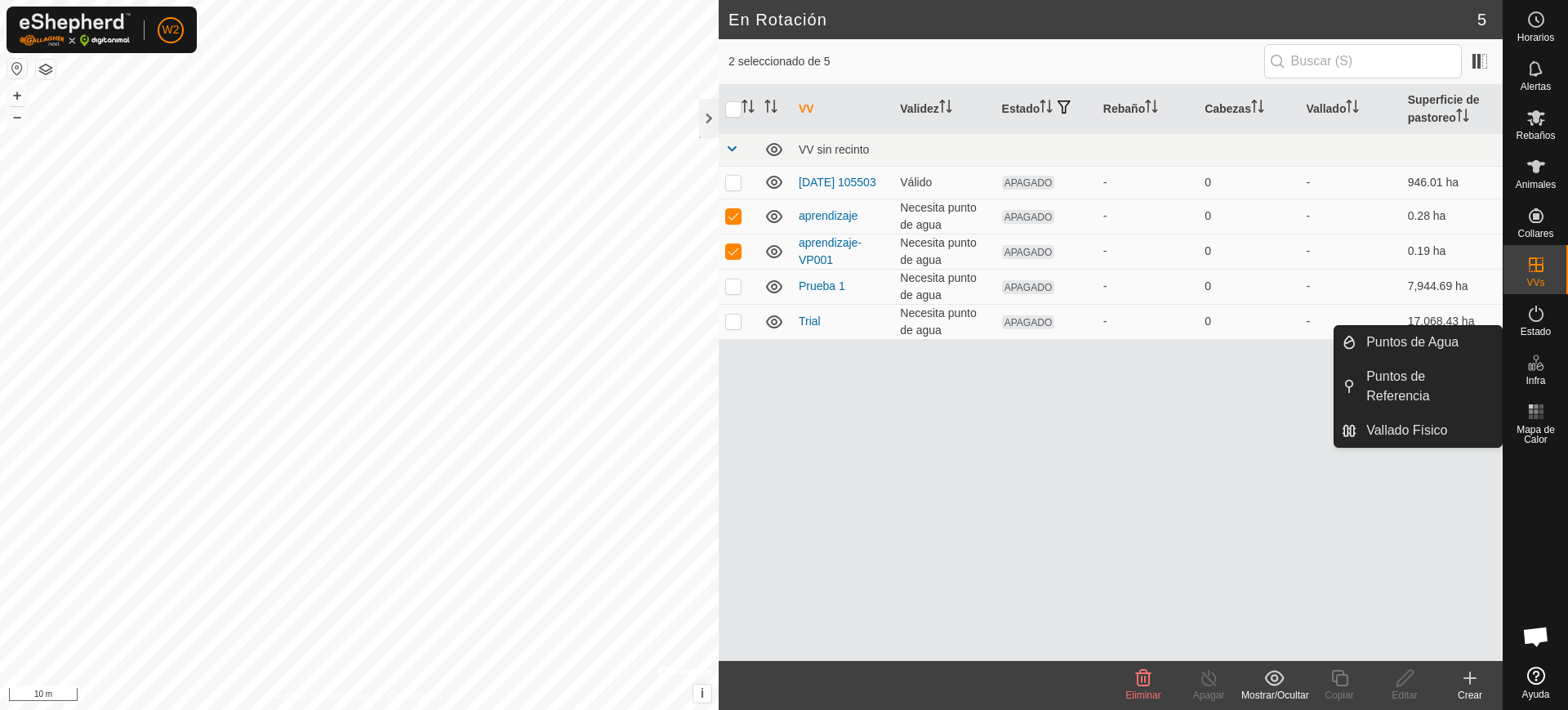
click at [1545, 373] on es-infrastructure-svg-icon at bounding box center [1536, 362] width 29 height 26
click at [1438, 341] on link "Puntos de Agua" at bounding box center [1429, 342] width 145 height 33
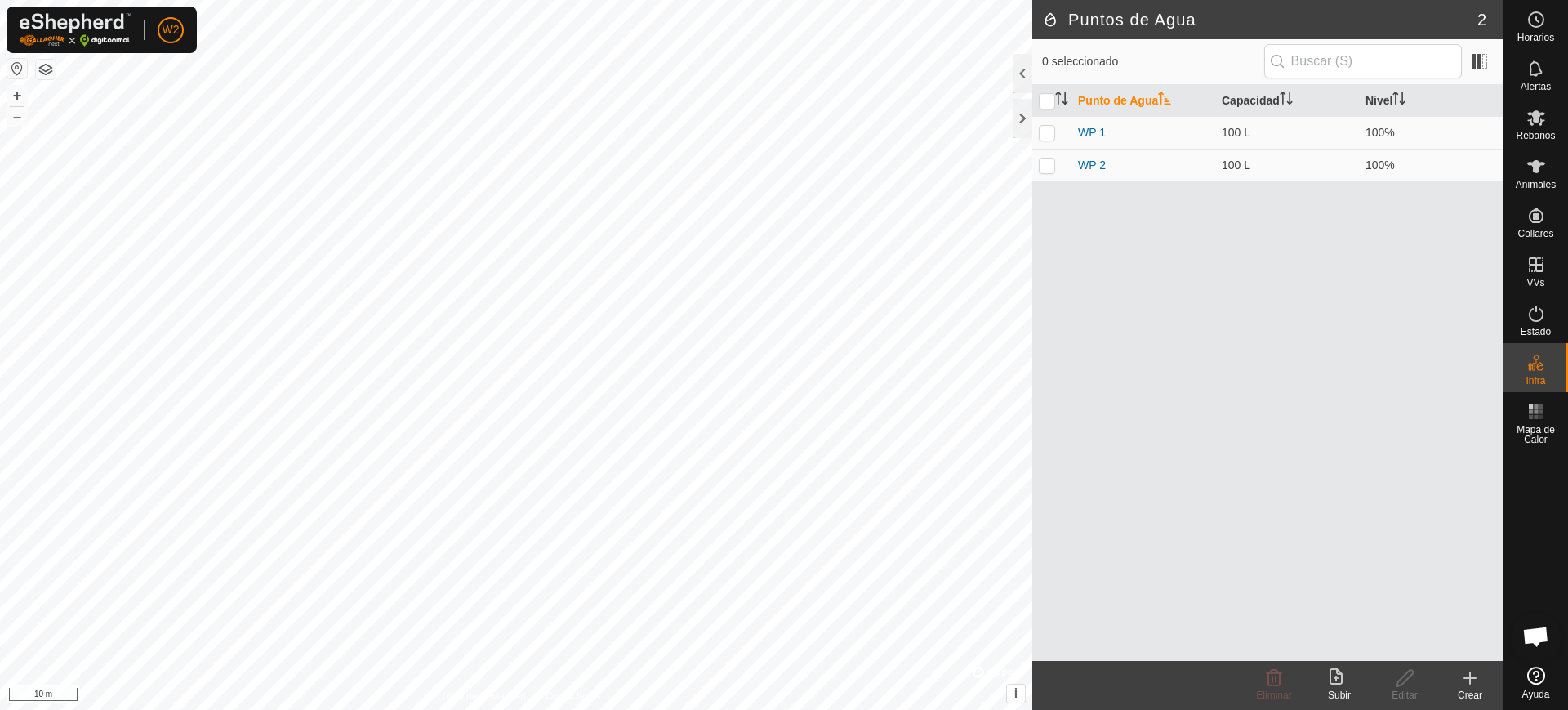
click at [1476, 675] on icon at bounding box center [1469, 678] width 19 height 19
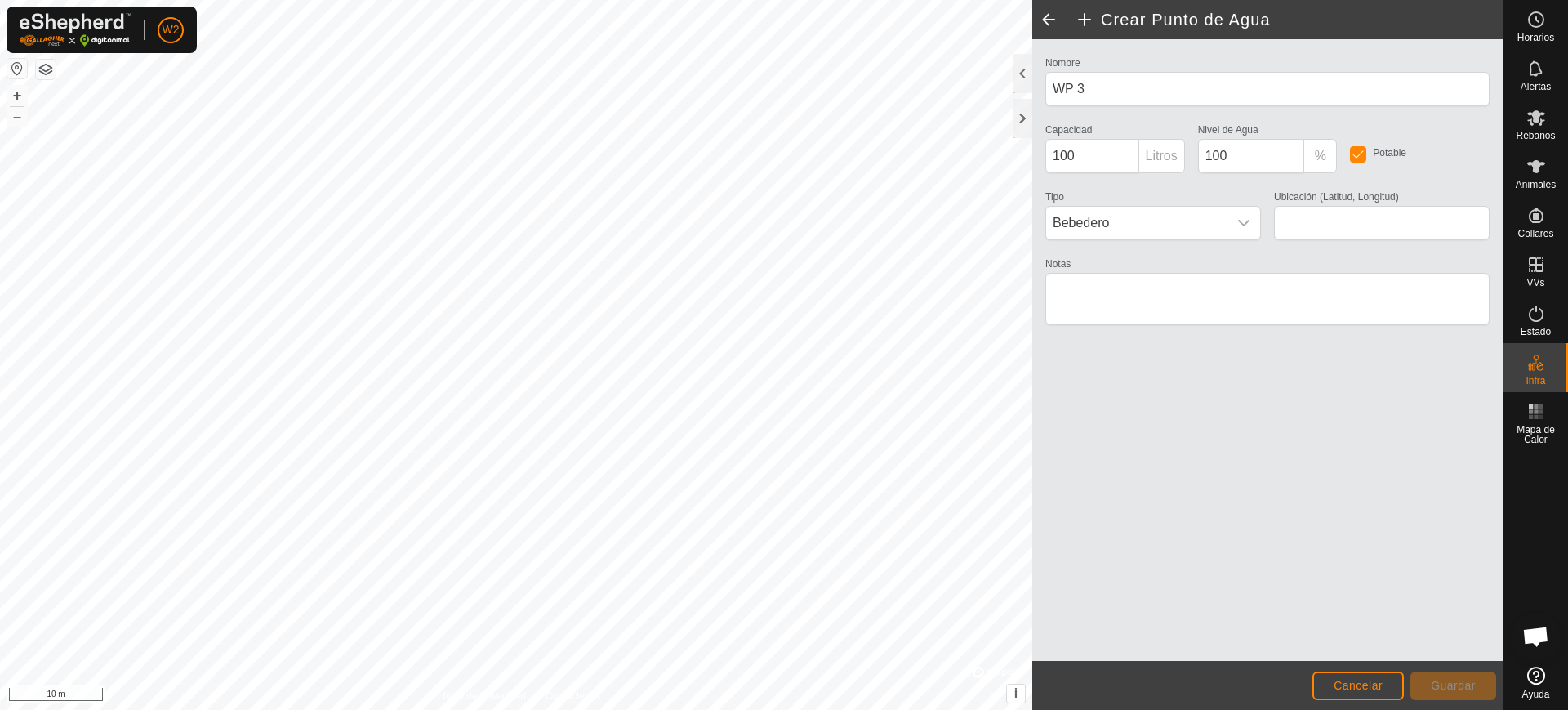
type input "42.314247, -3.109765"
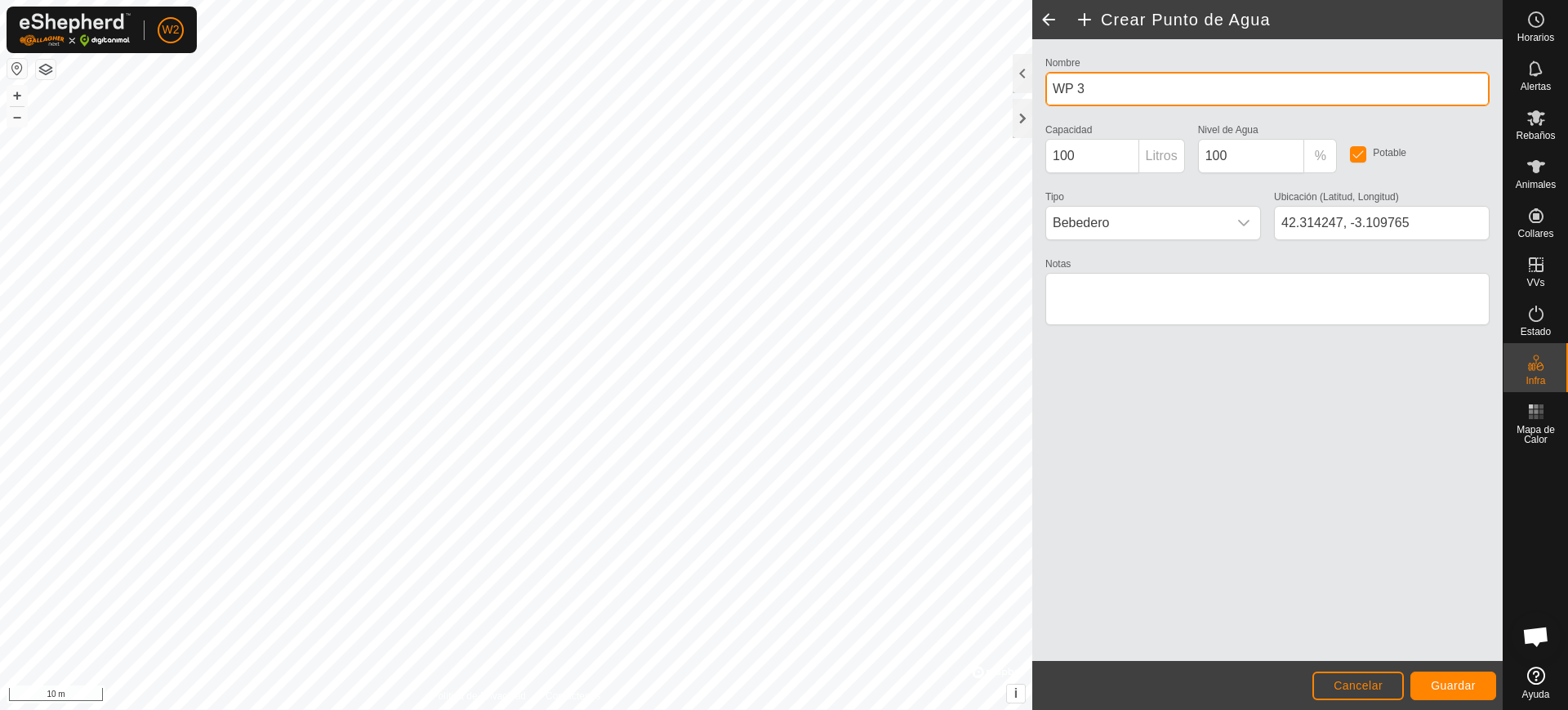
click at [839, 90] on div "Crear Punto de Agua Nombre WP 3 Capacidad 100 Litros Nivel de Agua 100 % Potabl…" at bounding box center [751, 355] width 1503 height 710
type input "Bebedero 1"
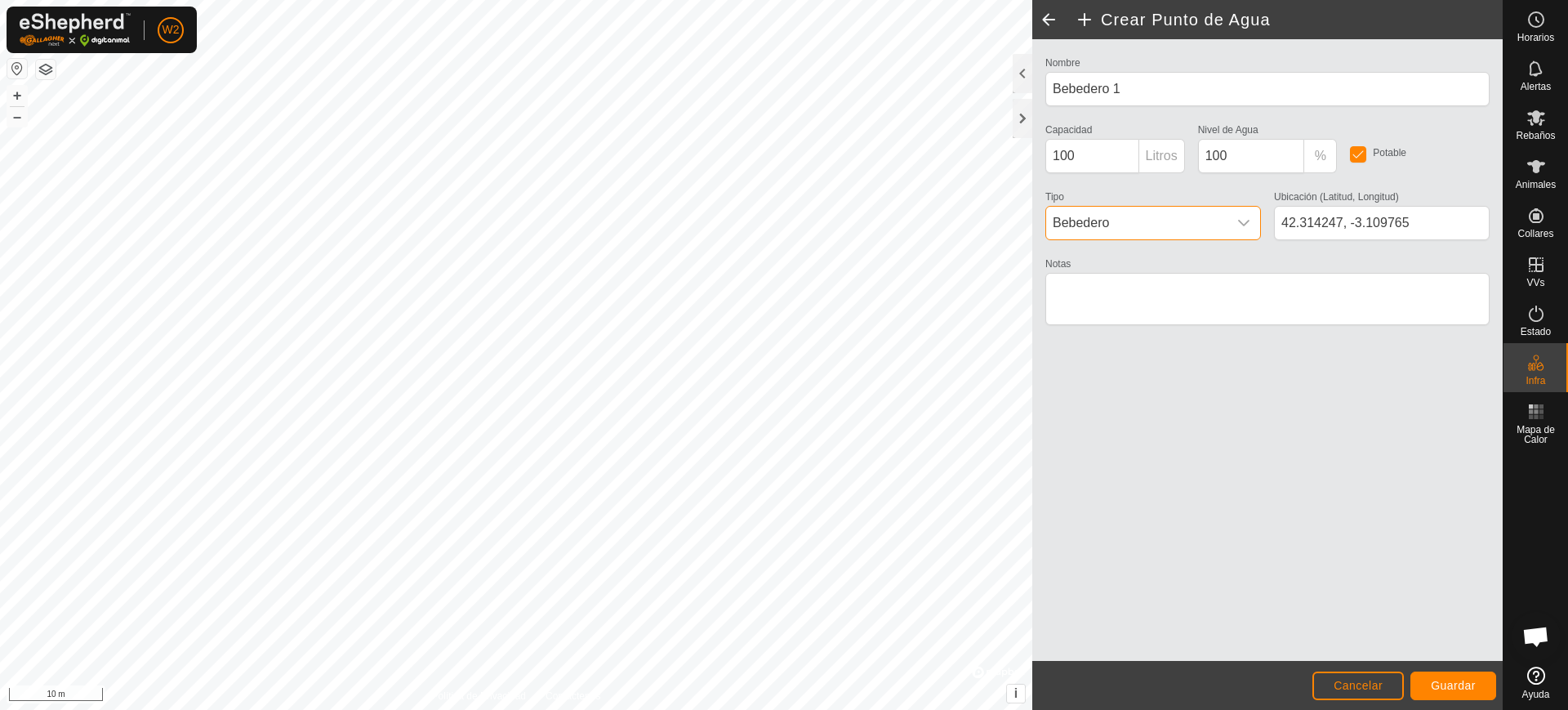
click at [1224, 225] on span "Bebedero" at bounding box center [1136, 223] width 181 height 33
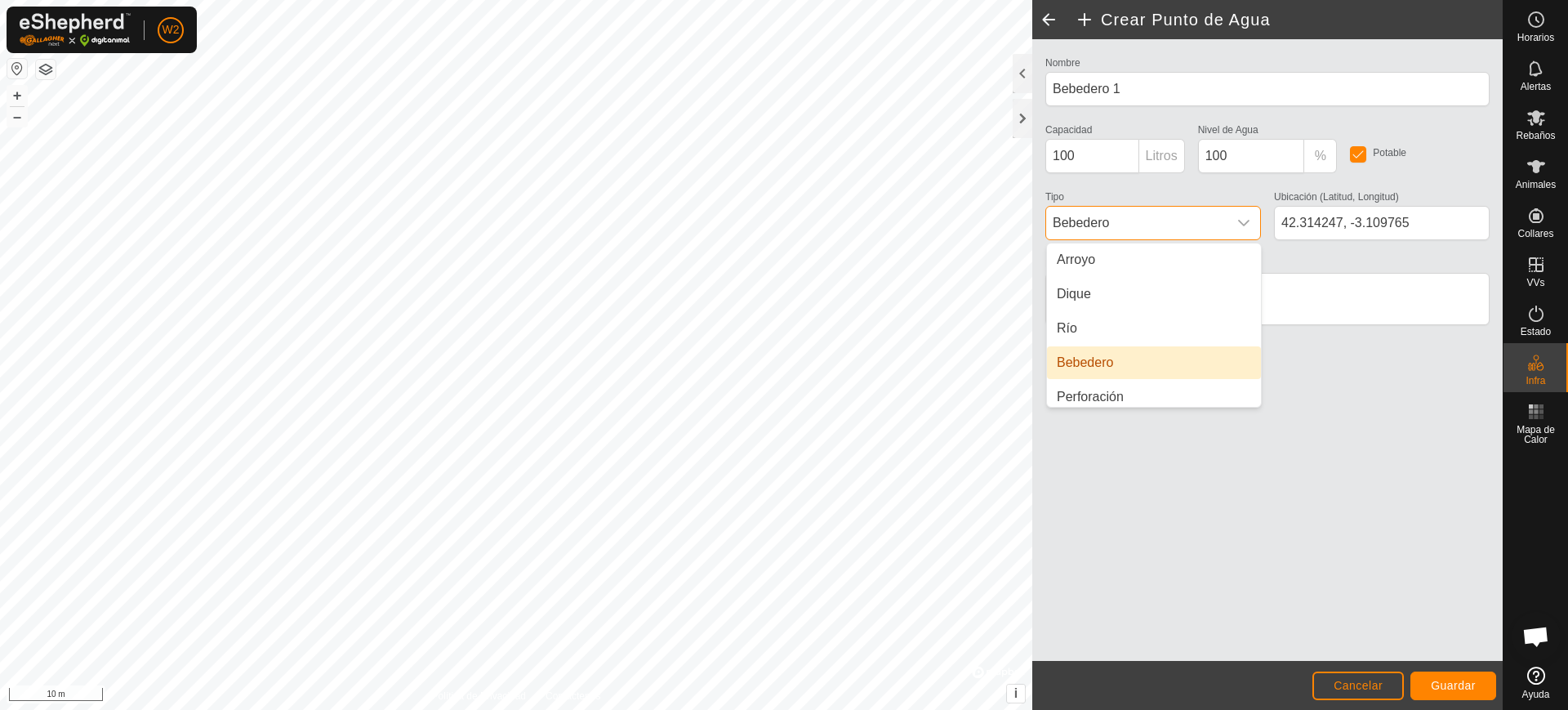
scroll to position [40, 0]
click at [1157, 361] on li "Bebedero" at bounding box center [1153, 357] width 214 height 33
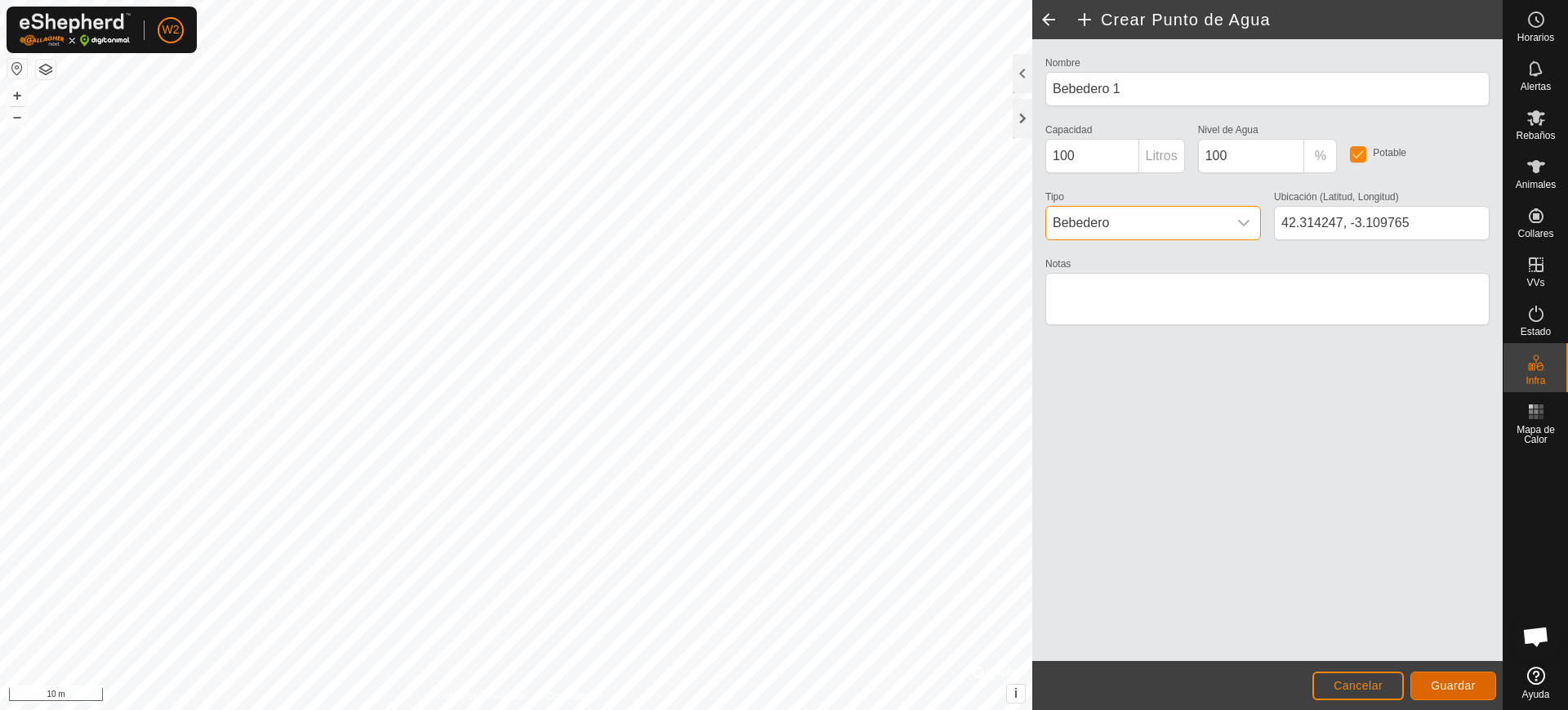
click at [1462, 679] on span "Guardar" at bounding box center [1453, 685] width 45 height 13
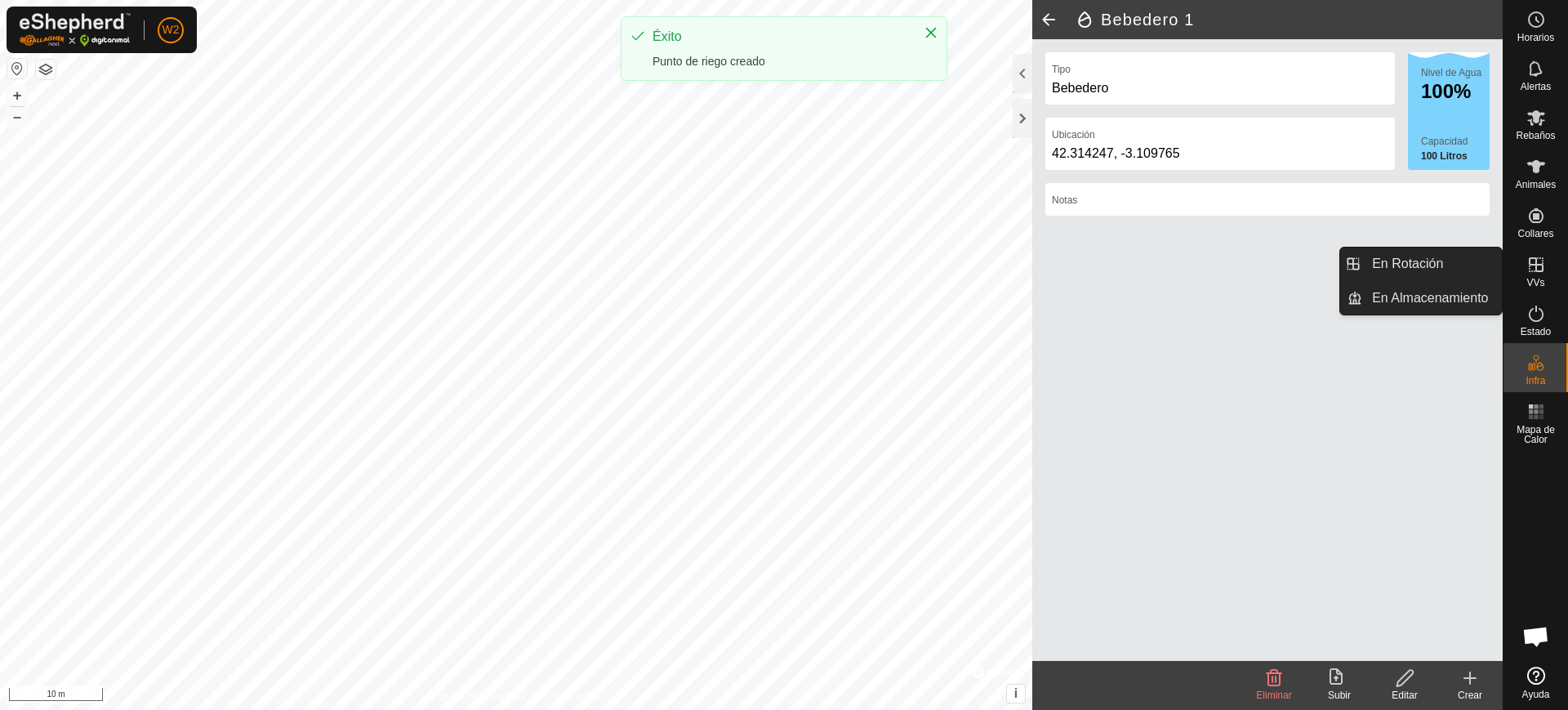
click at [1540, 283] on span "VVs" at bounding box center [1535, 282] width 18 height 10
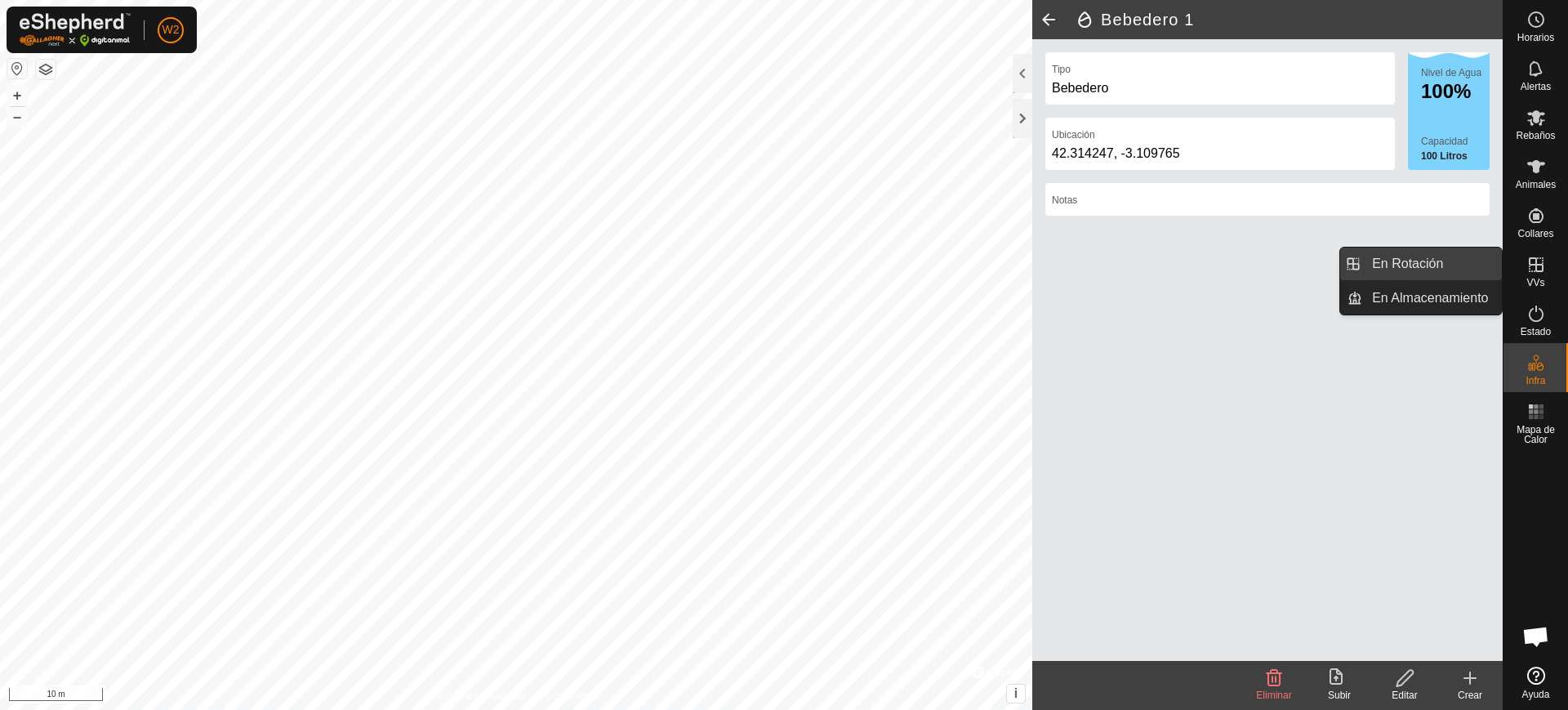
click at [1454, 276] on link "En Rotación" at bounding box center [1432, 264] width 140 height 33
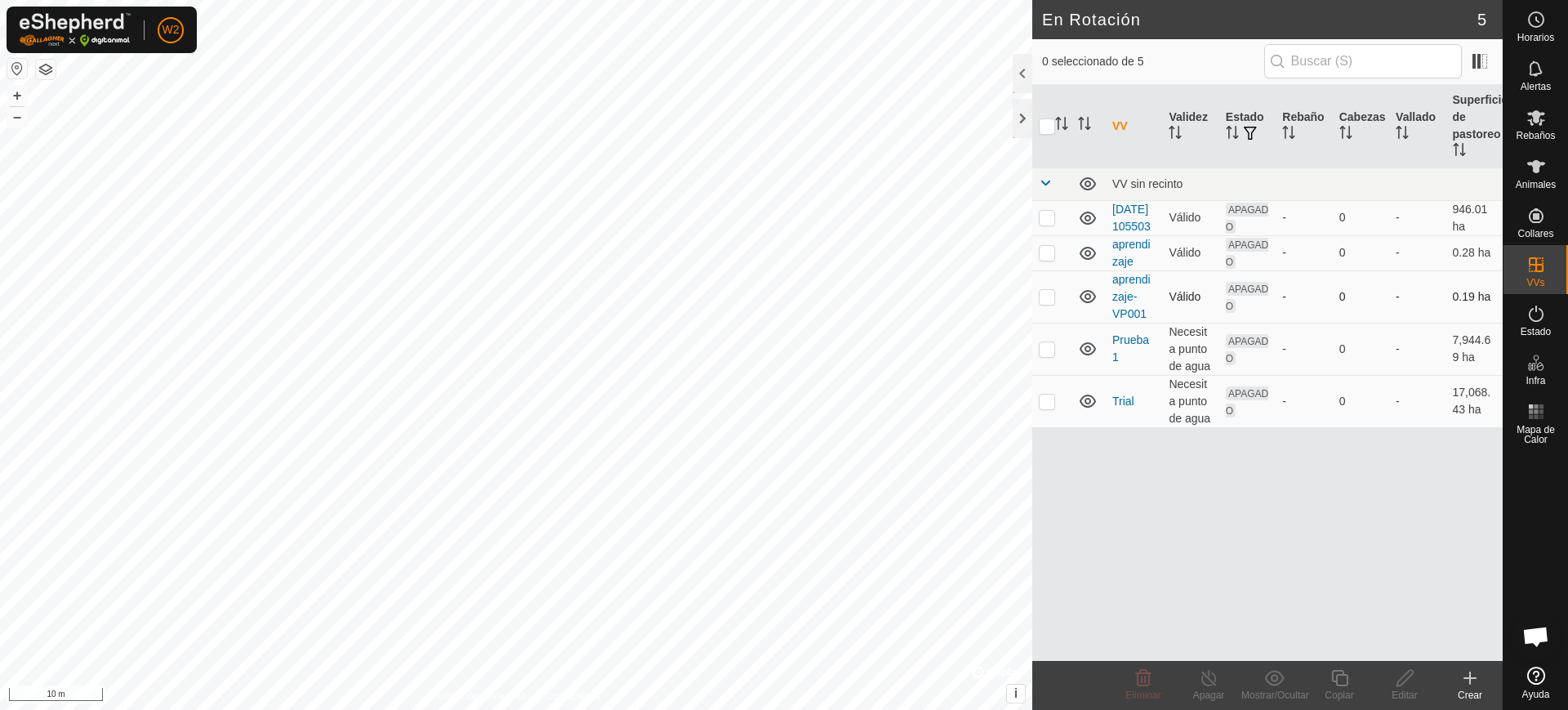
scroll to position [1301, 0]
click at [1041, 259] on p-checkbox at bounding box center [1047, 252] width 17 height 13
checkbox input "true"
click at [1048, 303] on p-checkbox at bounding box center [1047, 296] width 17 height 13
checkbox input "true"
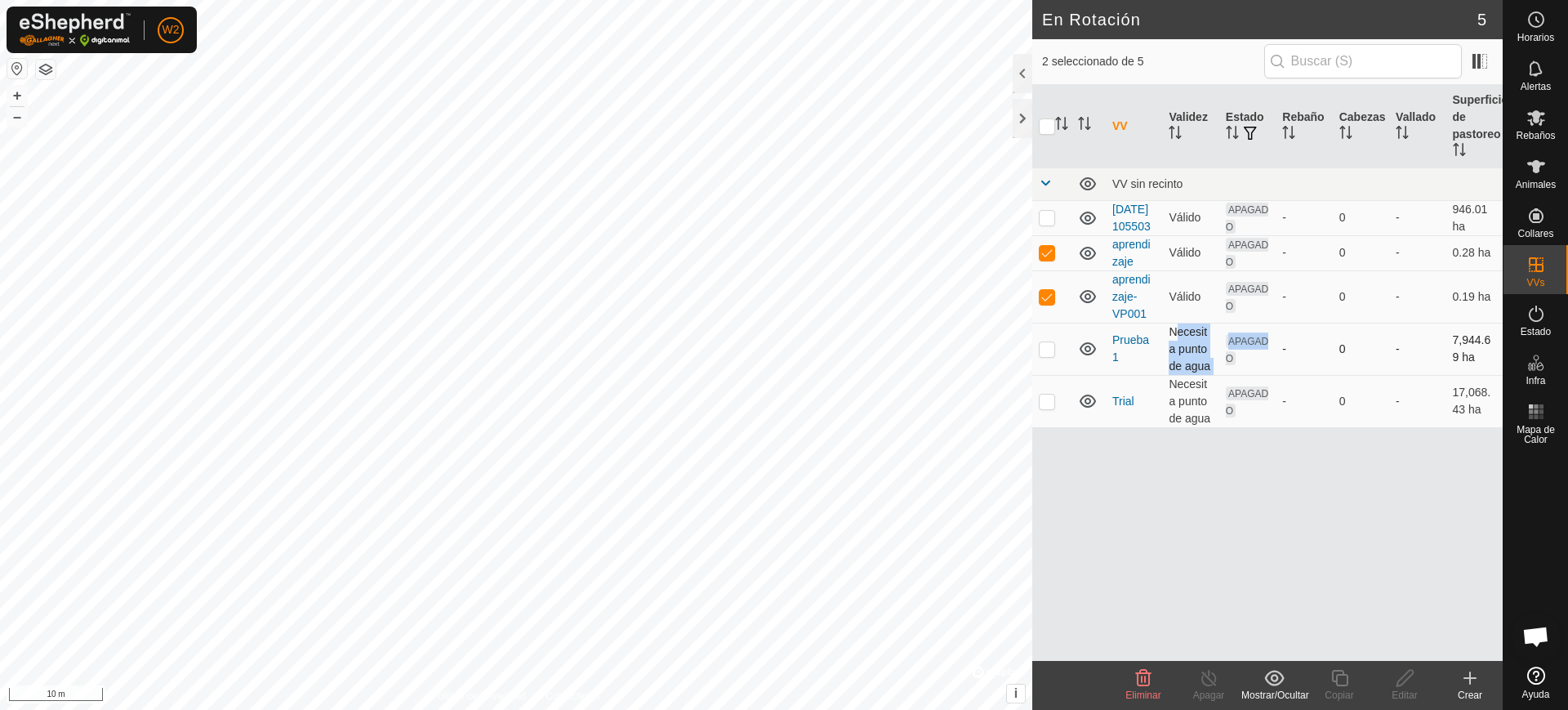
drag, startPoint x: 1169, startPoint y: 347, endPoint x: 1224, endPoint y: 377, distance: 62.6
click at [1224, 375] on tr "Prueba 1 Necesita punto de agua APAGADO - 0 - 7,944.69 ha" at bounding box center [1267, 349] width 471 height 52
click at [1124, 509] on div "VV Validez Estado Rebaño Cabezas Vallado Superficie de pastoreo VV sin recinto …" at bounding box center [1267, 372] width 471 height 576
click at [1050, 259] on p-checkbox at bounding box center [1047, 252] width 17 height 13
checkbox input "false"
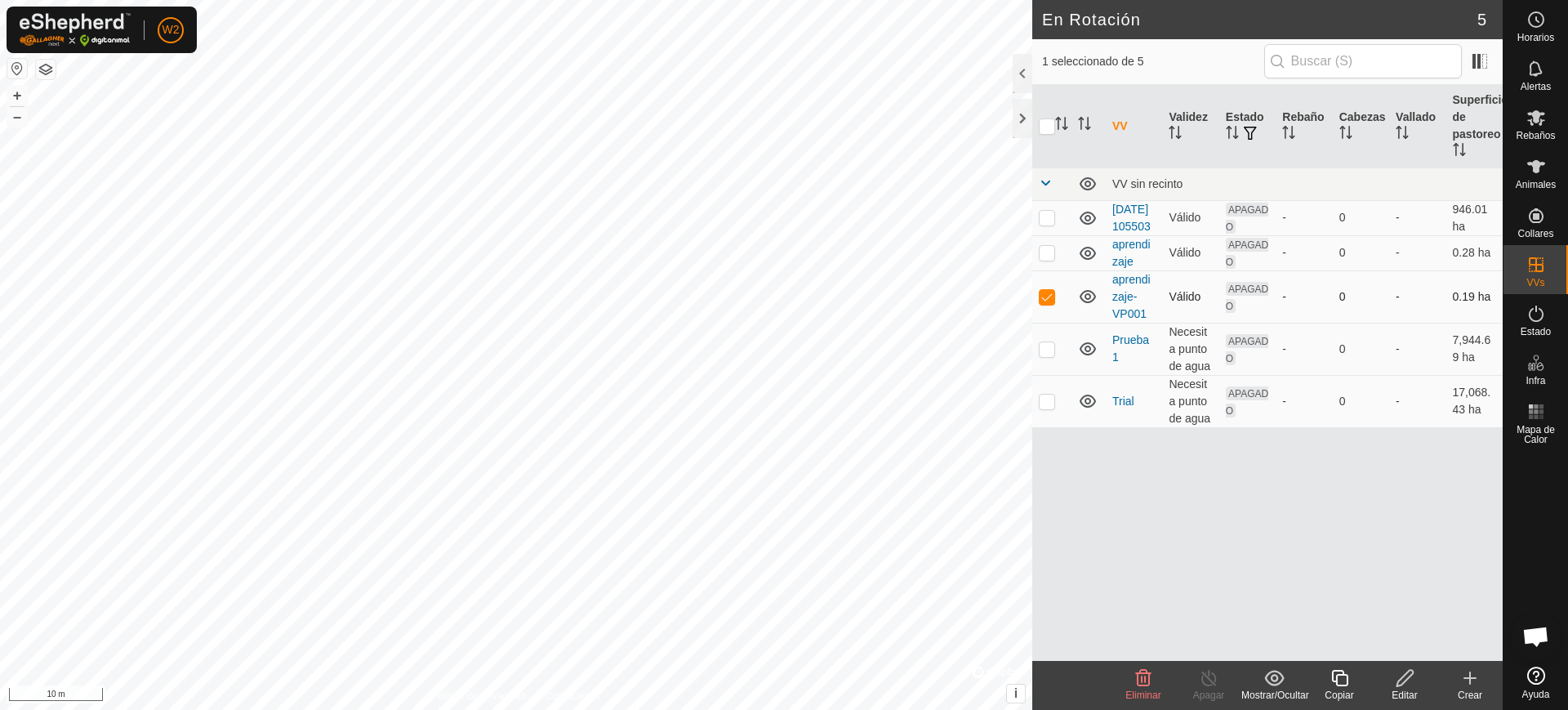
click at [1051, 303] on p-checkbox at bounding box center [1047, 296] width 17 height 13
checkbox input "false"
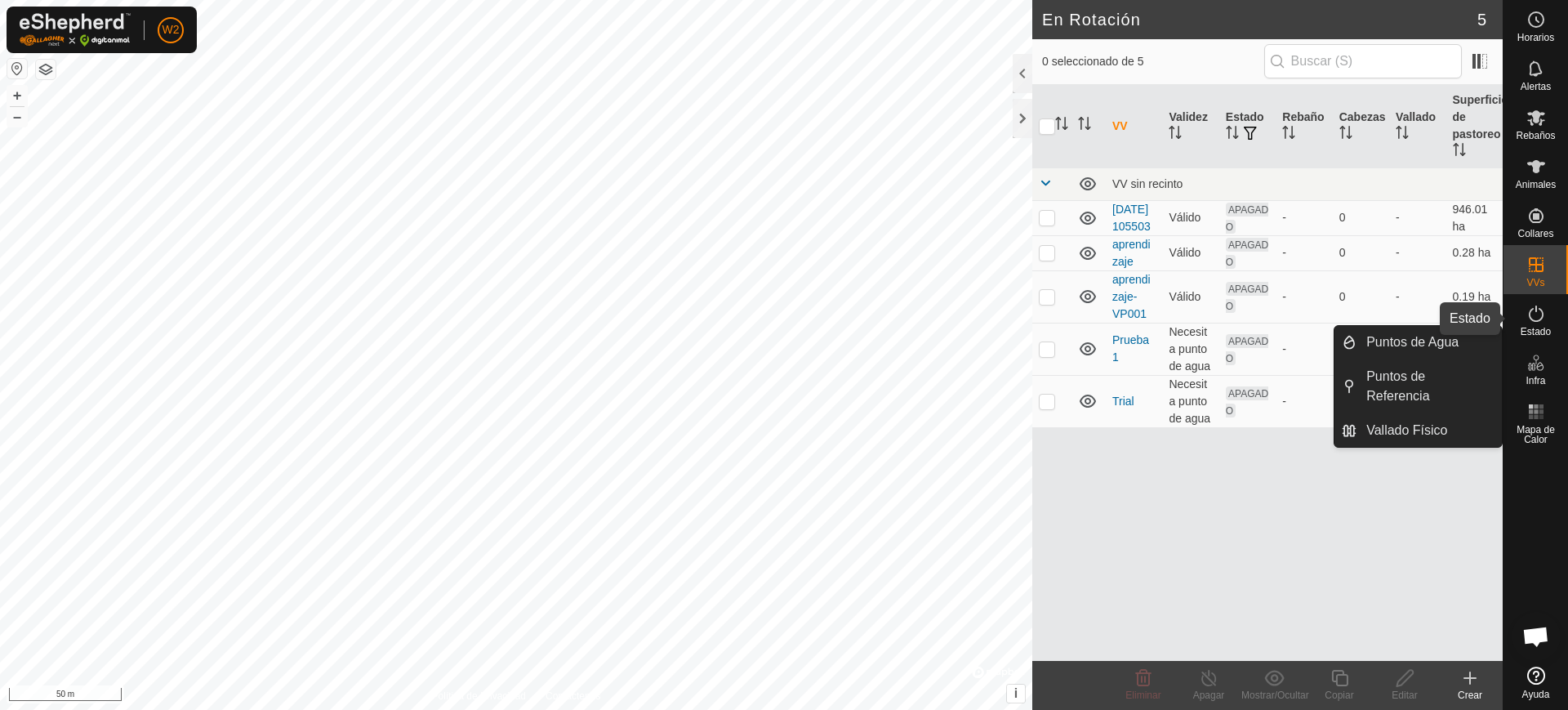
click at [1543, 319] on icon at bounding box center [1535, 313] width 19 height 19
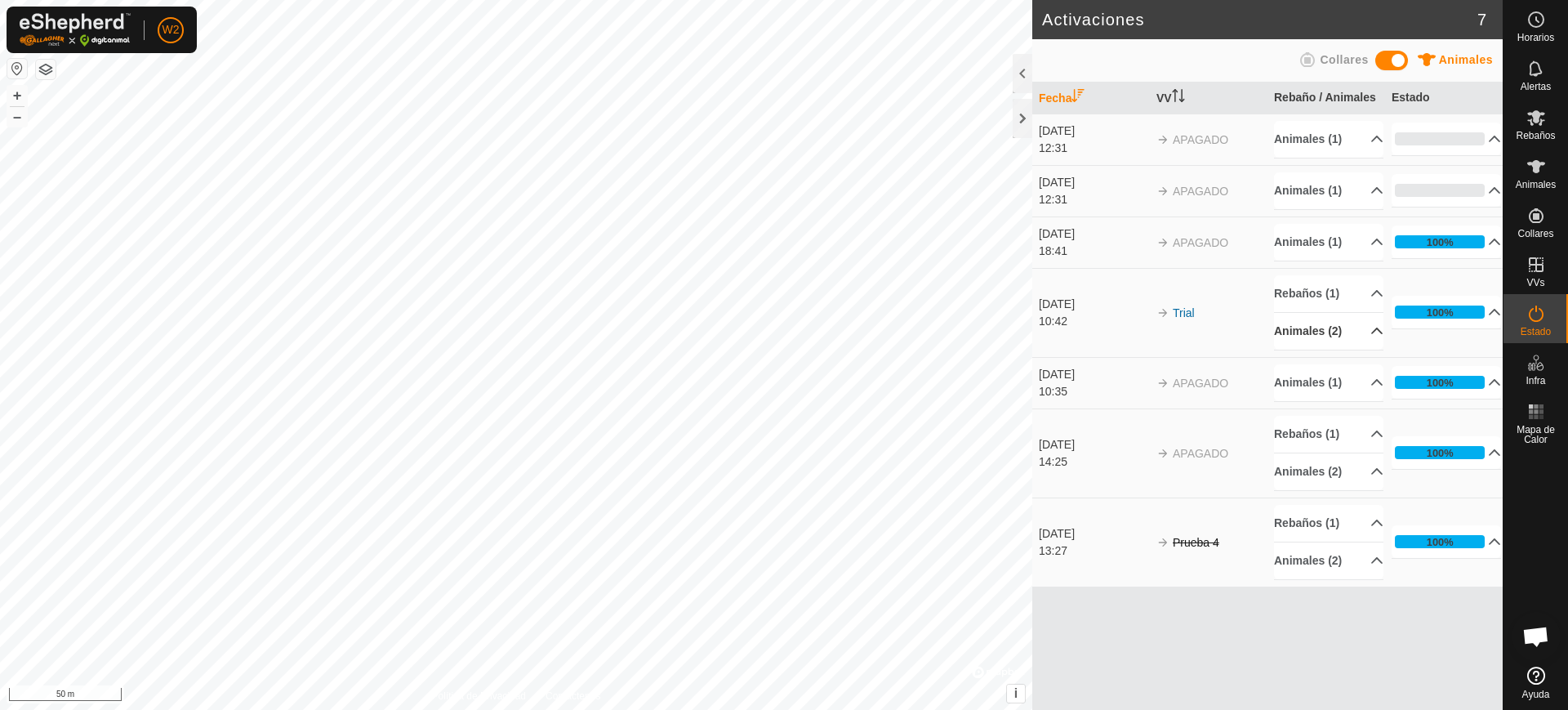
click at [1366, 333] on p-accordion-header "Animales (2)" at bounding box center [1328, 331] width 109 height 37
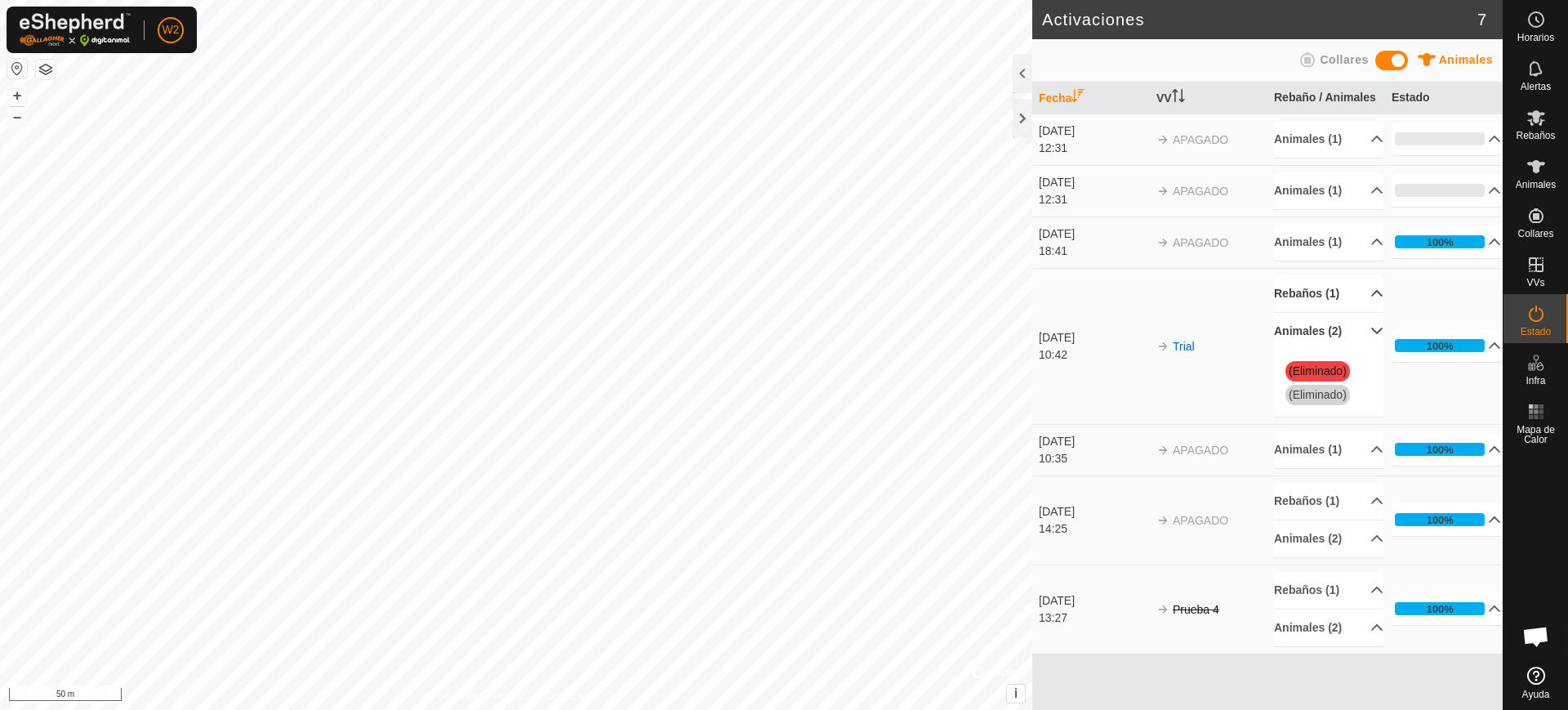
click at [1359, 292] on p-accordion-header "Rebaños (1)" at bounding box center [1328, 293] width 109 height 37
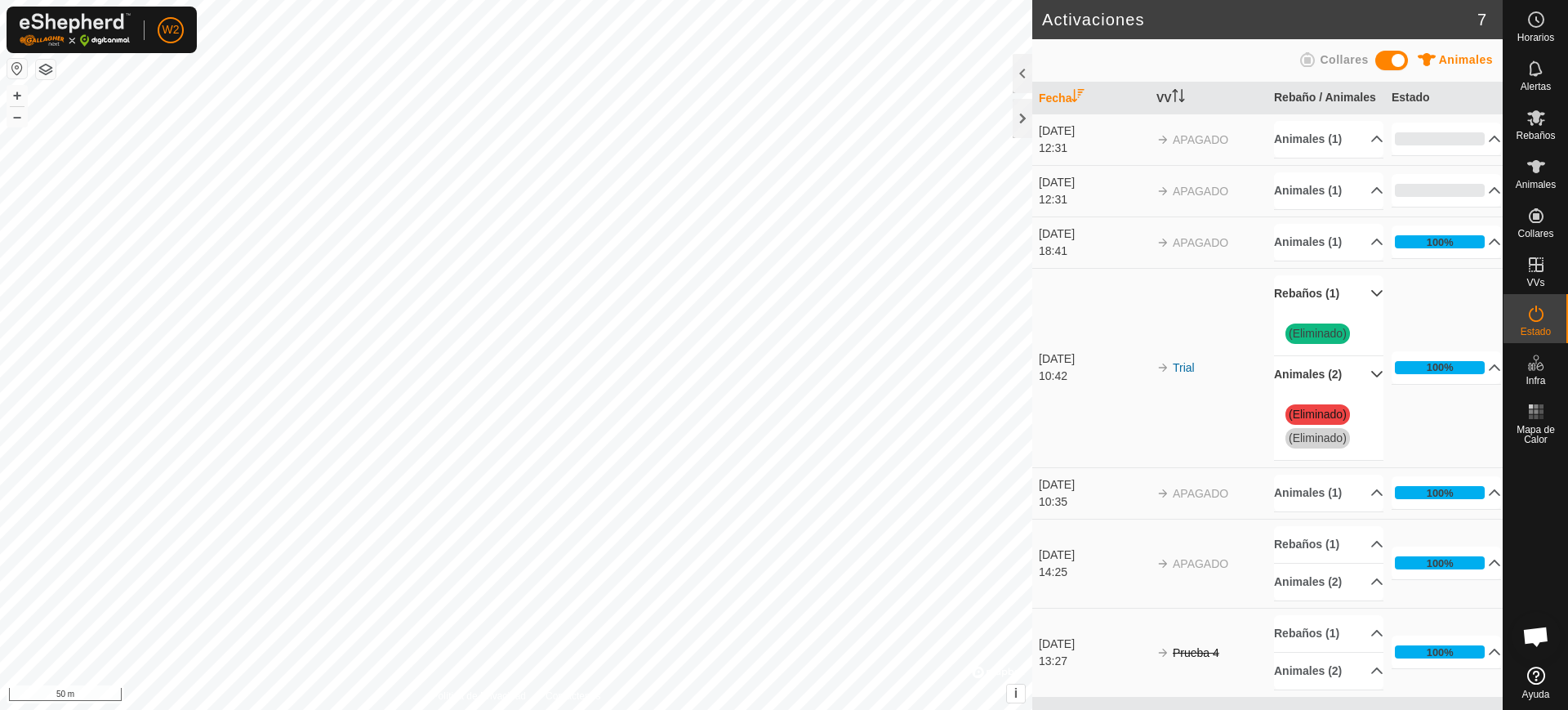
click at [1366, 296] on p-accordion-header "Rebaños (1)" at bounding box center [1328, 293] width 109 height 37
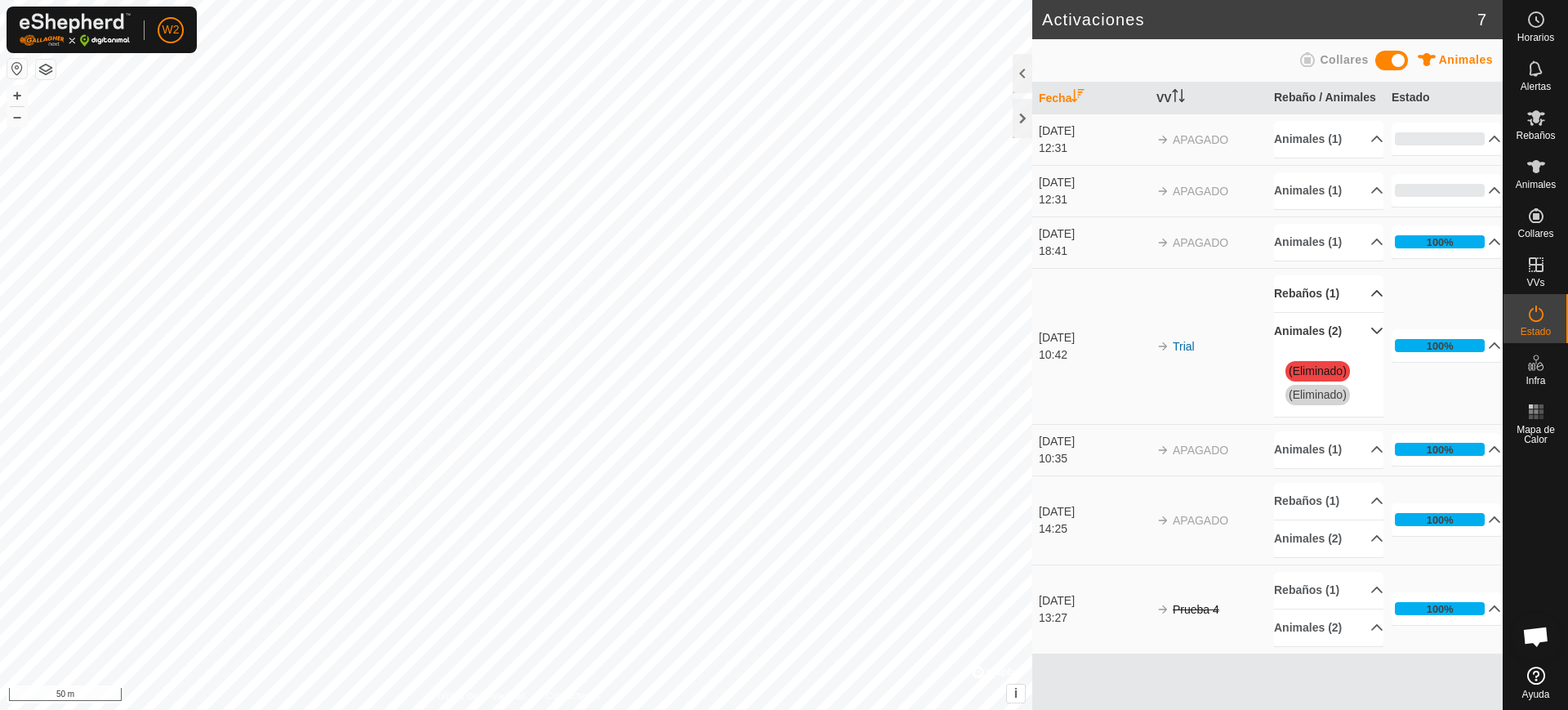
click at [1366, 333] on p-accordion-header "Animales (2)" at bounding box center [1328, 331] width 109 height 37
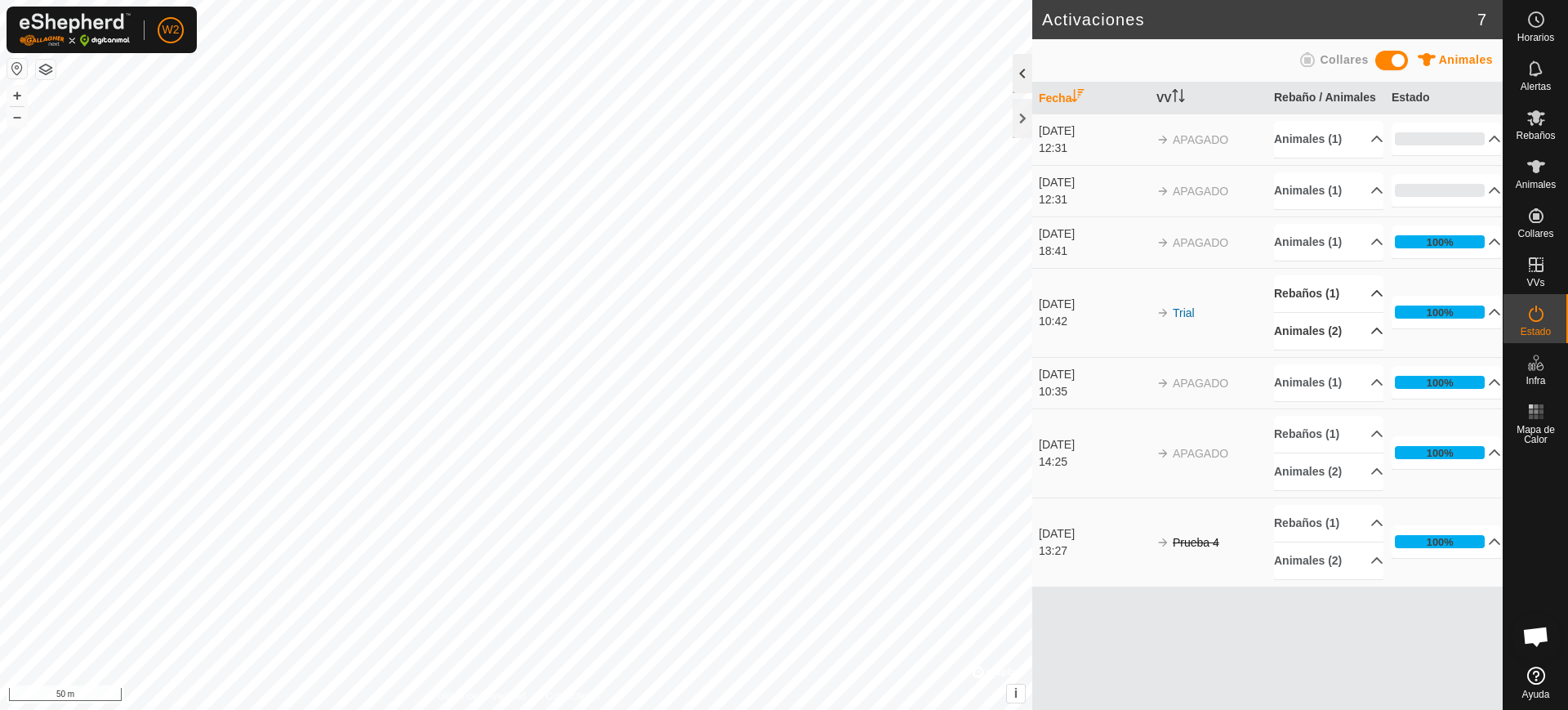
click at [1017, 66] on div at bounding box center [1022, 74] width 19 height 40
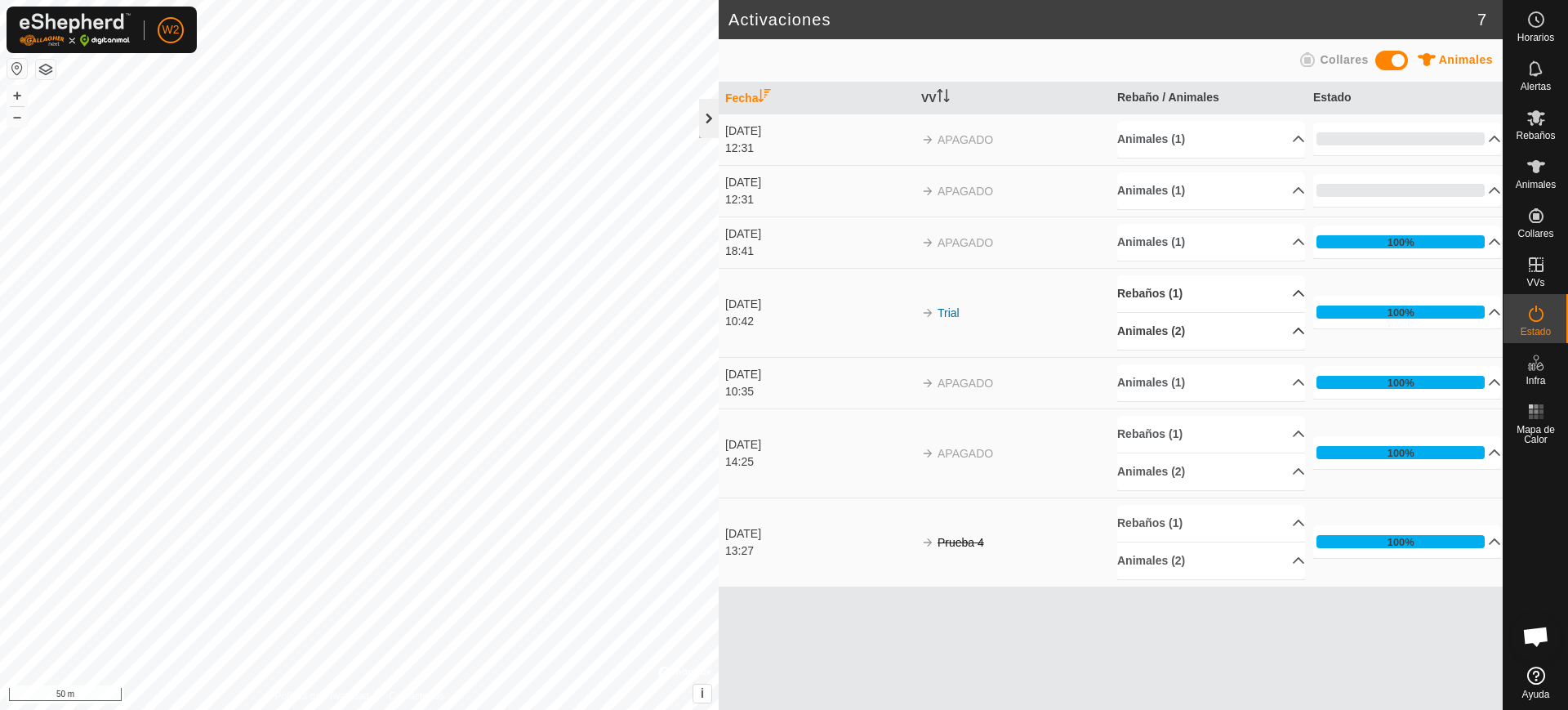
click at [710, 121] on div at bounding box center [708, 118] width 19 height 40
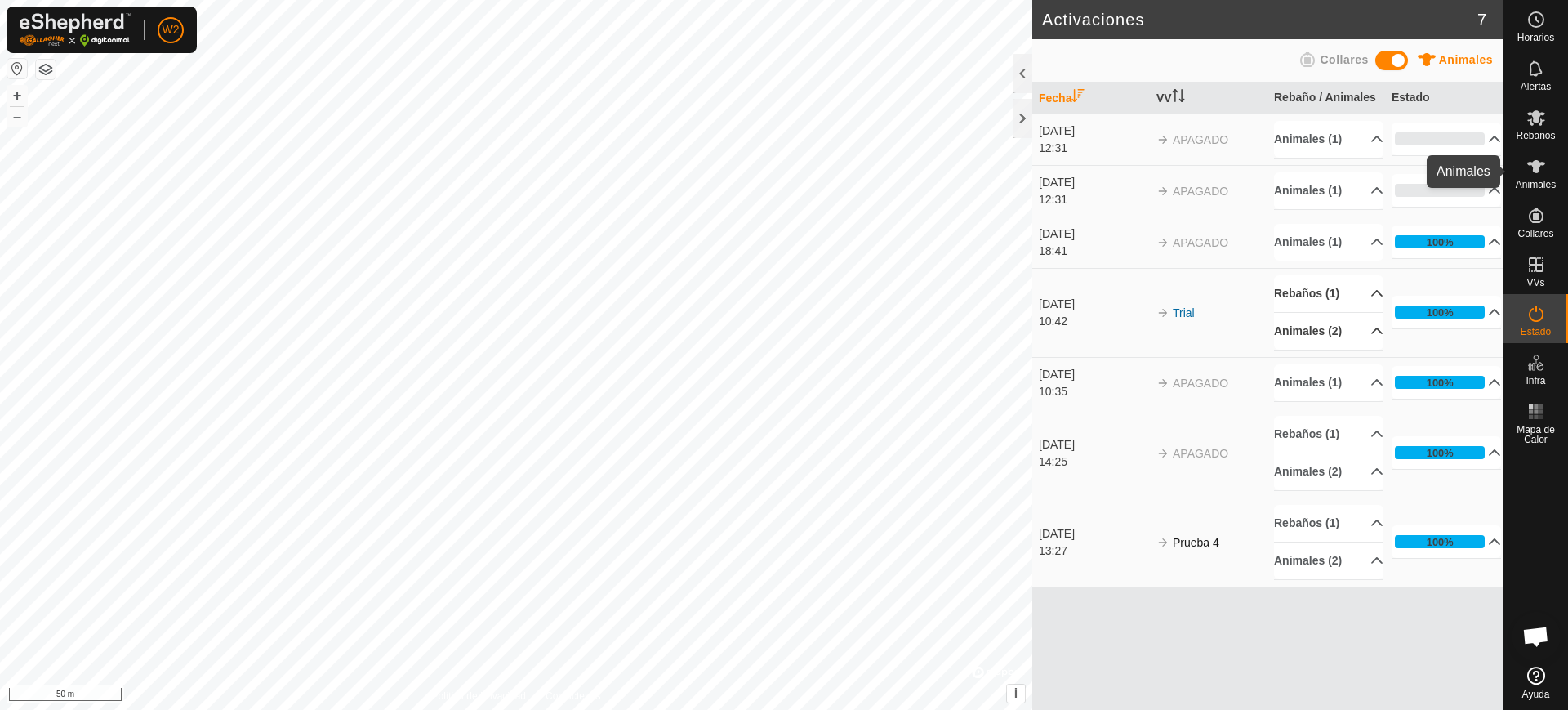
click at [1540, 166] on icon at bounding box center [1535, 166] width 19 height 19
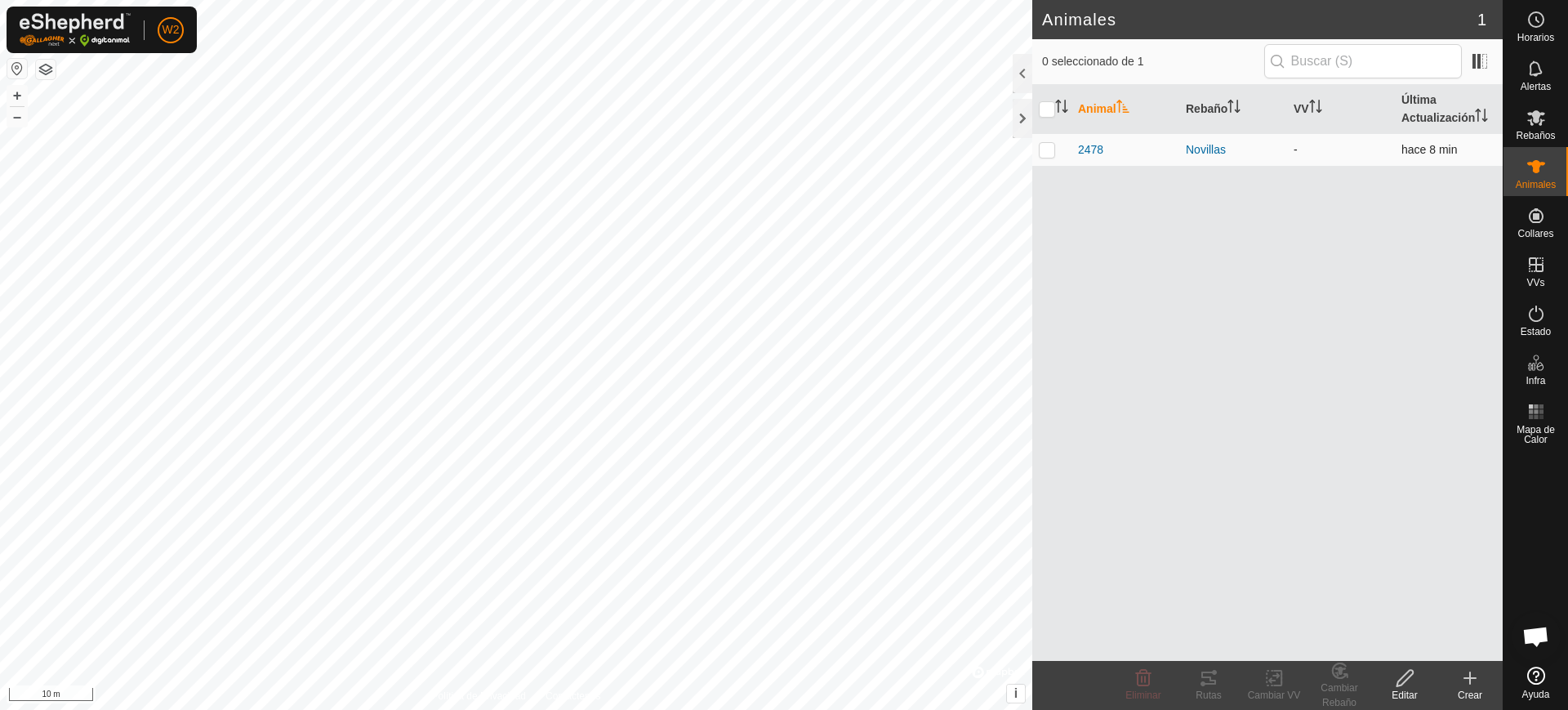
drag, startPoint x: 1396, startPoint y: 151, endPoint x: 1482, endPoint y: 149, distance: 86.0
click at [1482, 149] on td "hace 8 min" at bounding box center [1448, 150] width 108 height 33
click at [1431, 350] on div "Animal Rebaño VV Última Actualización 2478 Novillas - hace 8 min" at bounding box center [1267, 372] width 471 height 576
click at [1523, 320] on es-activation-svg-icon at bounding box center [1536, 314] width 29 height 26
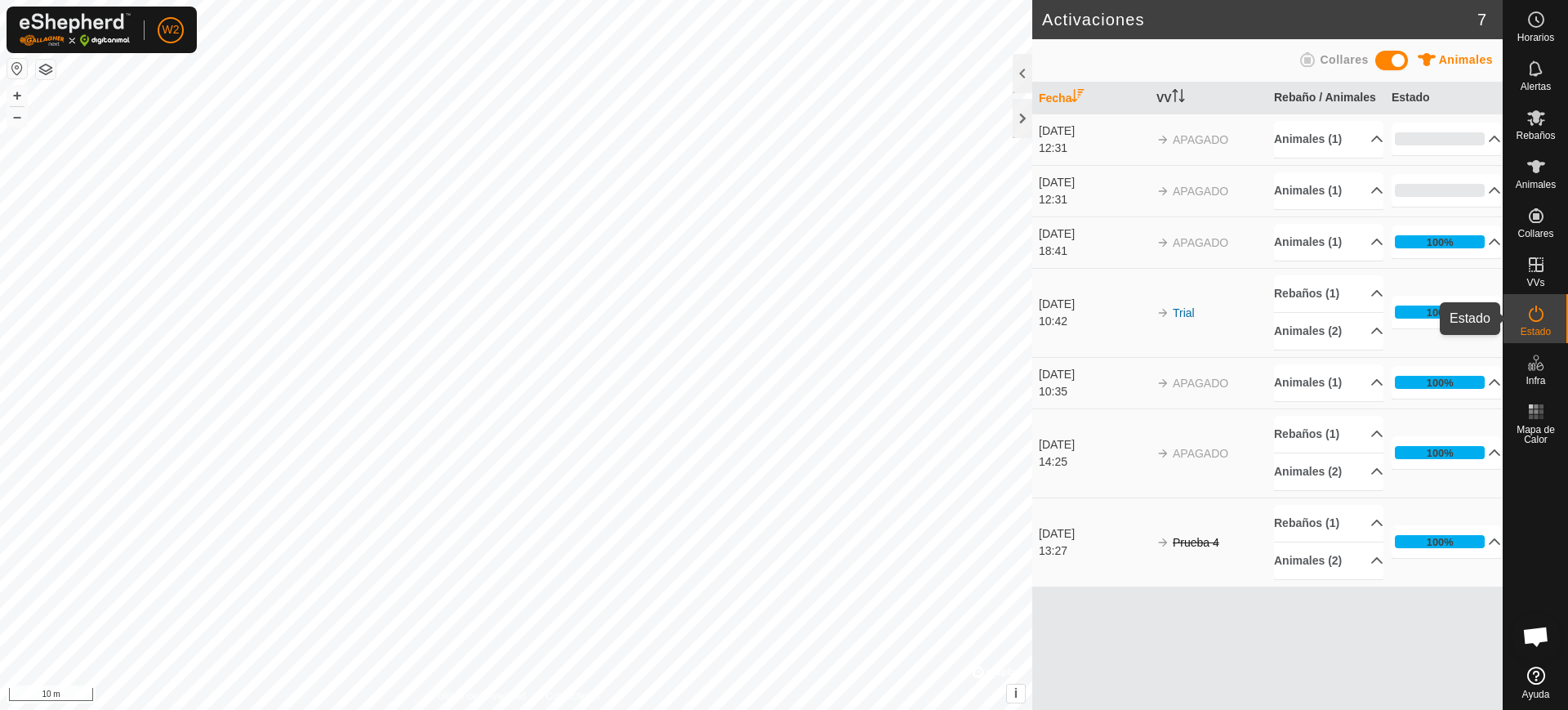
drag, startPoint x: 1549, startPoint y: 322, endPoint x: 1549, endPoint y: 335, distance: 13.0
click at [1549, 323] on es-activation-svg-icon at bounding box center [1536, 314] width 29 height 26
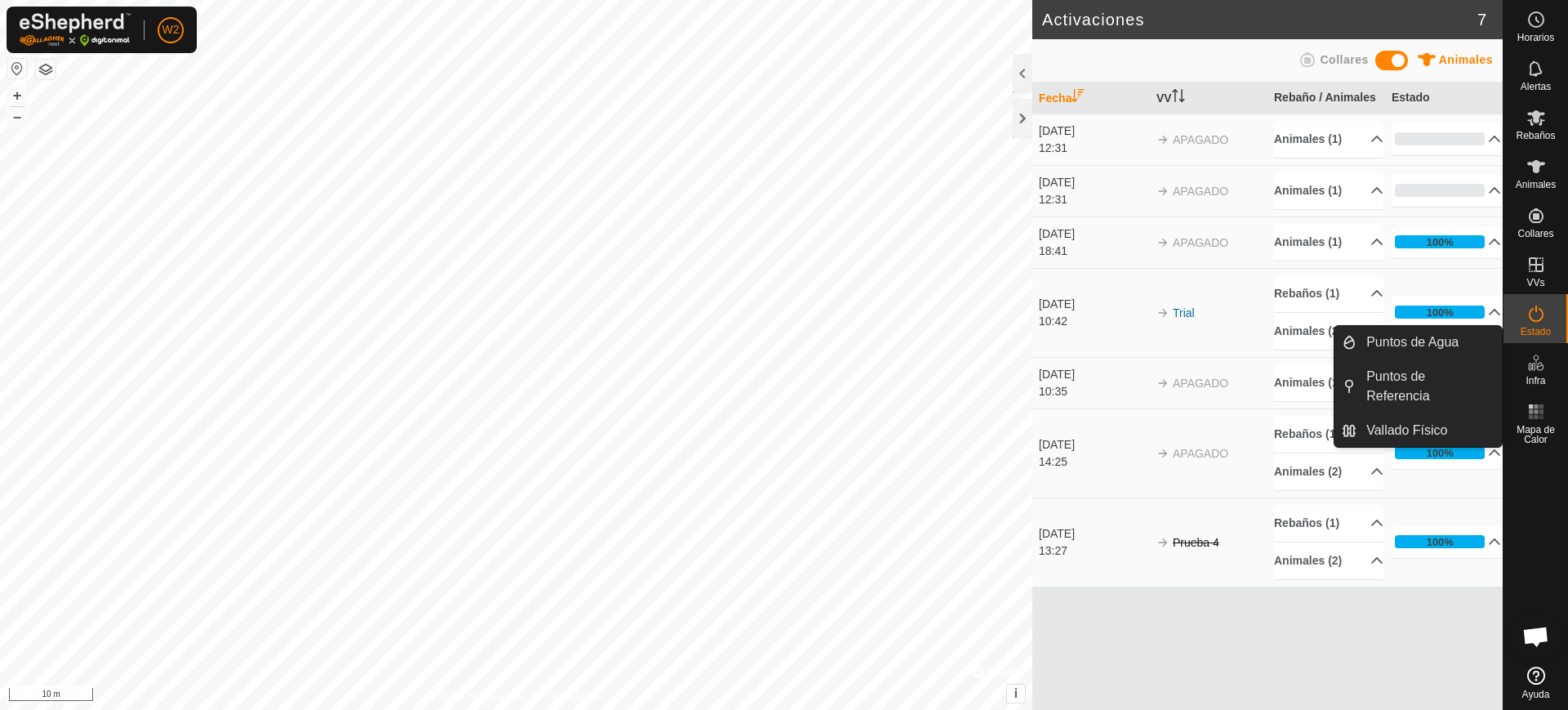
click at [1545, 383] on span "Infra" at bounding box center [1535, 381] width 19 height 10
click at [1518, 362] on div "Infra" at bounding box center [1536, 367] width 64 height 49
click at [1513, 371] on div "Infra" at bounding box center [1536, 367] width 64 height 49
click at [1443, 376] on link "Puntos de Referencia" at bounding box center [1429, 386] width 145 height 52
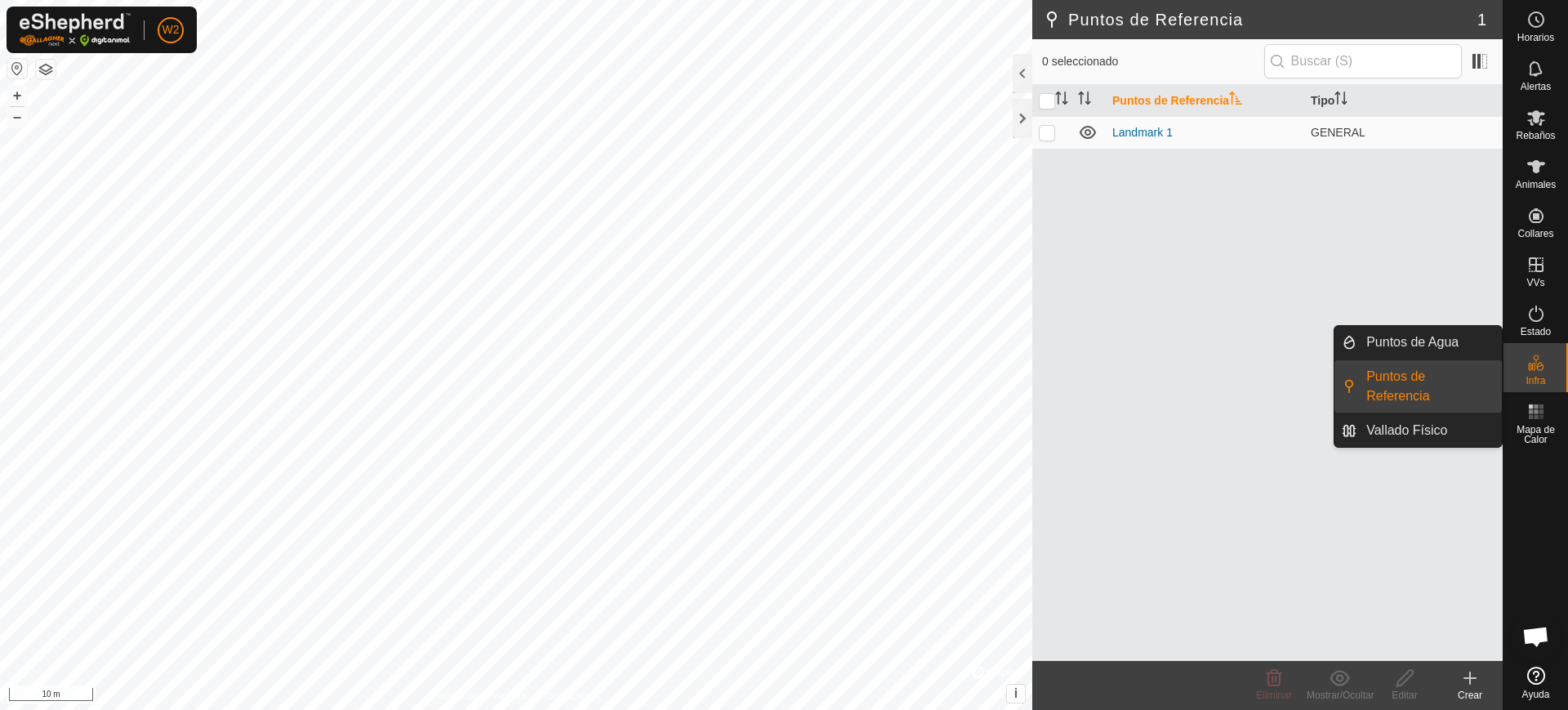
click at [1443, 376] on ul "Puntos de Agua Puntos de Referencia Vallado Físico" at bounding box center [1418, 385] width 167 height 120
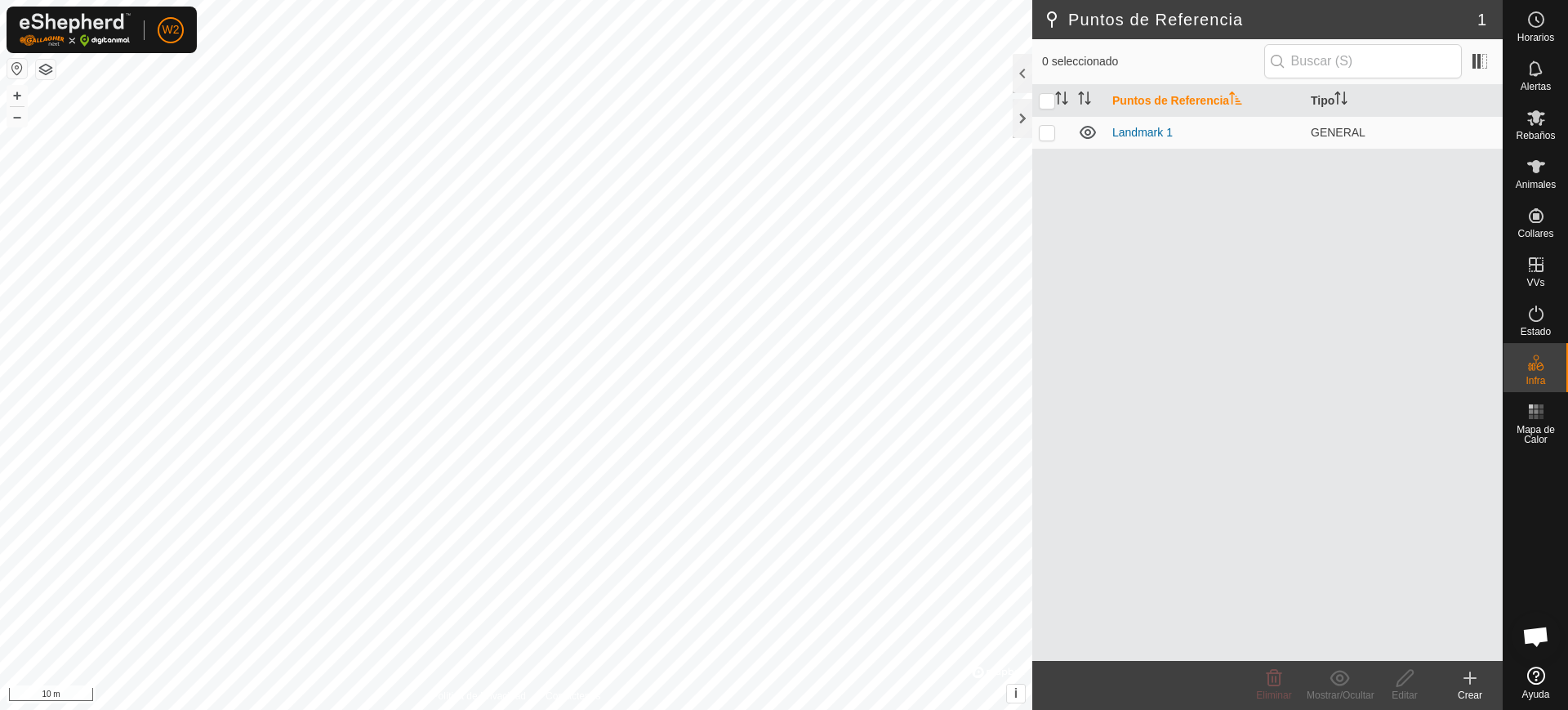
click at [1473, 683] on icon at bounding box center [1469, 678] width 19 height 19
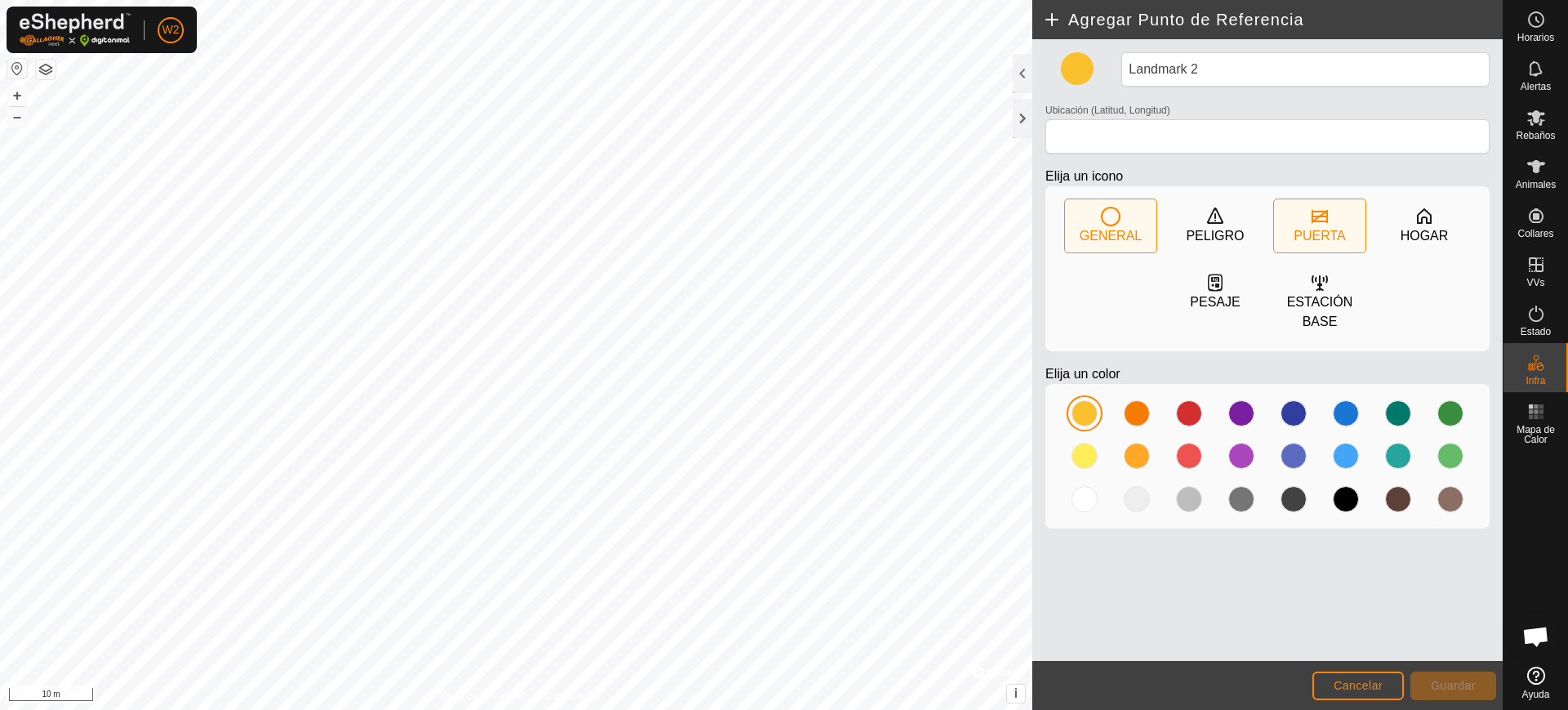
click at [1323, 232] on div "PUERTA" at bounding box center [1319, 235] width 51 height 19
type input "42.314270, -3.109865"
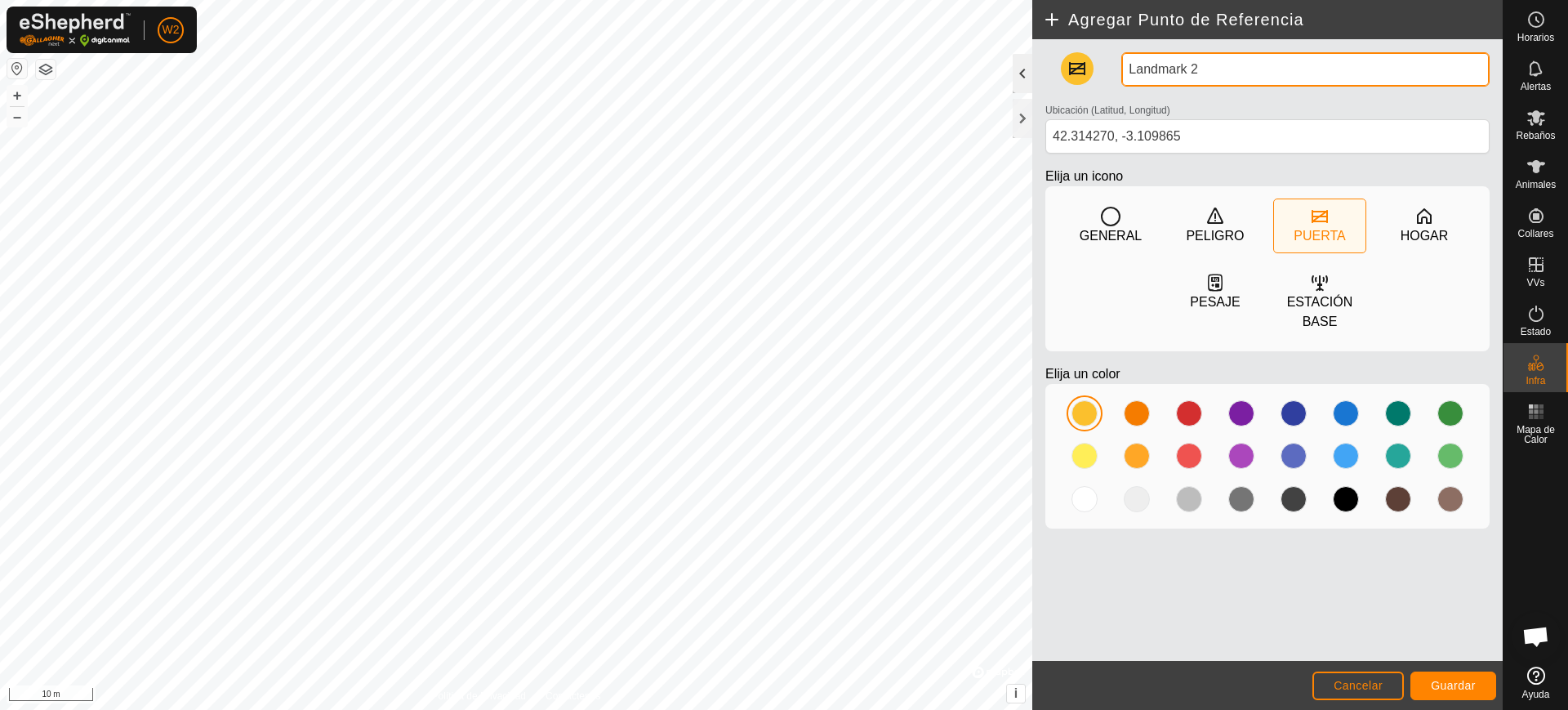
click at [963, 63] on div "Agregar Punto de Referencia Landmark 2 Ubicación (Latitud, Longitud) 42.314270,…" at bounding box center [751, 355] width 1503 height 710
type input "puerta 3"
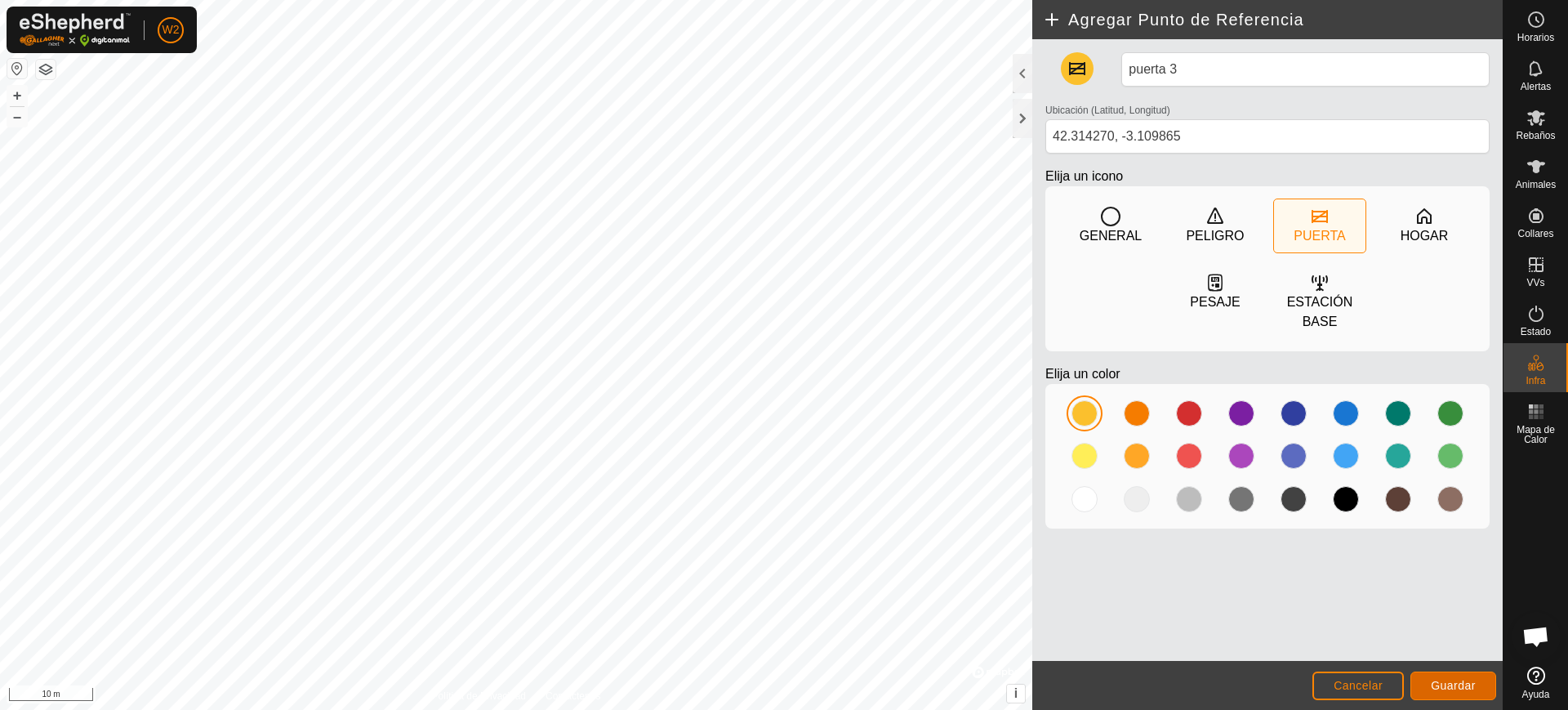
click at [1436, 684] on span "Guardar" at bounding box center [1453, 685] width 45 height 13
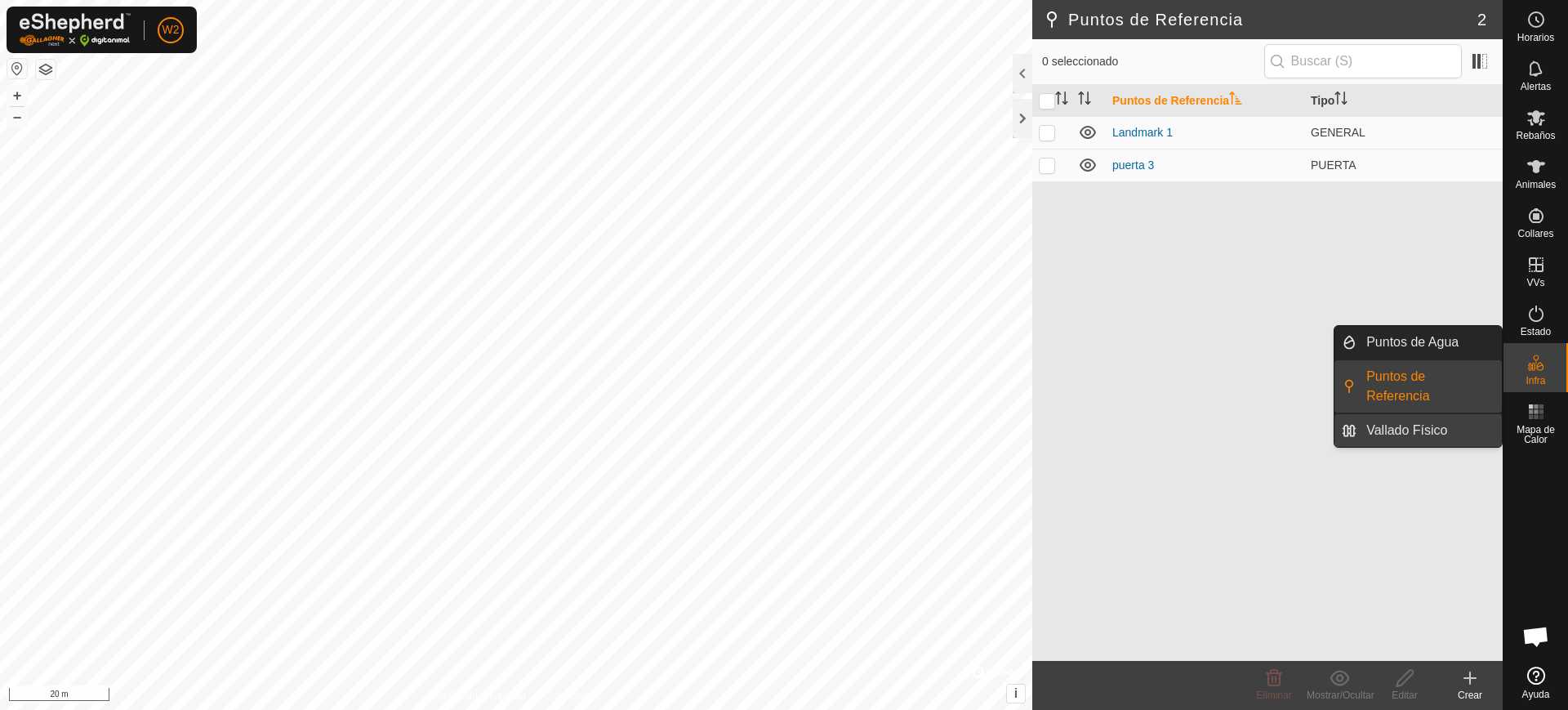
click at [1446, 425] on link "Vallado Físico" at bounding box center [1429, 430] width 145 height 33
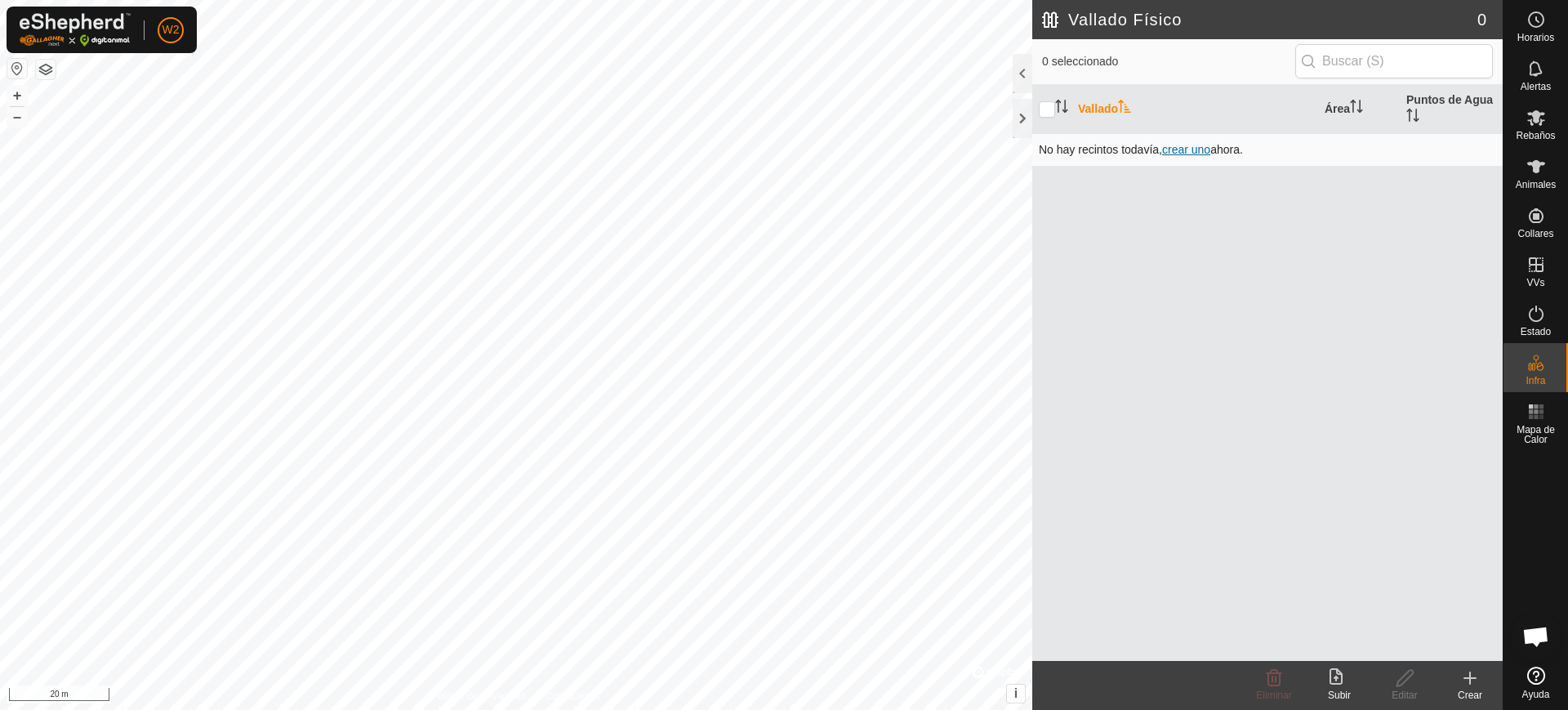
click at [1199, 147] on span "crear uno" at bounding box center [1186, 149] width 48 height 13
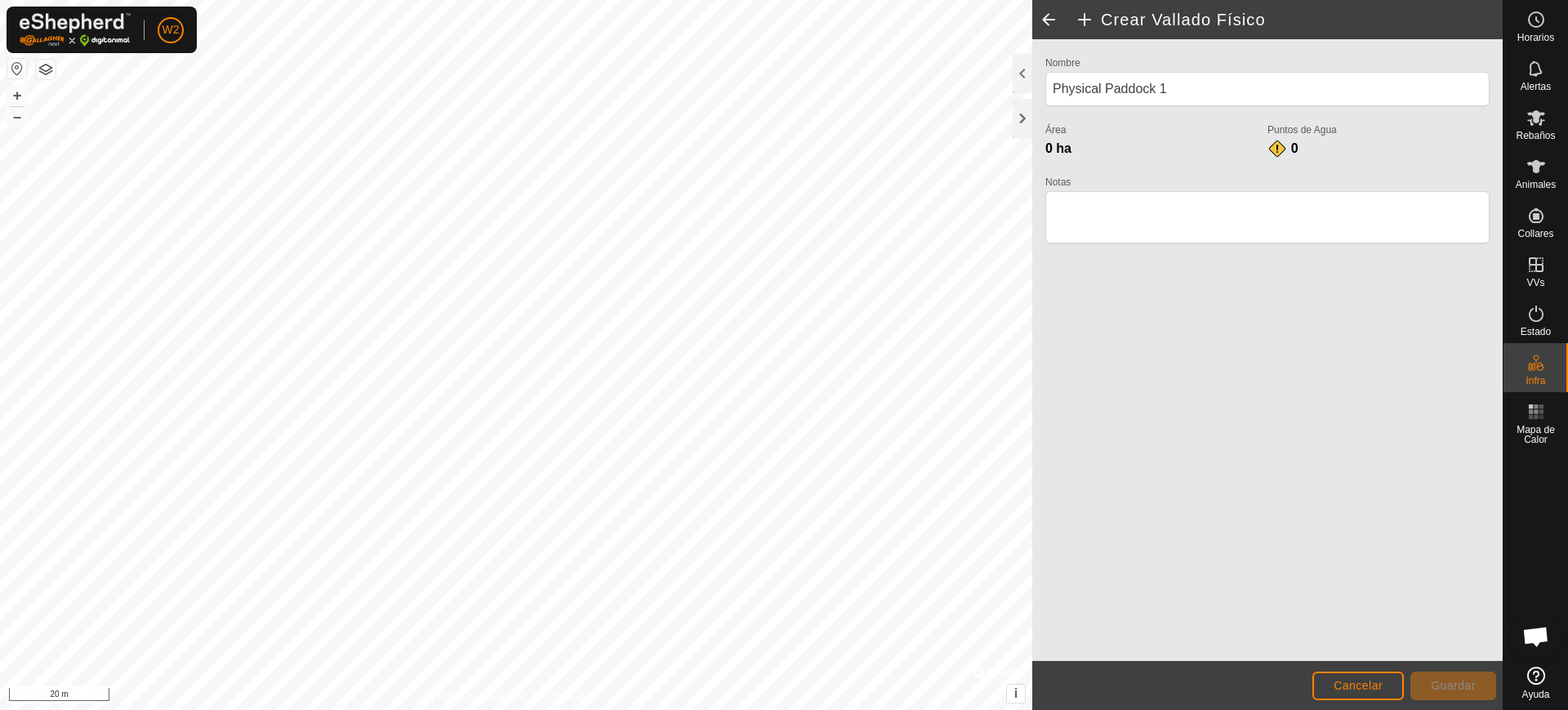
click at [1050, 16] on span at bounding box center [1049, 19] width 33 height 40
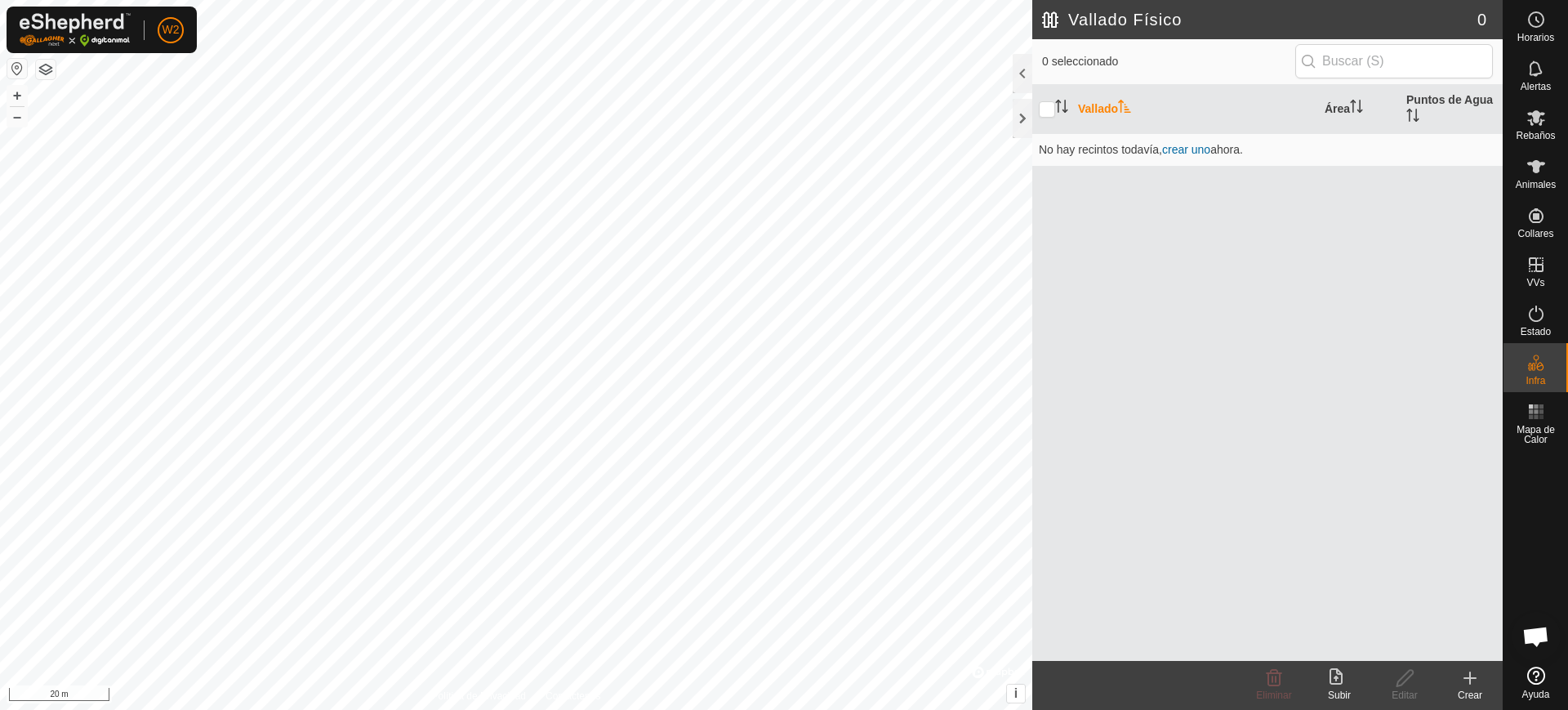
click at [1338, 684] on icon at bounding box center [1335, 677] width 13 height 17
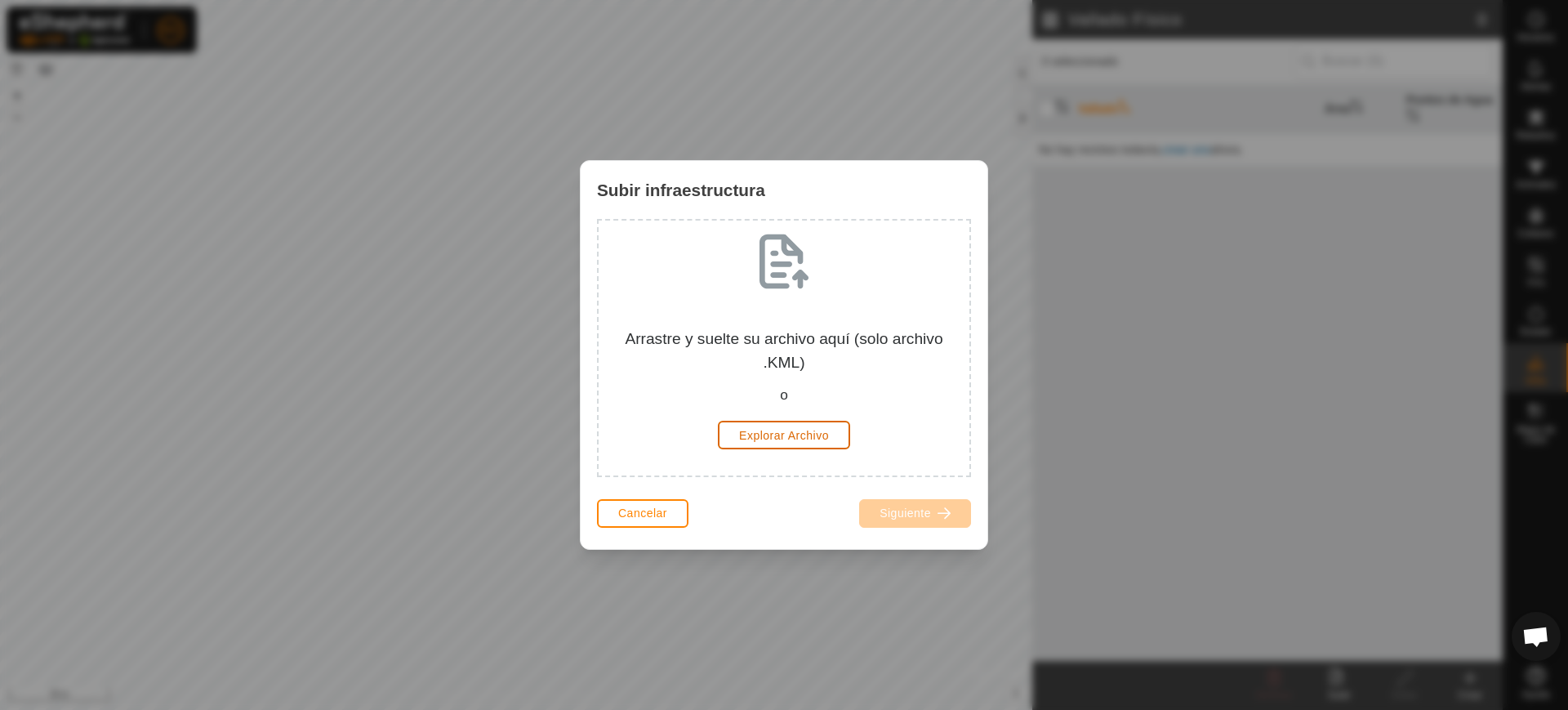
click at [808, 433] on span "Explorar Archivo" at bounding box center [784, 435] width 90 height 13
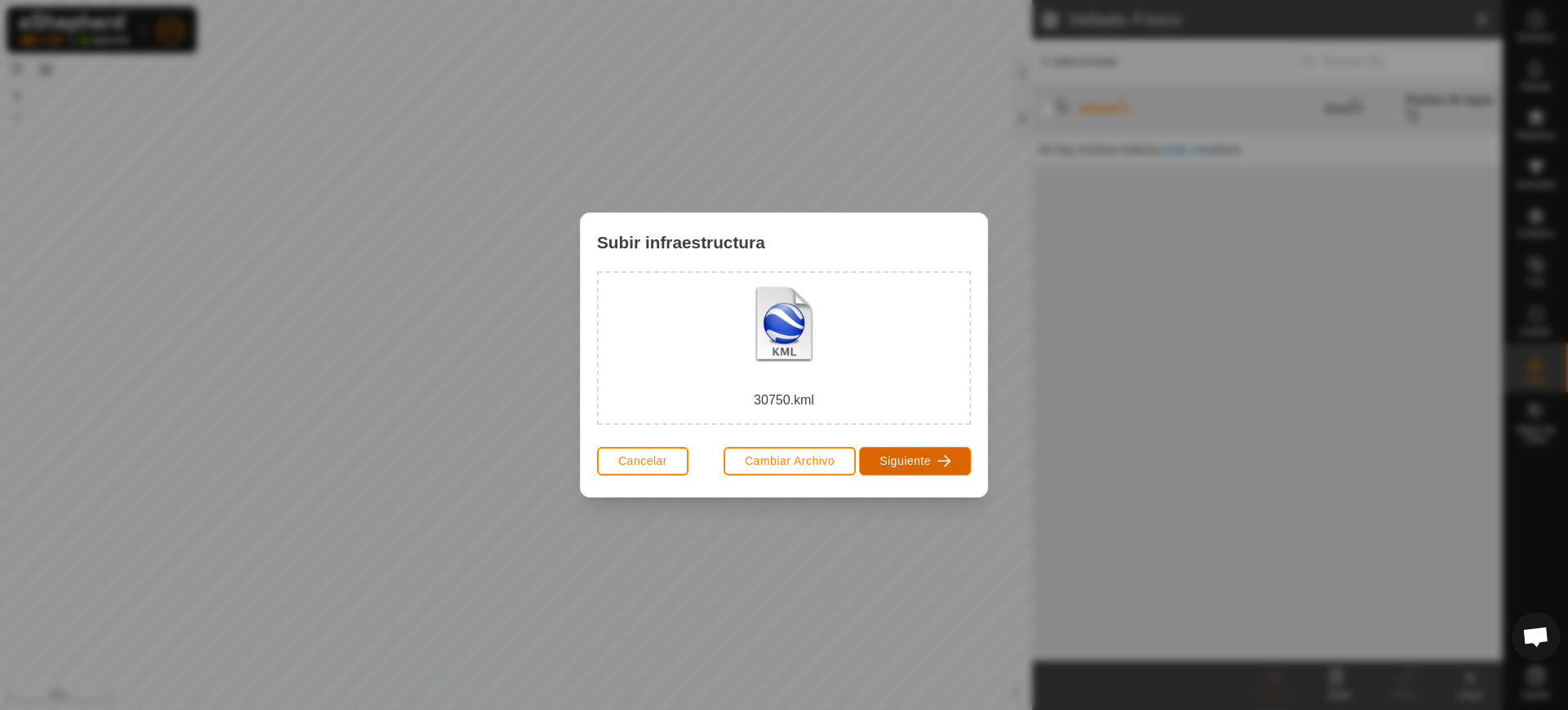
click at [918, 458] on span "Siguiente" at bounding box center [905, 461] width 51 height 13
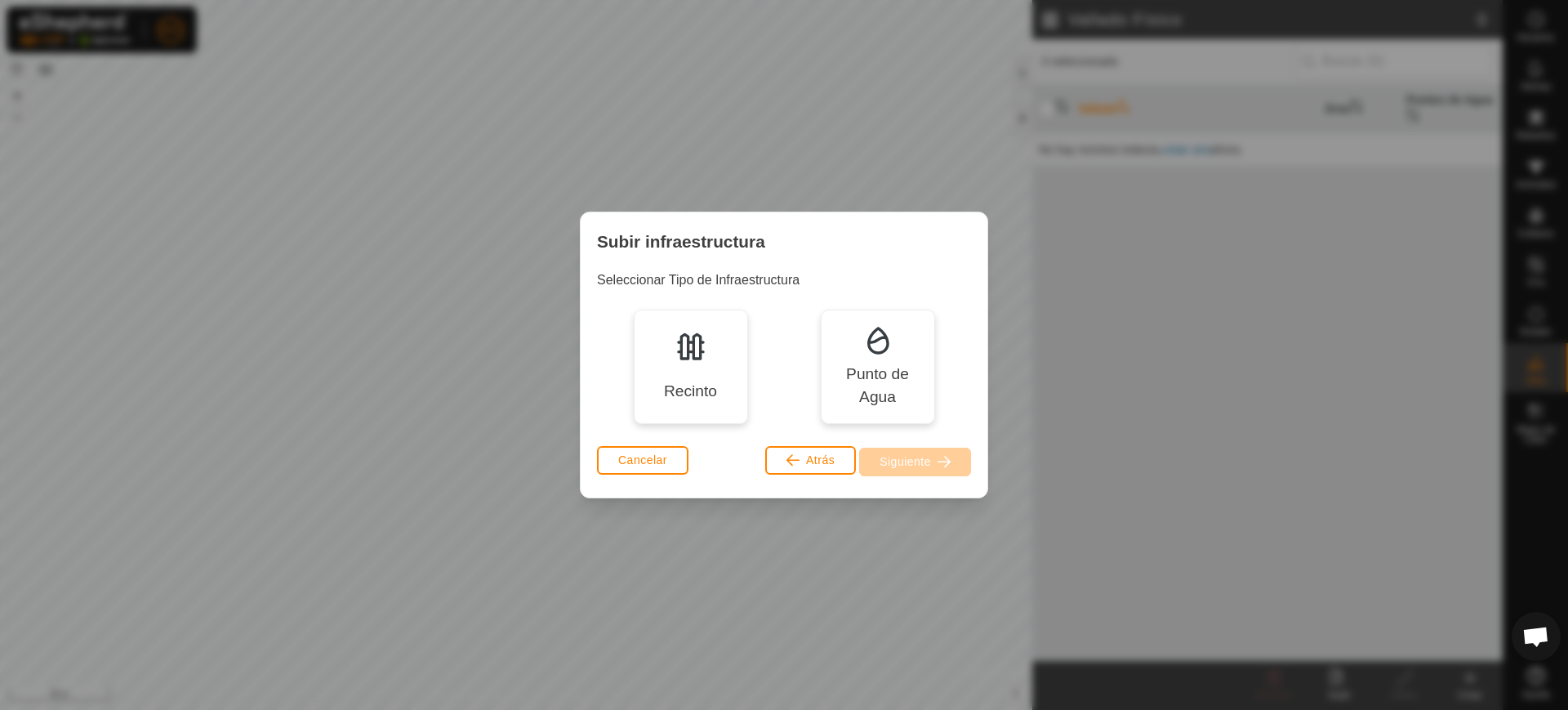
click at [683, 370] on div "Recinto" at bounding box center [690, 367] width 114 height 114
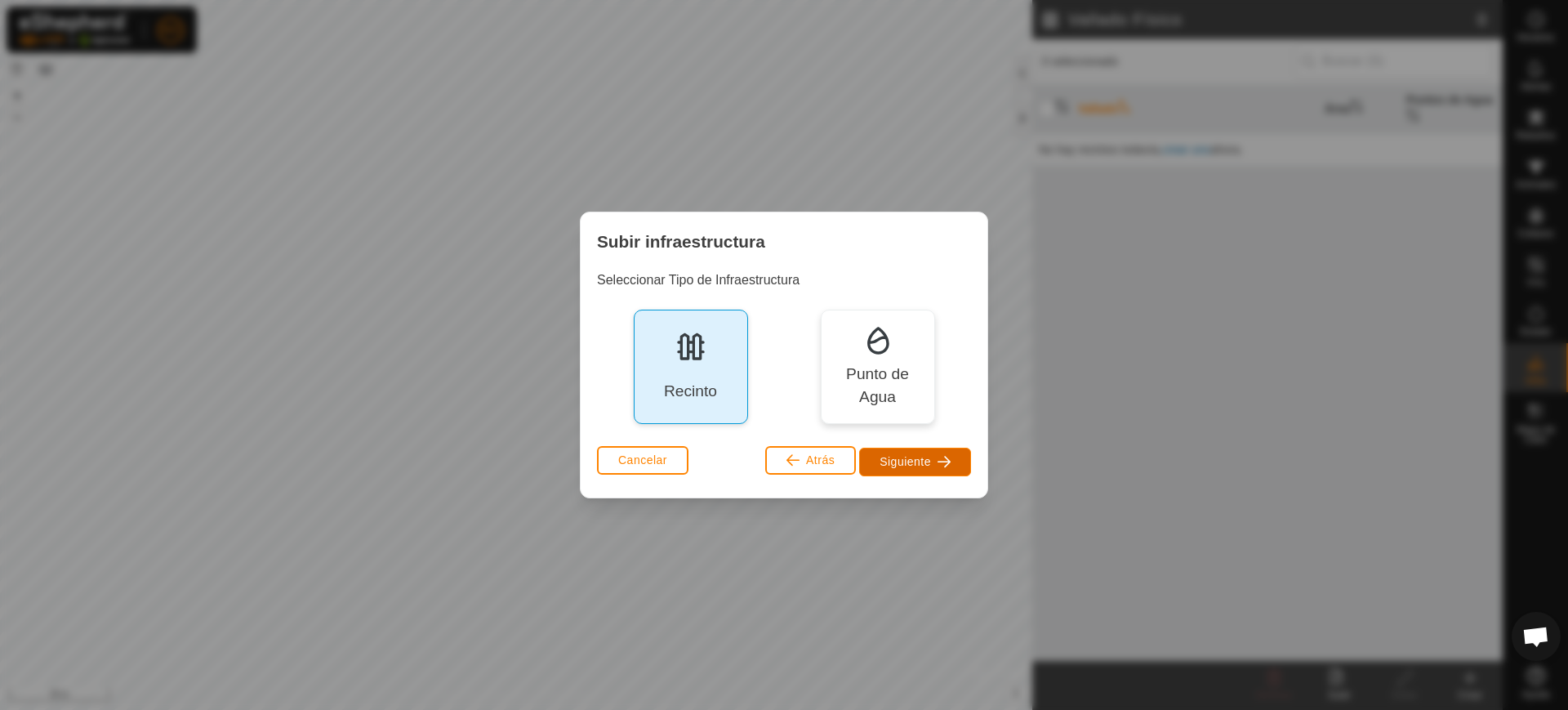
click at [930, 458] on span "Siguiente" at bounding box center [905, 462] width 51 height 13
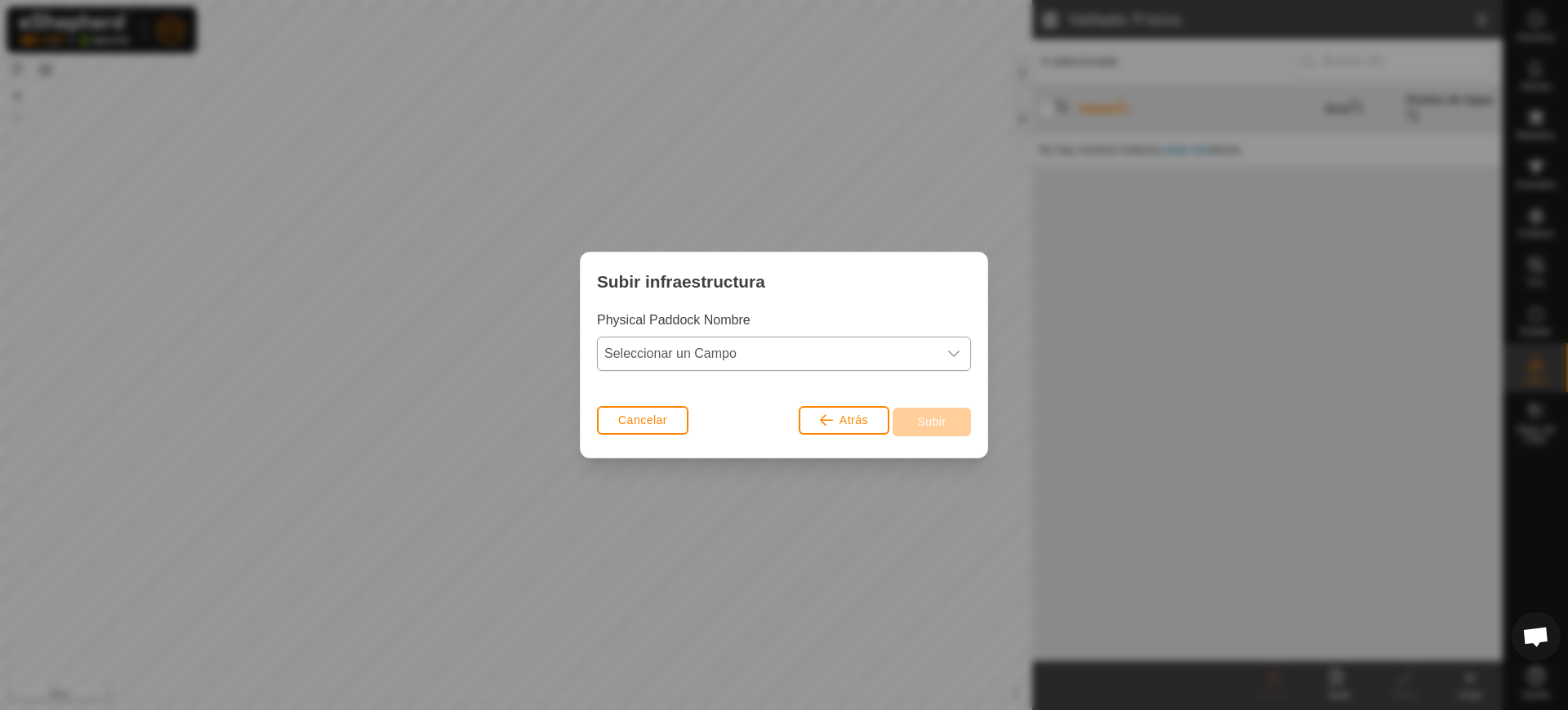
click at [715, 354] on span "Seleccionar un Campo" at bounding box center [767, 354] width 340 height 33
drag, startPoint x: 727, startPoint y: 389, endPoint x: 903, endPoint y: 397, distance: 176.2
click at [732, 389] on li "Use eShepherd Default Name" at bounding box center [783, 390] width 372 height 33
click at [947, 423] on button "Subir" at bounding box center [931, 421] width 78 height 29
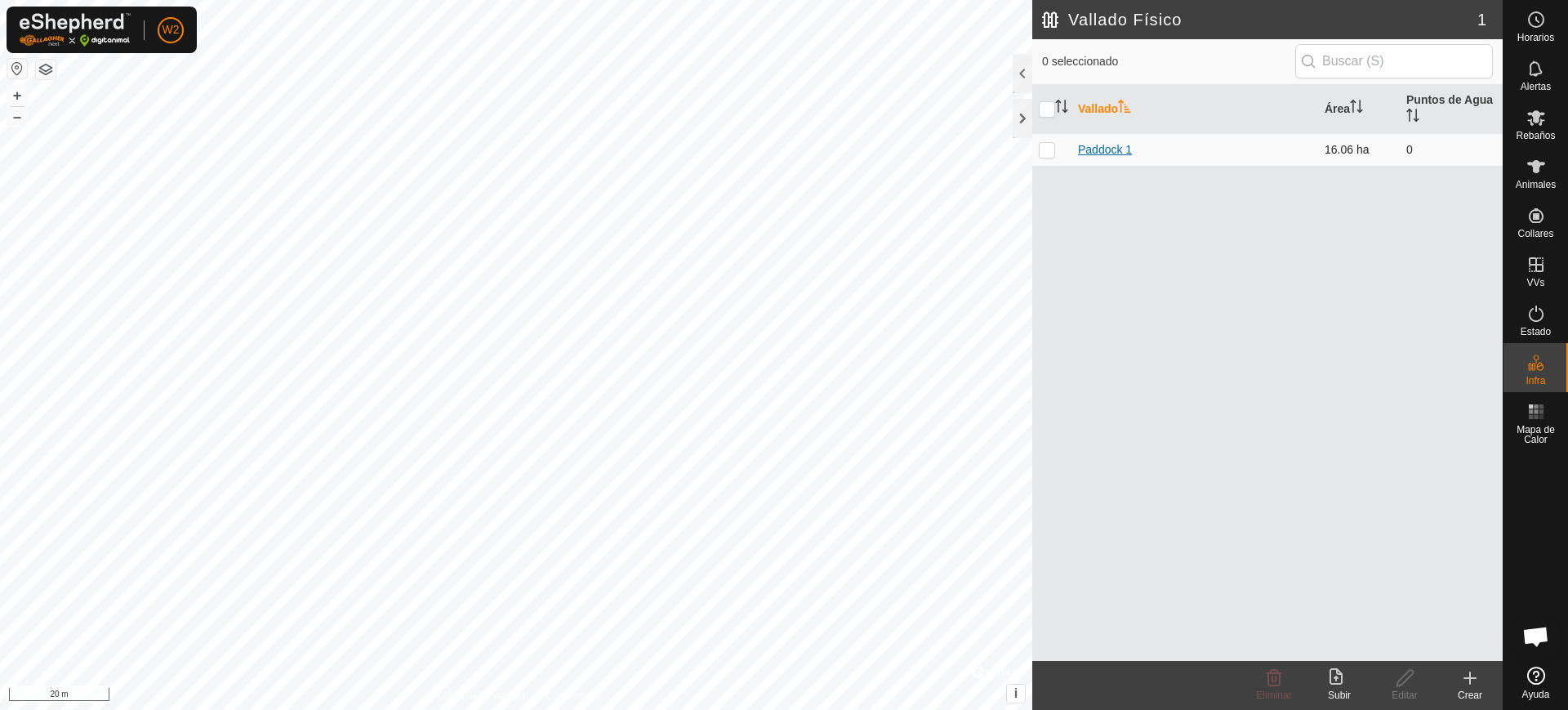
click at [1106, 147] on link "Paddock 1" at bounding box center [1105, 149] width 54 height 13
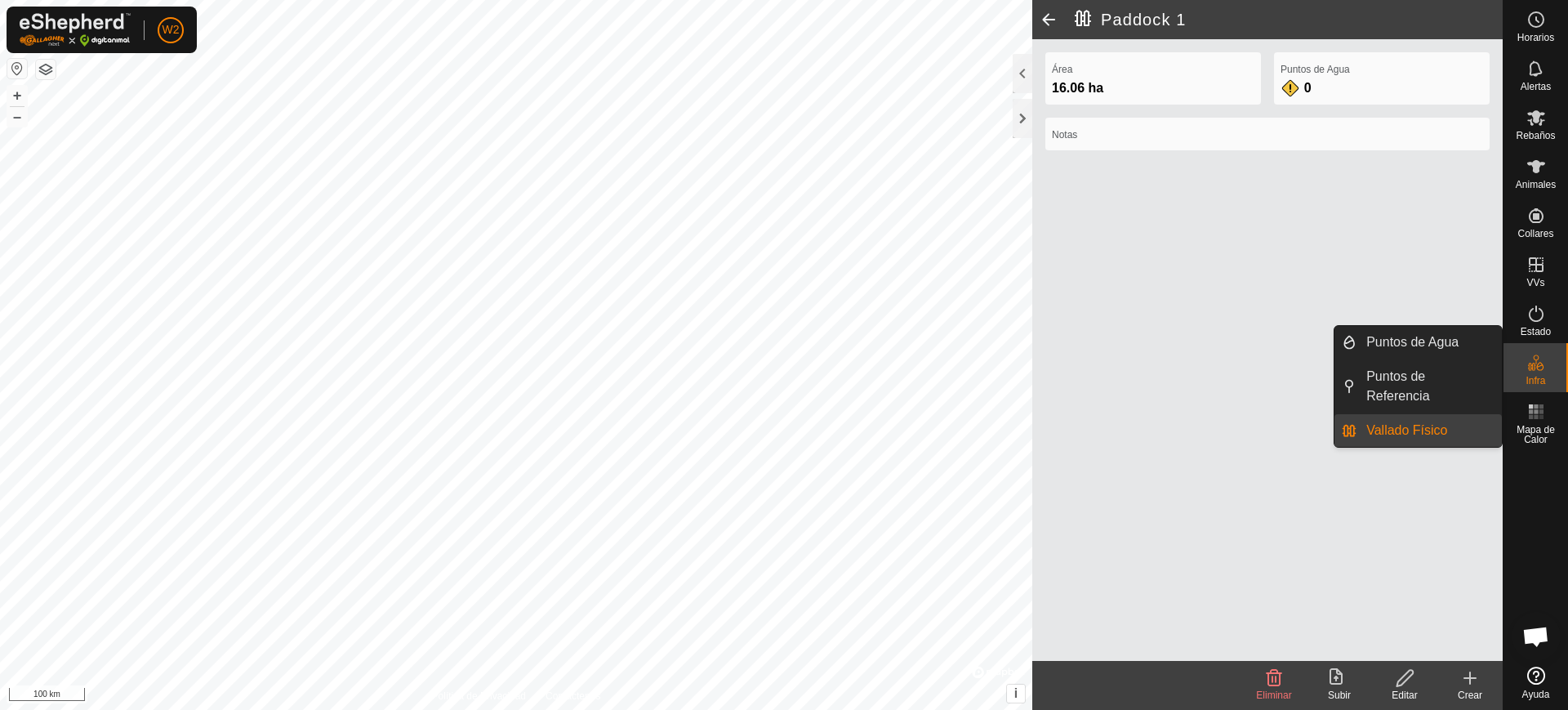
click at [1531, 386] on div "Infra" at bounding box center [1536, 367] width 64 height 49
click at [1420, 429] on link "Vallado Físico" at bounding box center [1429, 430] width 145 height 33
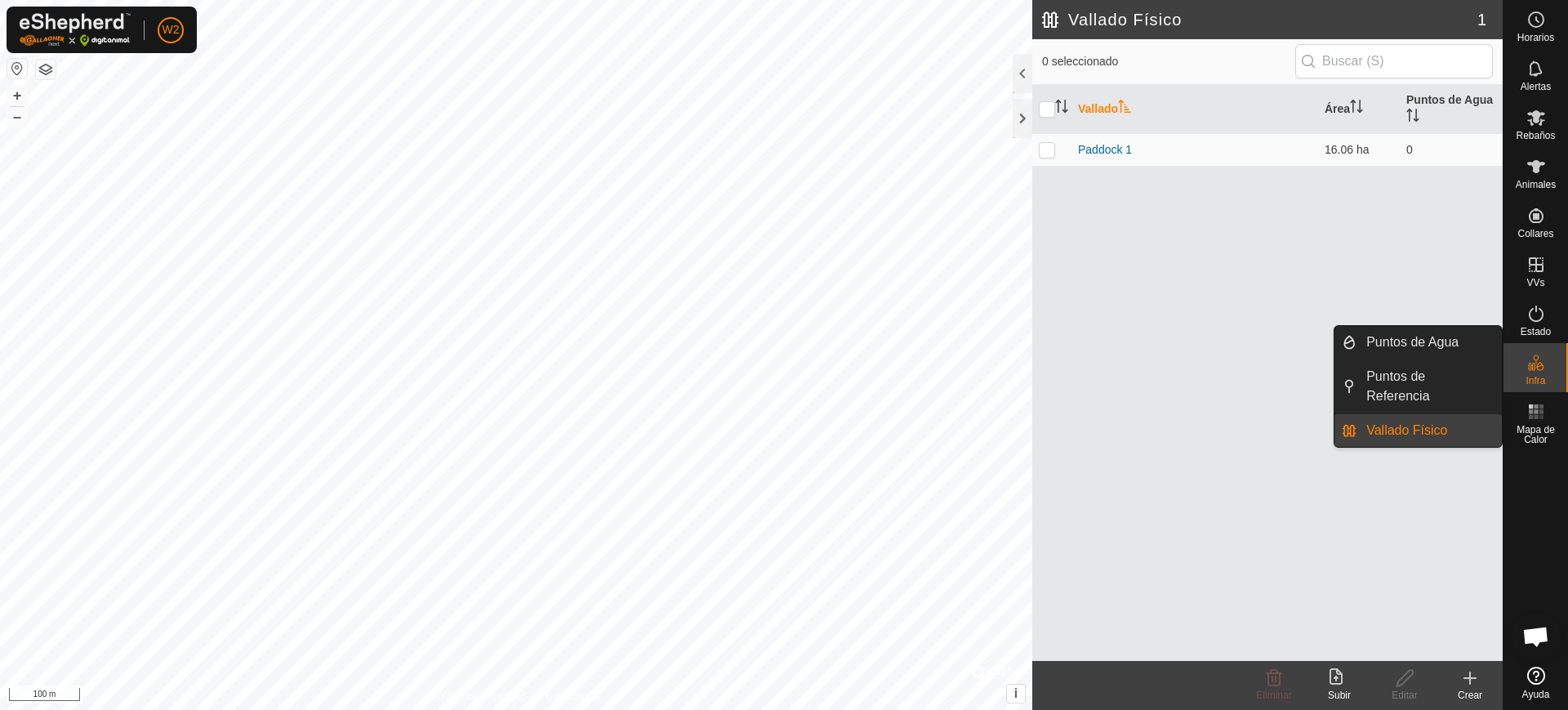
click at [1552, 380] on div "Infra" at bounding box center [1536, 367] width 64 height 49
click at [1430, 431] on link "Vallado Físico" at bounding box center [1429, 430] width 145 height 33
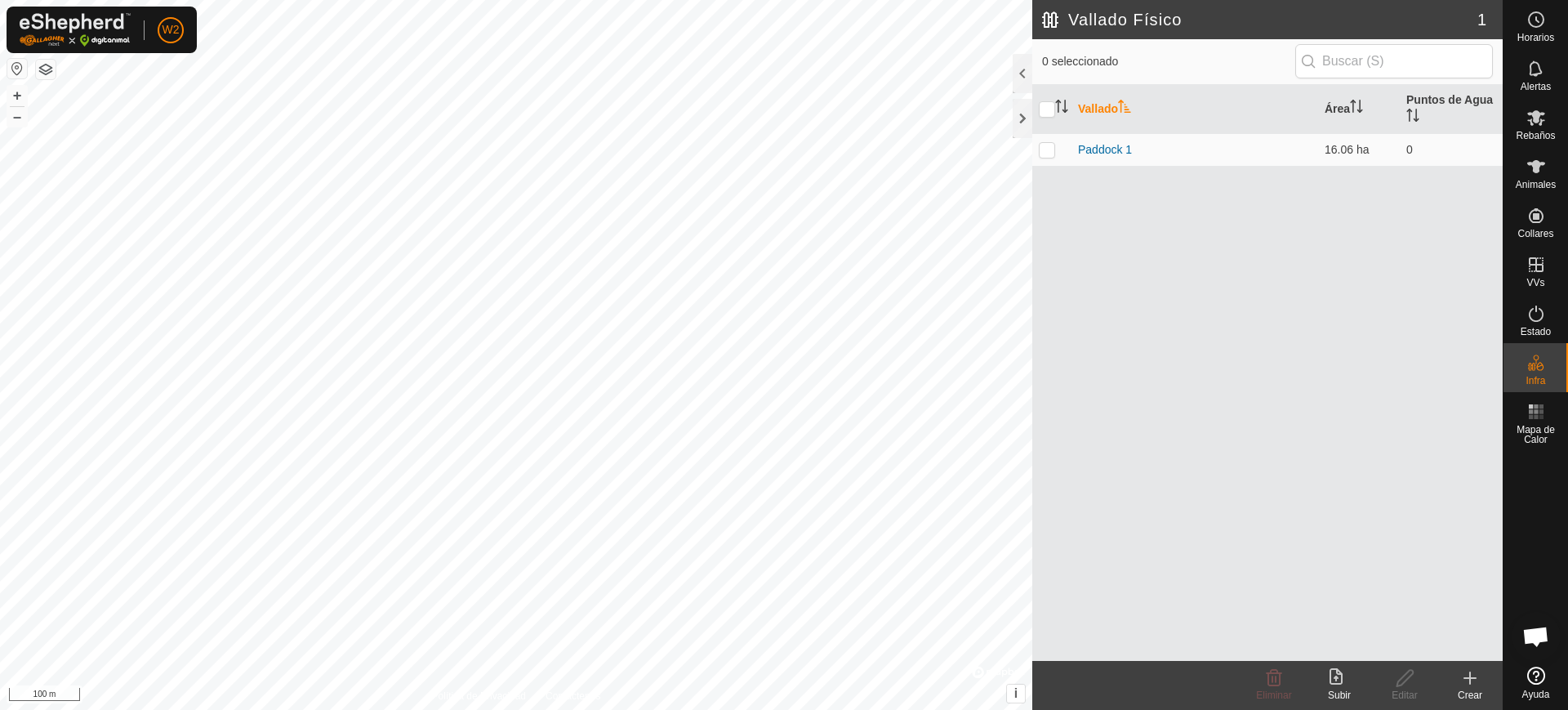
click at [1467, 682] on icon at bounding box center [1469, 678] width 19 height 19
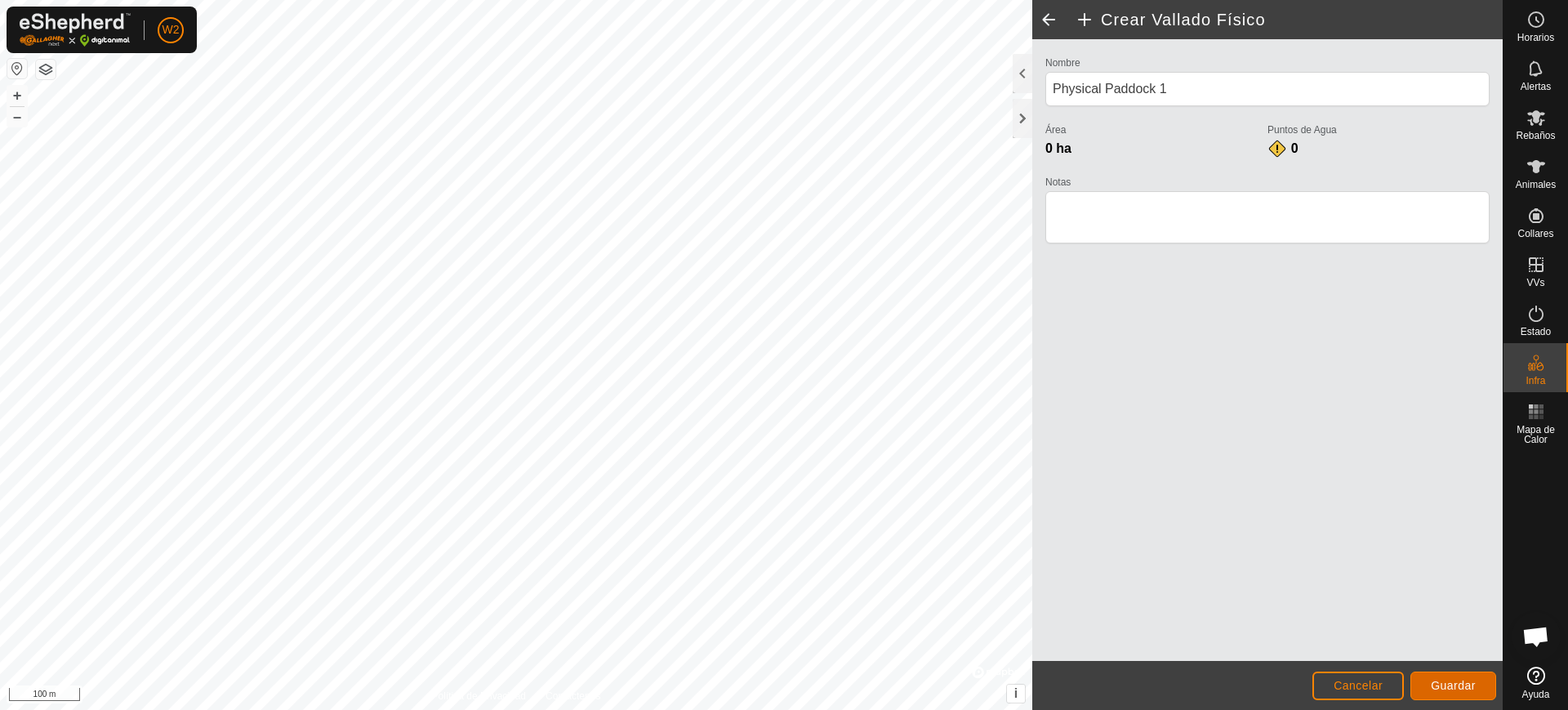
click at [1460, 699] on button "Guardar" at bounding box center [1452, 685] width 85 height 29
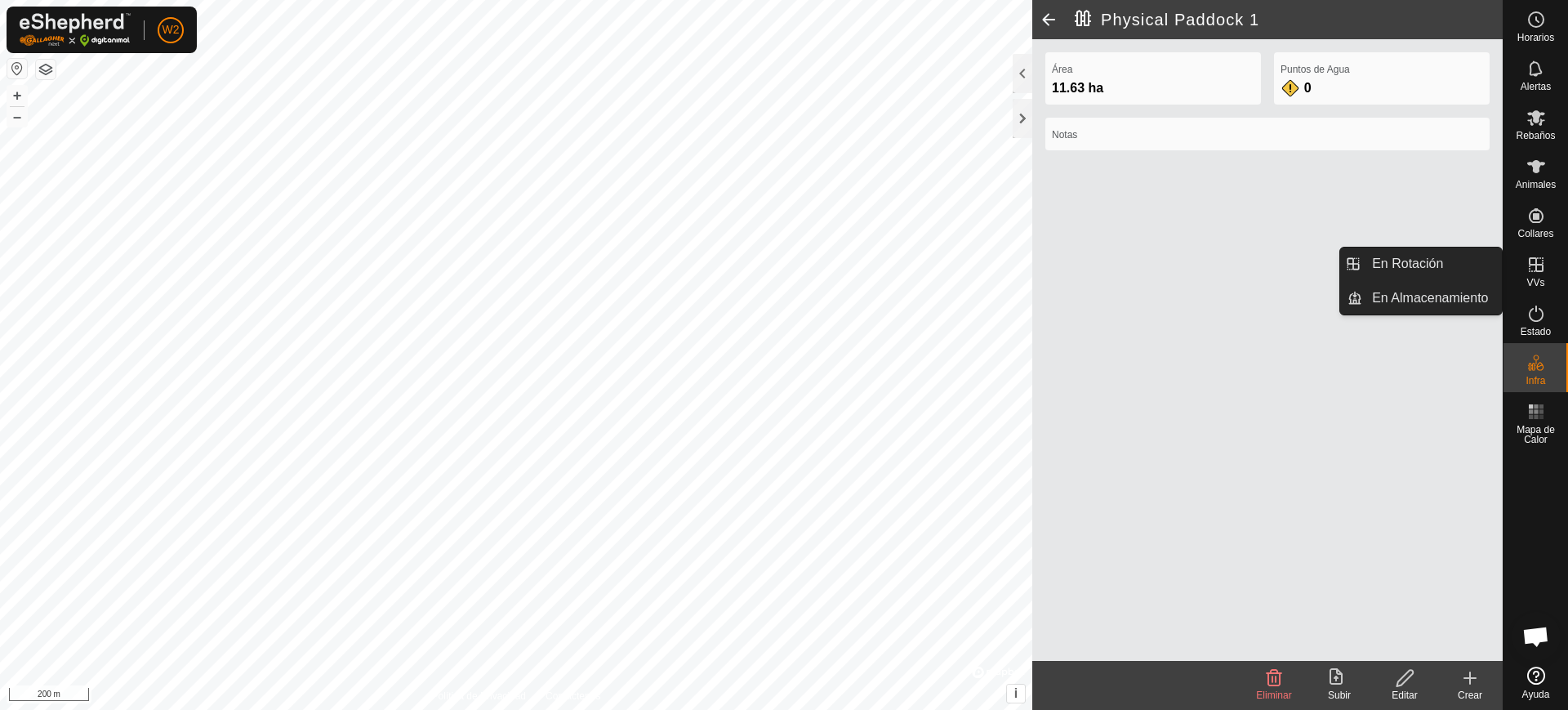
click at [1525, 269] on es-virtualpaddocks-svg-icon at bounding box center [1536, 265] width 29 height 26
click at [1454, 269] on link "En Rotación" at bounding box center [1432, 264] width 140 height 33
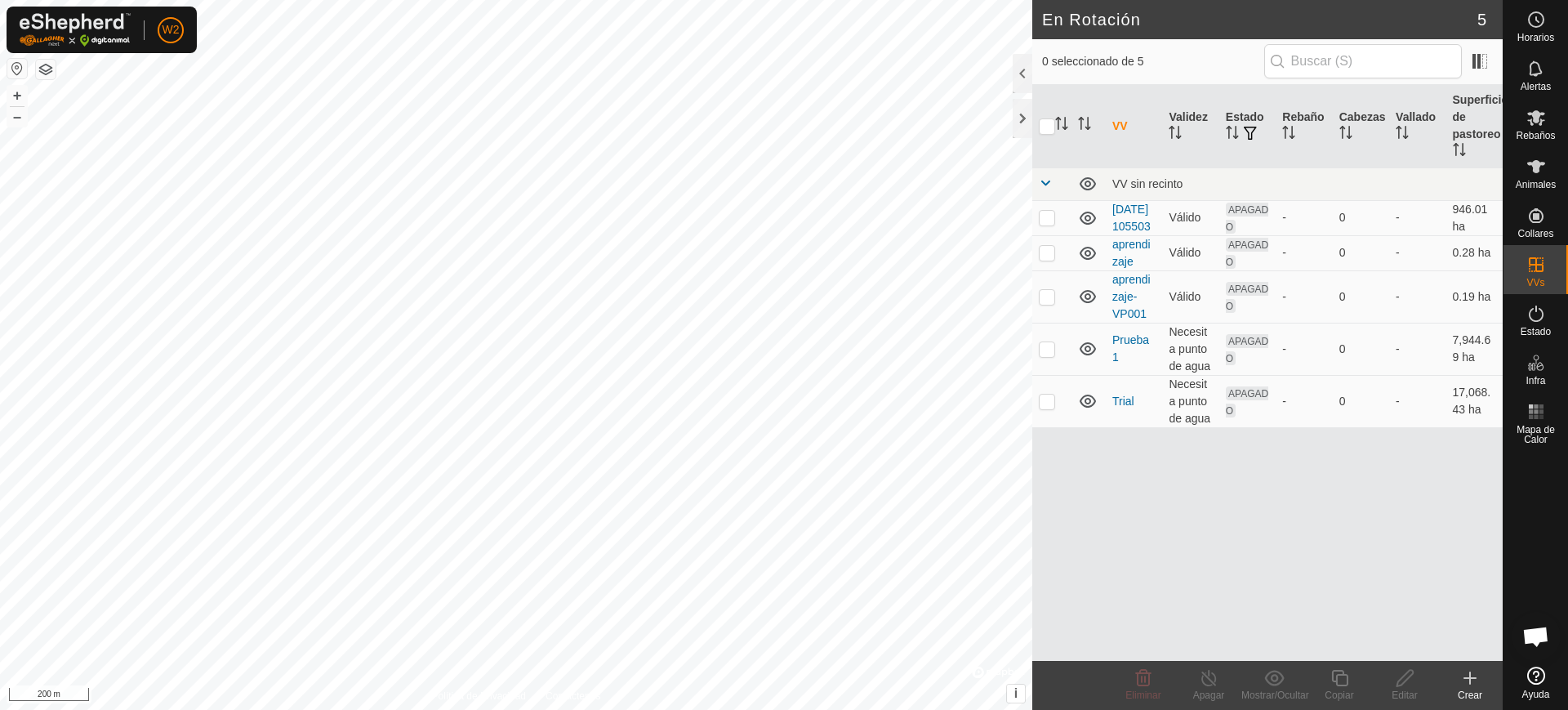
click at [1469, 678] on icon at bounding box center [1470, 678] width 11 height 0
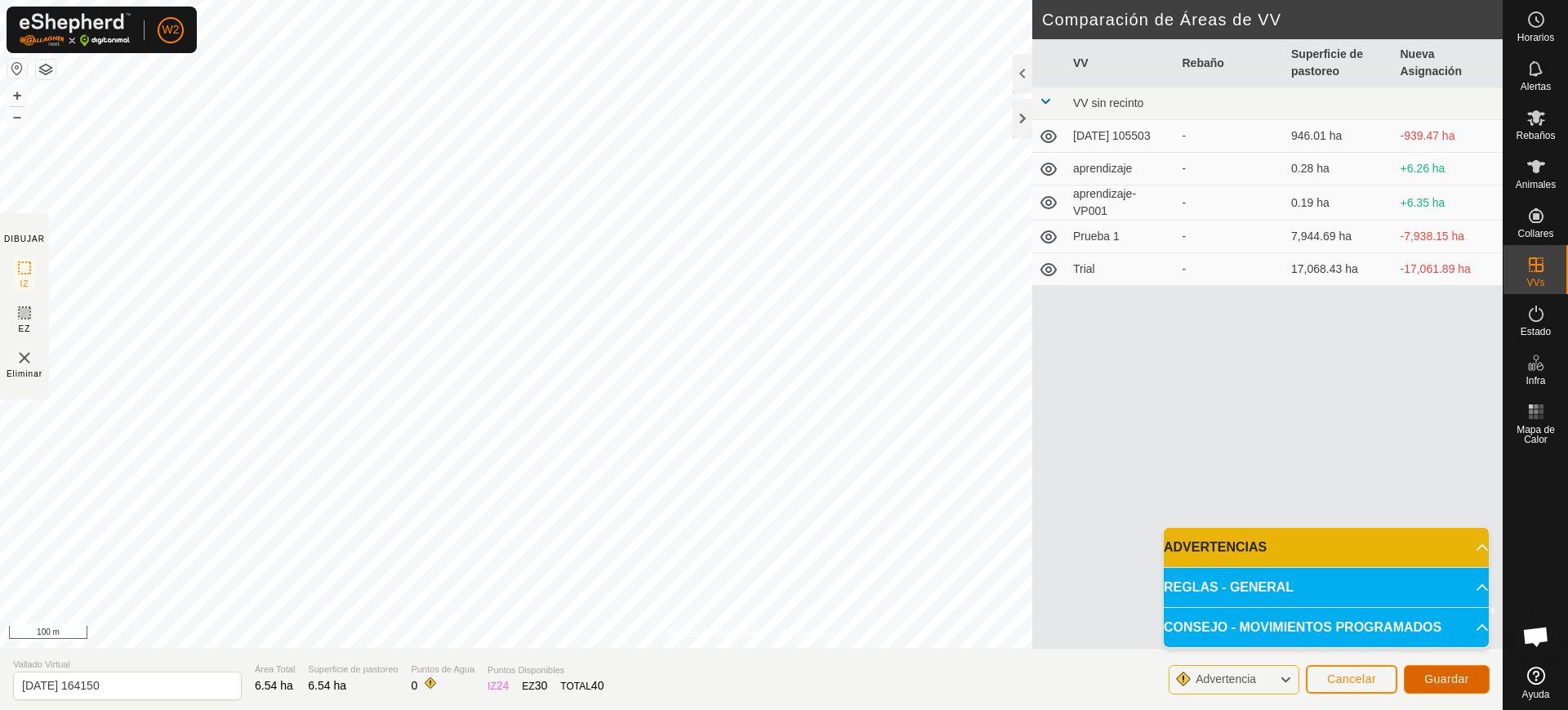
click at [1437, 684] on span "Guardar" at bounding box center [1446, 679] width 45 height 13
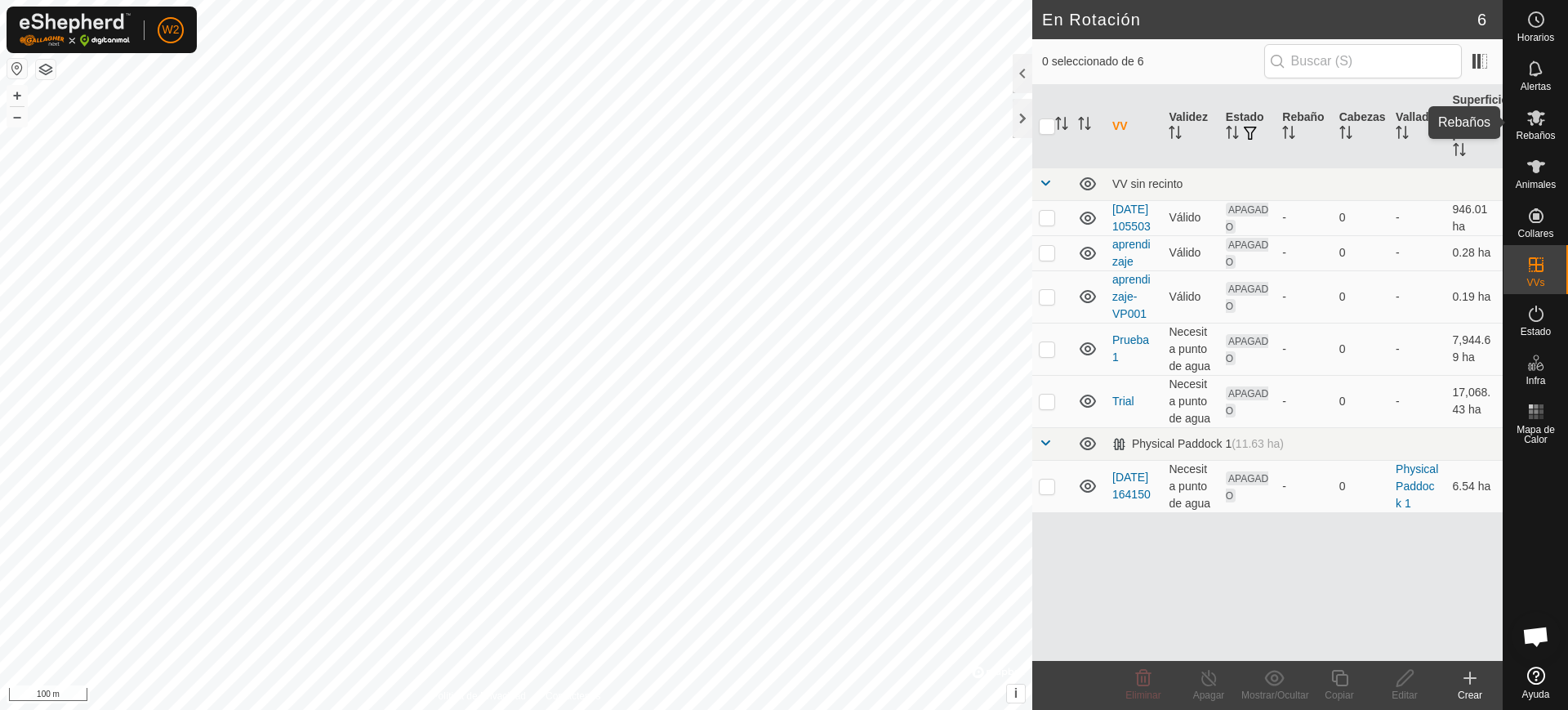
click at [1507, 135] on div "Rebaños" at bounding box center [1536, 122] width 64 height 49
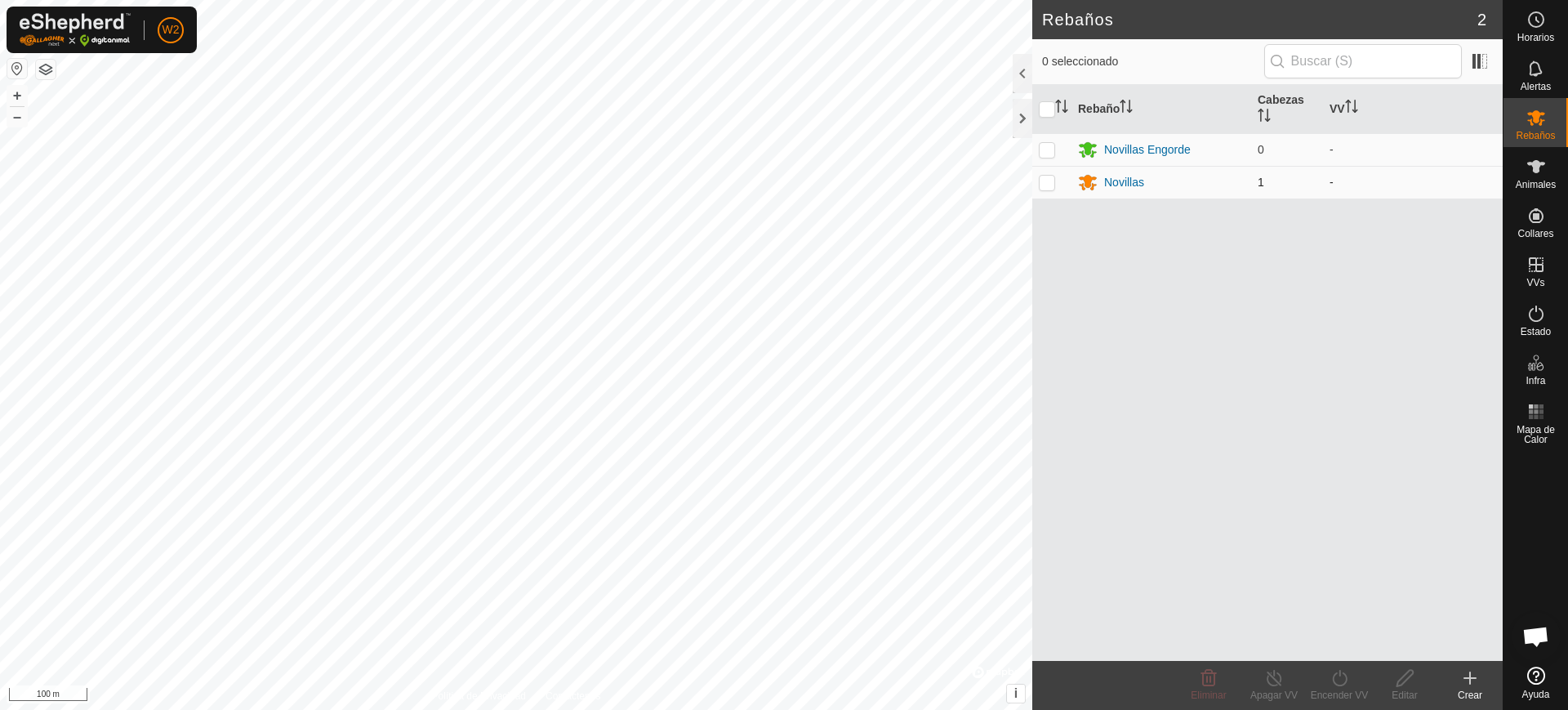
click at [1049, 180] on p-checkbox at bounding box center [1047, 182] width 17 height 13
checkbox input "true"
click at [1335, 680] on icon at bounding box center [1339, 678] width 20 height 19
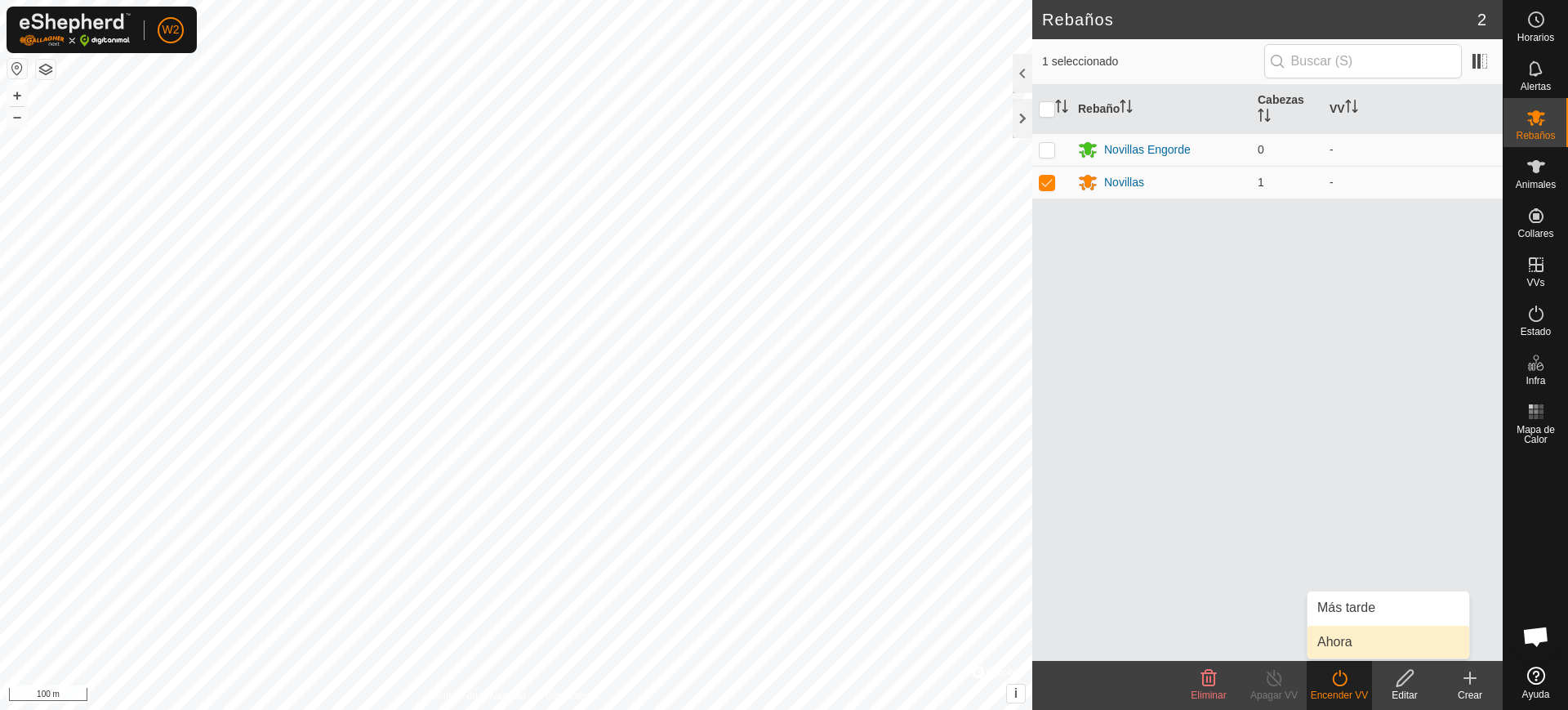
click at [1360, 642] on link "Ahora" at bounding box center [1388, 643] width 162 height 33
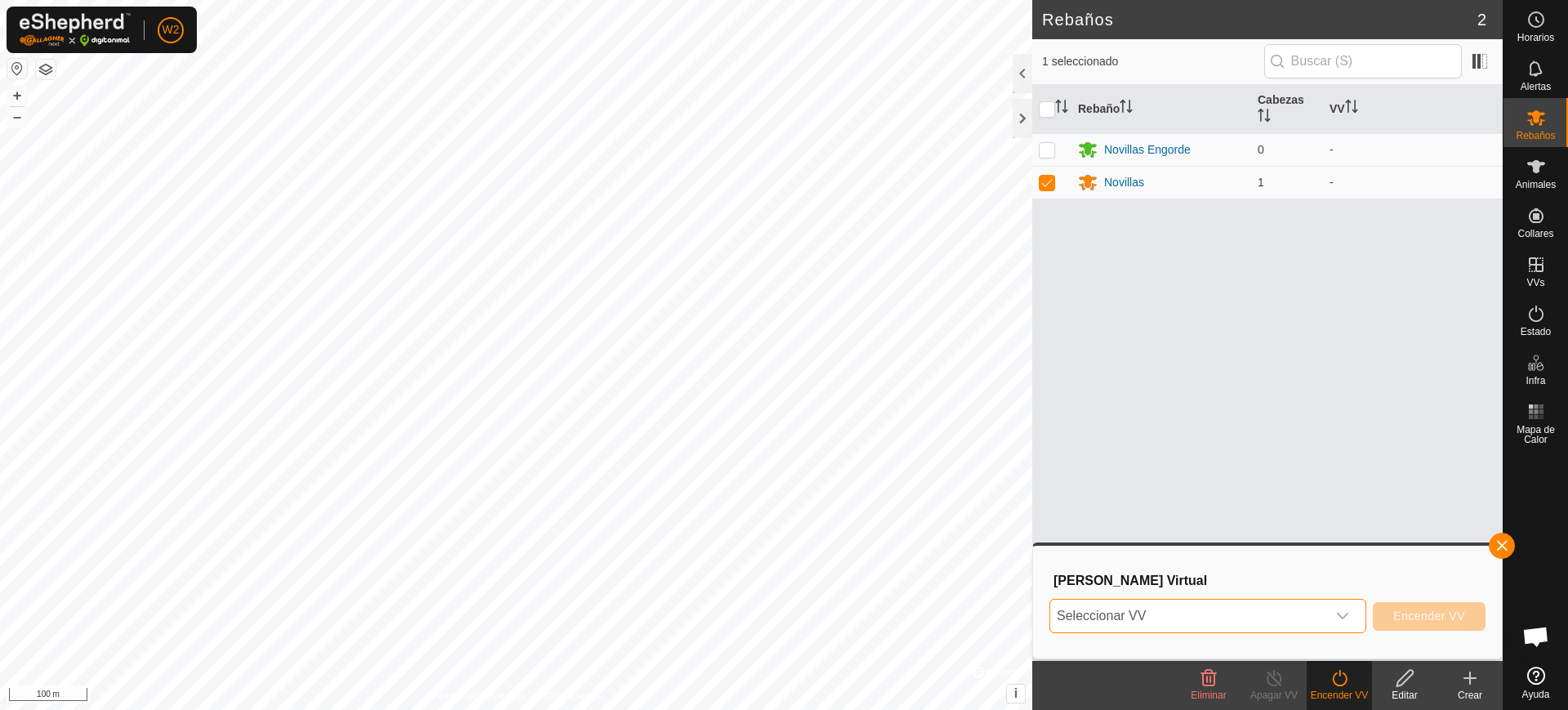
click at [1240, 612] on span "Seleccionar VV" at bounding box center [1188, 616] width 276 height 33
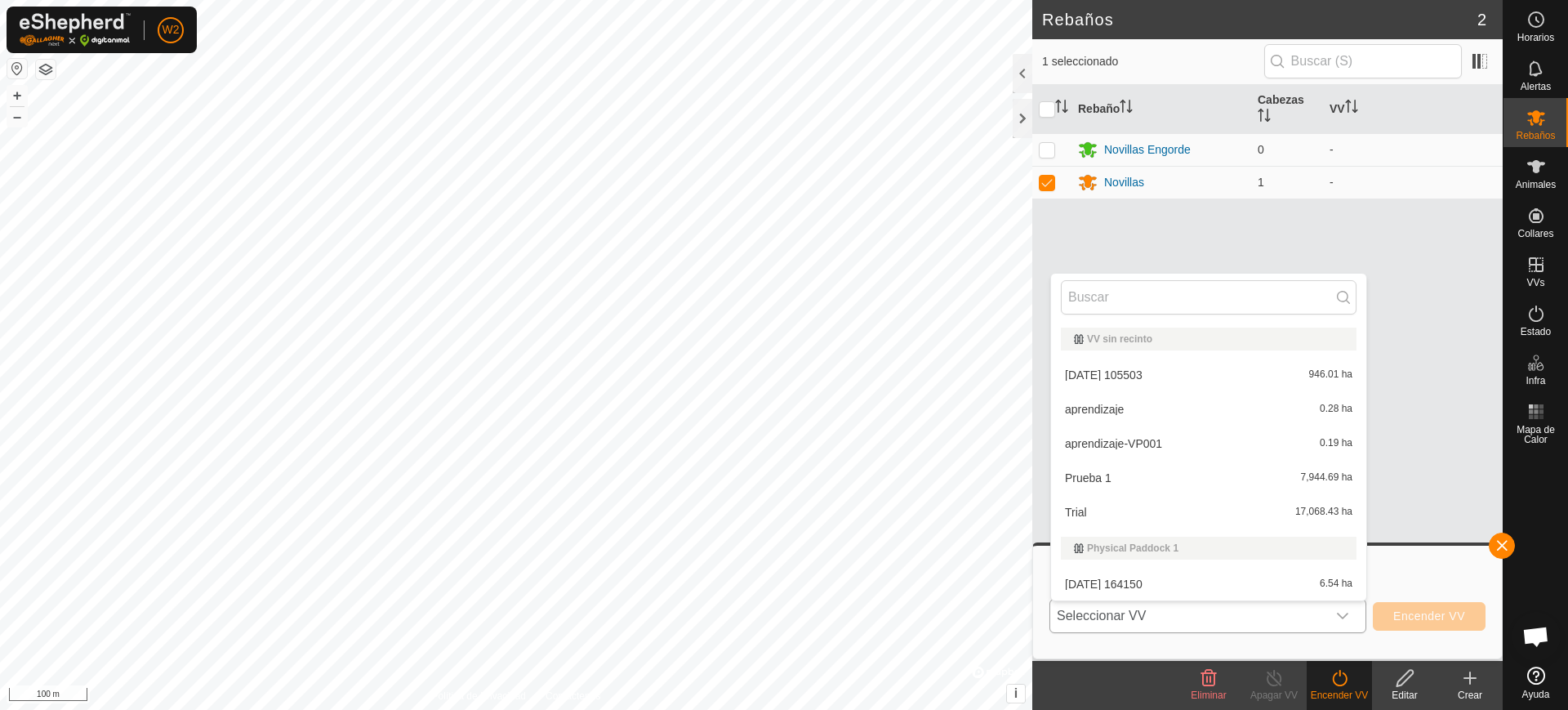
click at [1142, 411] on li "aprendizaje 0.28 ha" at bounding box center [1208, 409] width 315 height 33
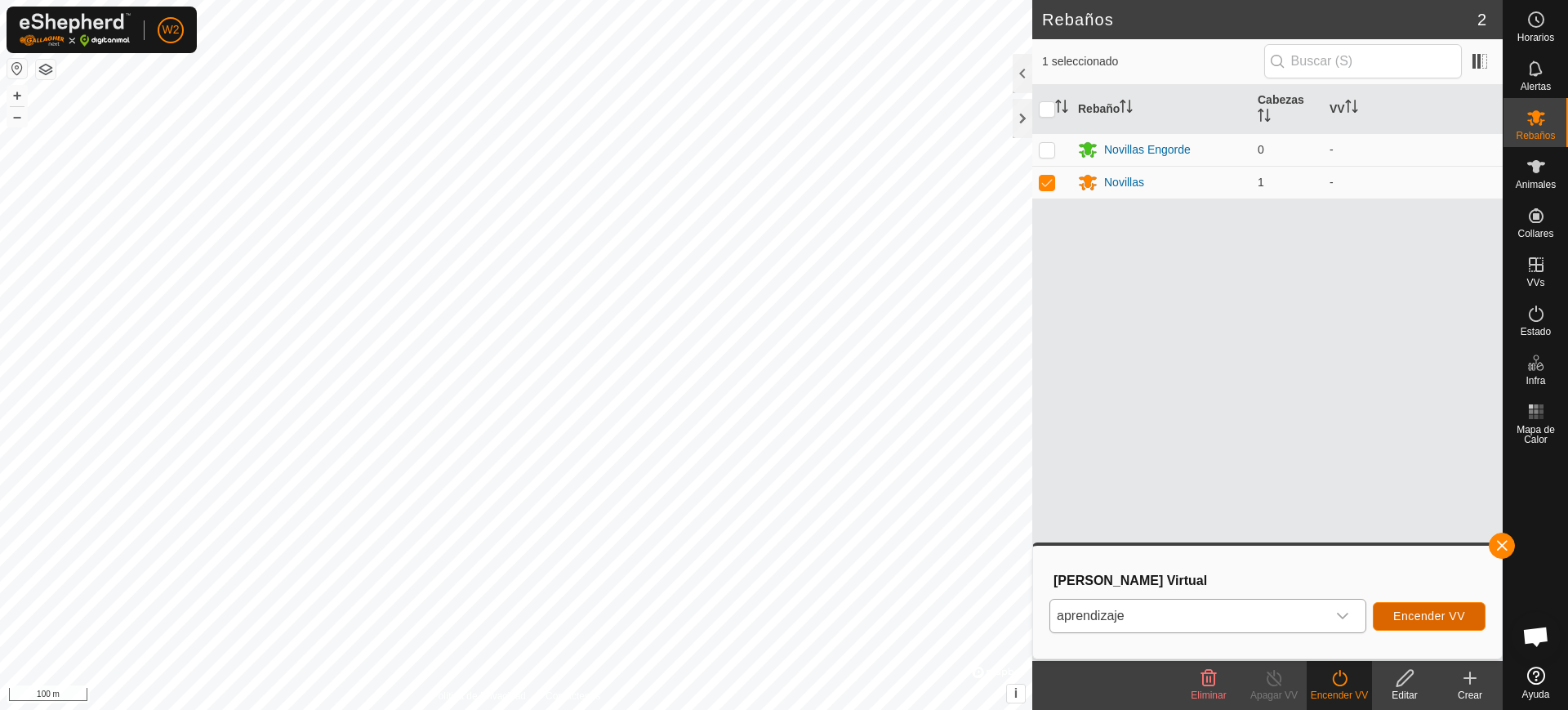
click at [1425, 617] on span "Encender VV" at bounding box center [1429, 616] width 72 height 13
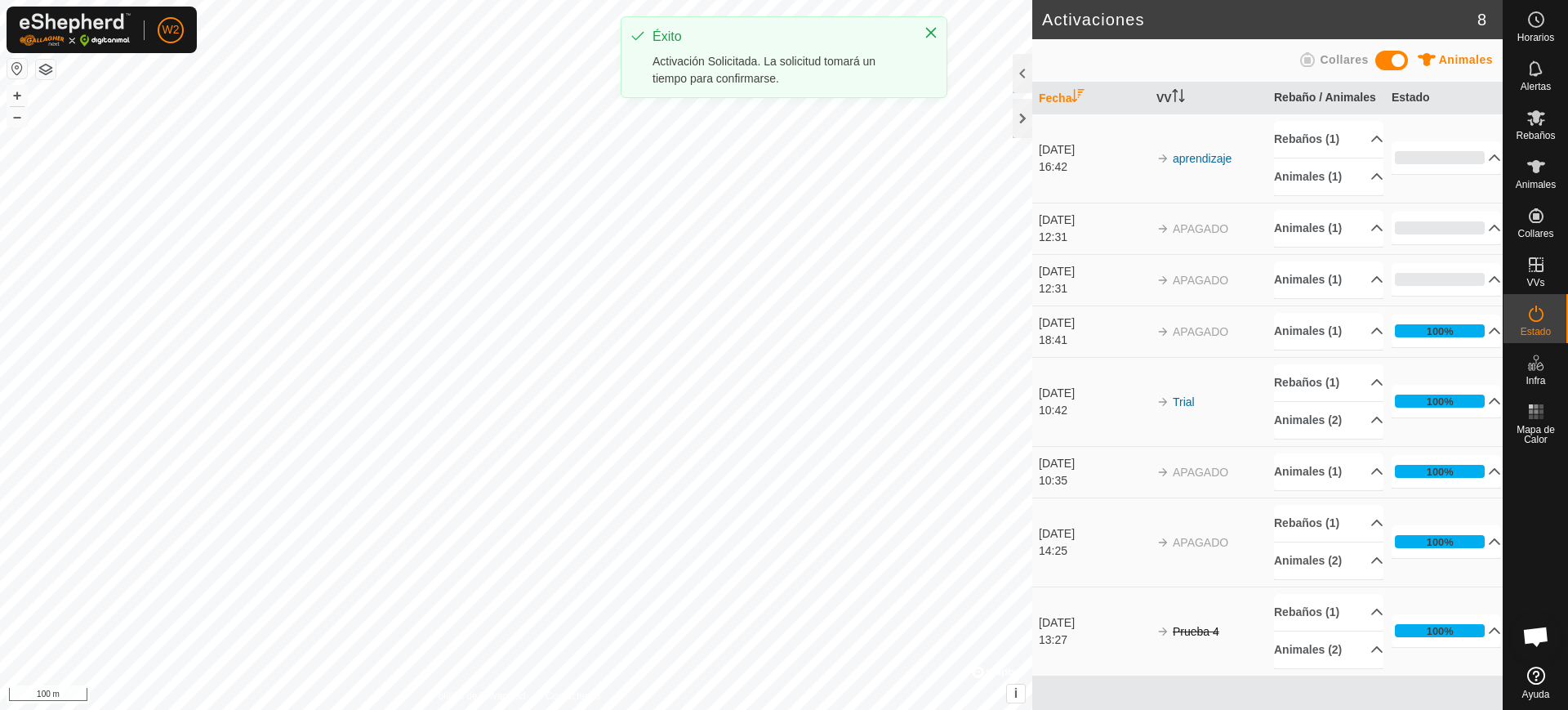
click at [16, 65] on button "button" at bounding box center [17, 68] width 19 height 19
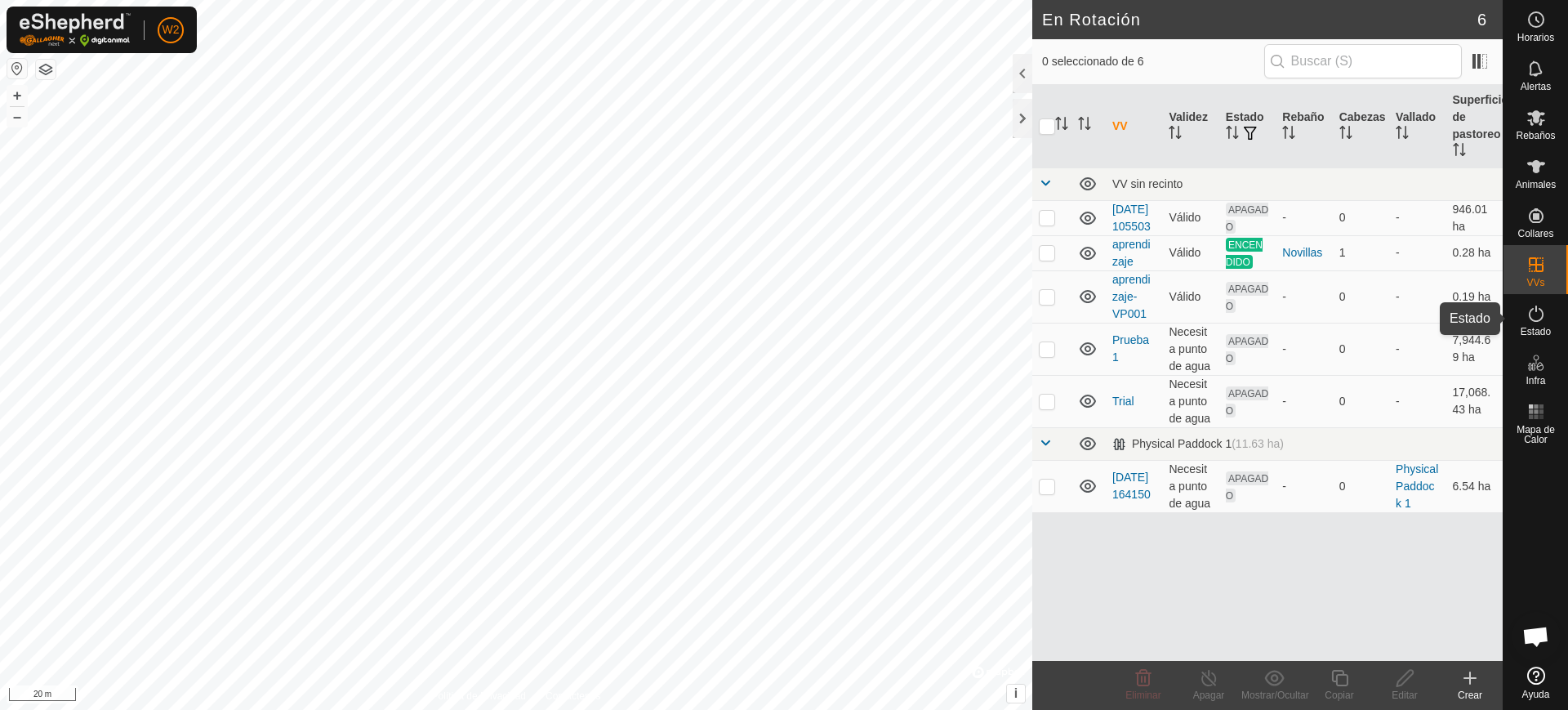
click at [1548, 325] on es-activation-svg-icon at bounding box center [1536, 314] width 29 height 26
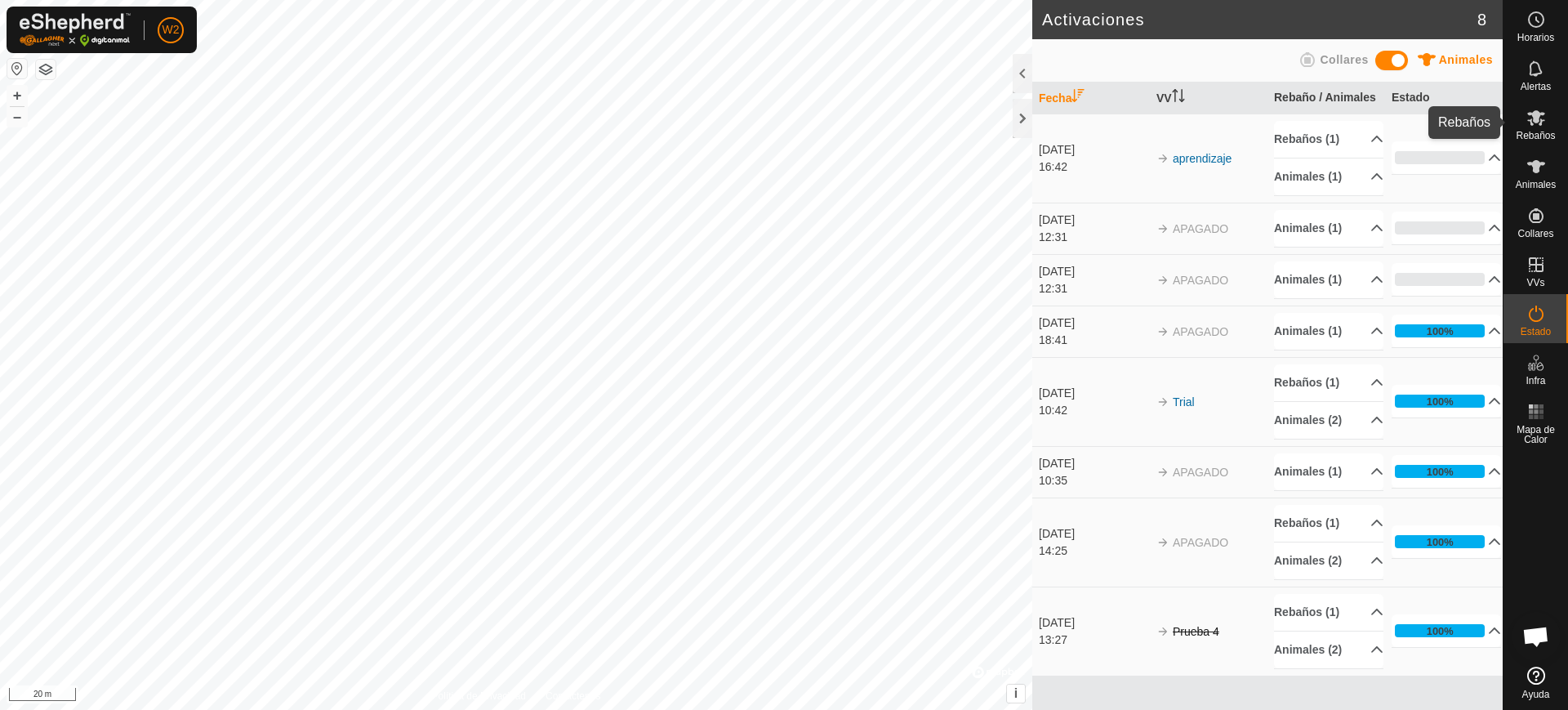
click at [1532, 124] on icon at bounding box center [1536, 118] width 18 height 16
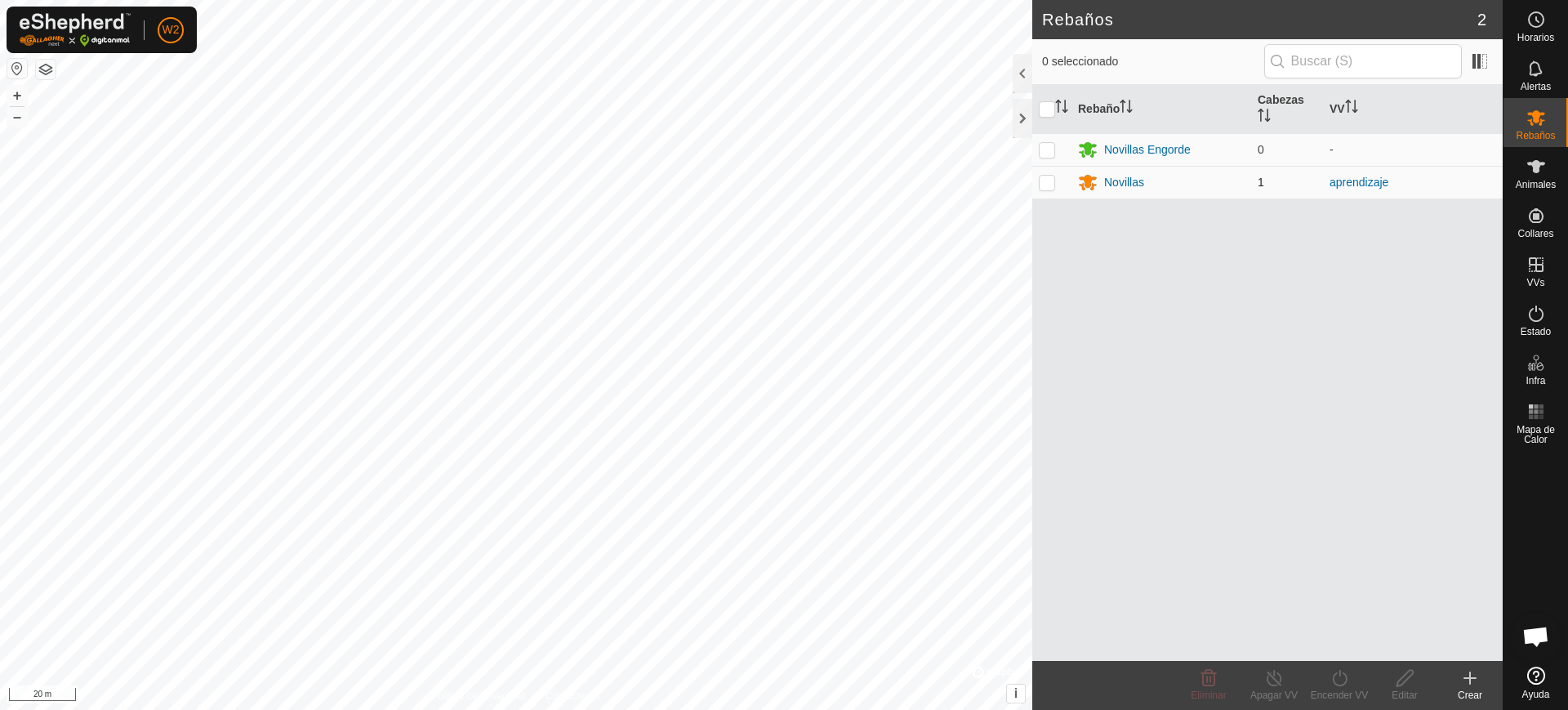
click at [1048, 187] on p-checkbox at bounding box center [1047, 182] width 17 height 13
checkbox input "true"
click at [1550, 326] on span "Estado" at bounding box center [1535, 331] width 30 height 10
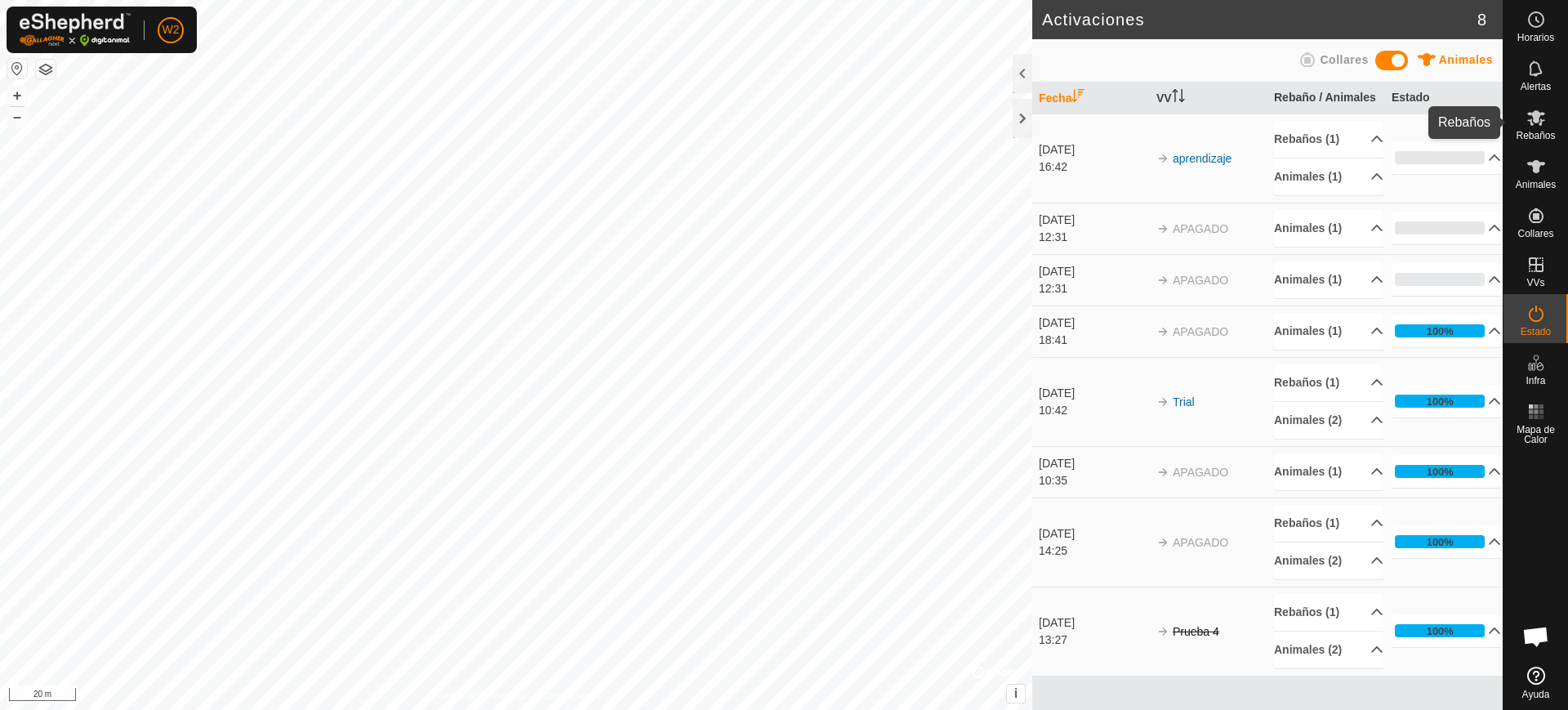
click at [1542, 125] on icon at bounding box center [1535, 117] width 19 height 19
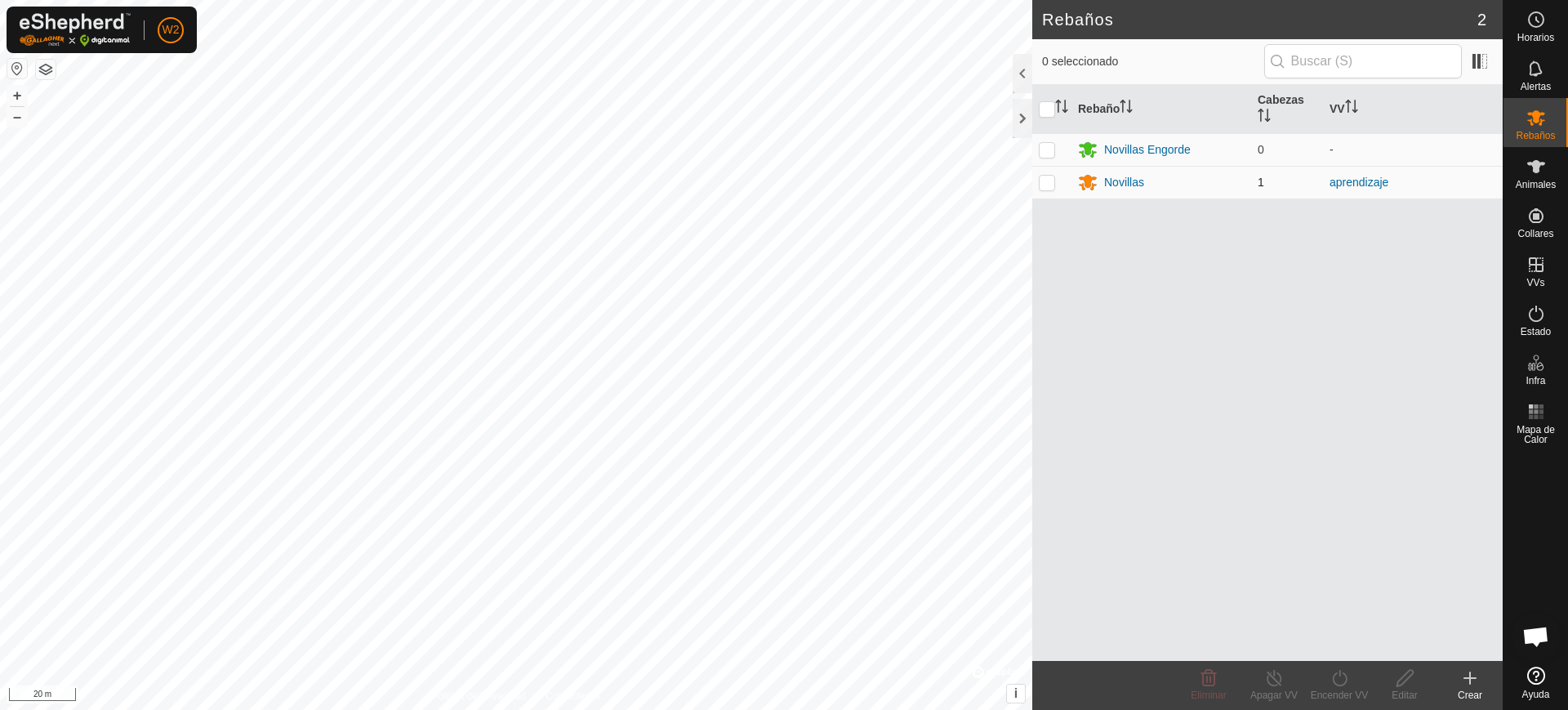
click at [1048, 188] on p-checkbox at bounding box center [1047, 182] width 17 height 13
checkbox input "true"
click at [1275, 682] on icon at bounding box center [1274, 678] width 20 height 19
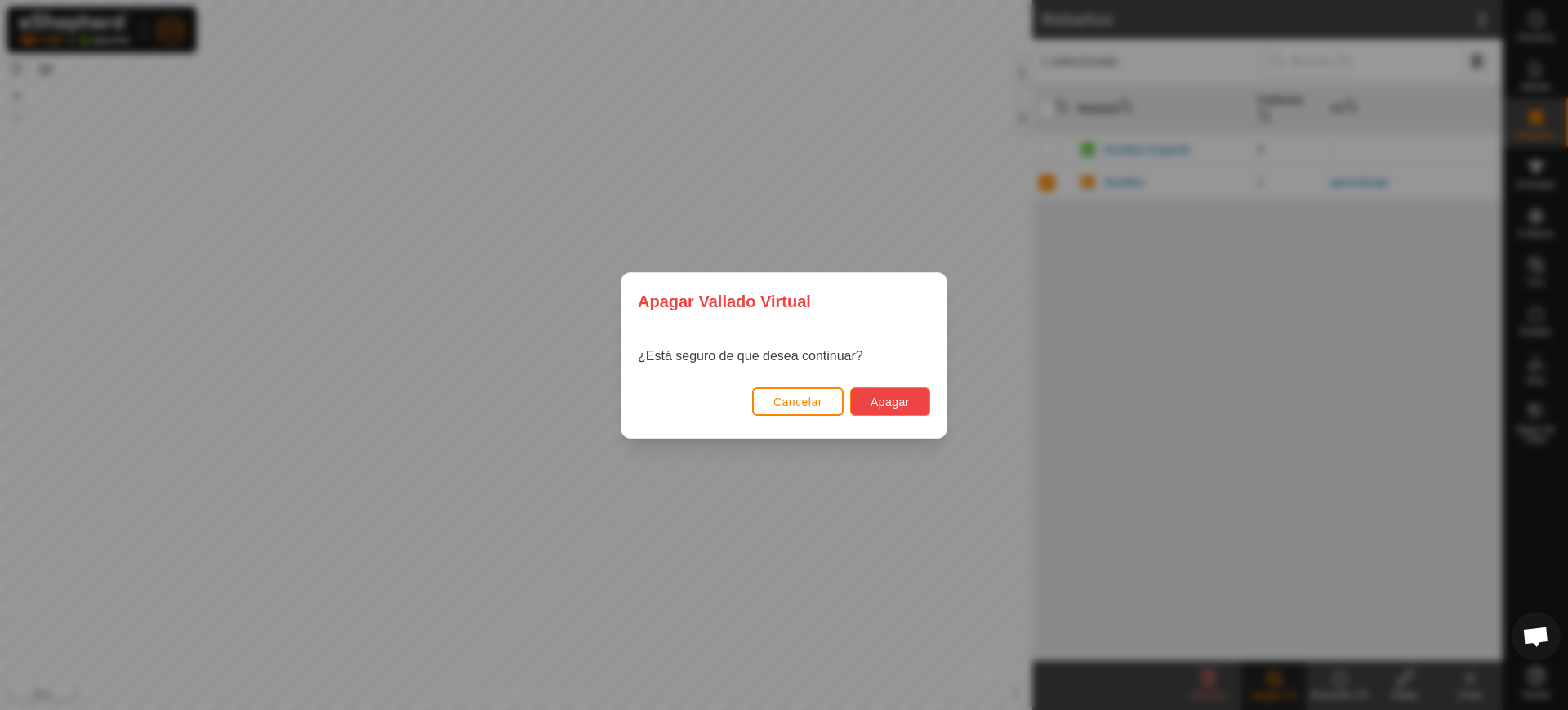
click at [875, 392] on button "Apagar" at bounding box center [890, 401] width 80 height 29
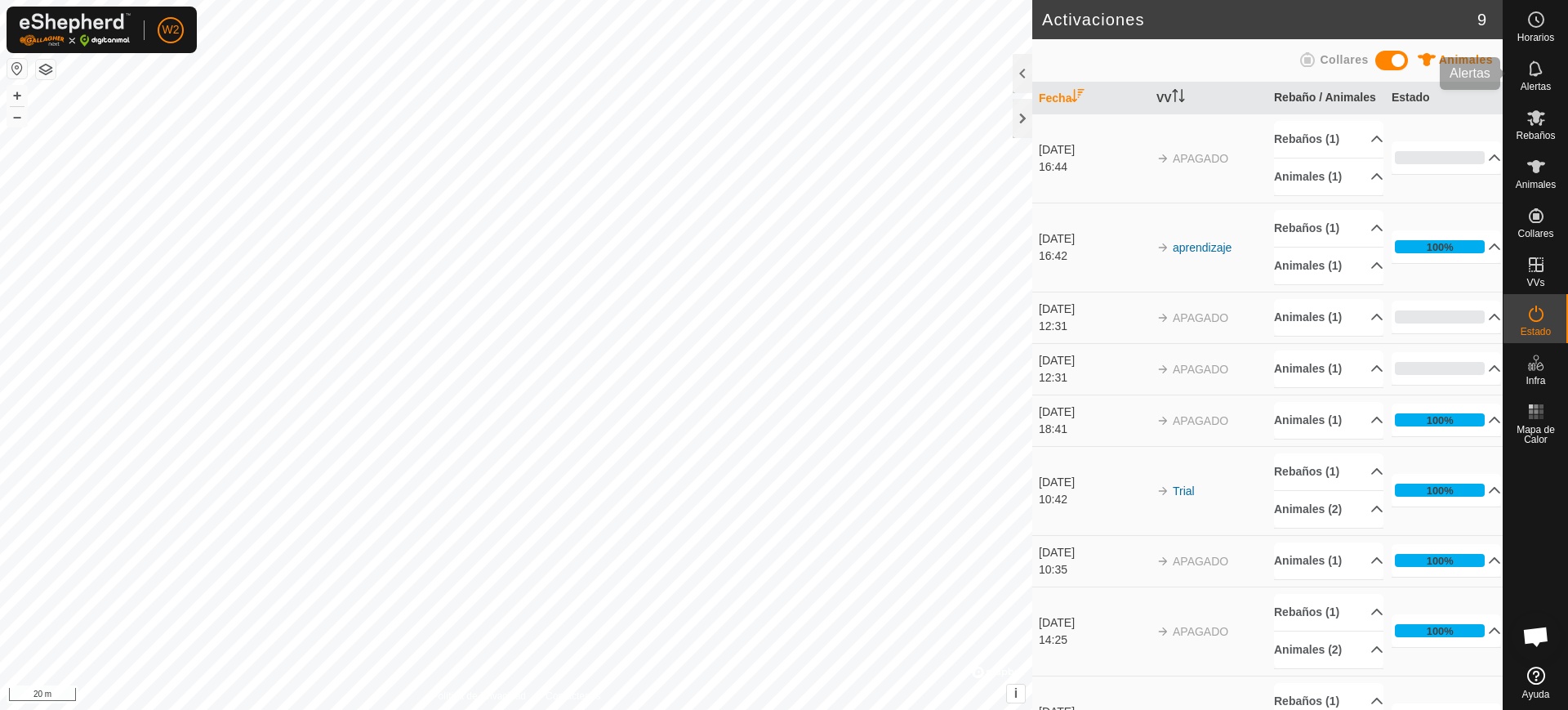
click at [1552, 91] on div "Alertas" at bounding box center [1536, 73] width 64 height 49
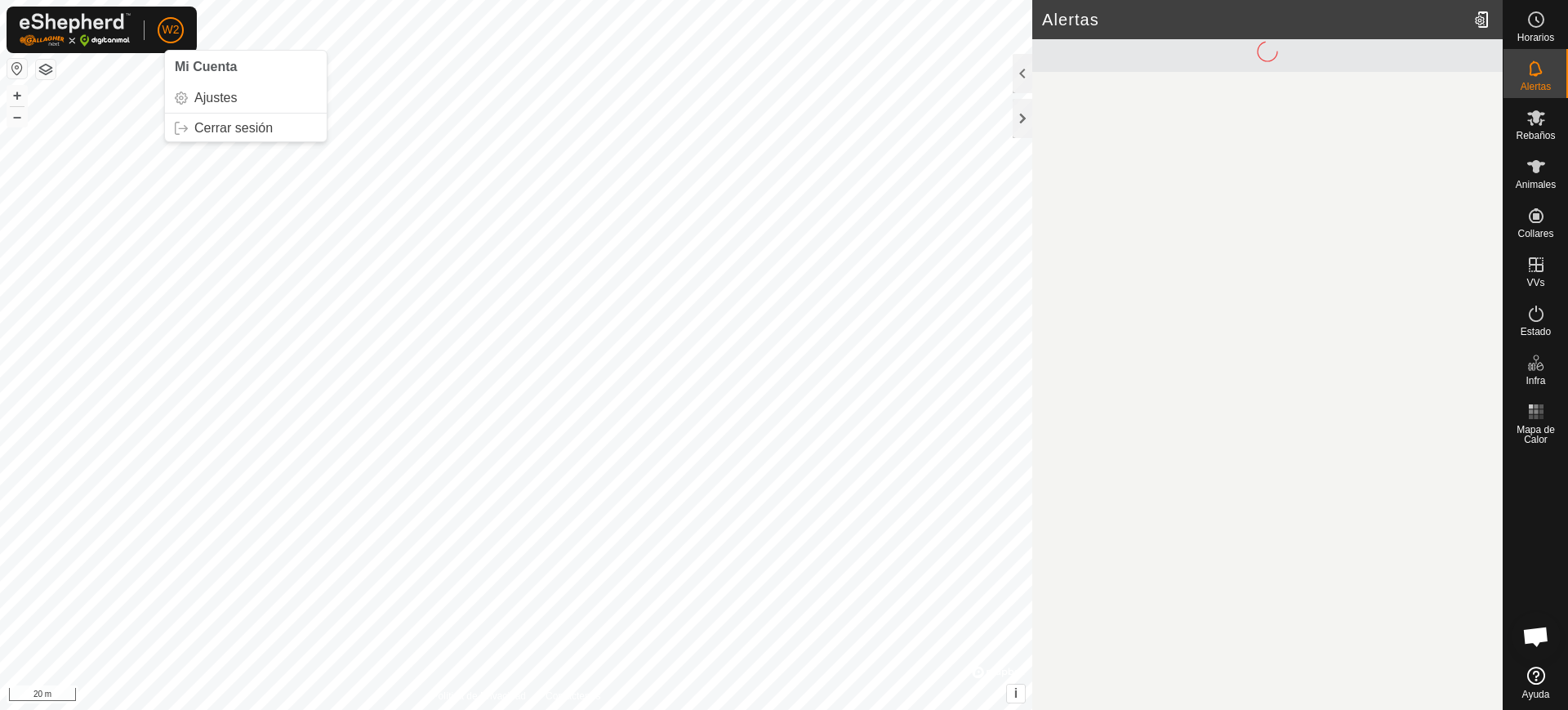
click at [176, 36] on span "W2" at bounding box center [171, 29] width 17 height 17
click at [224, 128] on link "Cerrar sesión" at bounding box center [245, 128] width 162 height 26
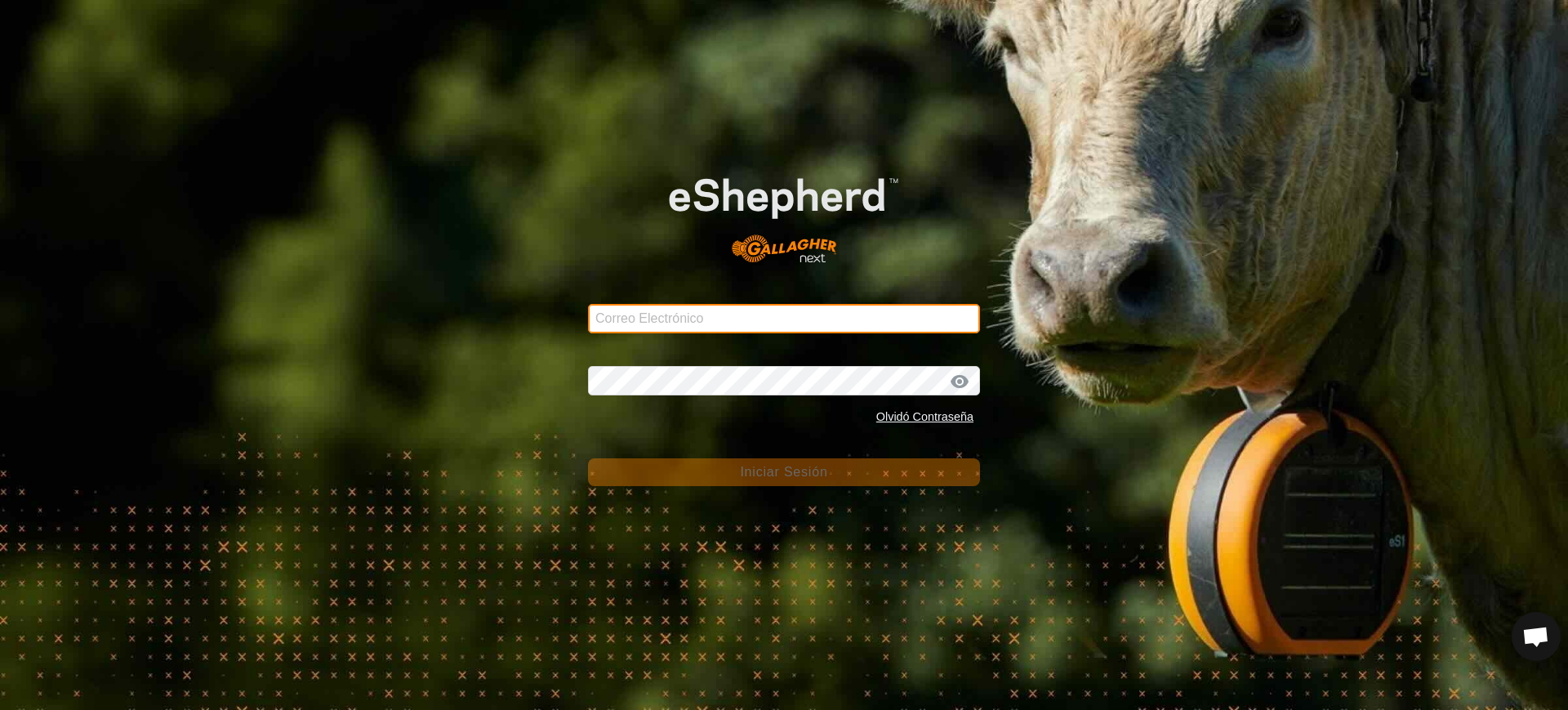
type input "[EMAIL_ADDRESS][DOMAIN_NAME]"
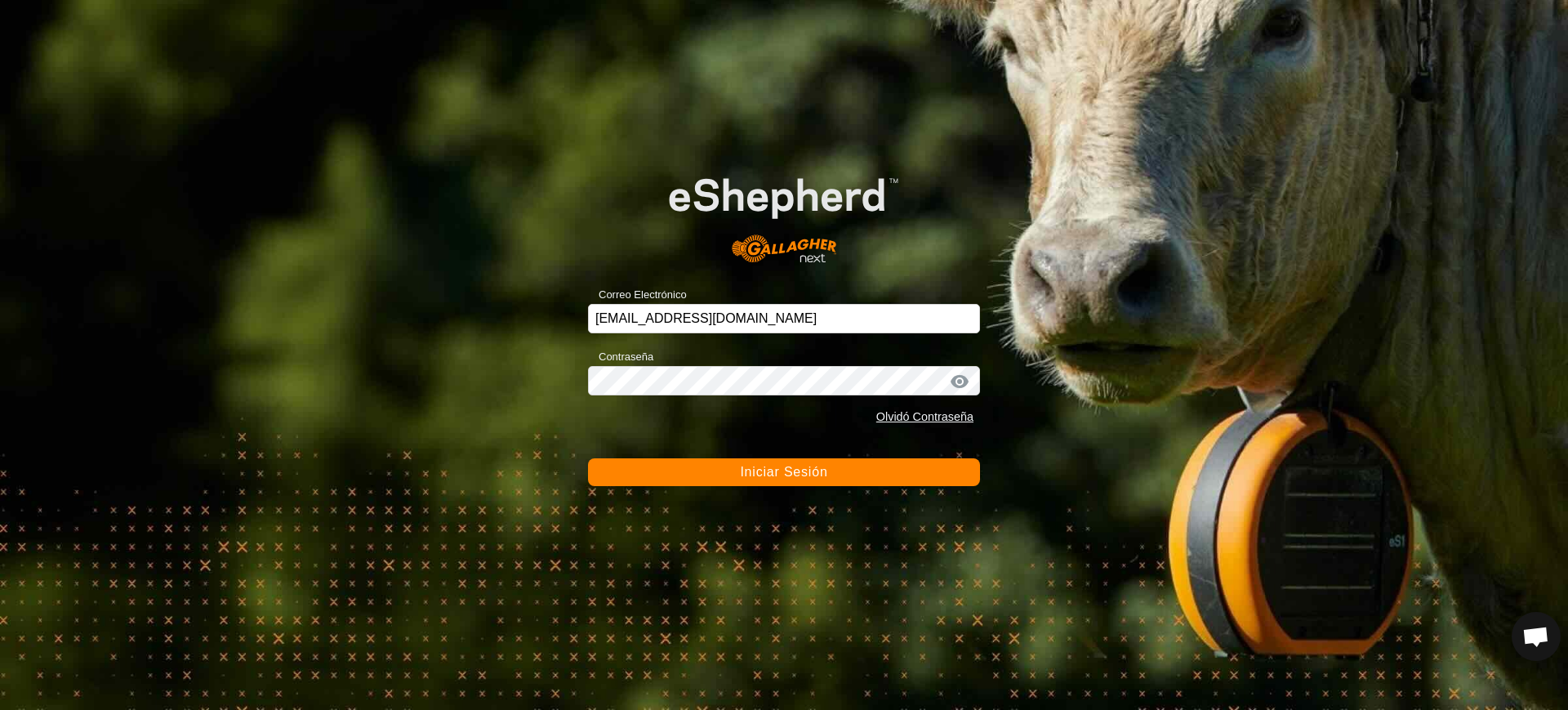
click at [767, 471] on span "Iniciar Sesión" at bounding box center [783, 472] width 87 height 14
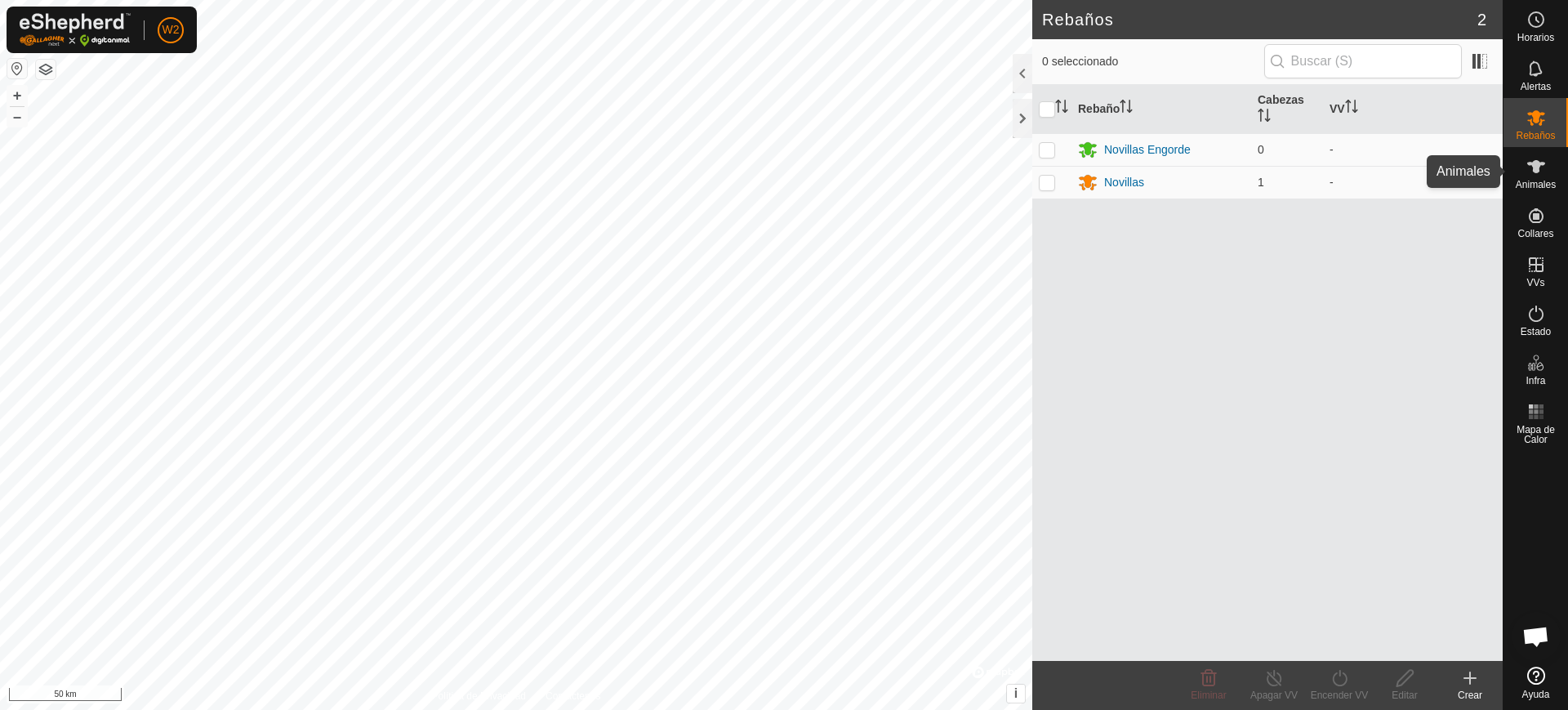
click at [1533, 185] on span "Animales" at bounding box center [1536, 184] width 40 height 10
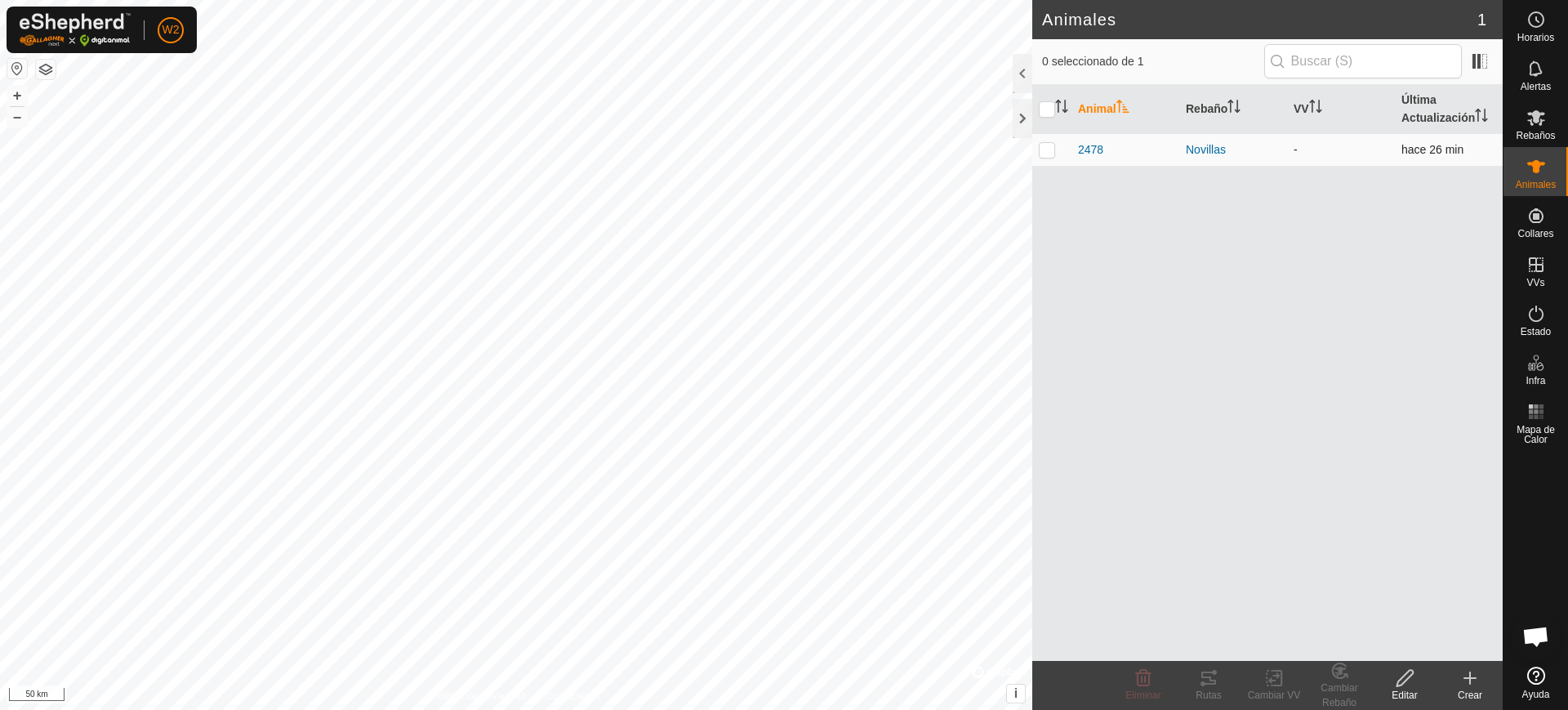
click at [1048, 152] on p-checkbox at bounding box center [1047, 149] width 17 height 13
checkbox input "true"
click at [1144, 679] on icon at bounding box center [1143, 679] width 16 height 17
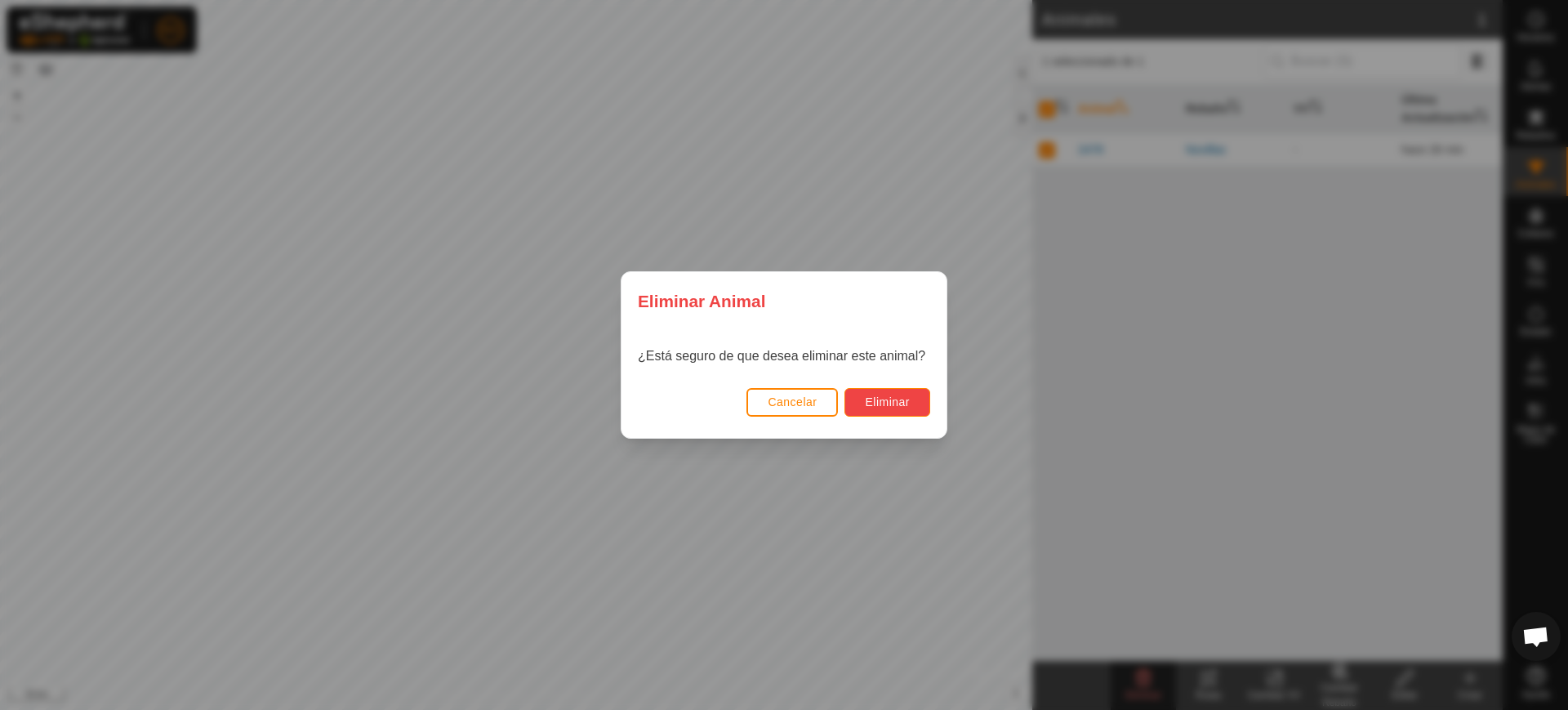
click at [864, 399] on button "Eliminar" at bounding box center [887, 402] width 85 height 29
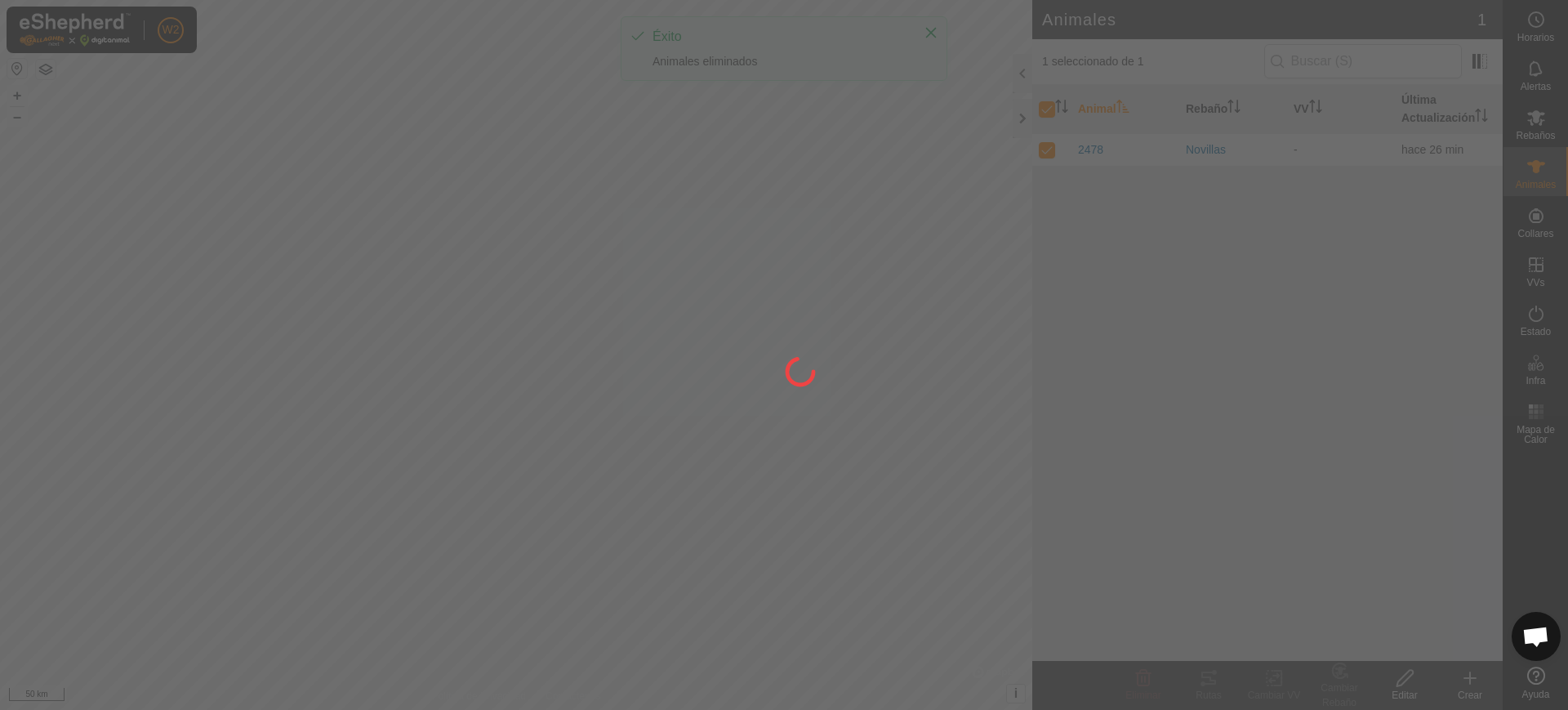
checkbox input "false"
